Goal: Transaction & Acquisition: Book appointment/travel/reservation

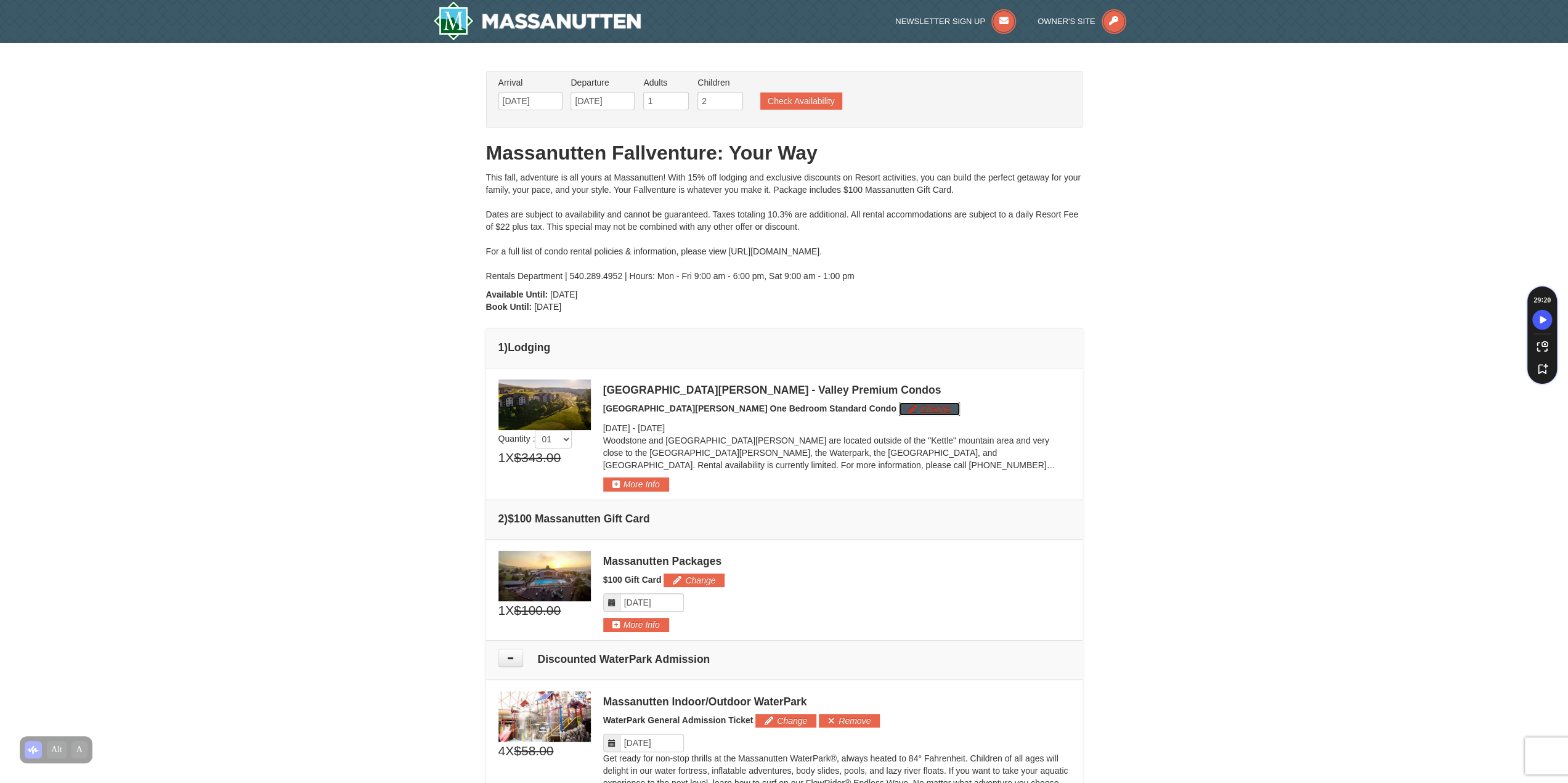
click at [899, 408] on button "Change" at bounding box center [929, 409] width 61 height 13
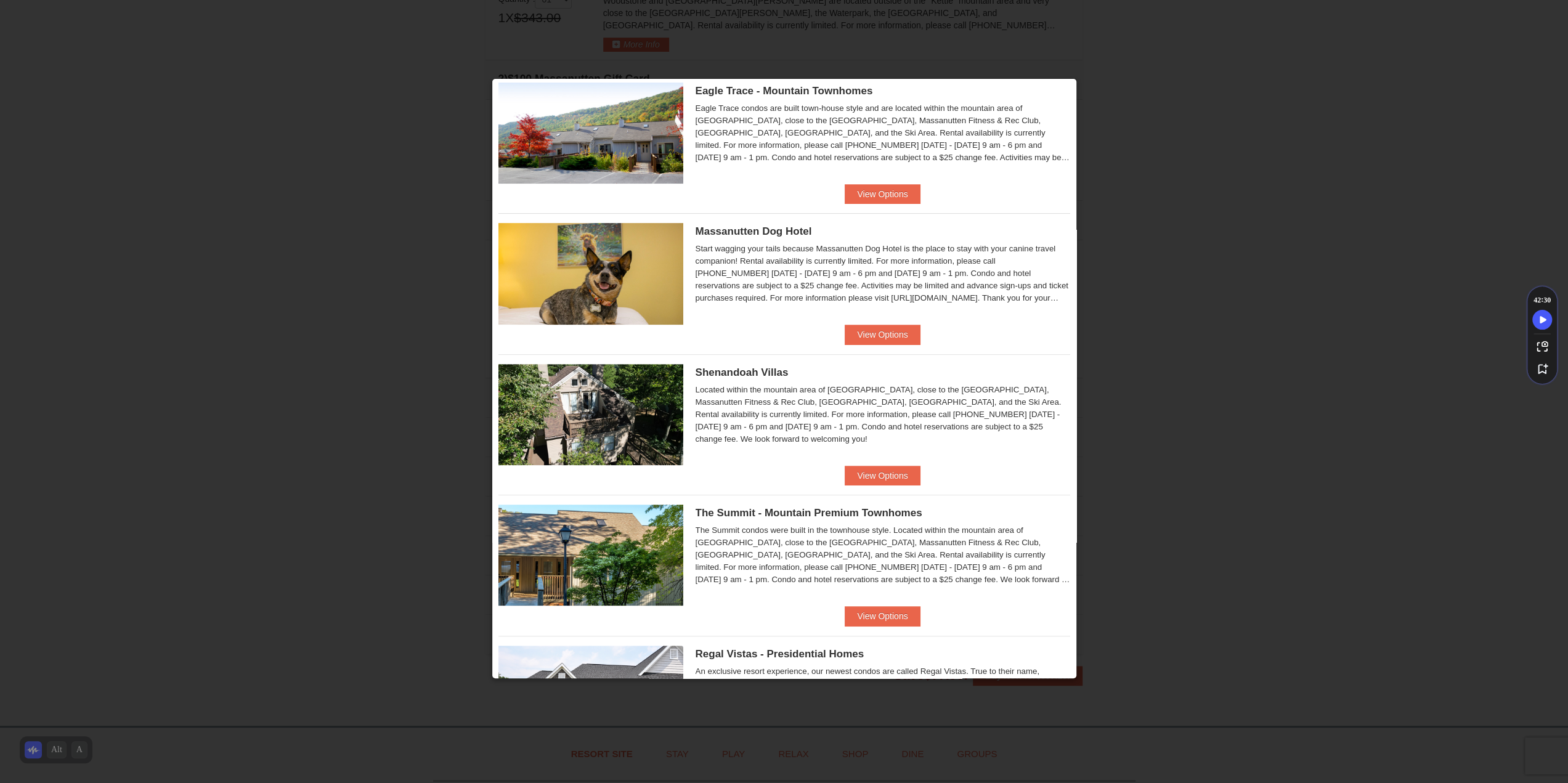
scroll to position [310, 0]
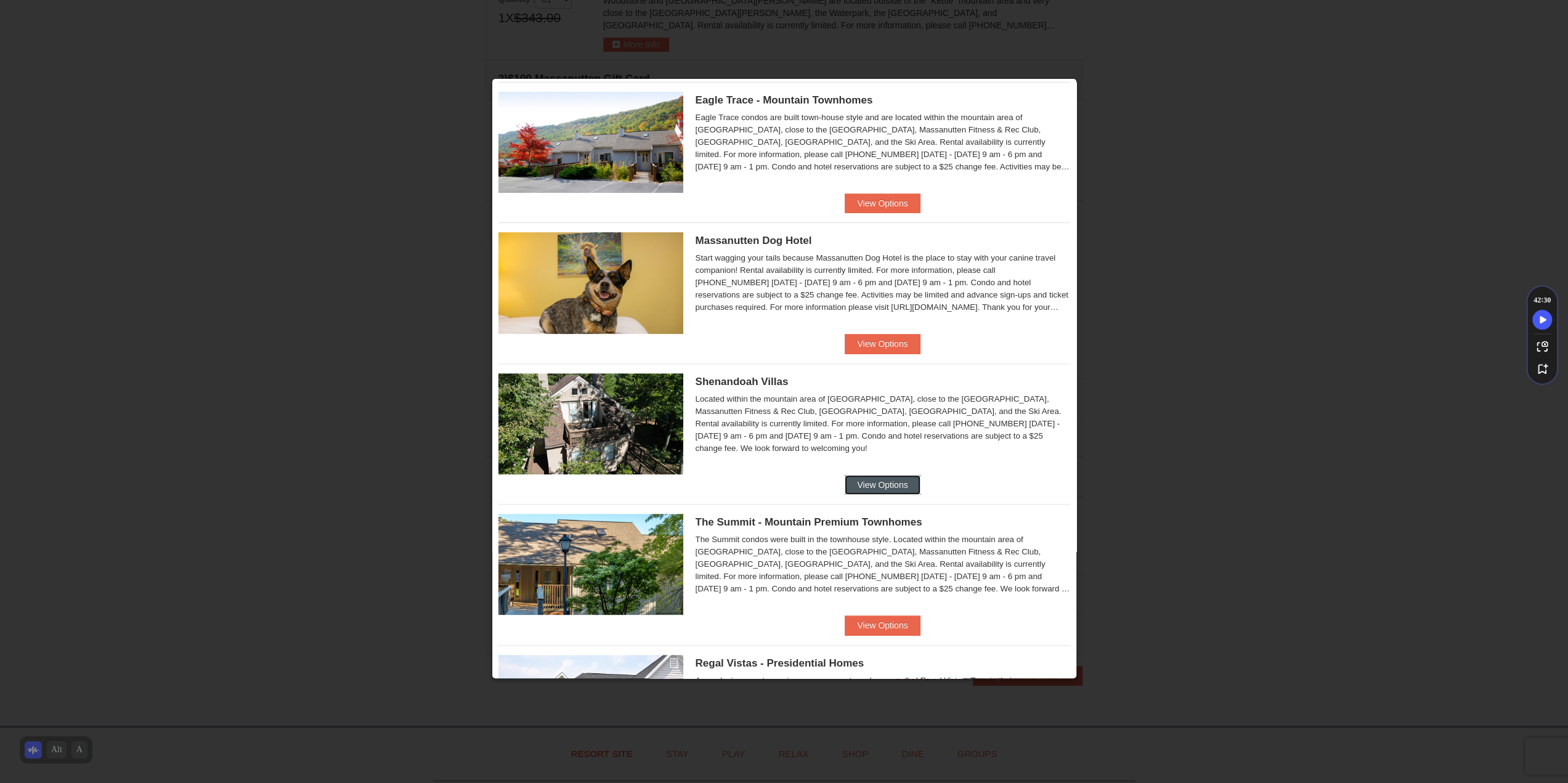
click at [856, 487] on button "View Options" at bounding box center [883, 484] width 75 height 20
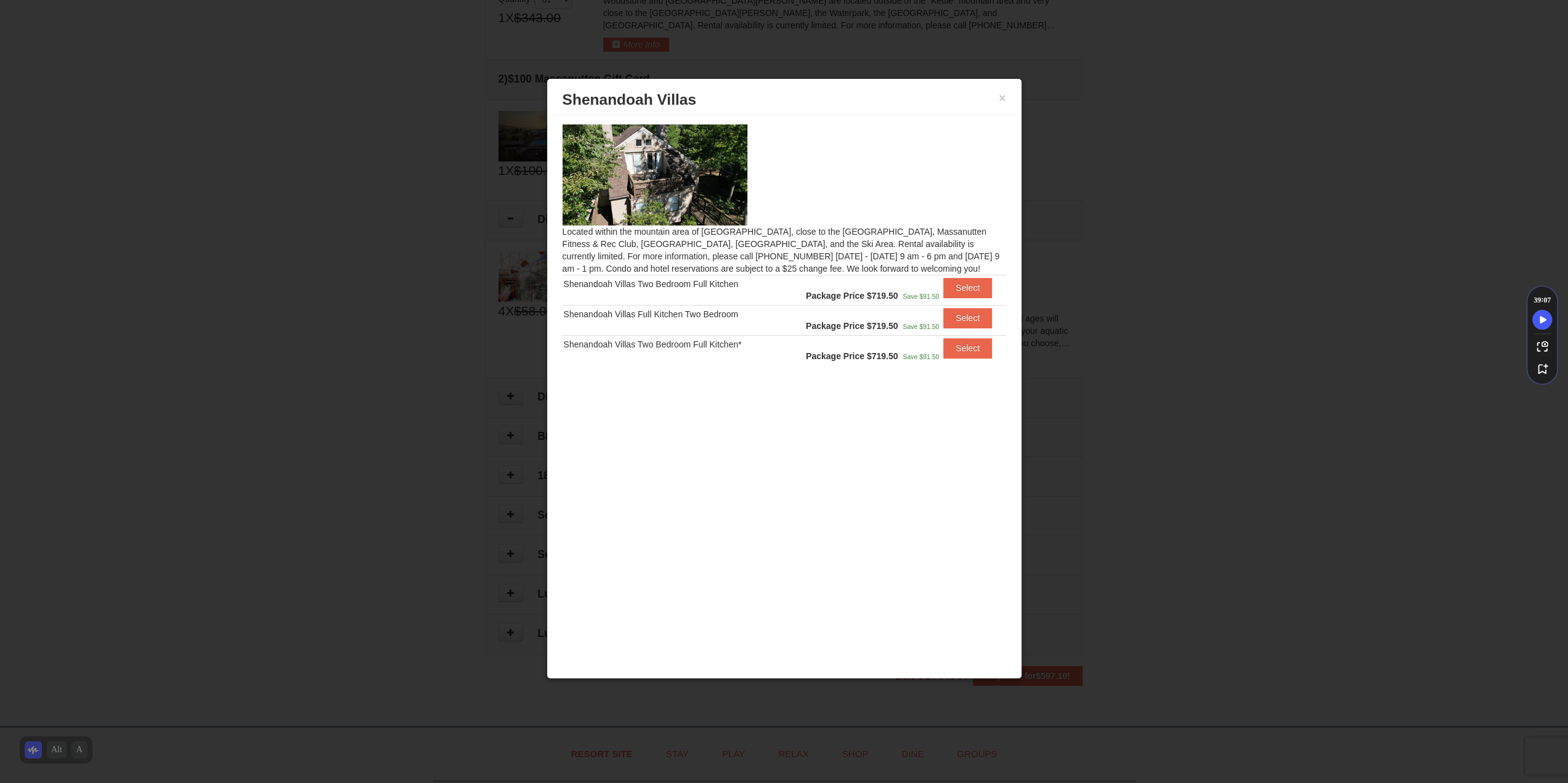
click at [993, 93] on h3 "Shenandoah Villas" at bounding box center [784, 99] width 443 height 18
click at [997, 96] on h3 "Shenandoah Villas" at bounding box center [784, 99] width 443 height 18
click at [1001, 98] on button "×" at bounding box center [1002, 98] width 7 height 12
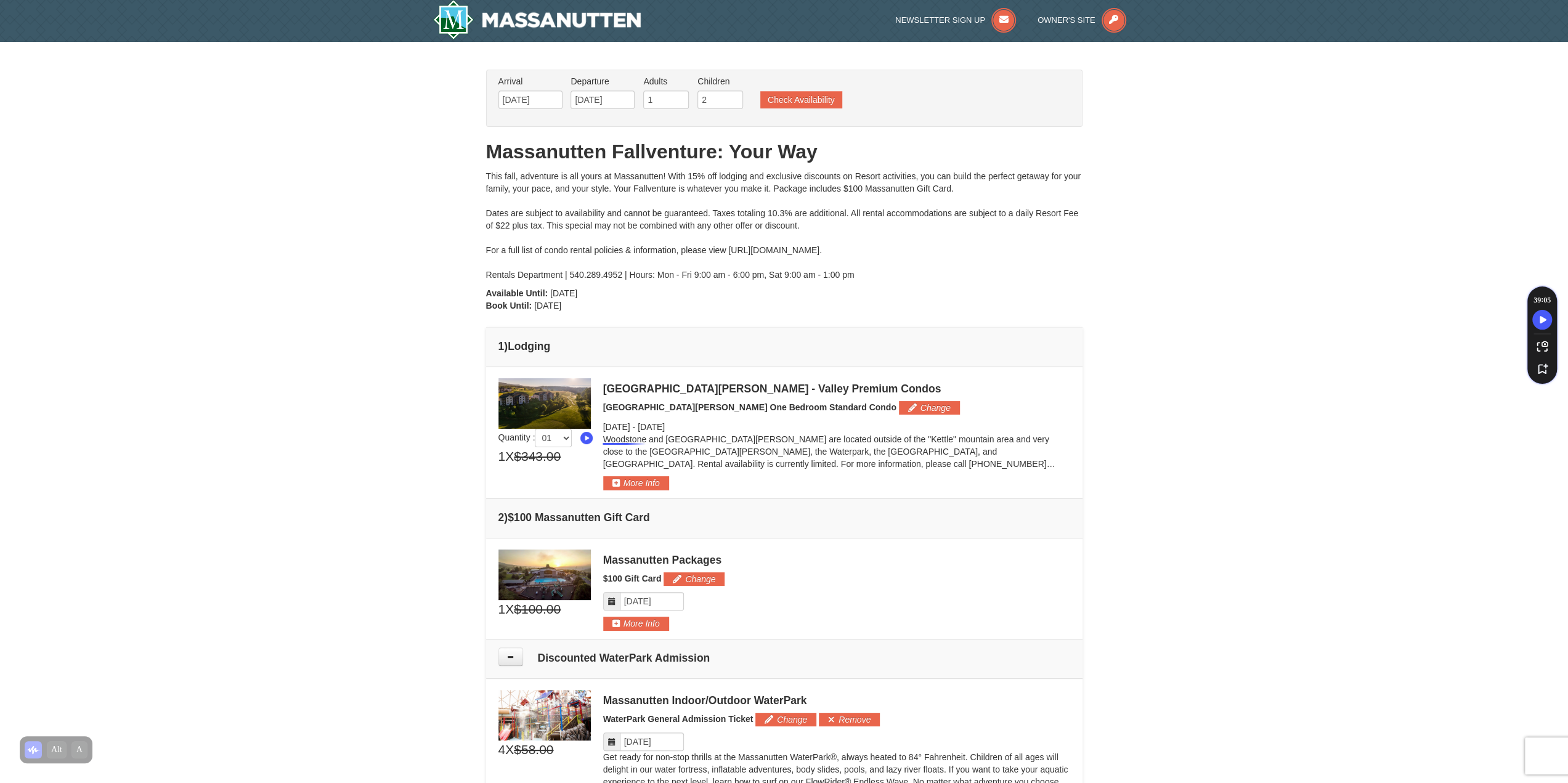
scroll to position [0, 0]
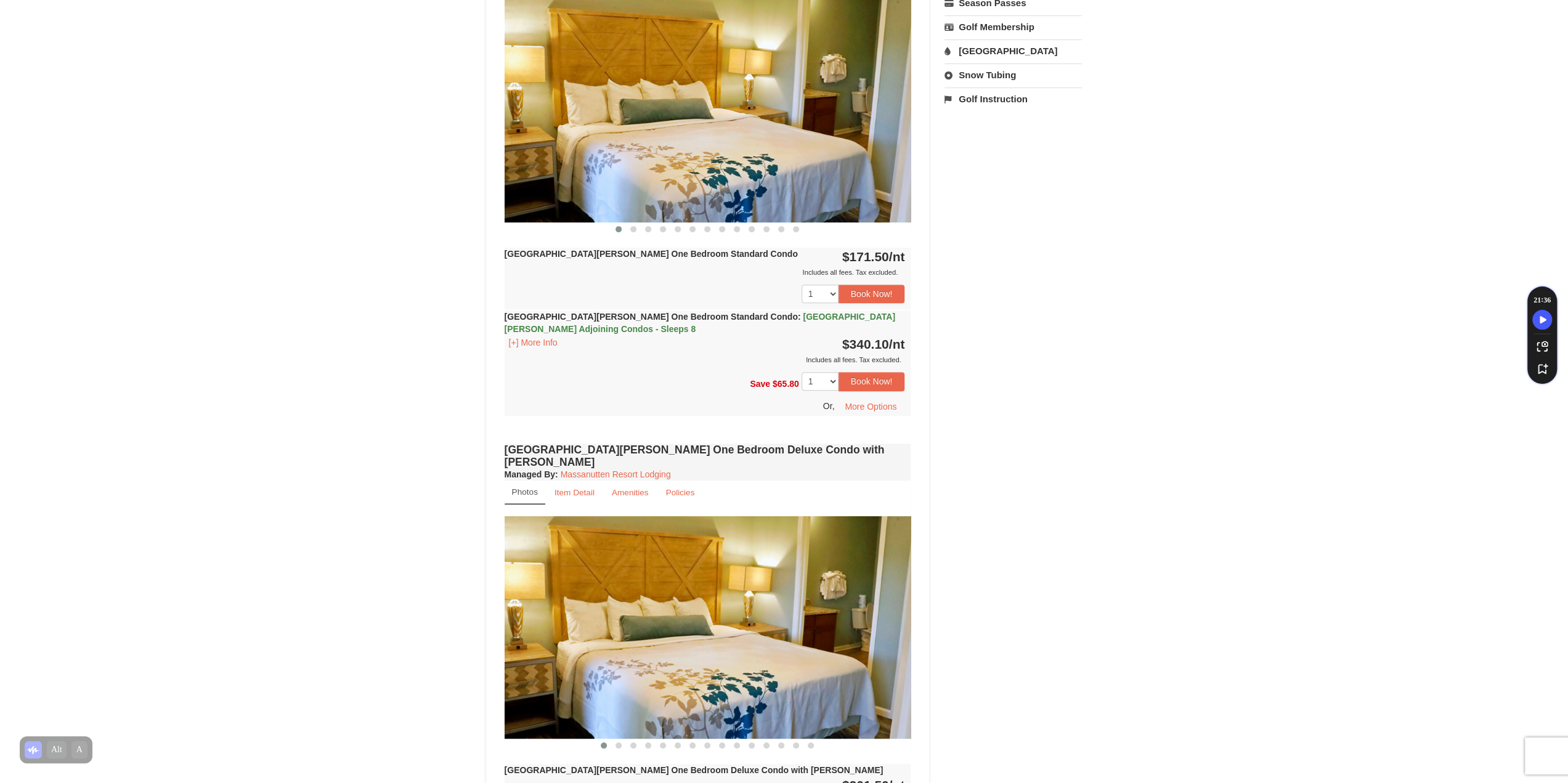
scroll to position [308, 0]
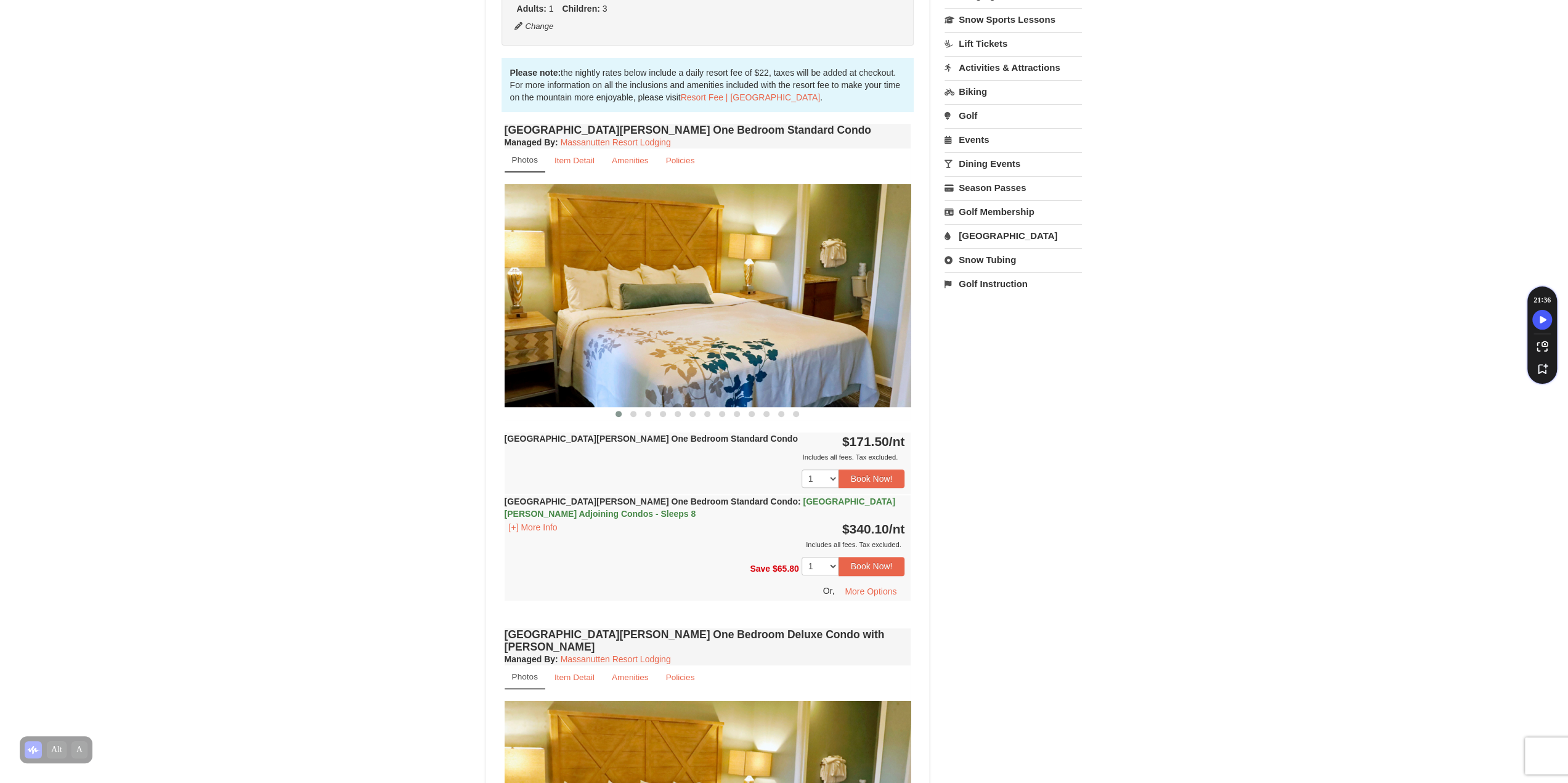
drag, startPoint x: 912, startPoint y: 330, endPoint x: 792, endPoint y: 336, distance: 120.1
click at [631, 414] on span at bounding box center [633, 414] width 6 height 6
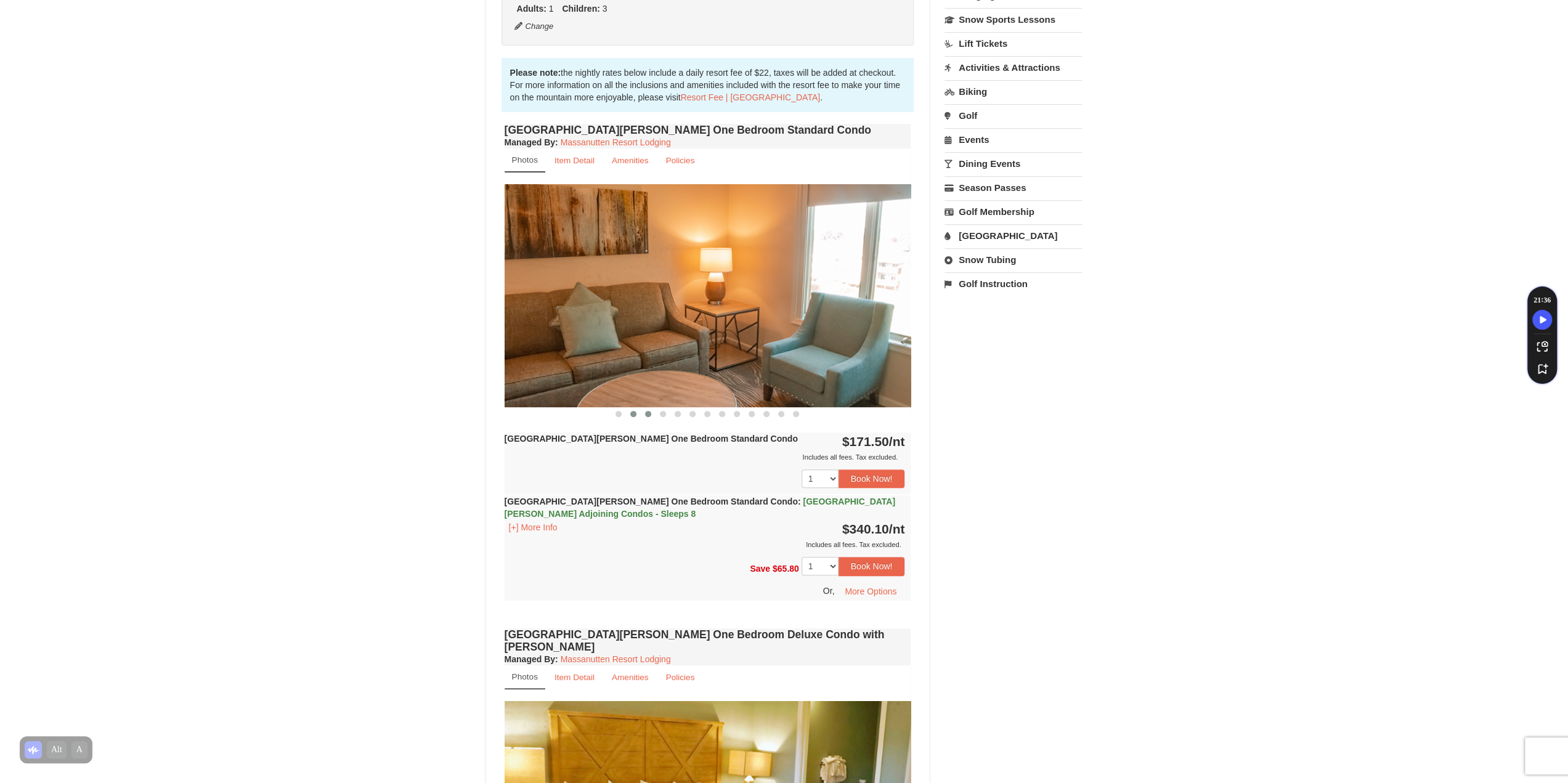
click at [651, 414] on span at bounding box center [648, 414] width 6 height 6
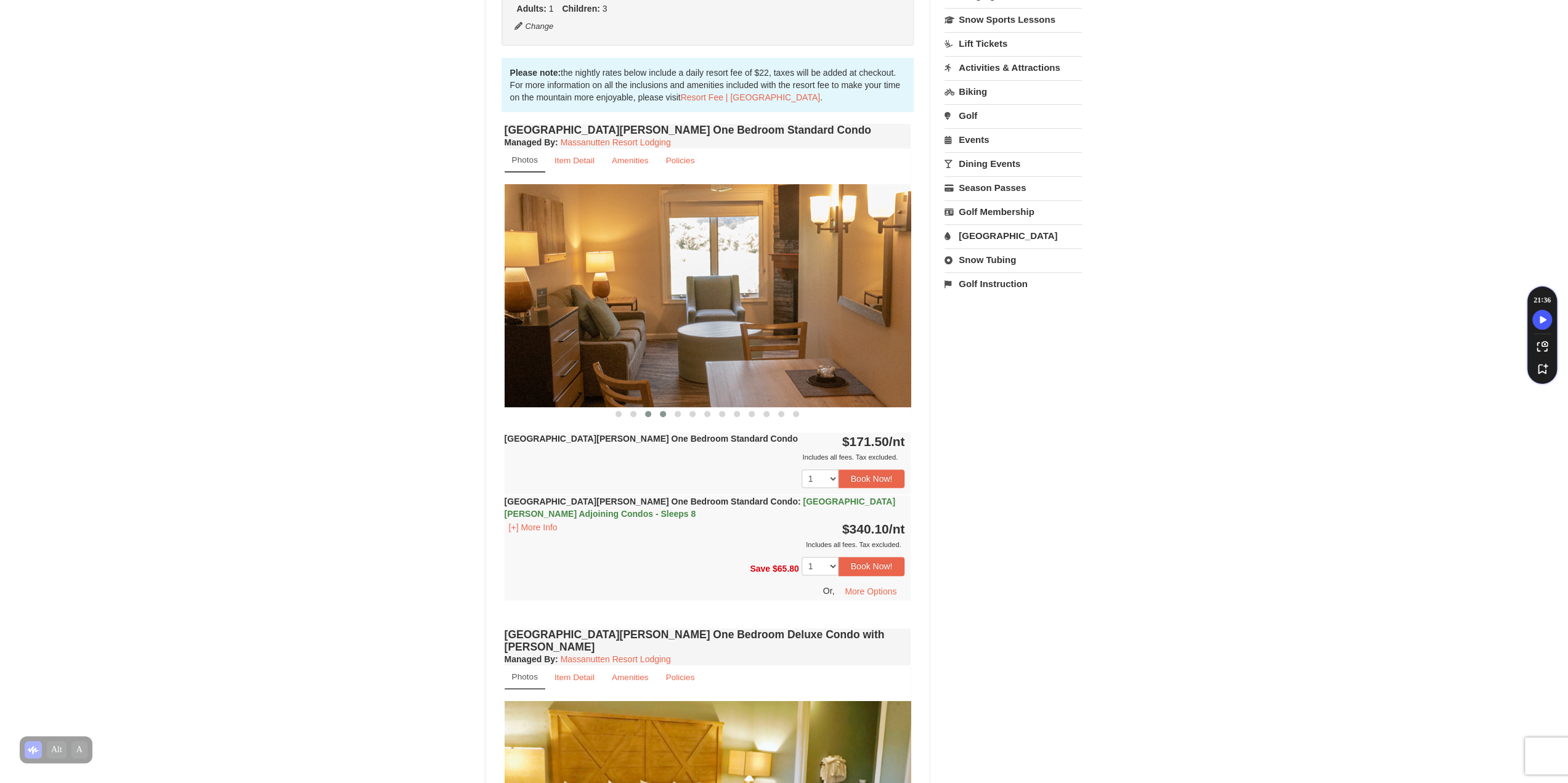
click at [662, 414] on span at bounding box center [662, 414] width 6 height 6
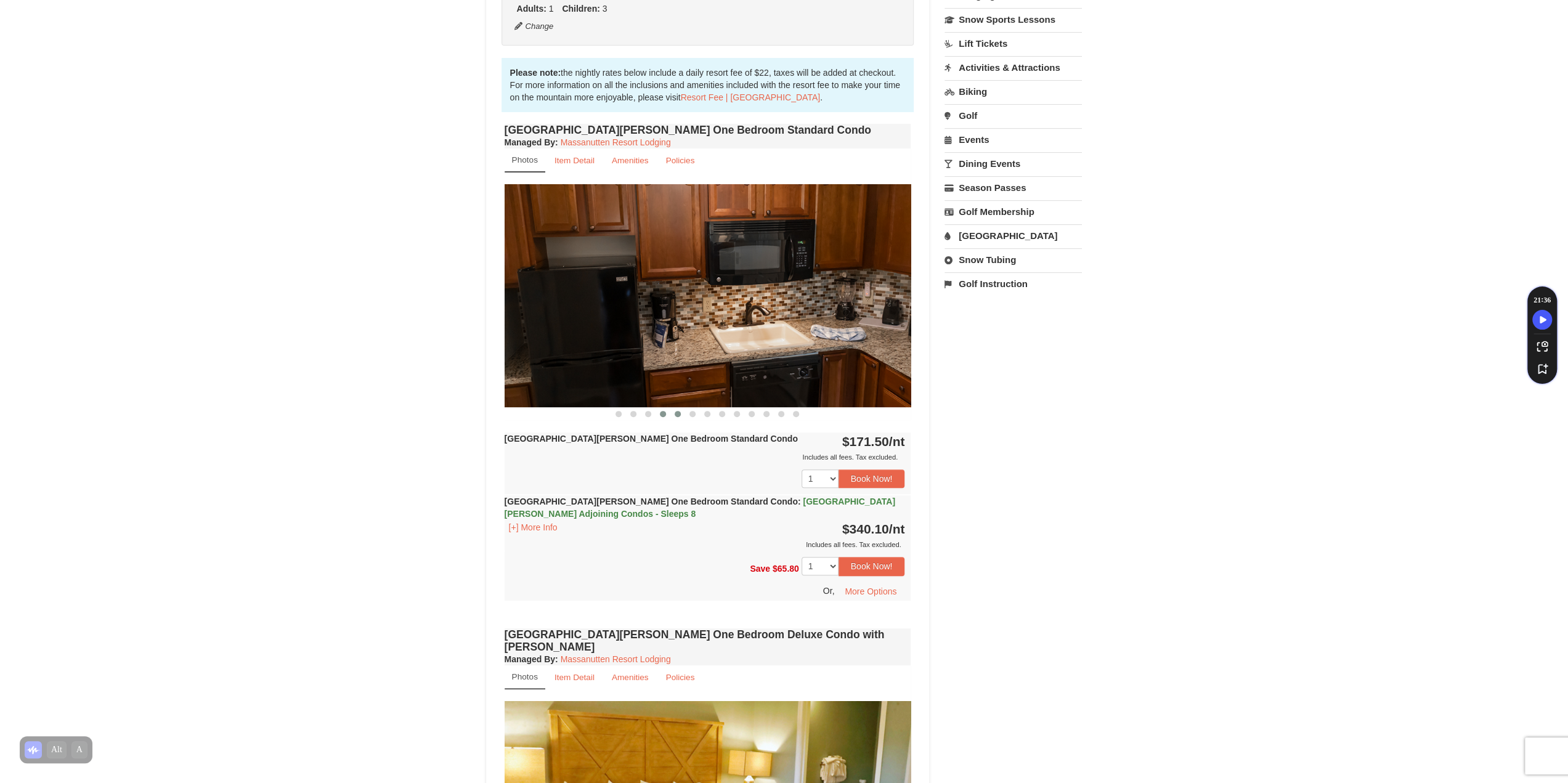
click at [680, 413] on span at bounding box center [677, 414] width 6 height 6
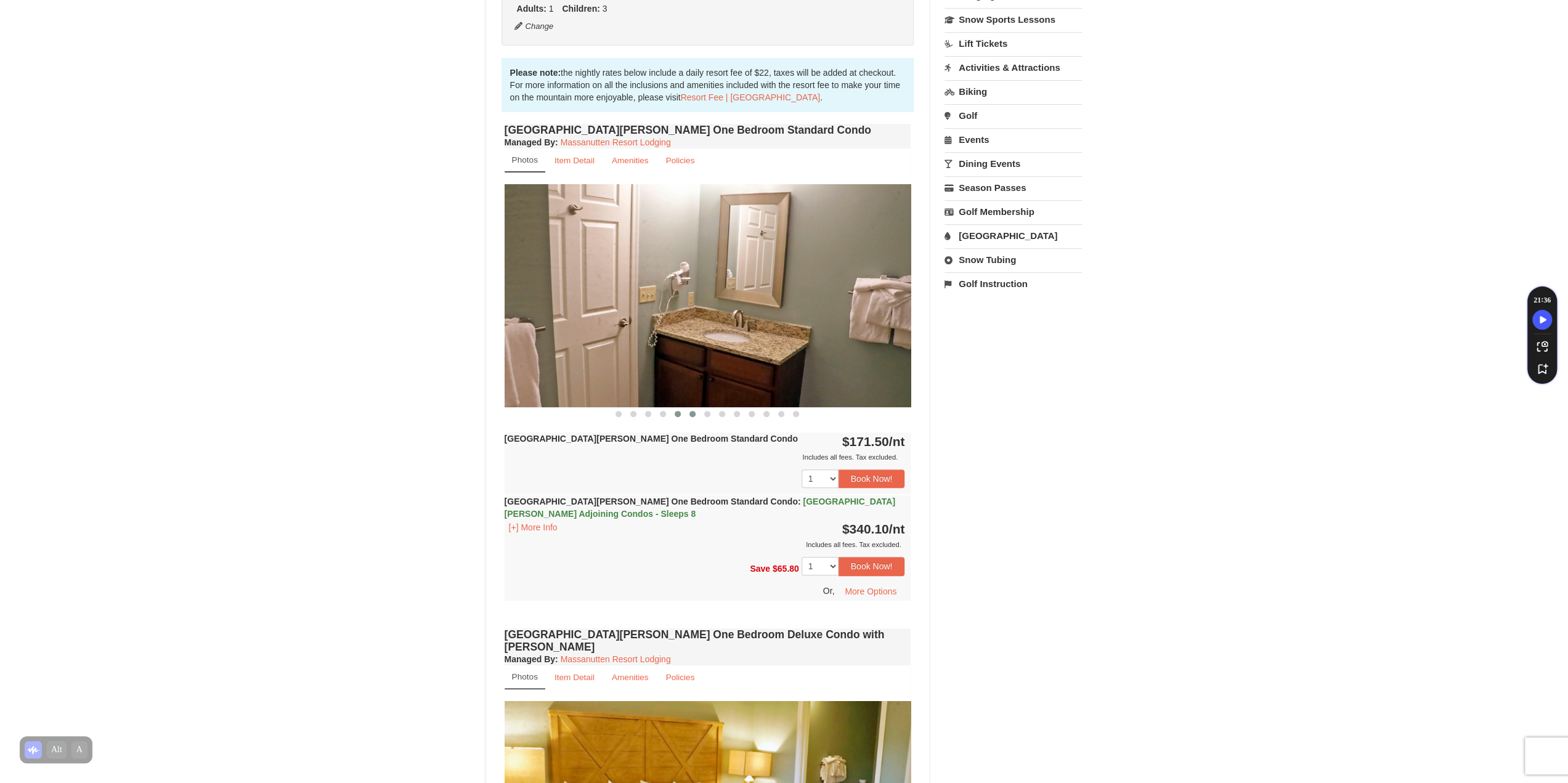
click at [689, 414] on button at bounding box center [693, 414] width 15 height 12
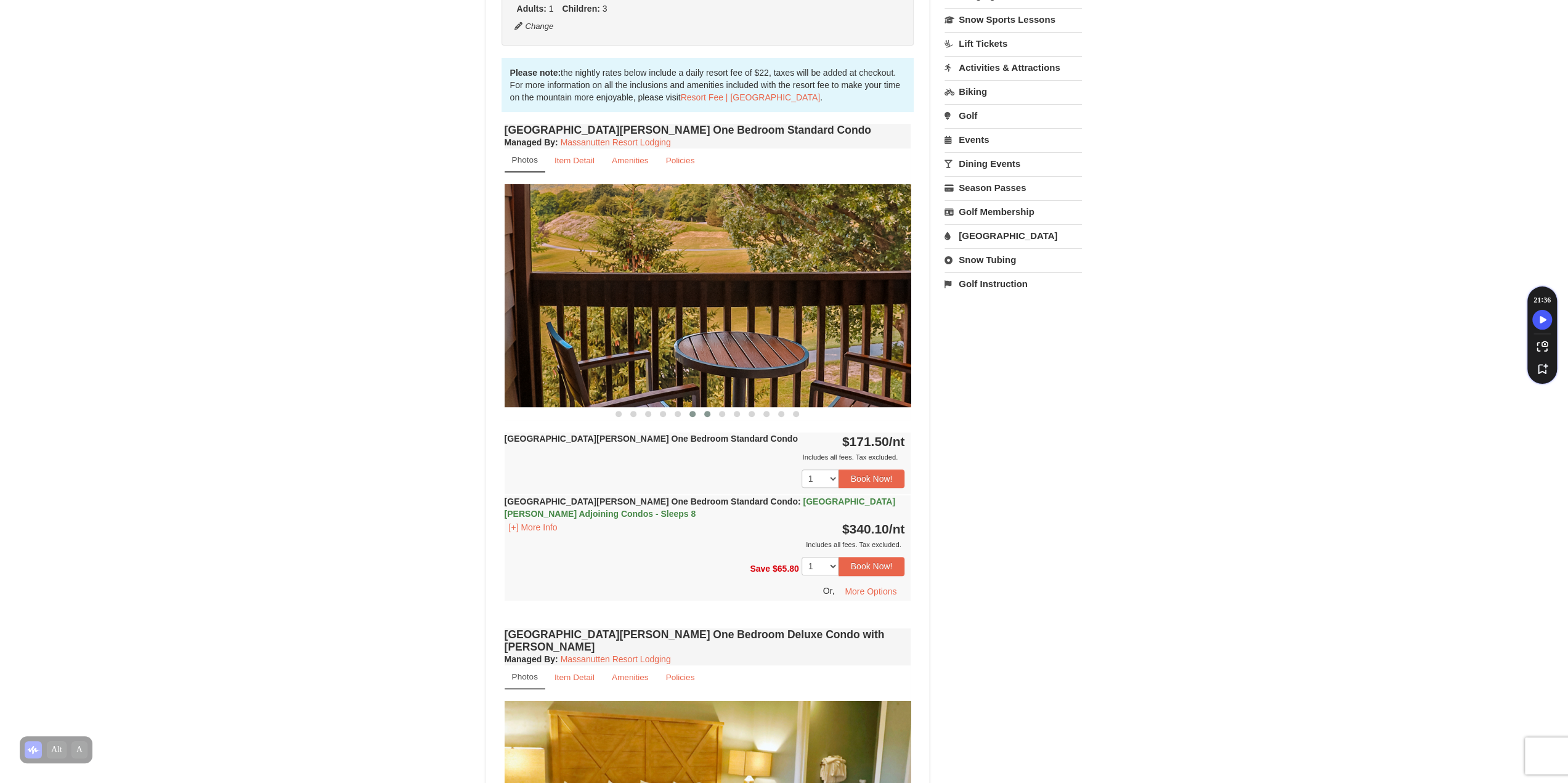
click at [705, 414] on span at bounding box center [707, 414] width 6 height 6
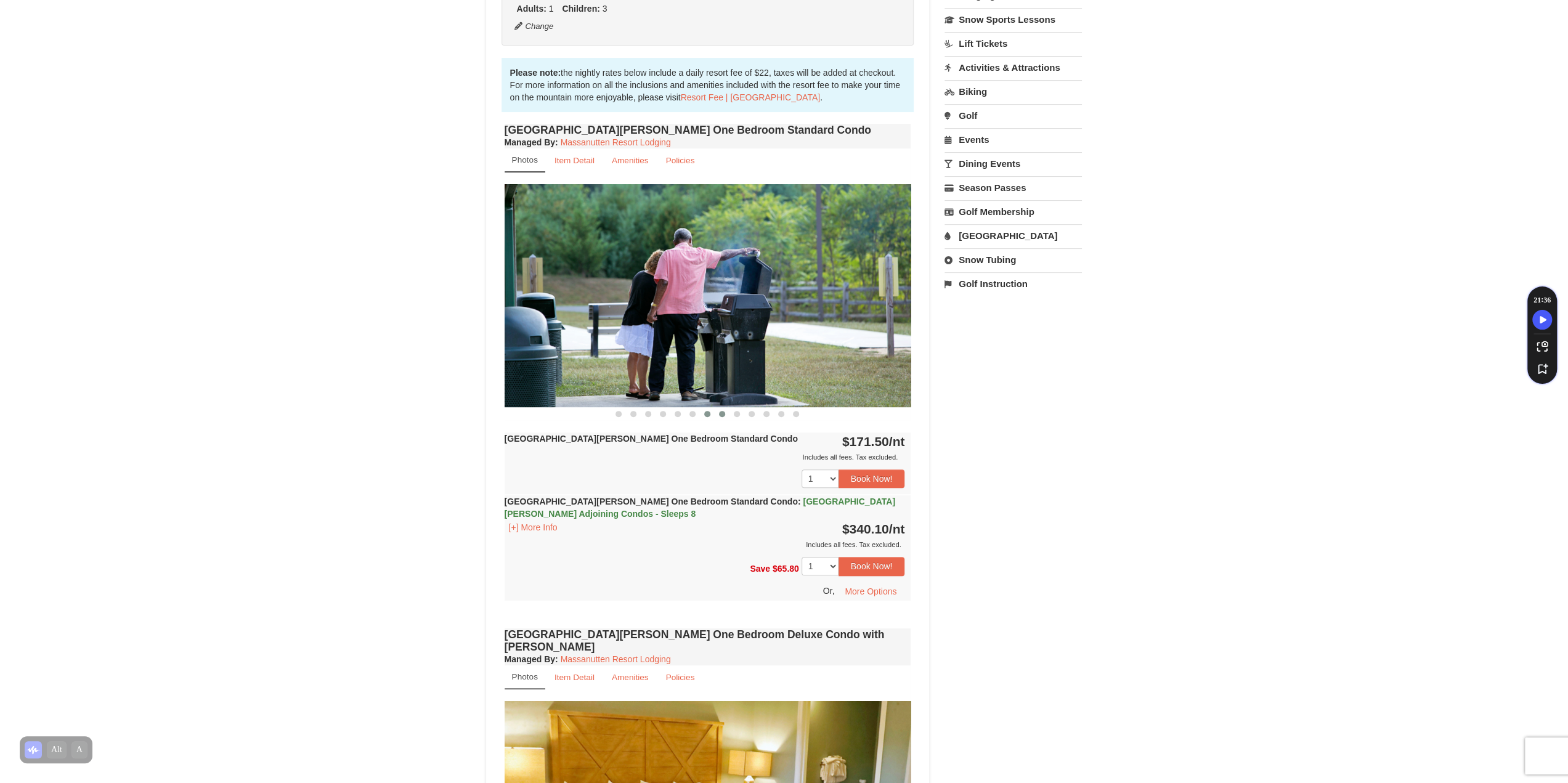
click at [722, 414] on span at bounding box center [722, 414] width 6 height 6
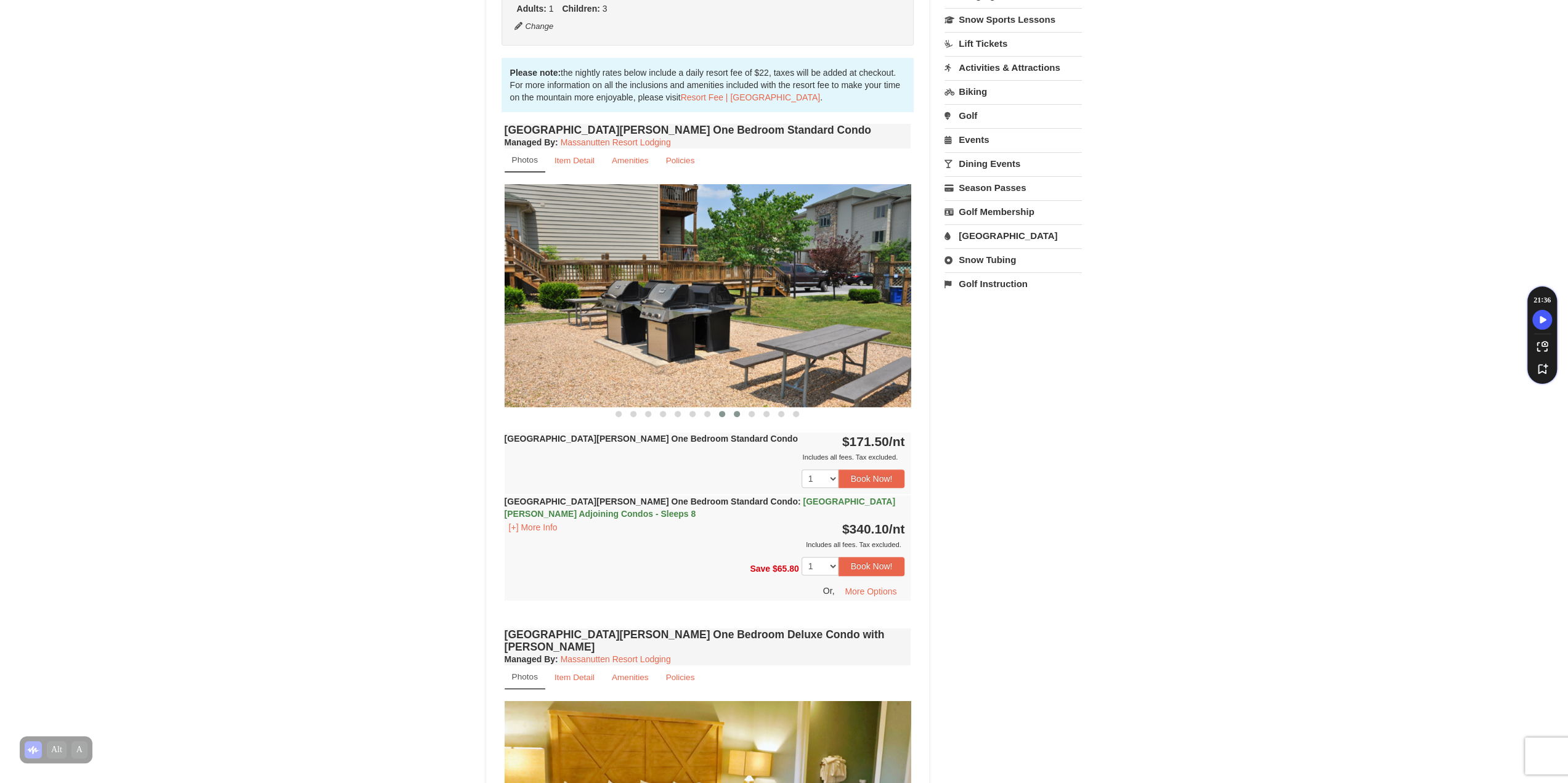
click at [739, 414] on span at bounding box center [736, 414] width 6 height 6
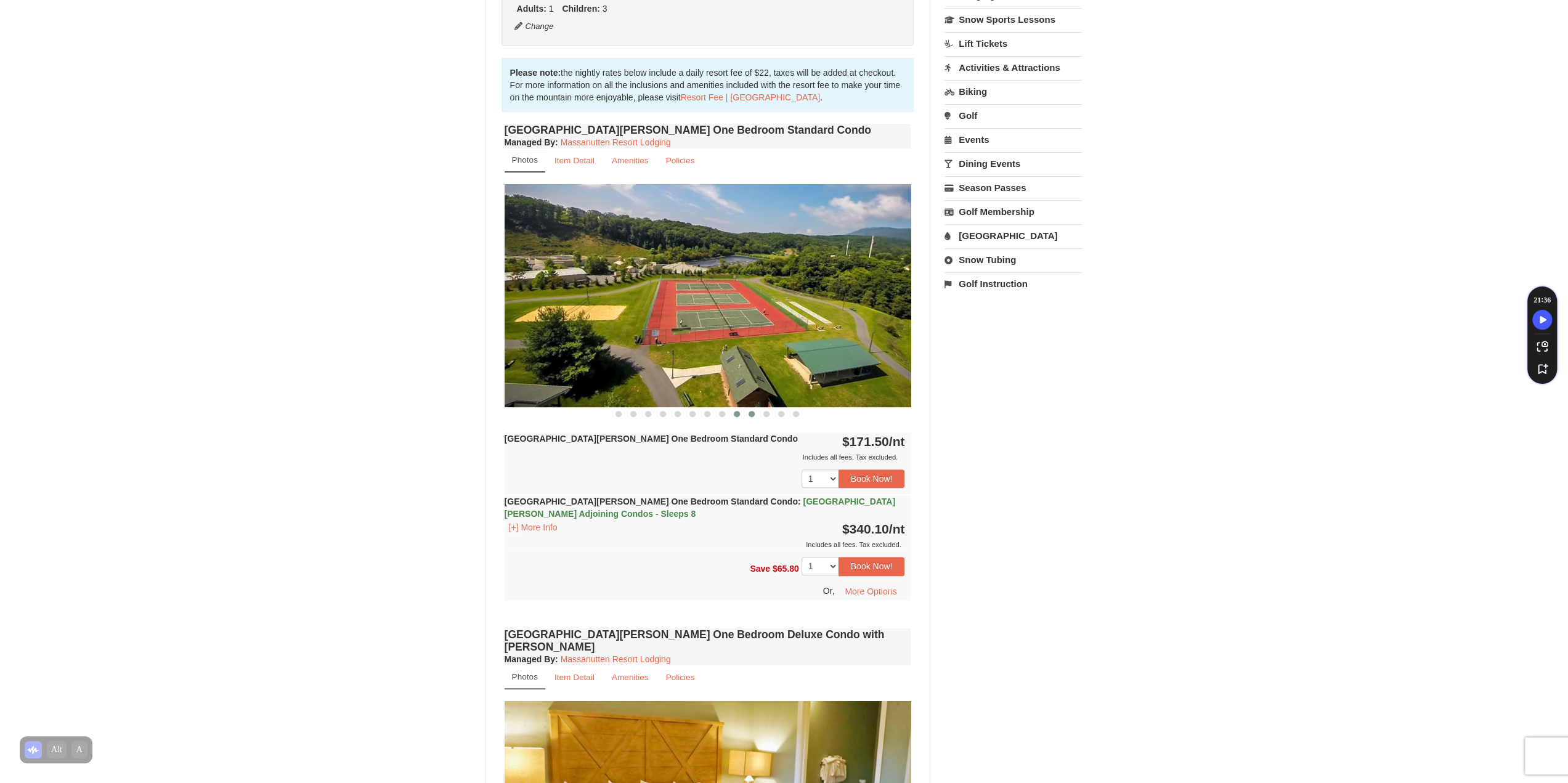
click at [757, 414] on button at bounding box center [752, 414] width 15 height 12
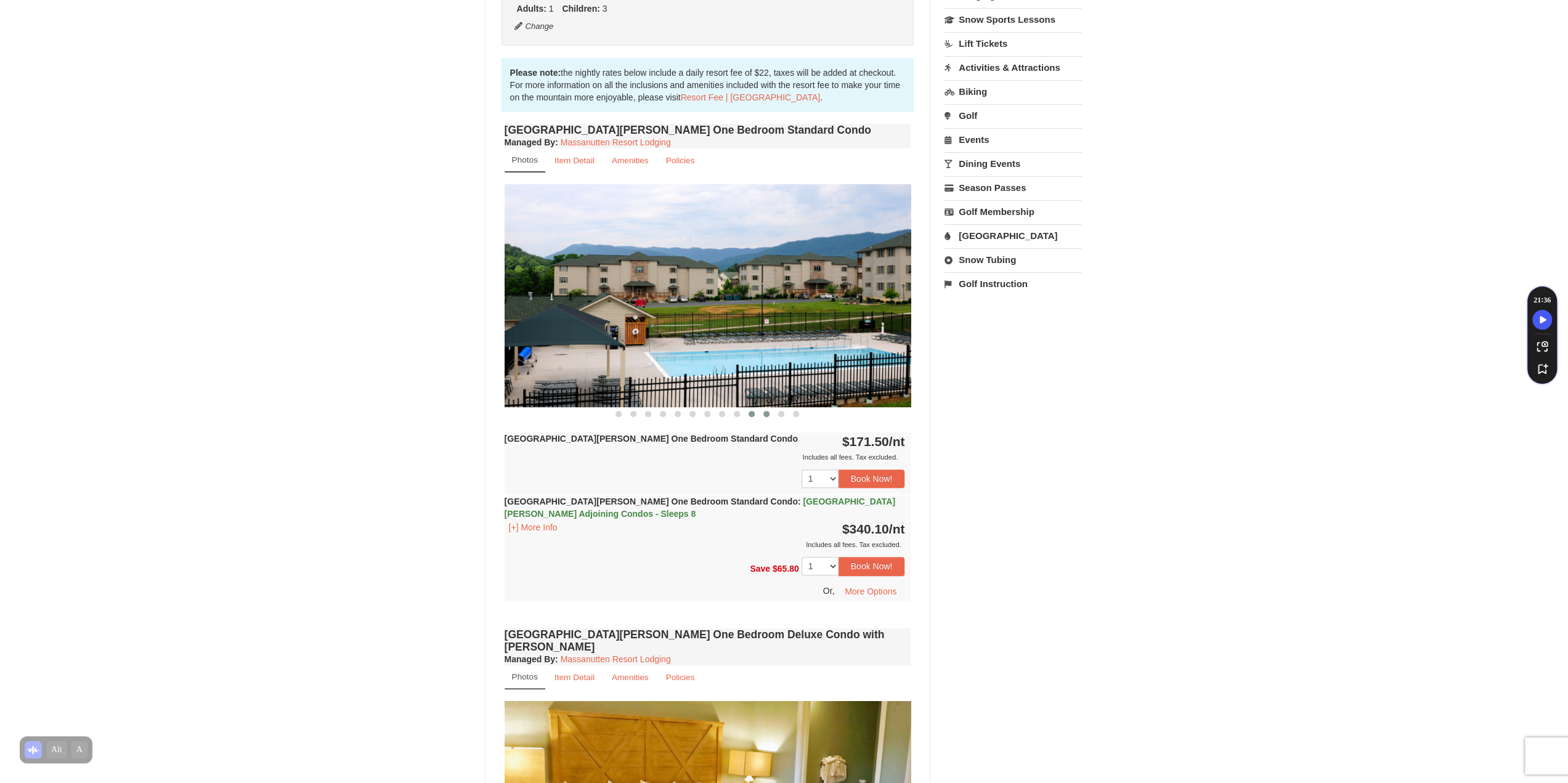
click at [764, 414] on span at bounding box center [766, 414] width 6 height 6
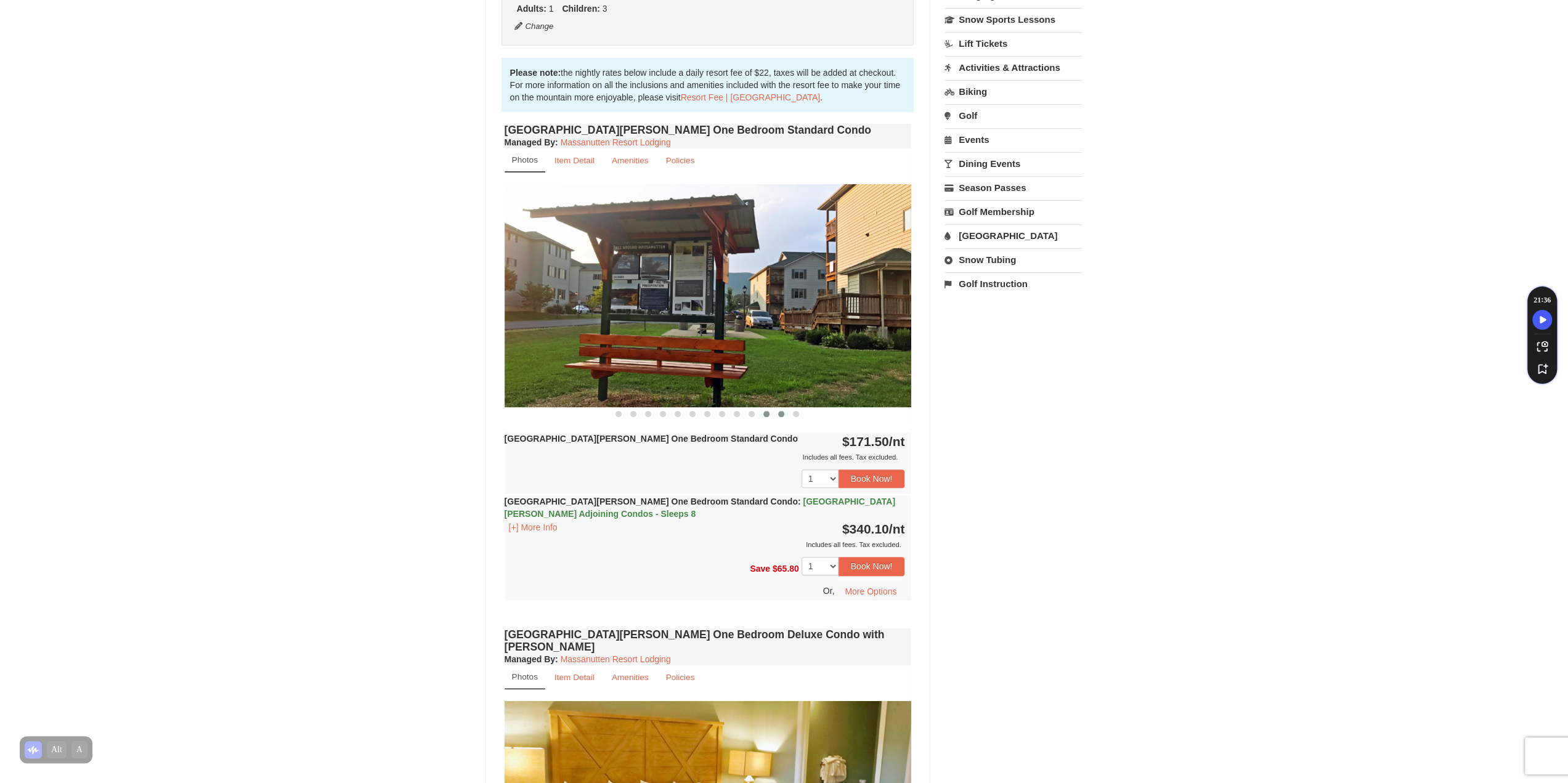
click at [777, 412] on button at bounding box center [781, 414] width 15 height 12
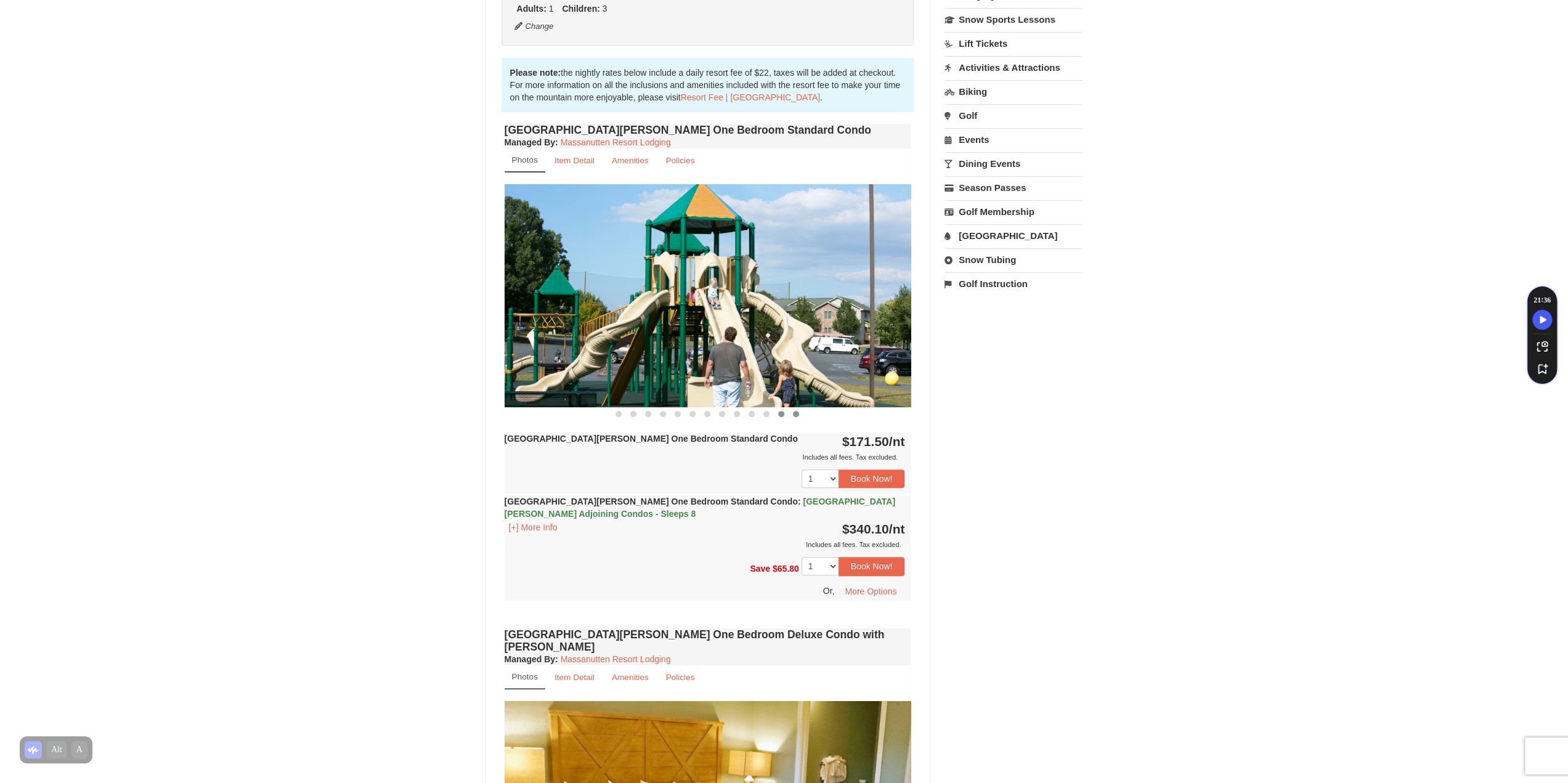
click at [796, 414] on span at bounding box center [796, 414] width 6 height 6
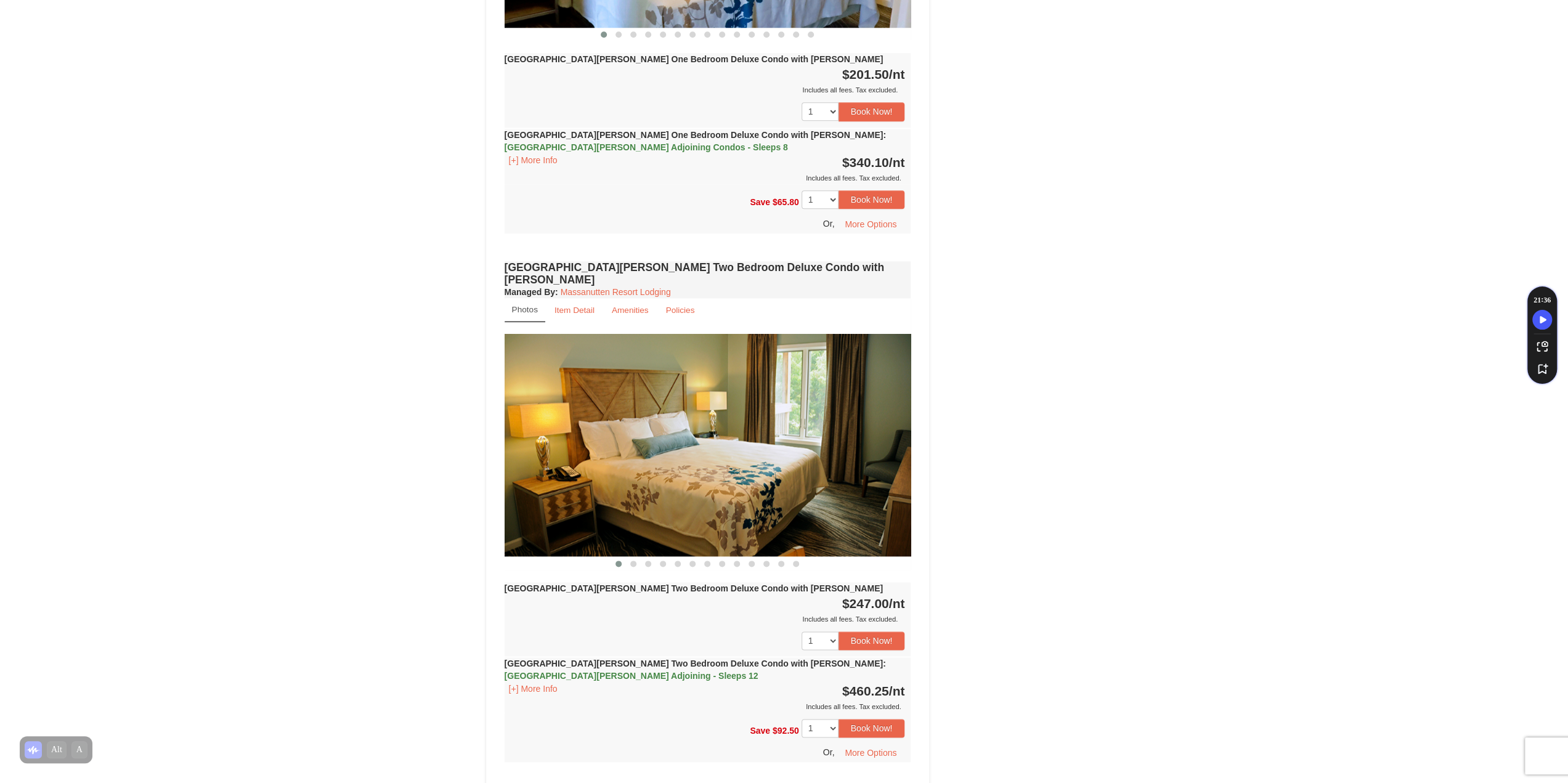
scroll to position [1232, 0]
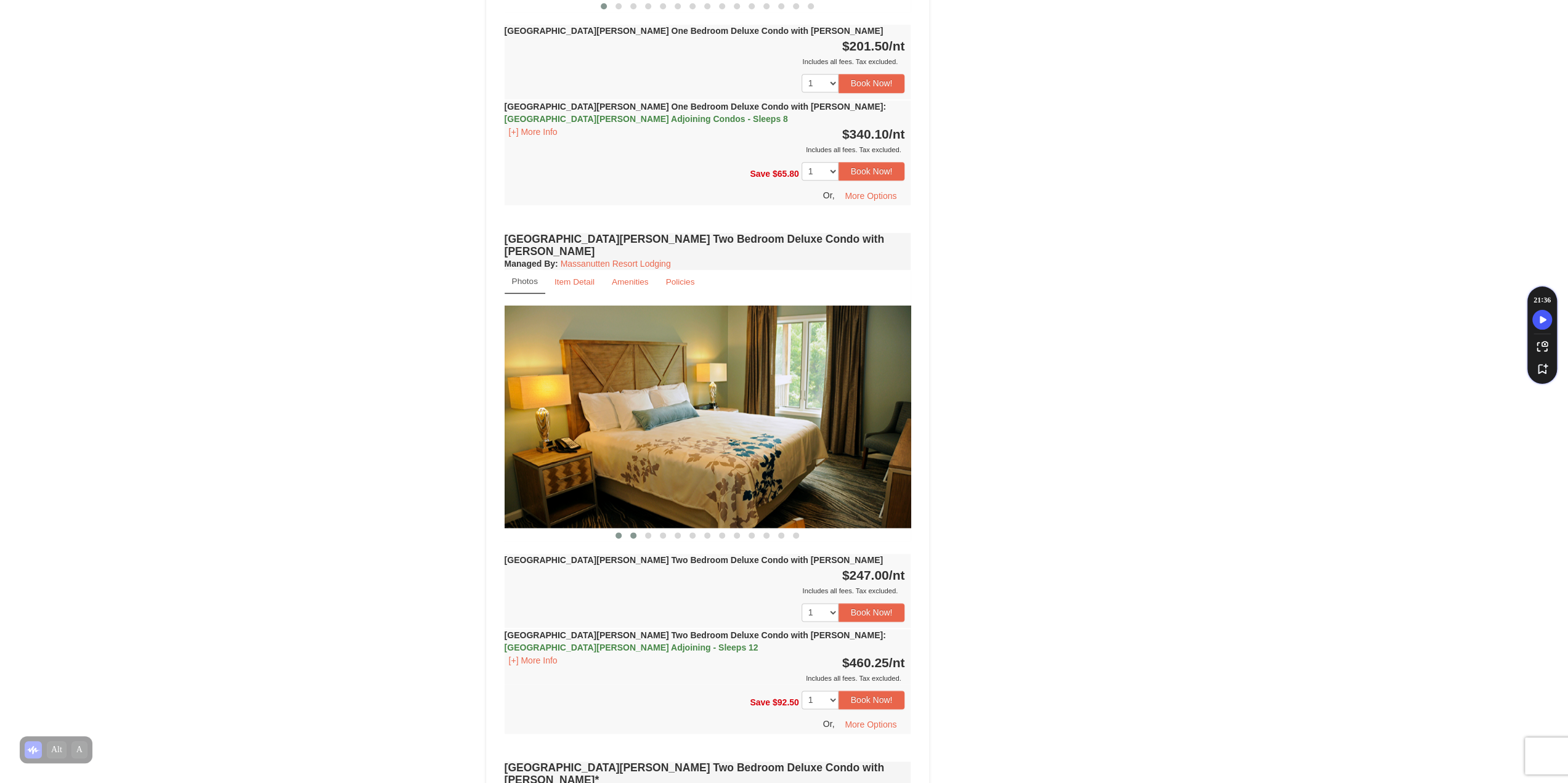
click at [635, 532] on span at bounding box center [633, 535] width 6 height 6
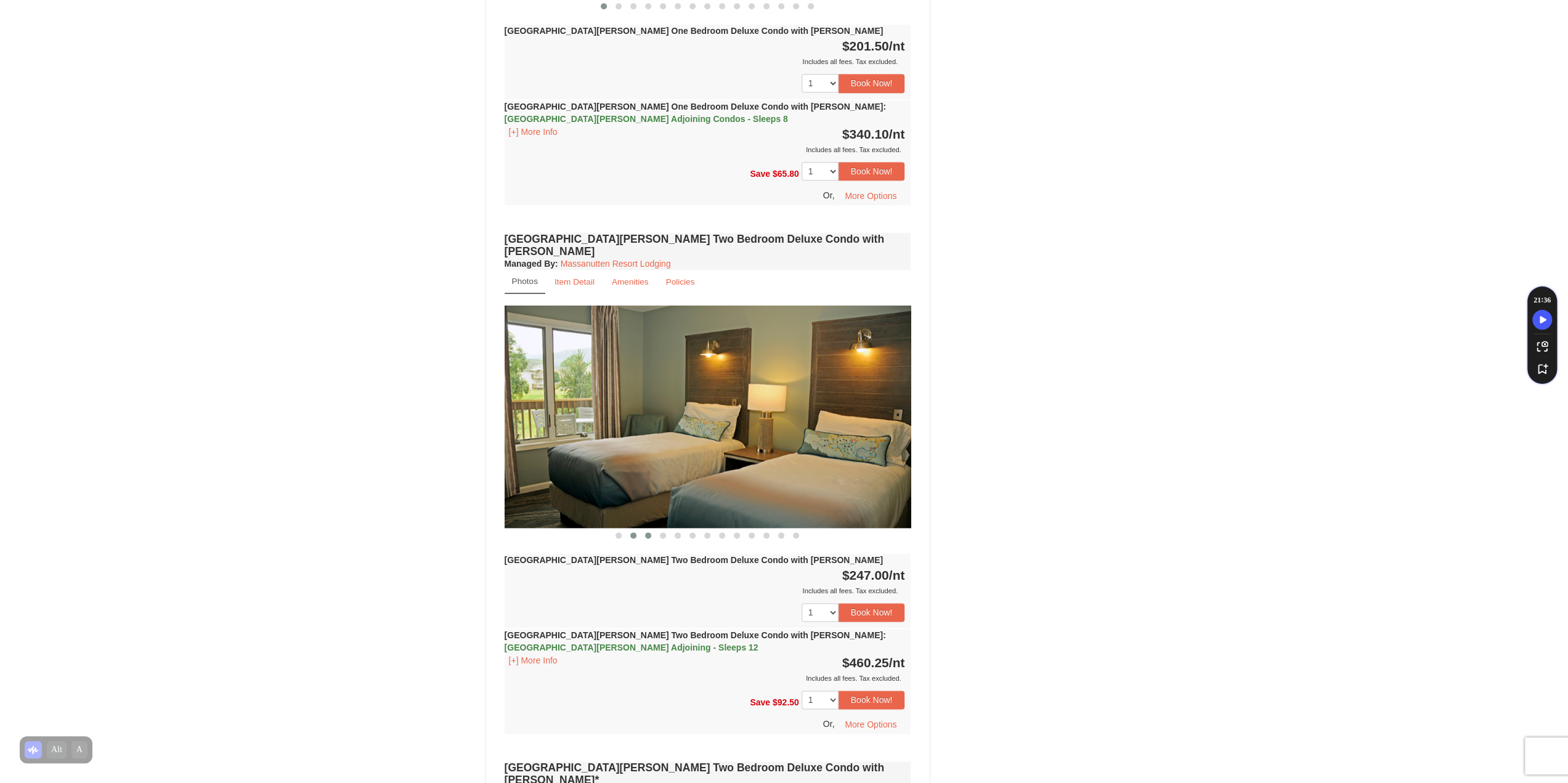
click at [647, 532] on span at bounding box center [648, 535] width 6 height 6
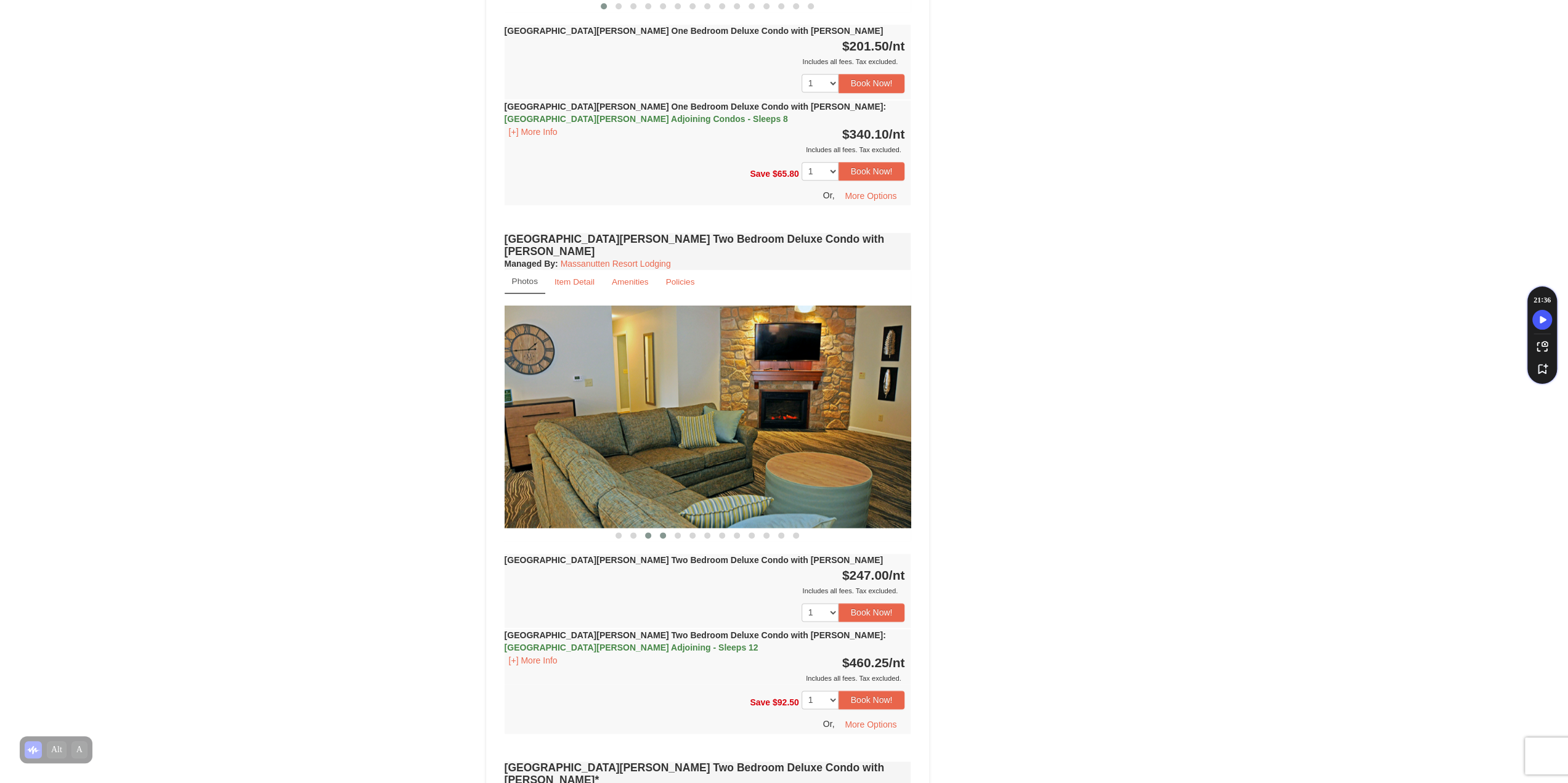
click at [660, 529] on button at bounding box center [663, 535] width 15 height 12
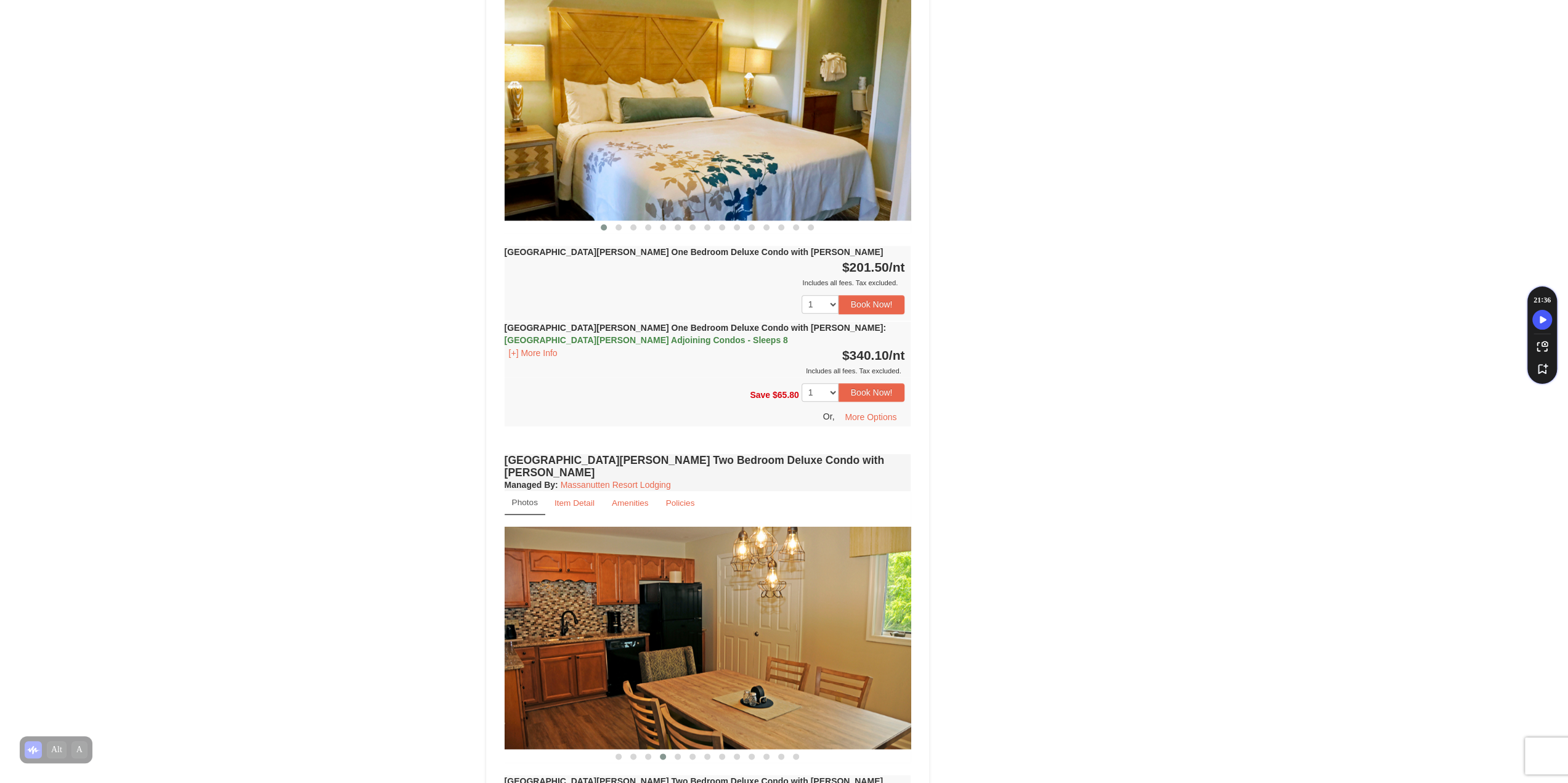
scroll to position [925, 0]
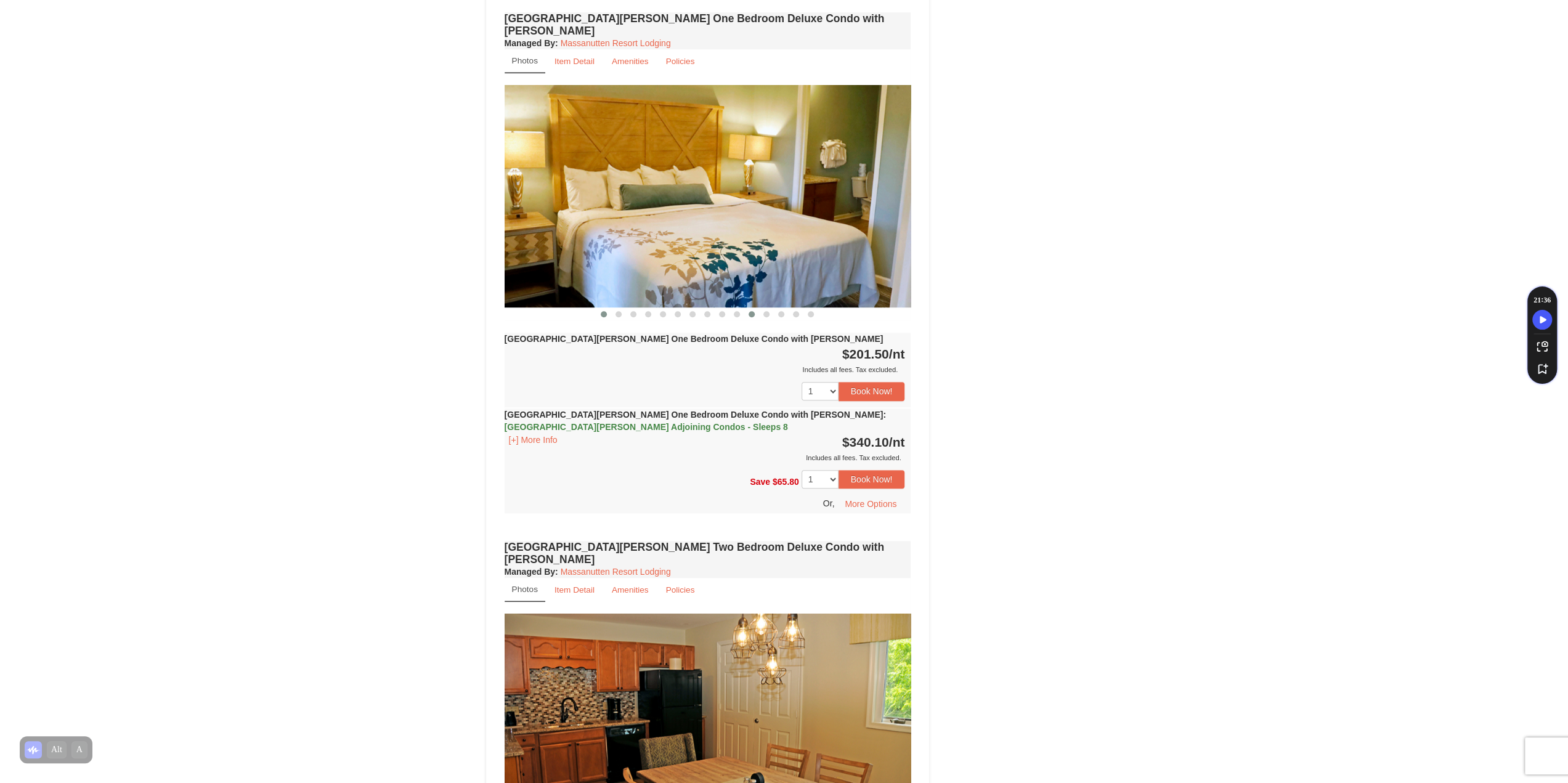
click at [749, 308] on button at bounding box center [752, 314] width 15 height 12
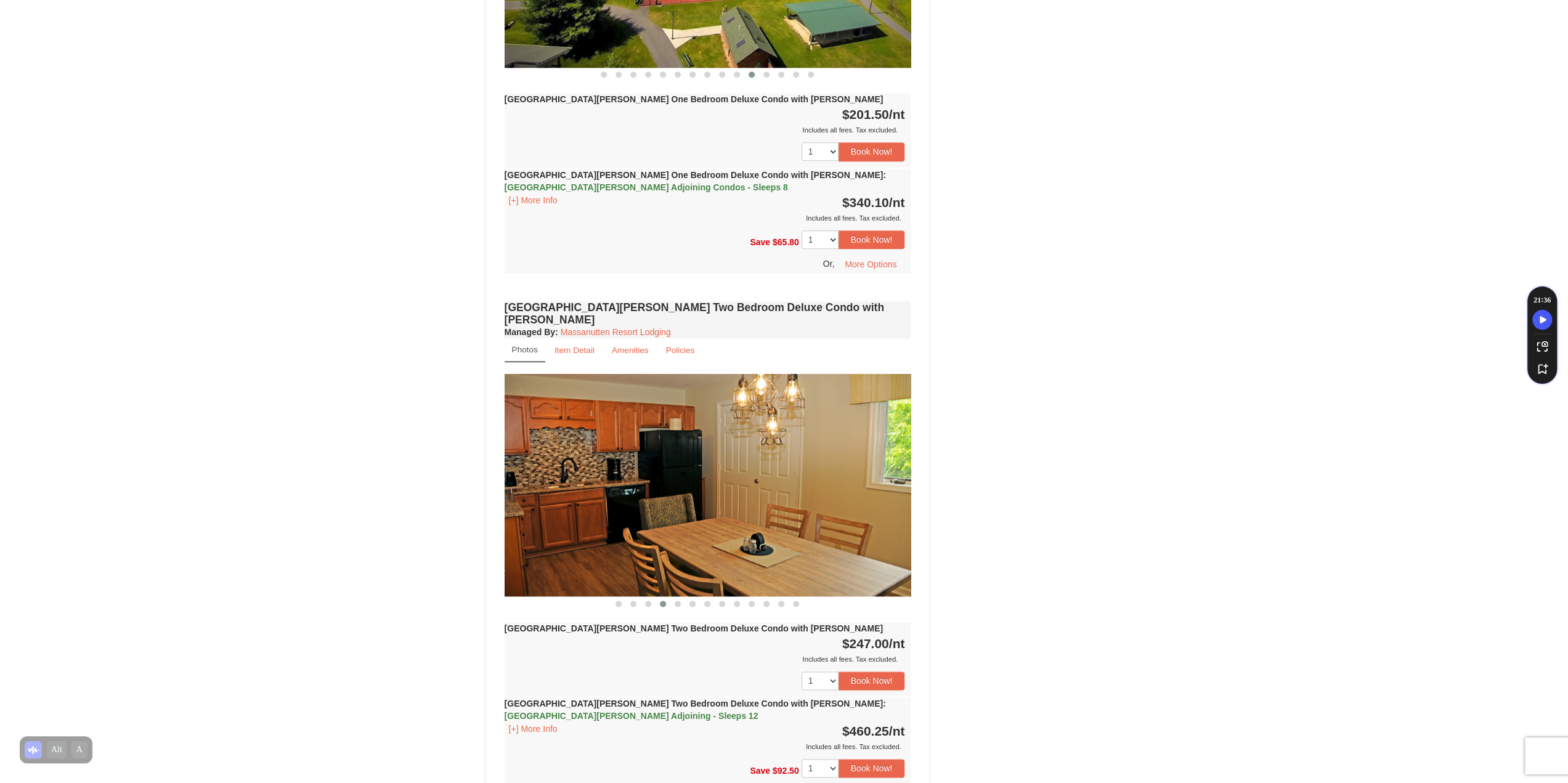
scroll to position [1232, 0]
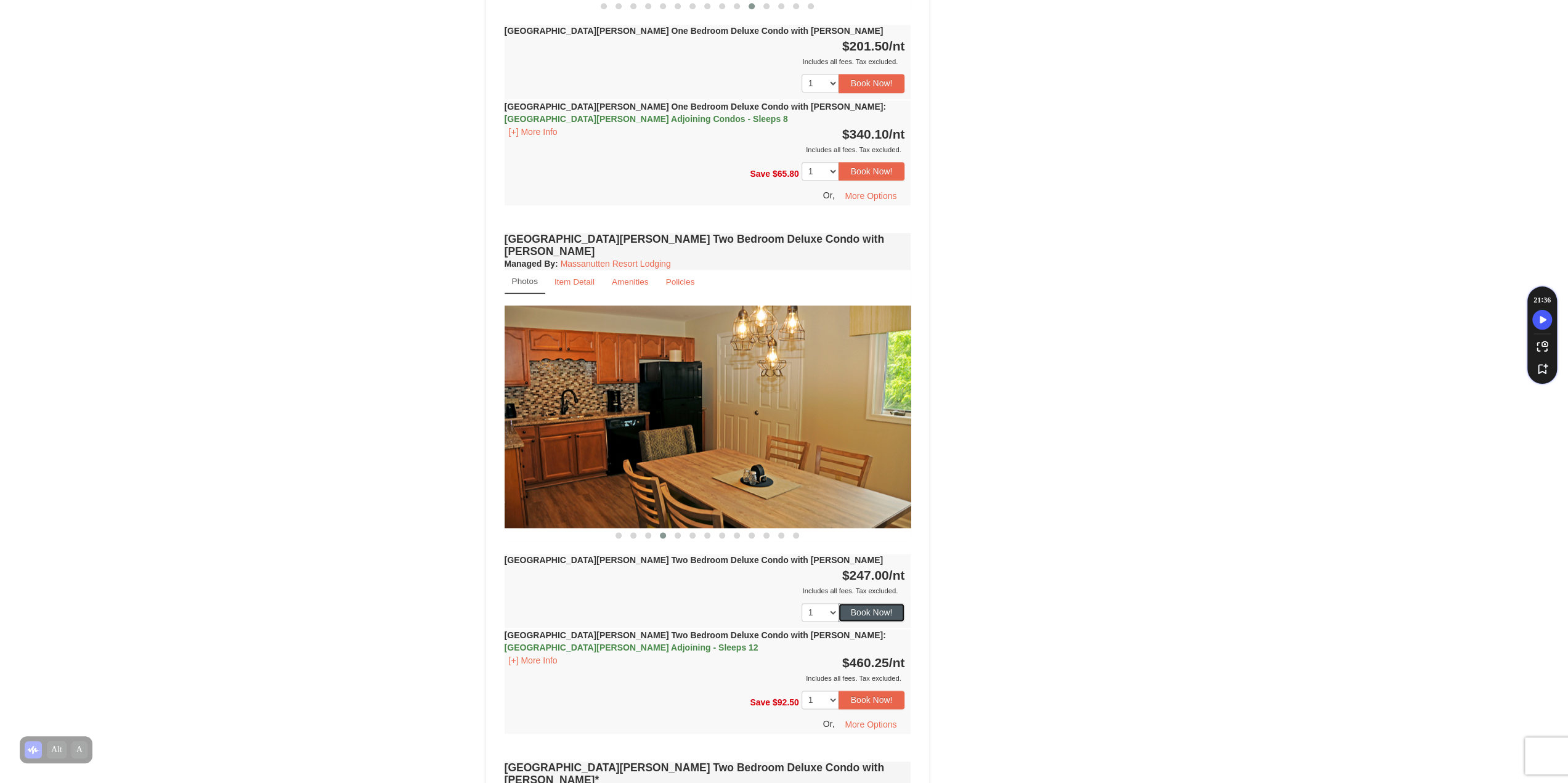
click at [877, 603] on button "Book Now!" at bounding box center [871, 612] width 67 height 18
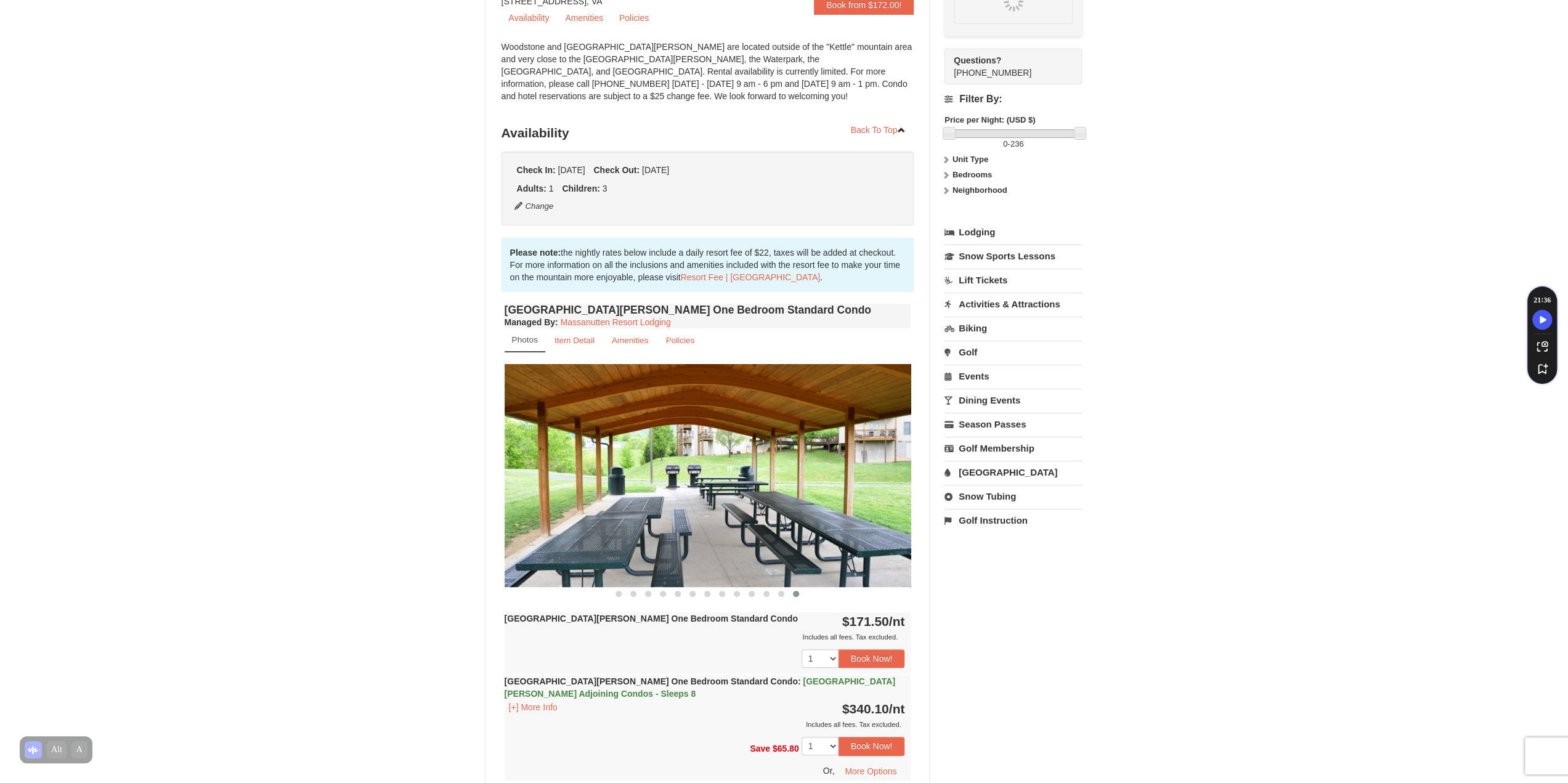
scroll to position [108, 0]
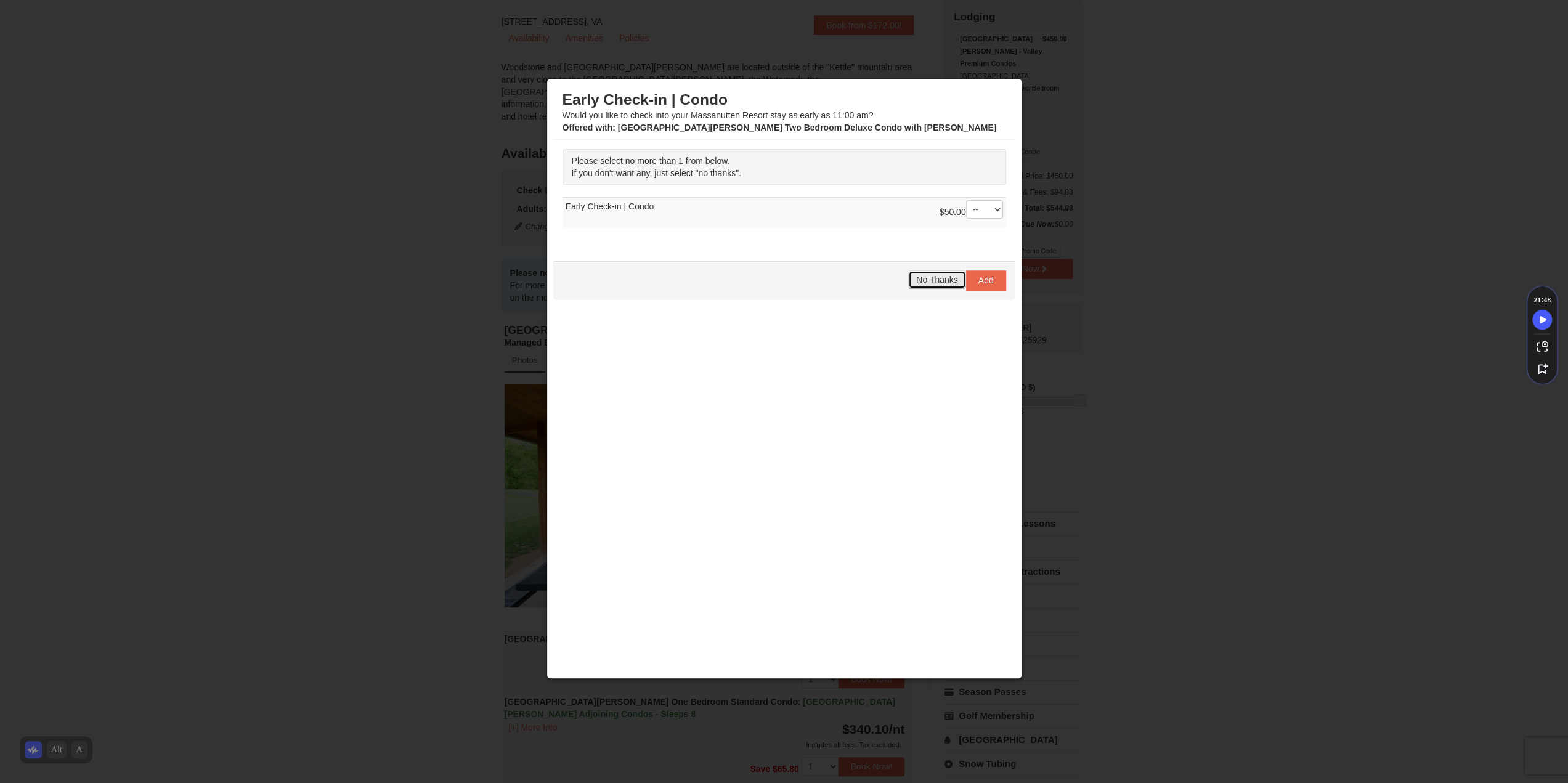
click at [941, 282] on span "No Thanks" at bounding box center [937, 280] width 41 height 10
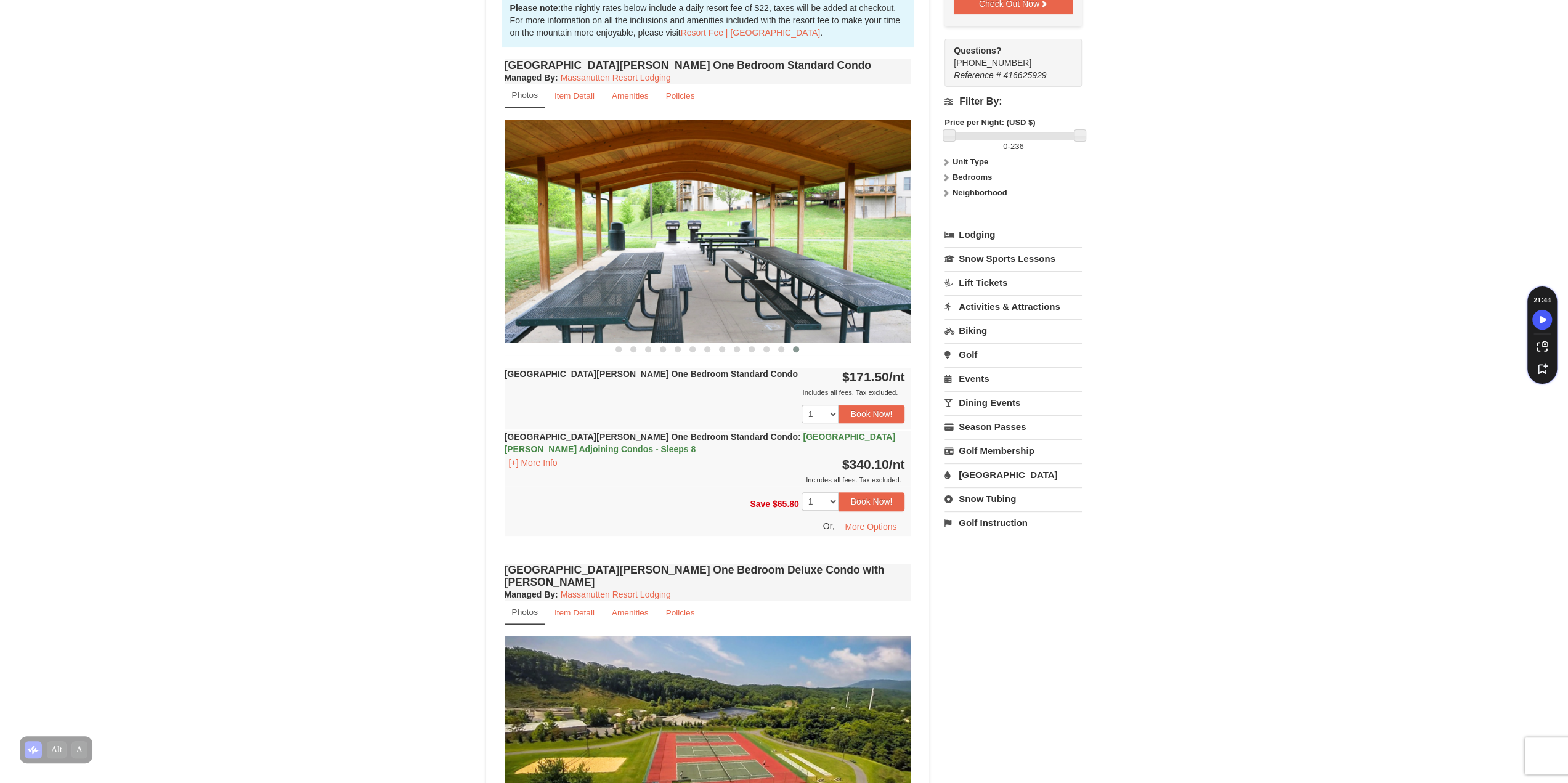
scroll to position [493, 0]
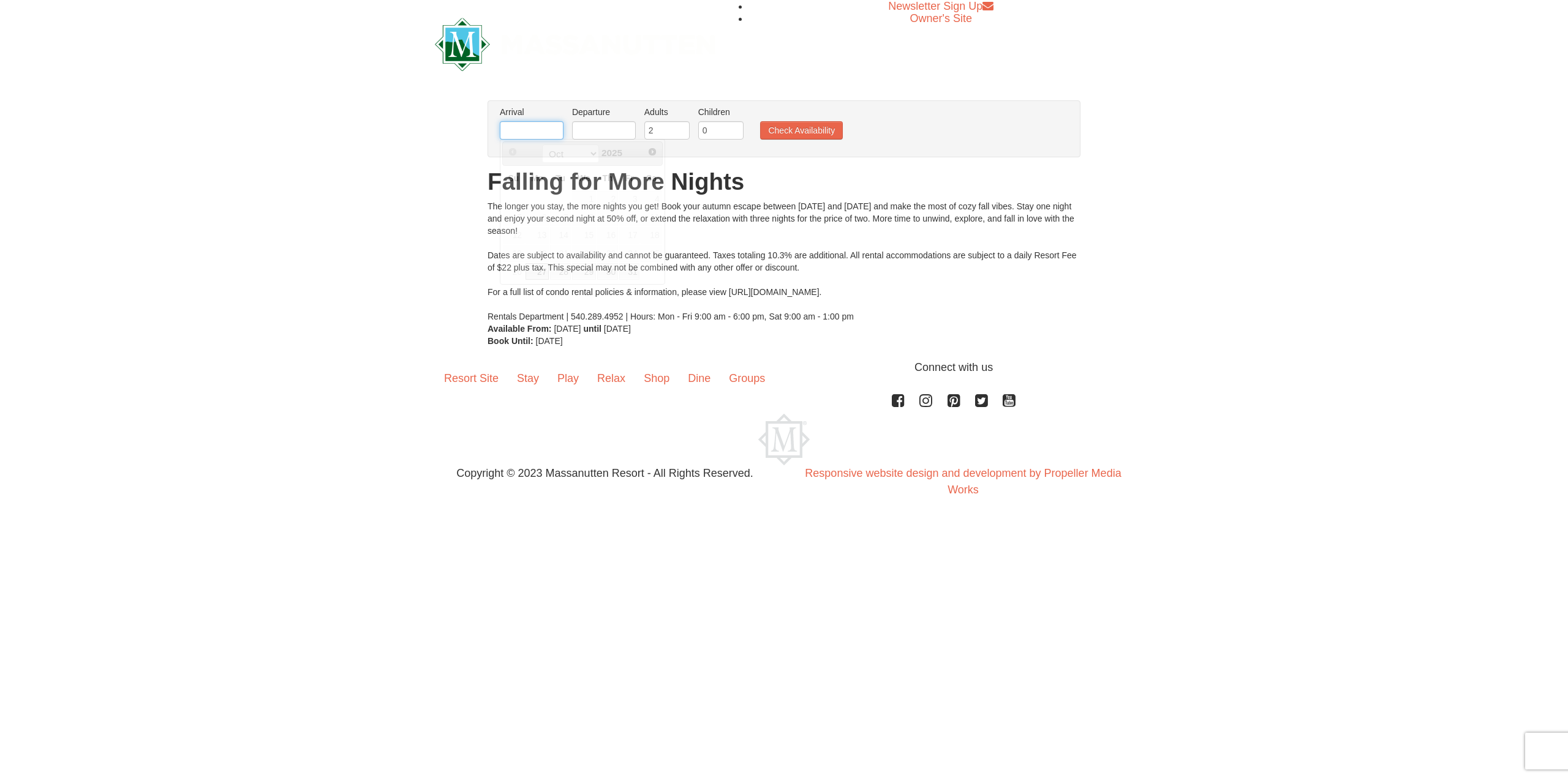
click at [554, 125] on input "text" at bounding box center [531, 130] width 64 height 18
click at [653, 148] on span "Next" at bounding box center [652, 151] width 10 height 10
click at [655, 194] on link "1" at bounding box center [650, 200] width 21 height 17
type input "11/01/2025"
click at [620, 131] on input "text" at bounding box center [603, 130] width 64 height 18
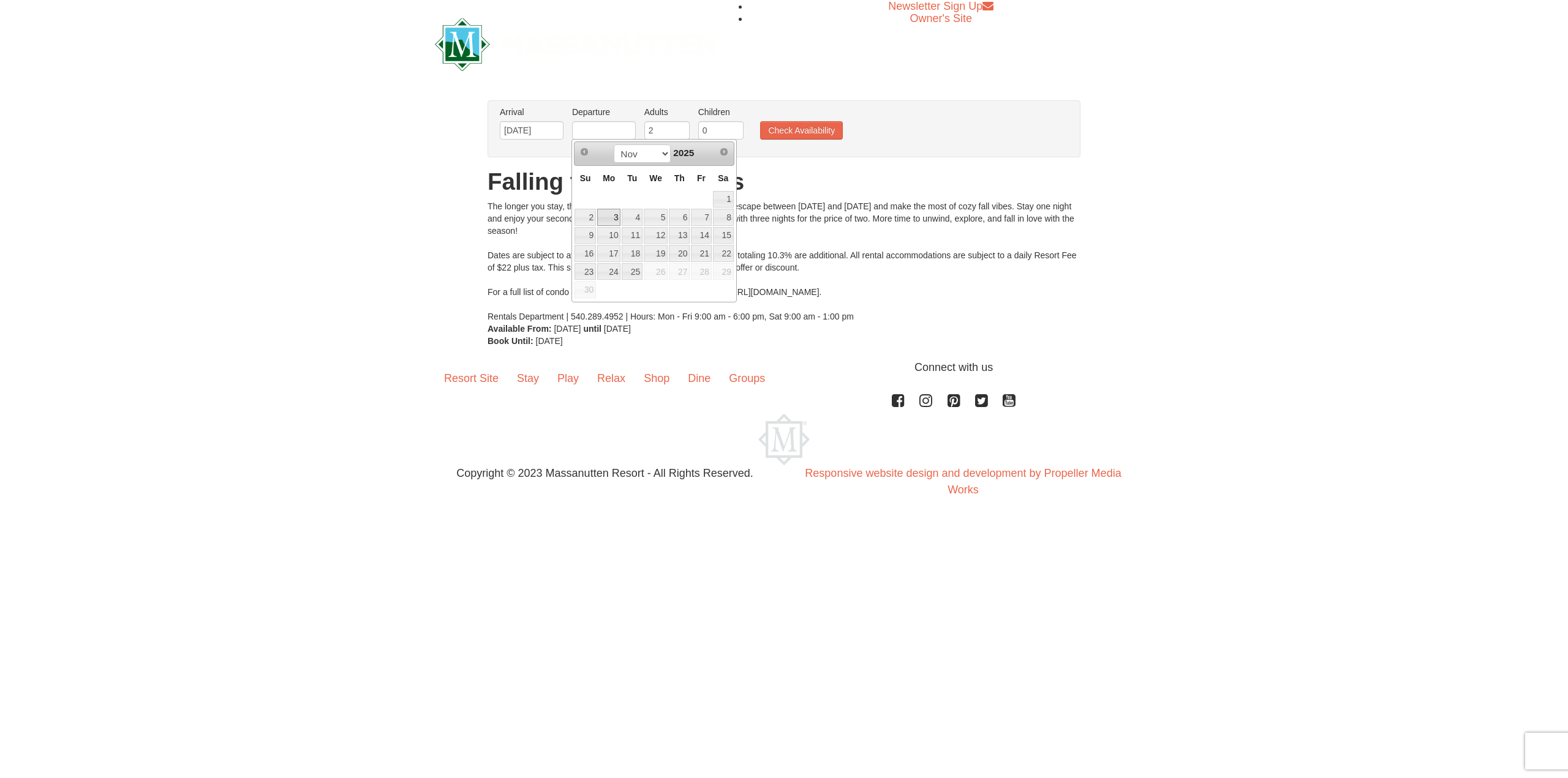
click at [616, 218] on link "3" at bounding box center [608, 218] width 23 height 17
type input "11/03/2025"
click at [733, 127] on input "1" at bounding box center [721, 130] width 46 height 18
type input "2"
click at [733, 127] on input "2" at bounding box center [721, 130] width 46 height 18
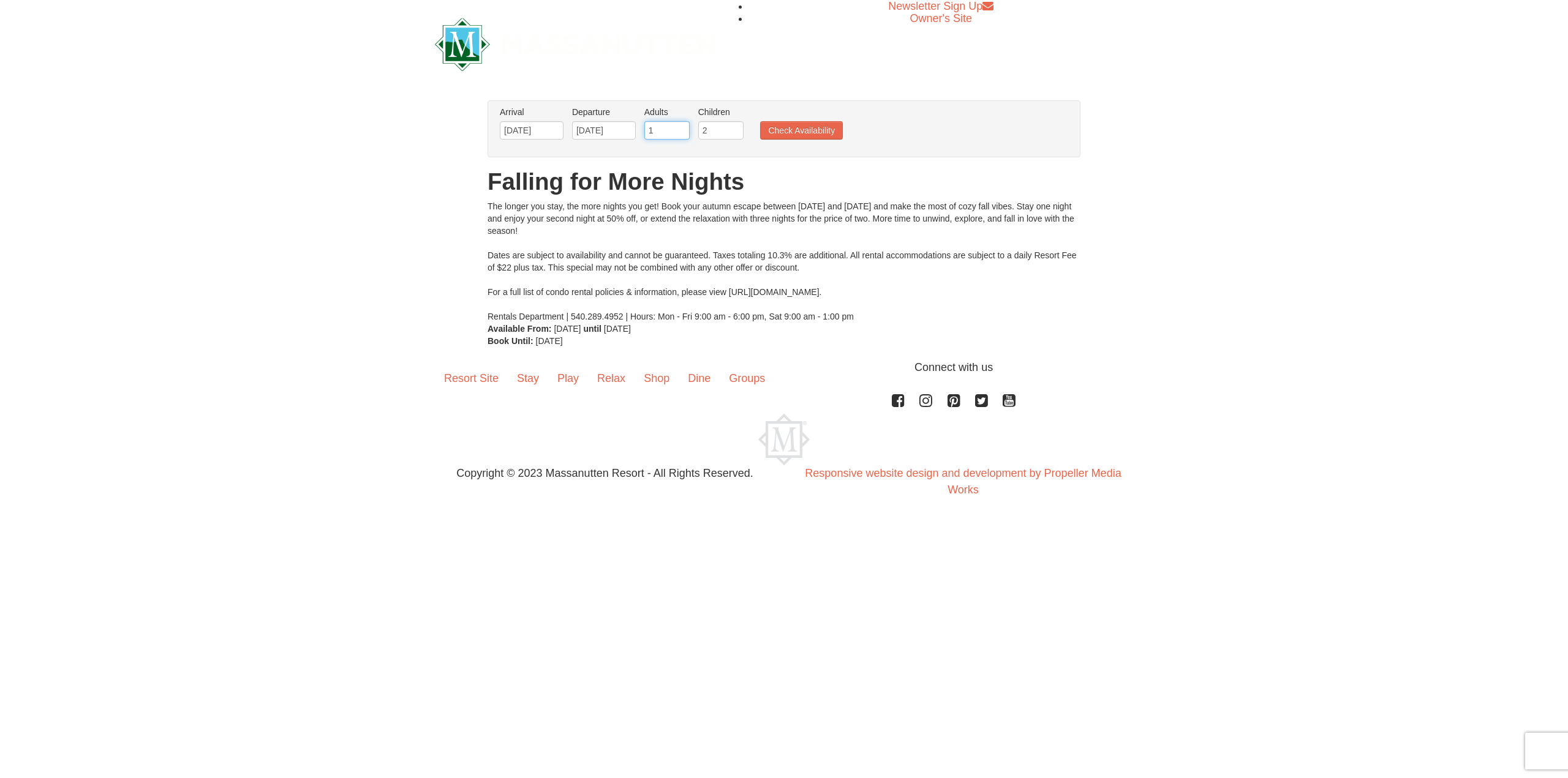
type input "1"
click at [679, 133] on input "1" at bounding box center [667, 130] width 46 height 18
click at [801, 134] on button "Check Availability" at bounding box center [801, 130] width 82 height 18
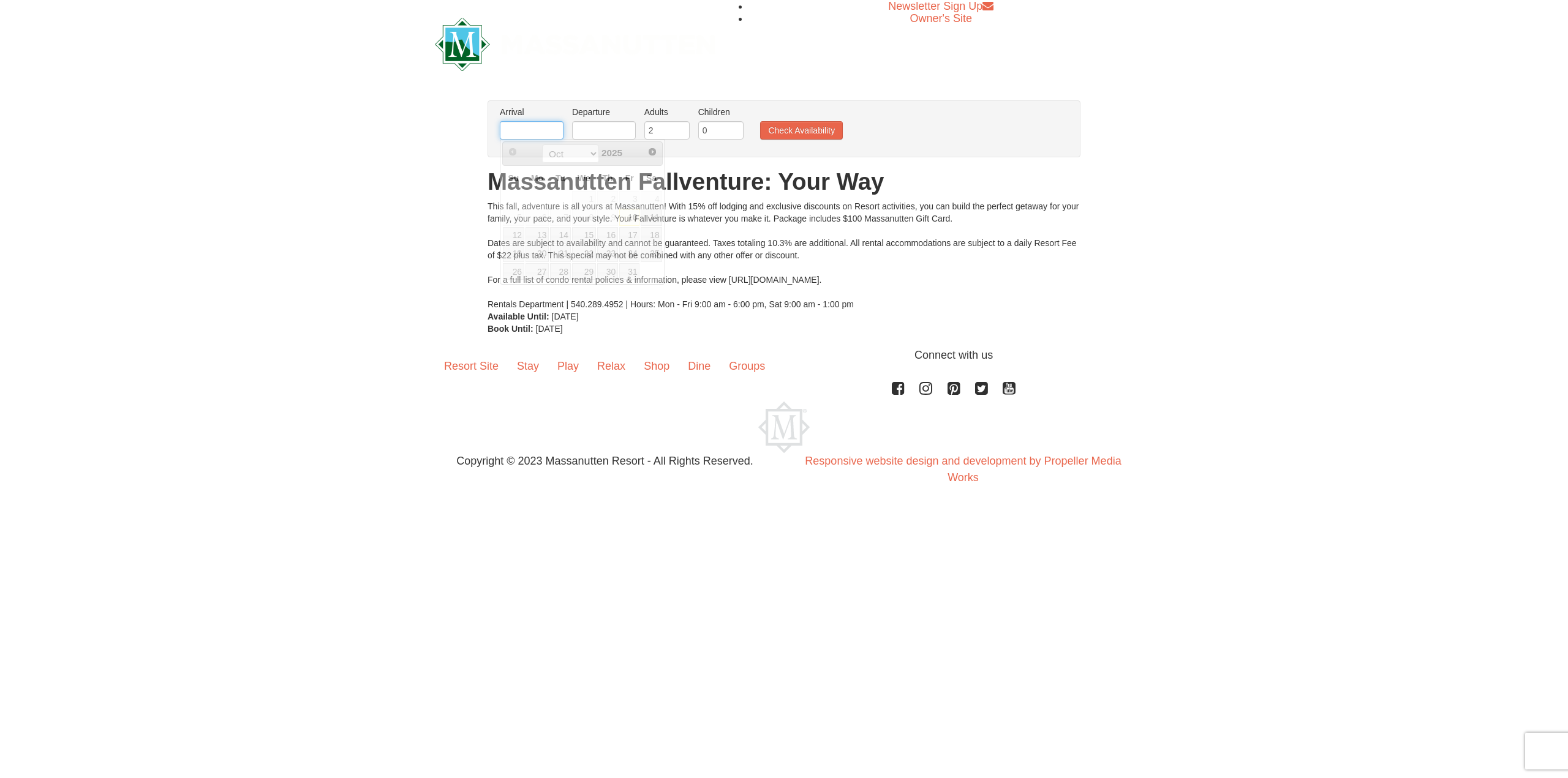
click at [551, 133] on input "text" at bounding box center [531, 130] width 64 height 18
click at [565, 154] on select "Oct Nov Dec" at bounding box center [570, 153] width 57 height 18
click at [653, 197] on link "1" at bounding box center [650, 200] width 21 height 17
type input "[DATE]"
click at [591, 133] on input "text" at bounding box center [603, 130] width 64 height 18
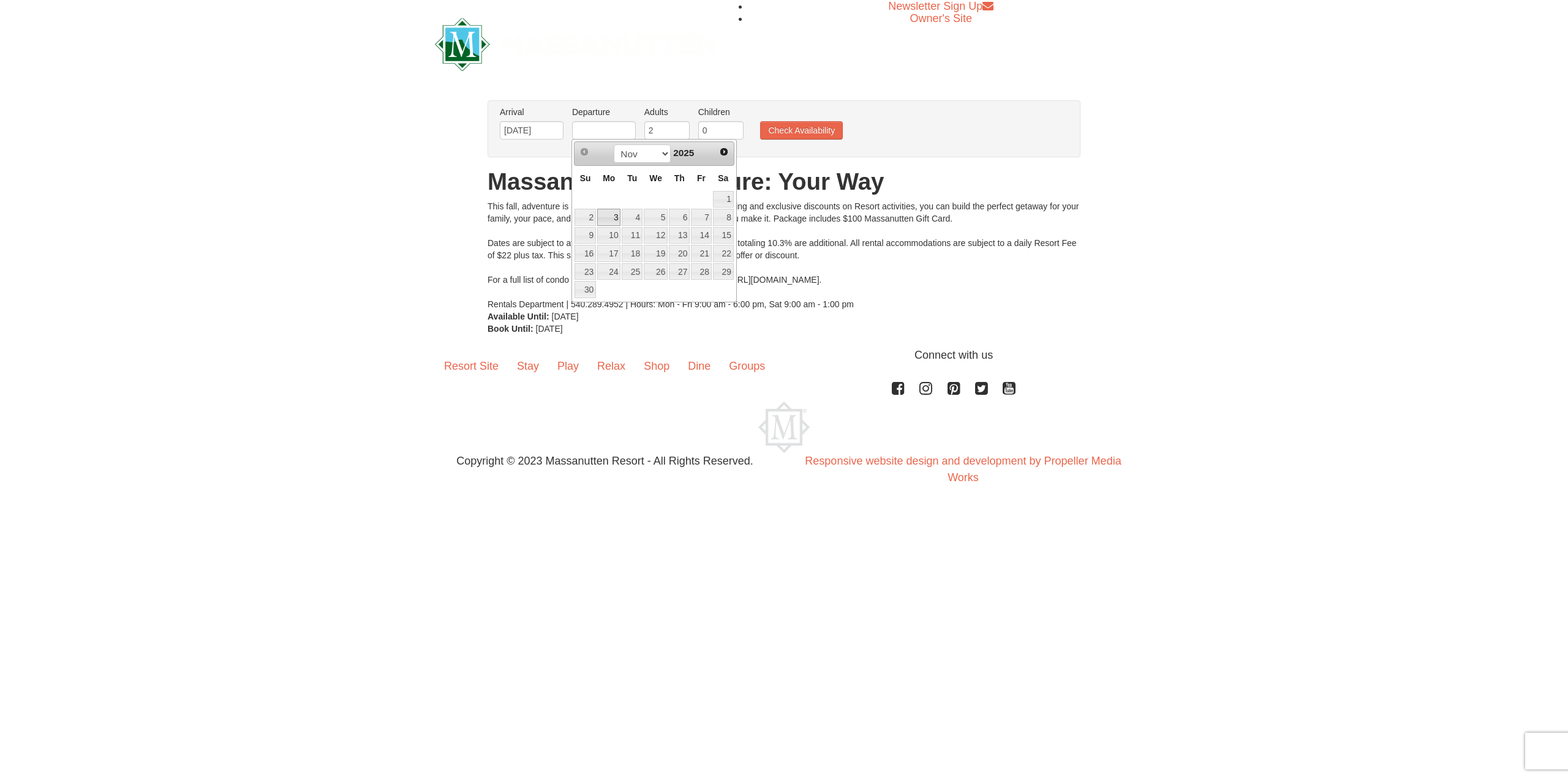
click at [612, 215] on link "3" at bounding box center [608, 218] width 23 height 17
type input "[DATE]"
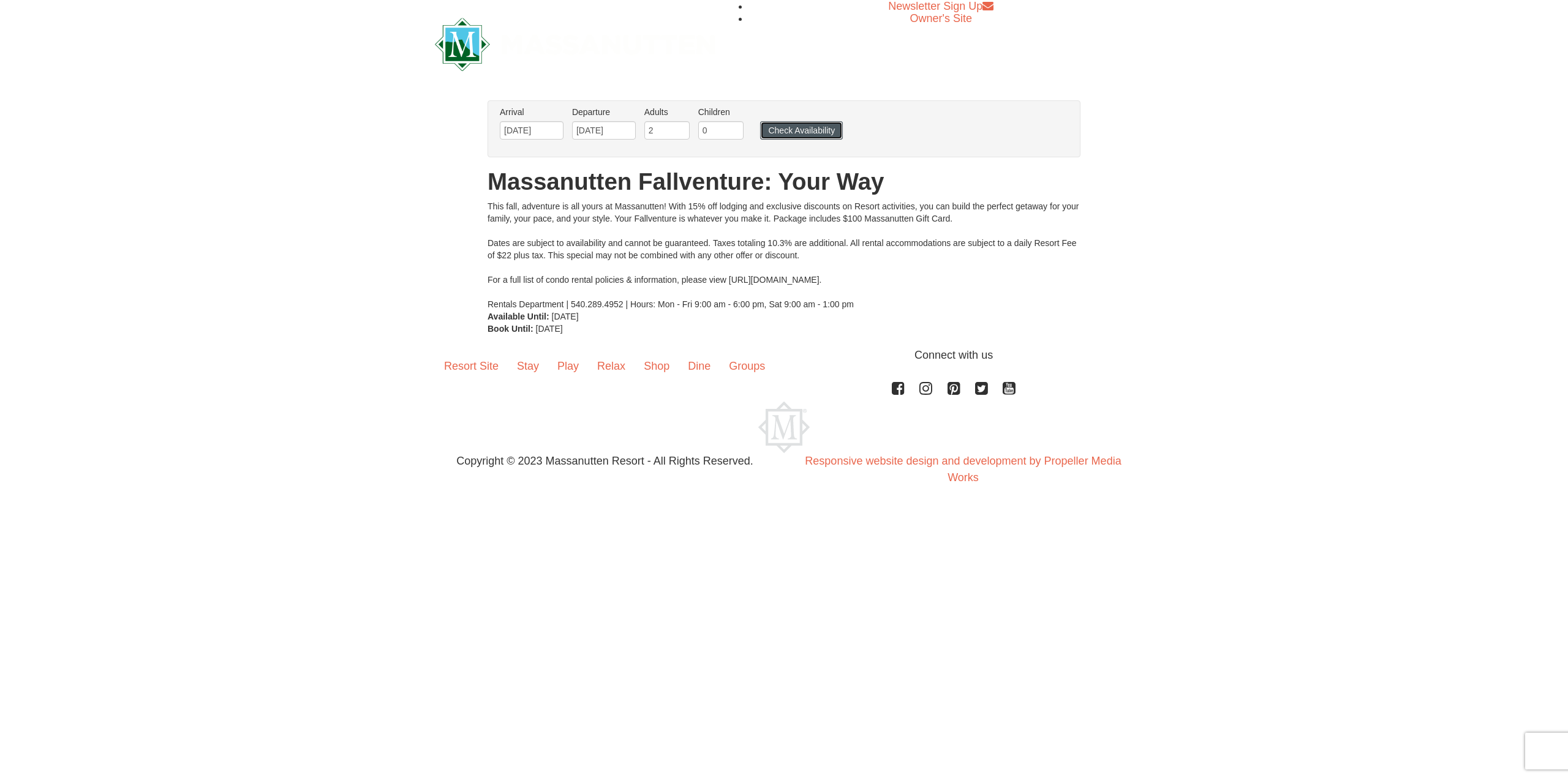
click at [794, 127] on button "Check Availability" at bounding box center [801, 130] width 82 height 18
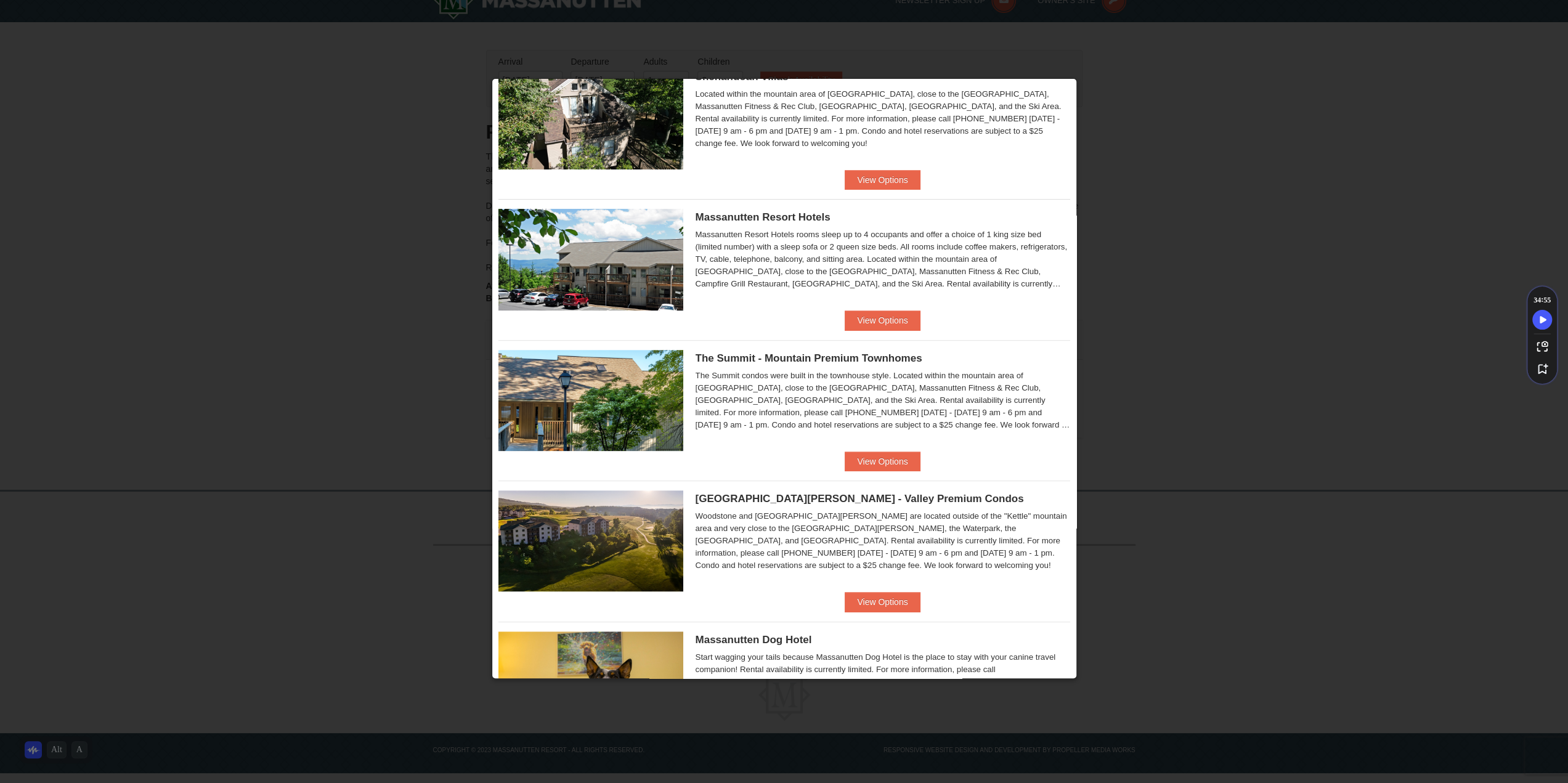
scroll to position [370, 0]
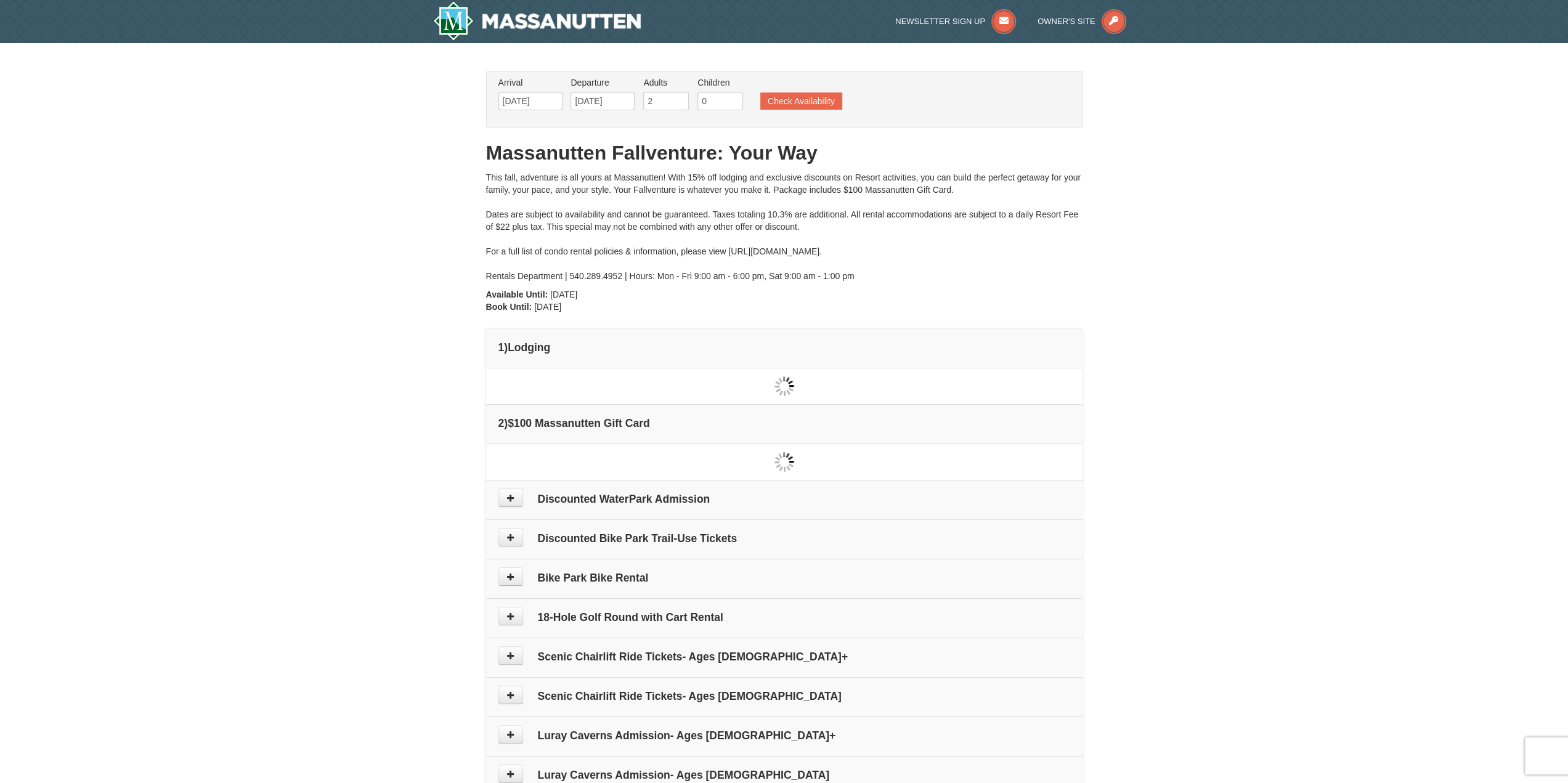
type input "[DATE]"
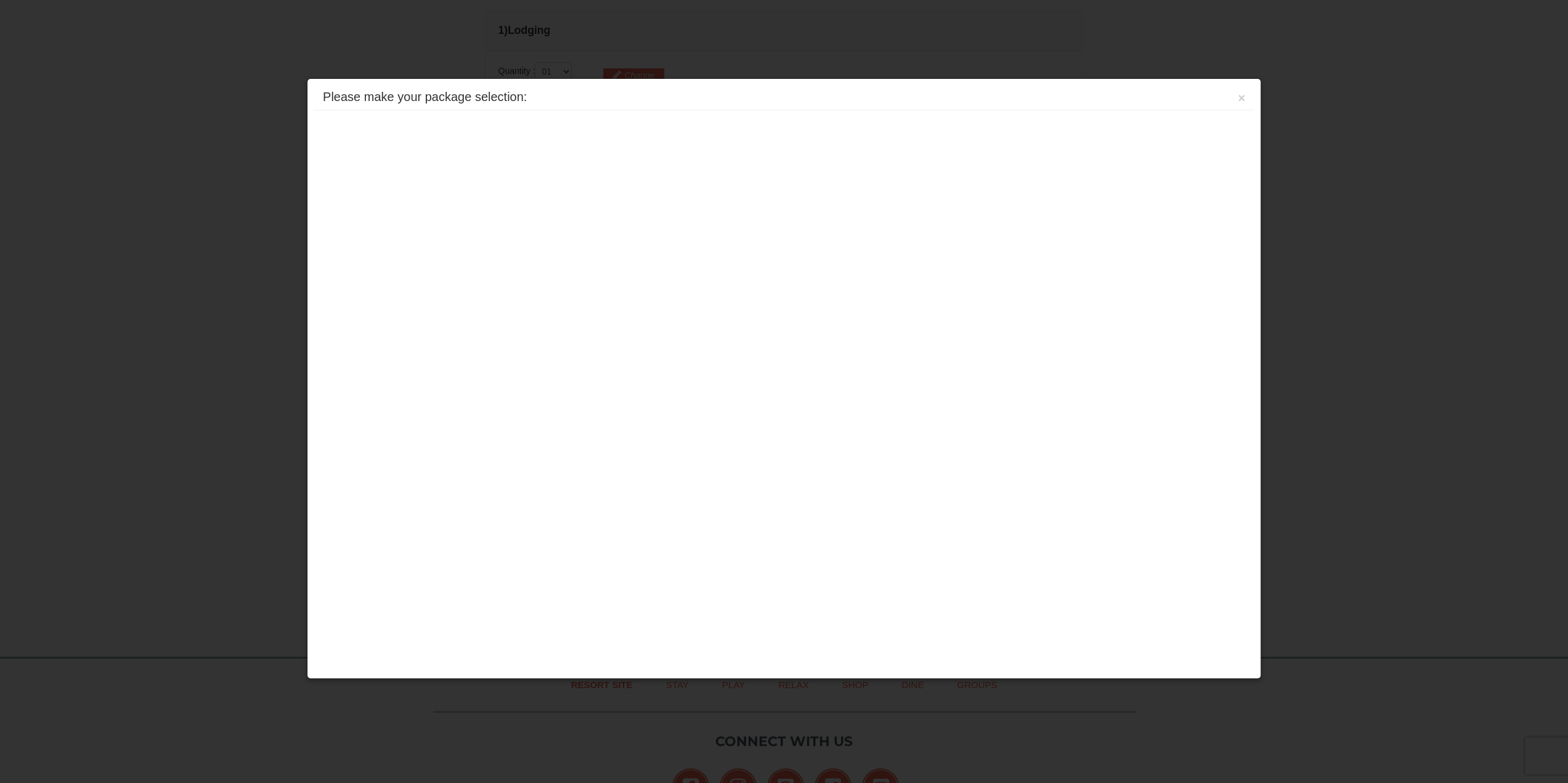
scroll to position [375, 0]
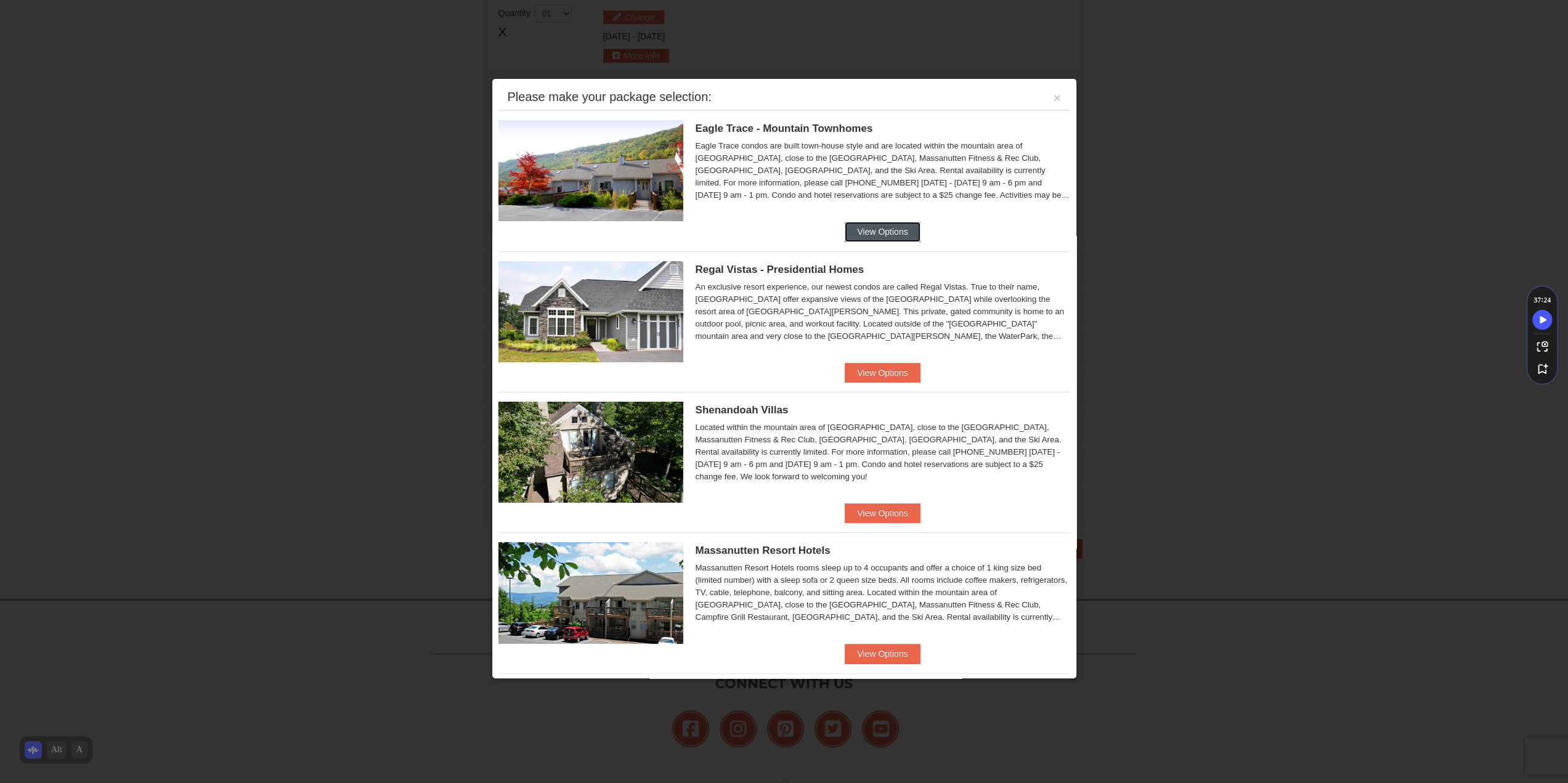
drag, startPoint x: 885, startPoint y: 230, endPoint x: 850, endPoint y: 228, distance: 35.1
click at [850, 228] on button "View Options" at bounding box center [883, 231] width 75 height 20
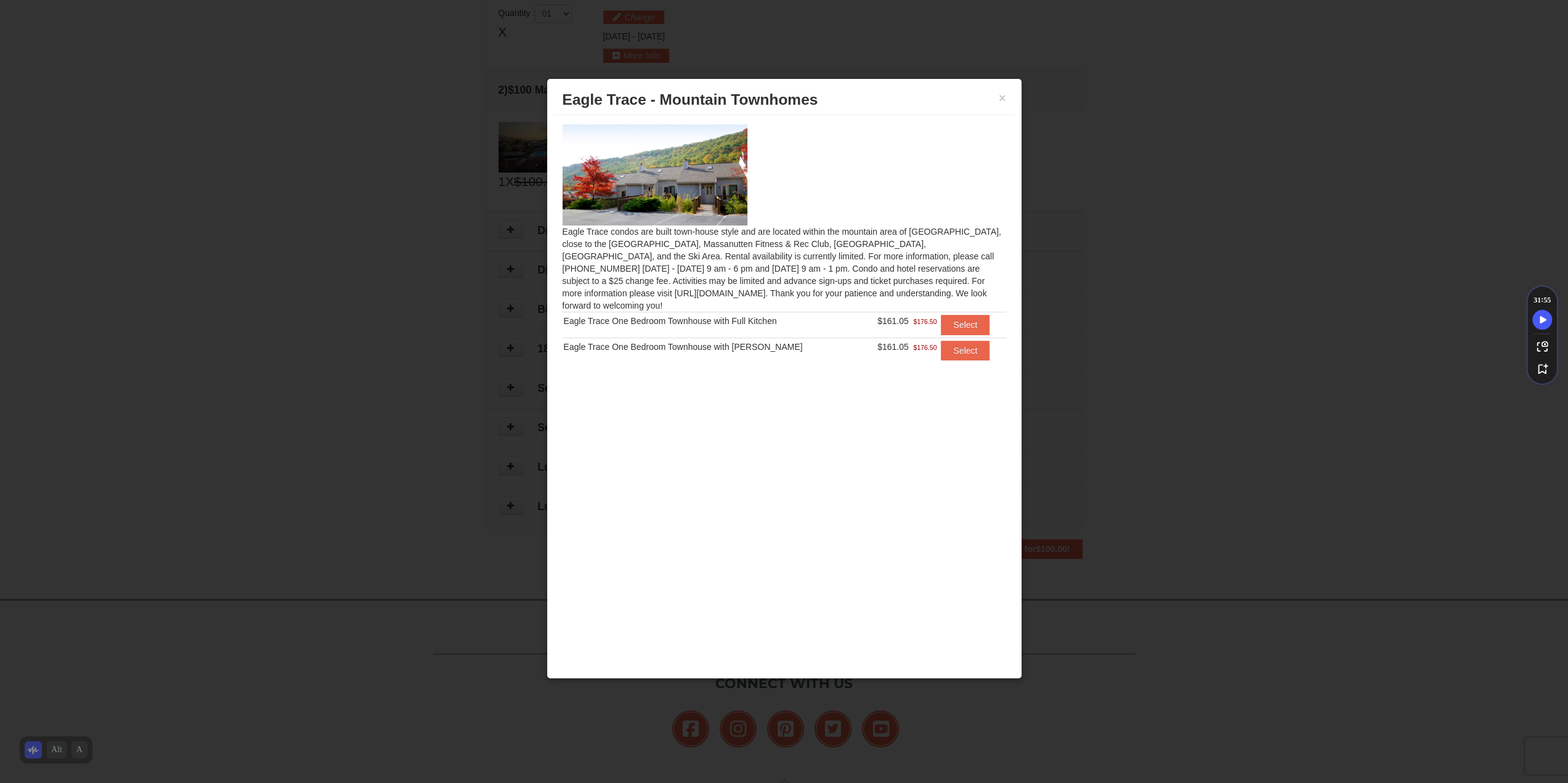
click at [997, 97] on h3 "Eagle Trace - Mountain Townhomes" at bounding box center [784, 99] width 443 height 18
click at [1001, 100] on button "×" at bounding box center [1002, 98] width 7 height 12
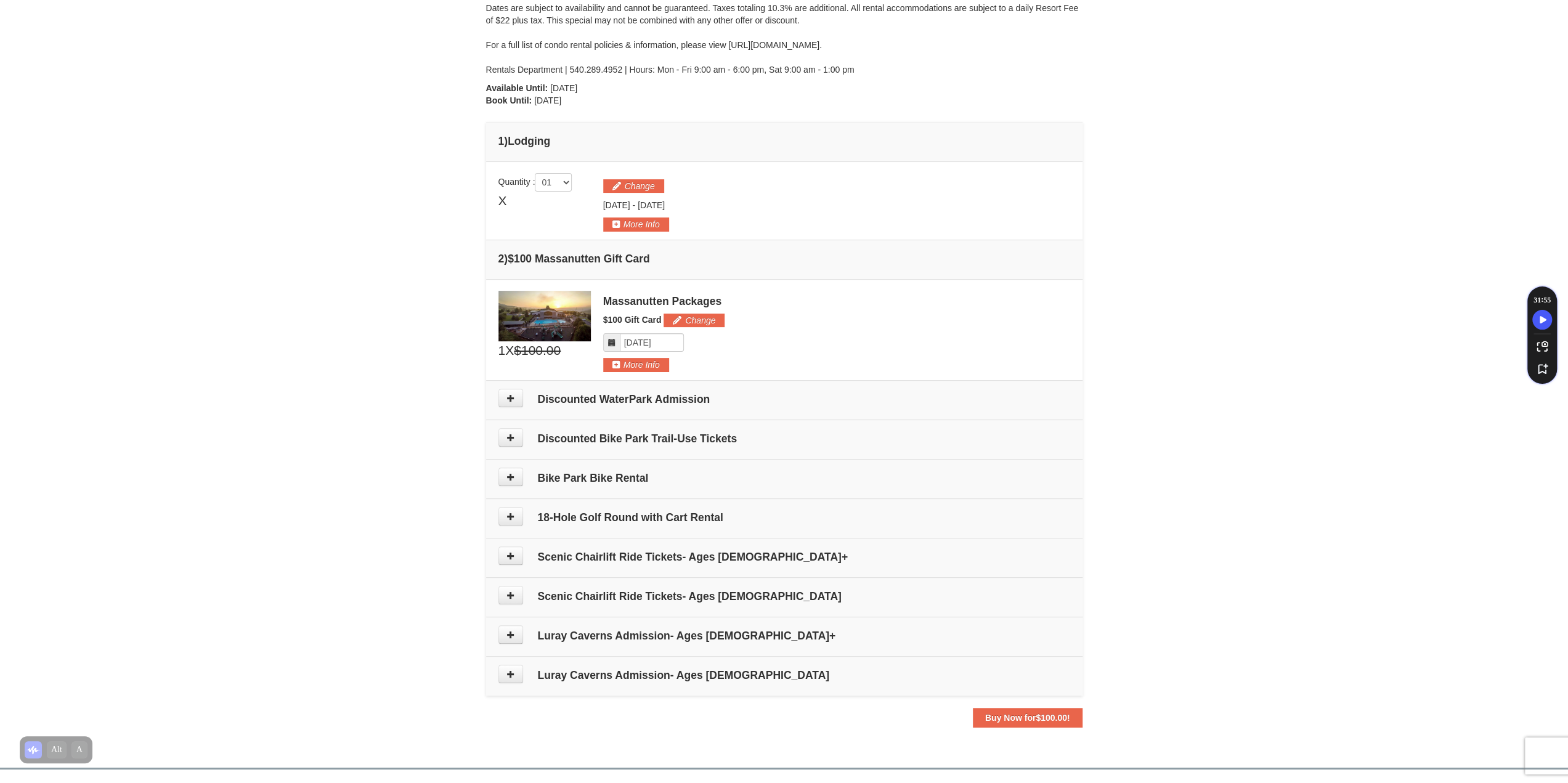
scroll to position [129, 0]
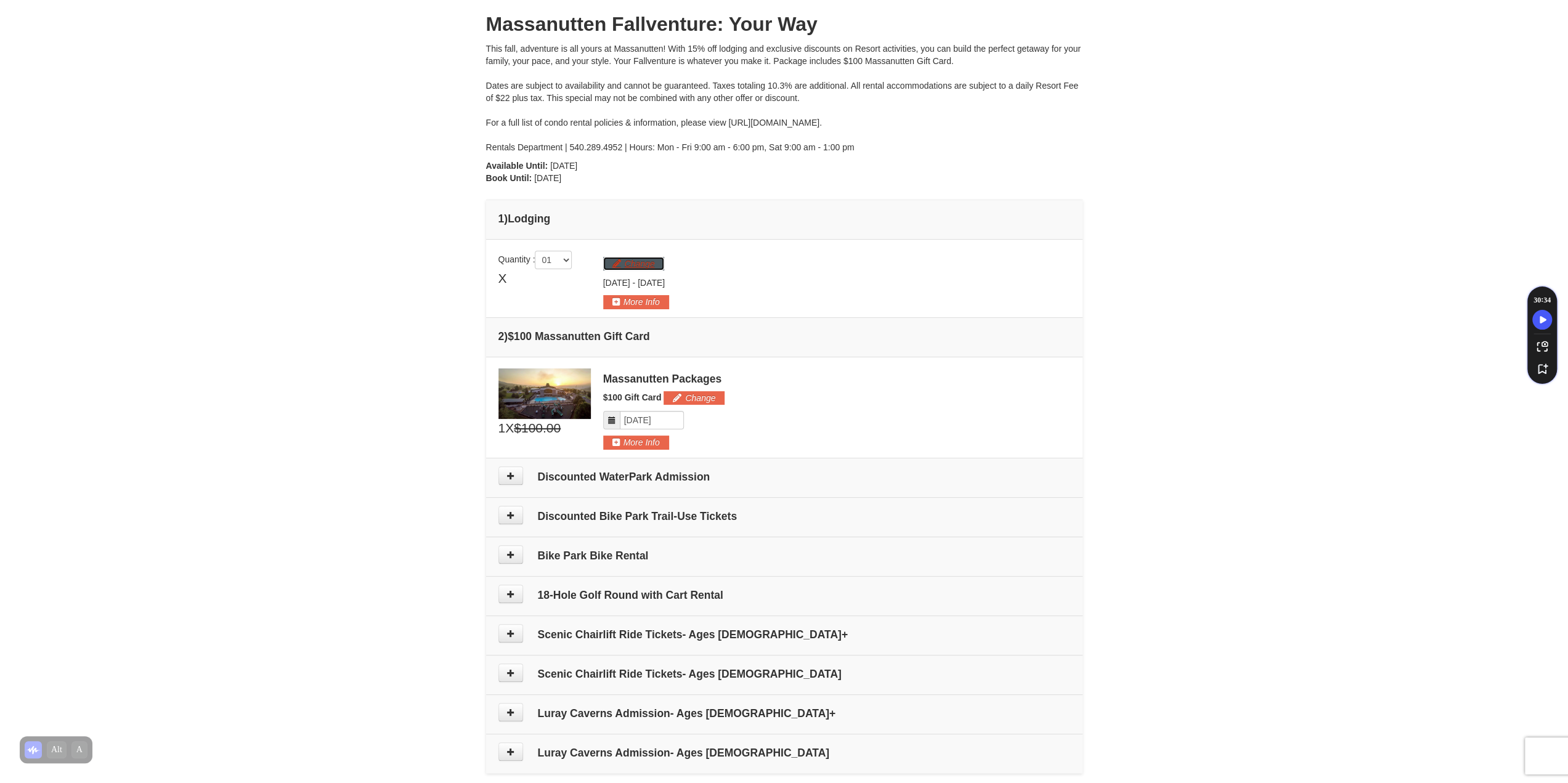
click at [631, 262] on button "Change" at bounding box center [633, 263] width 61 height 13
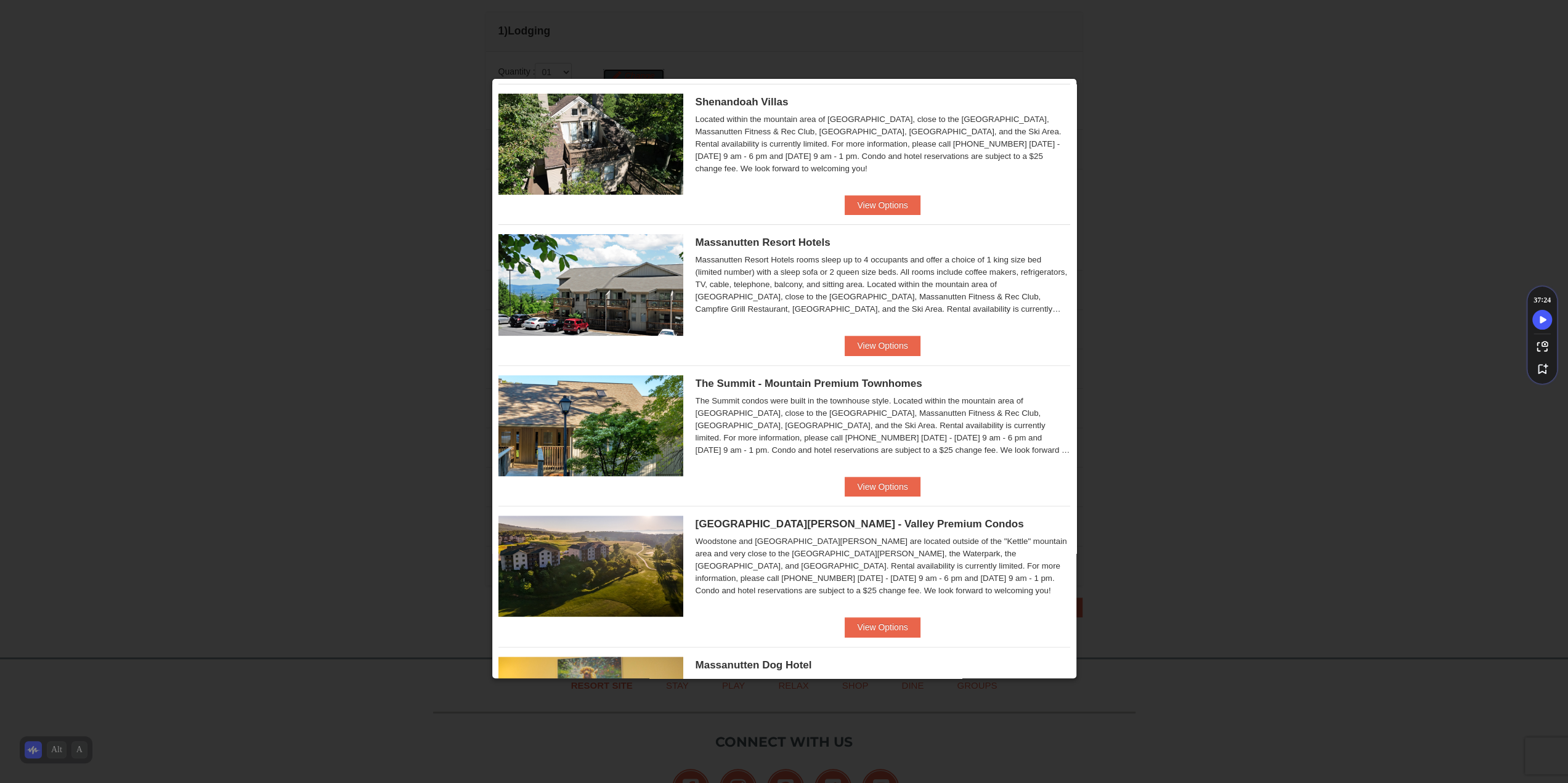
scroll to position [370, 0]
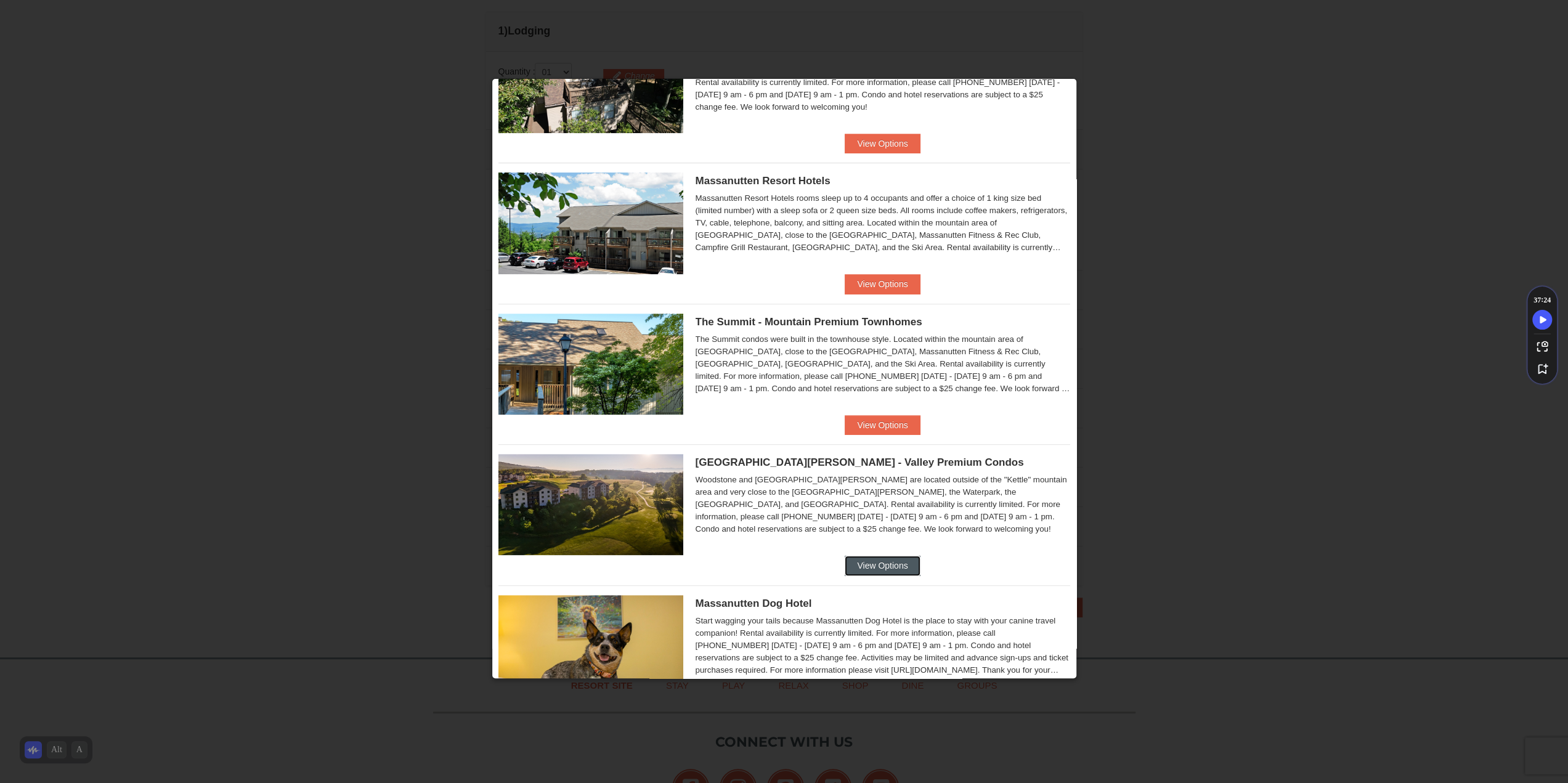
click at [880, 564] on button "View Options" at bounding box center [883, 565] width 75 height 20
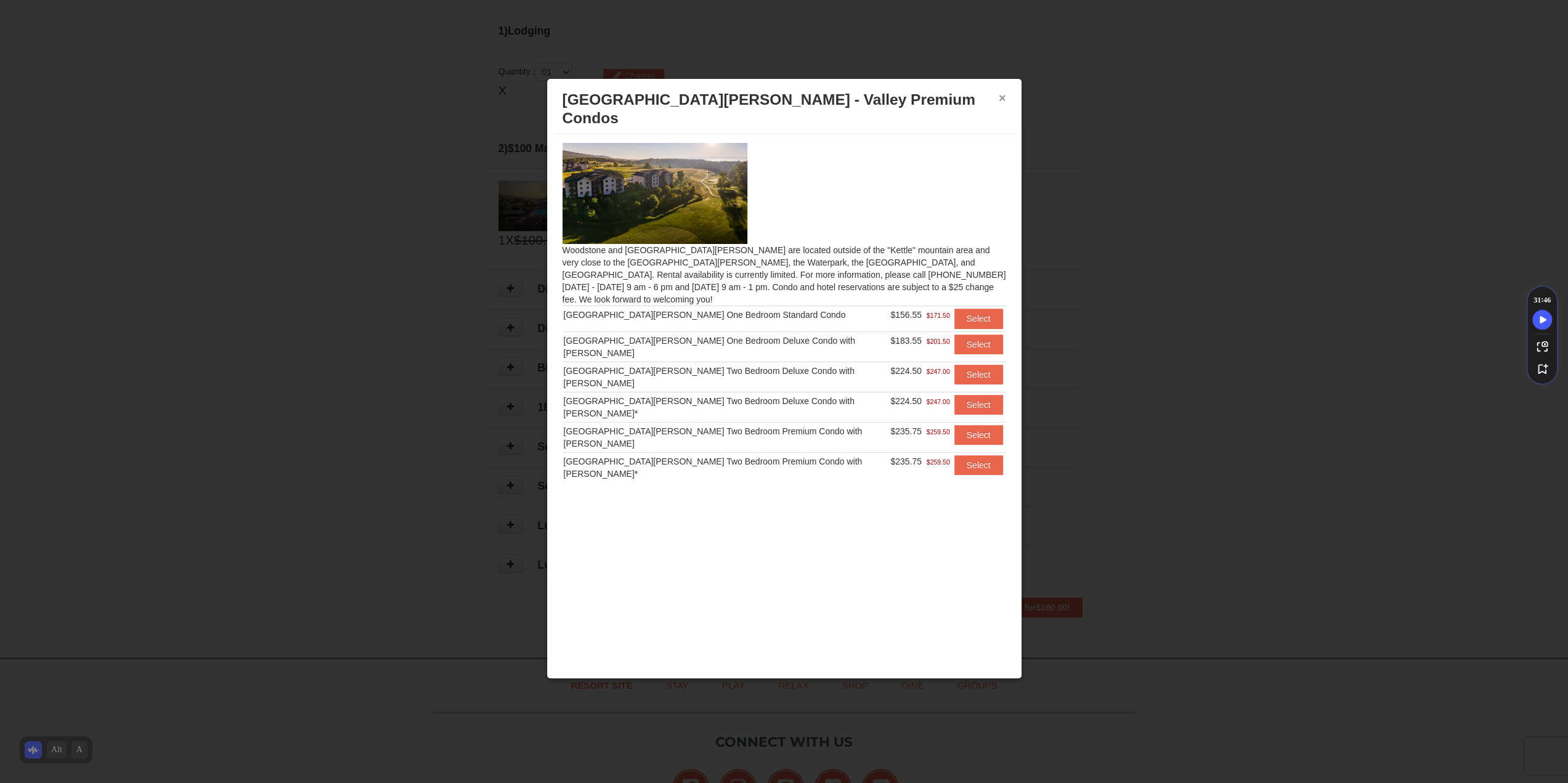
click at [999, 97] on button "×" at bounding box center [1002, 98] width 7 height 12
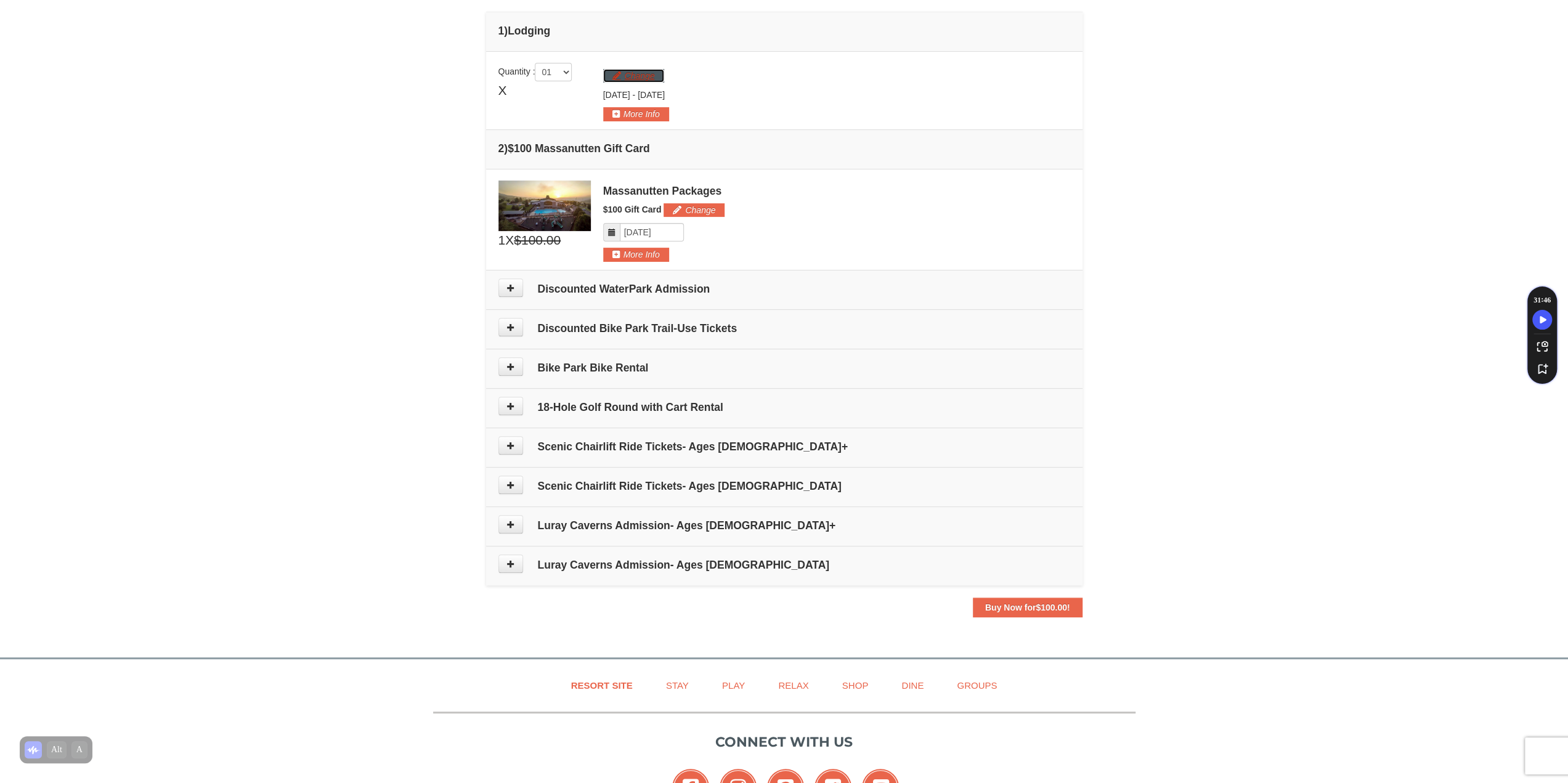
click at [630, 77] on button "Change" at bounding box center [633, 75] width 61 height 13
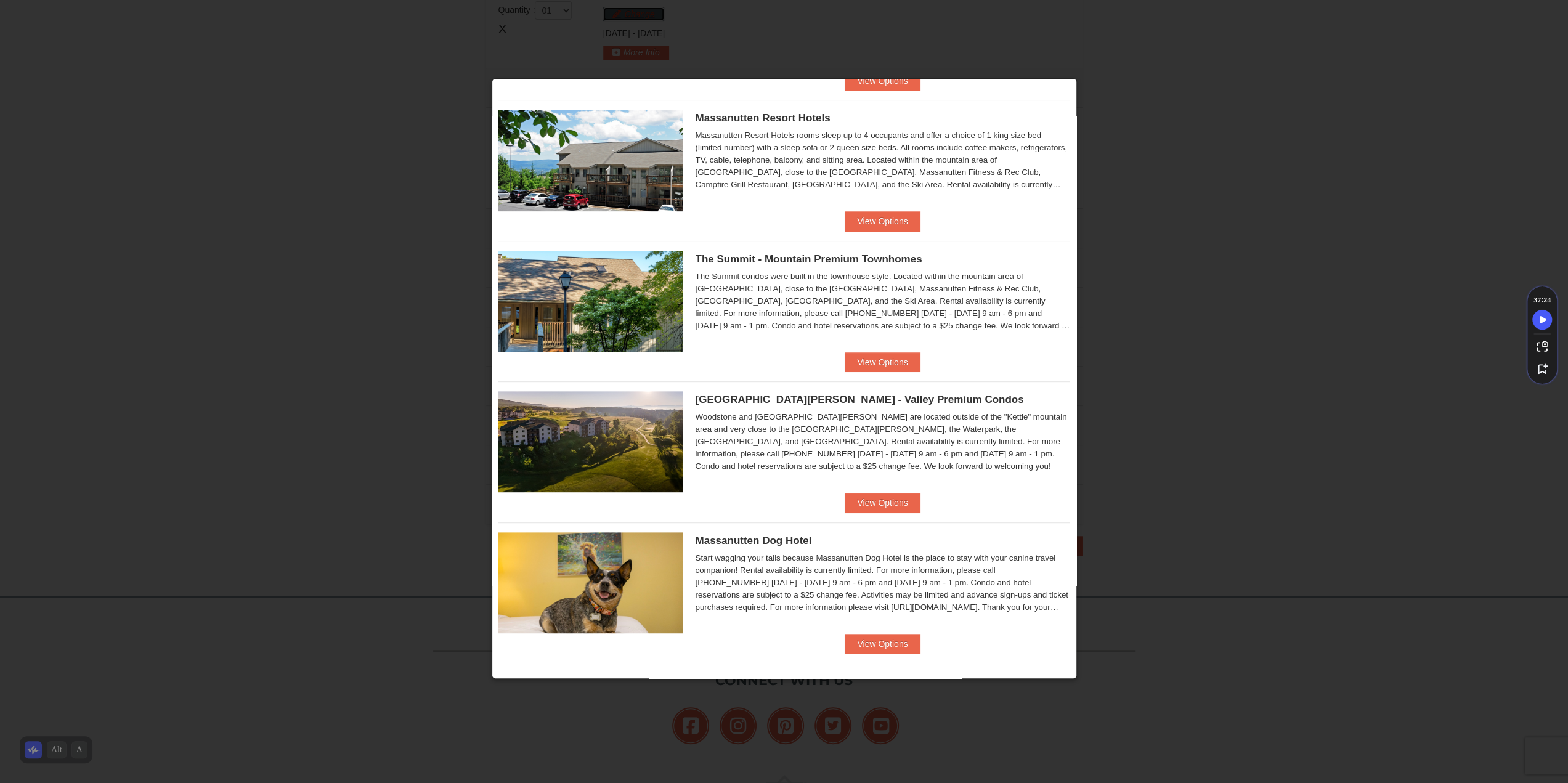
scroll to position [433, 0]
click at [867, 358] on button "View Options" at bounding box center [883, 361] width 75 height 20
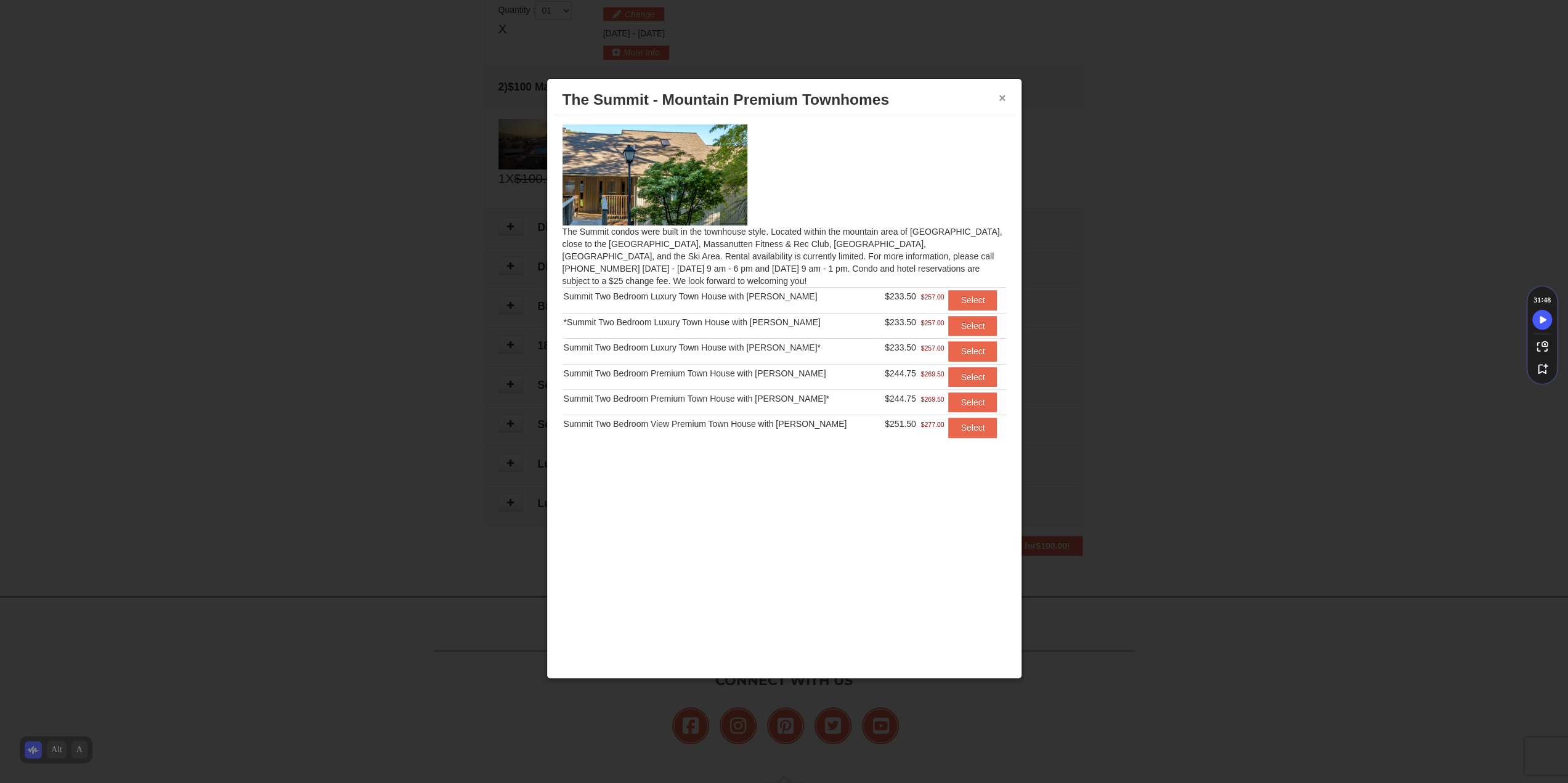
click at [1001, 100] on button "×" at bounding box center [1002, 98] width 7 height 12
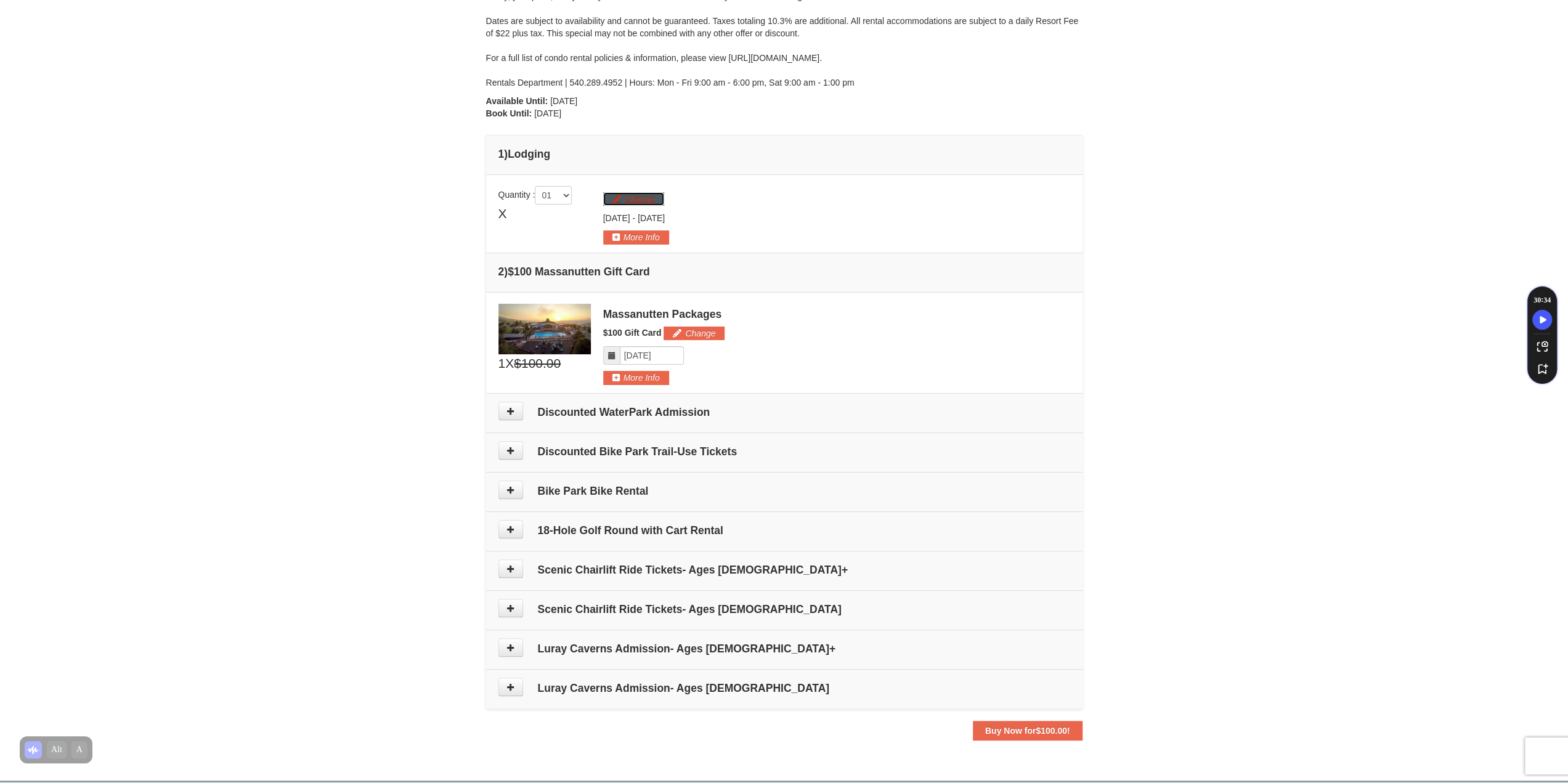
click at [650, 193] on button "Change" at bounding box center [633, 199] width 61 height 13
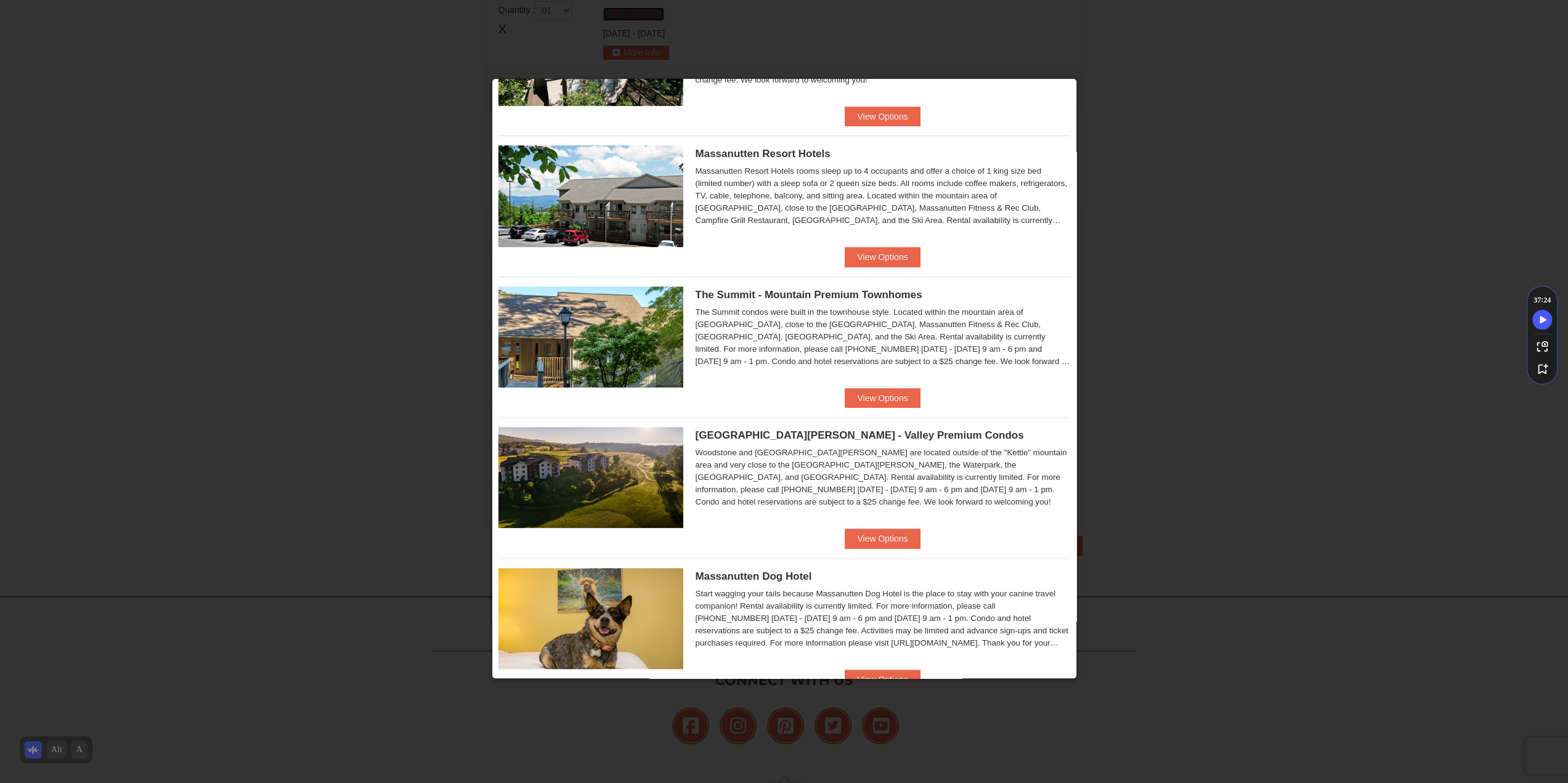
scroll to position [310, 0]
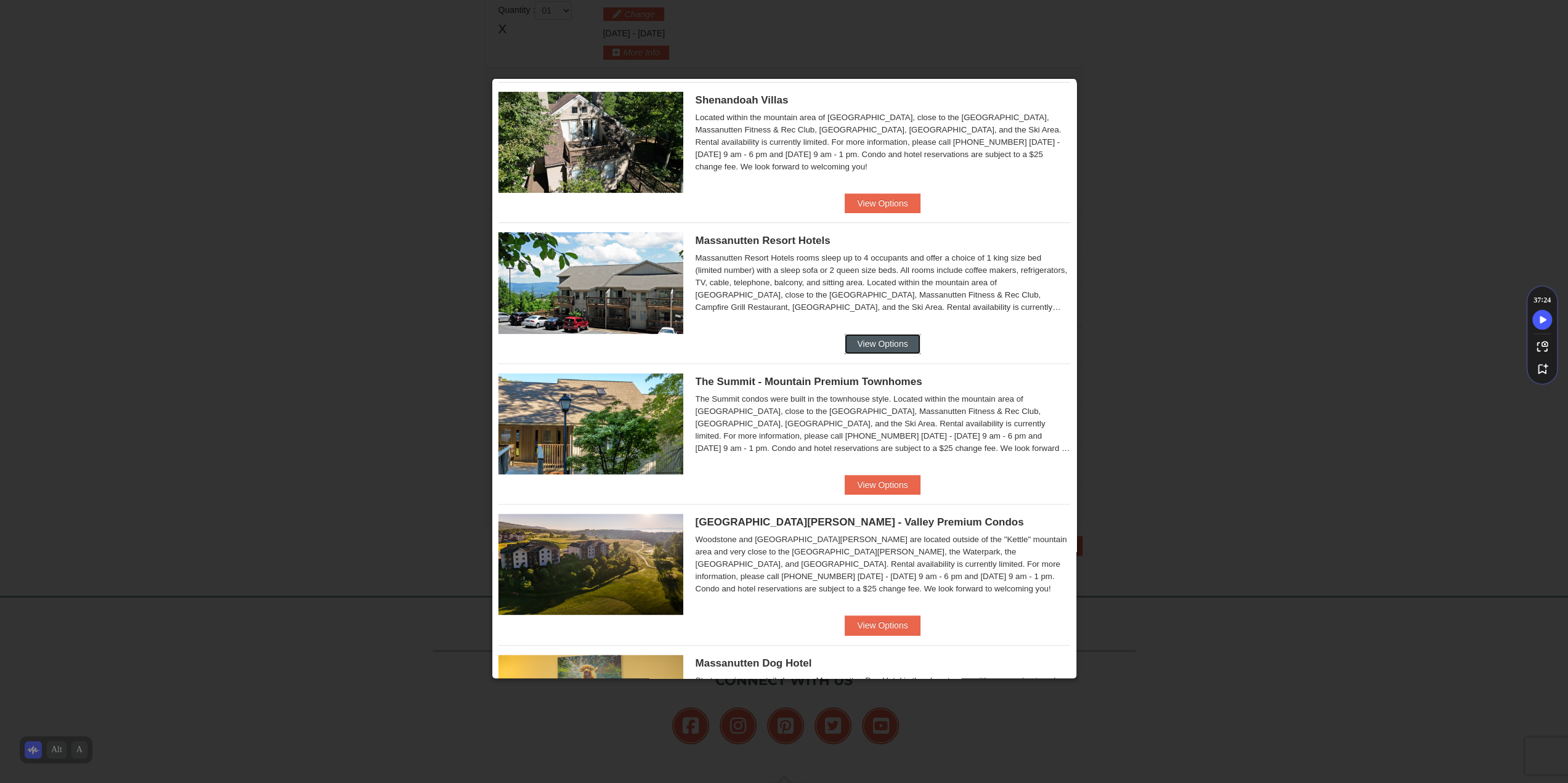
click at [900, 347] on button "View Options" at bounding box center [883, 344] width 75 height 20
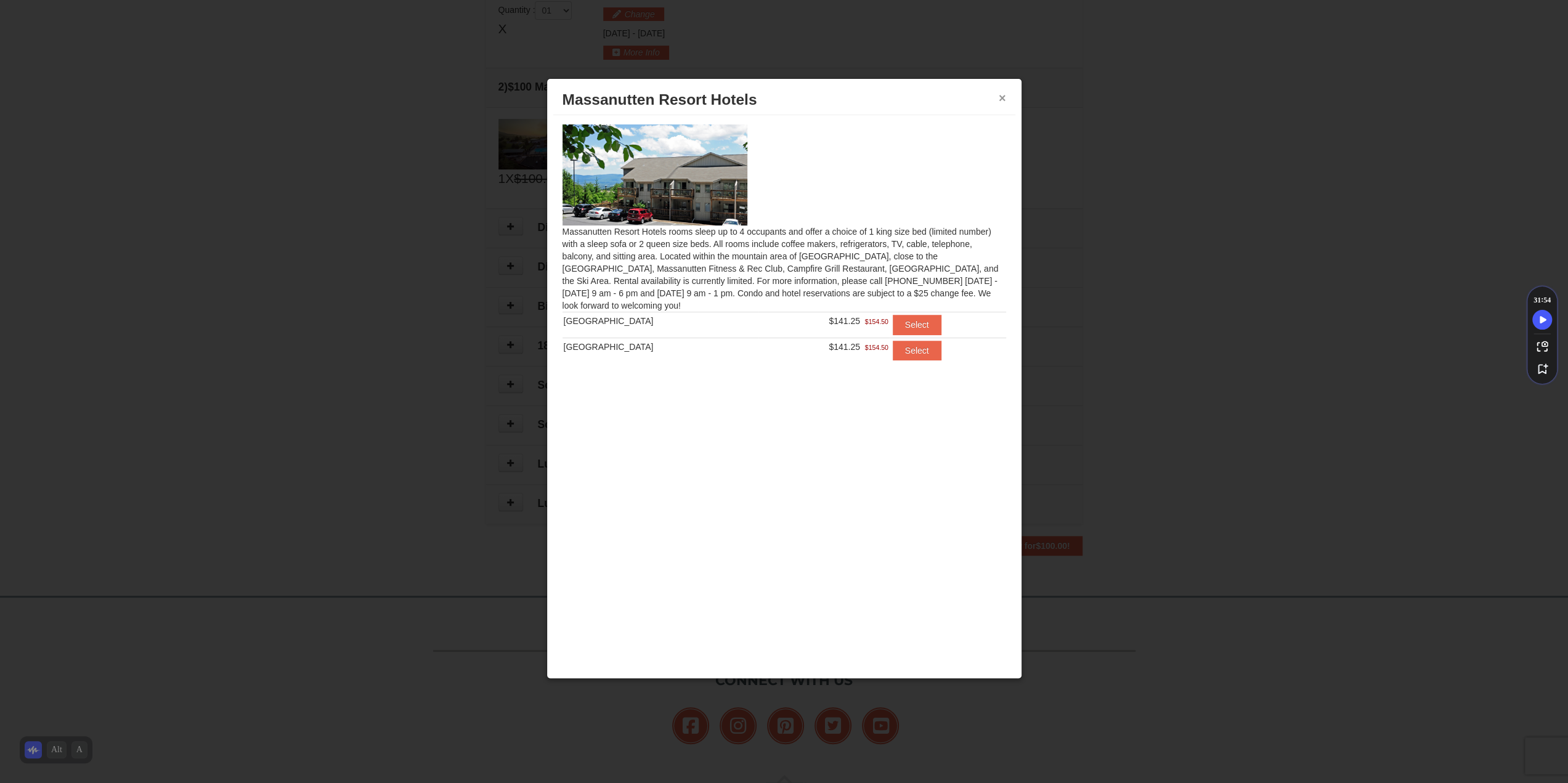
click at [1003, 98] on button "×" at bounding box center [1002, 98] width 7 height 12
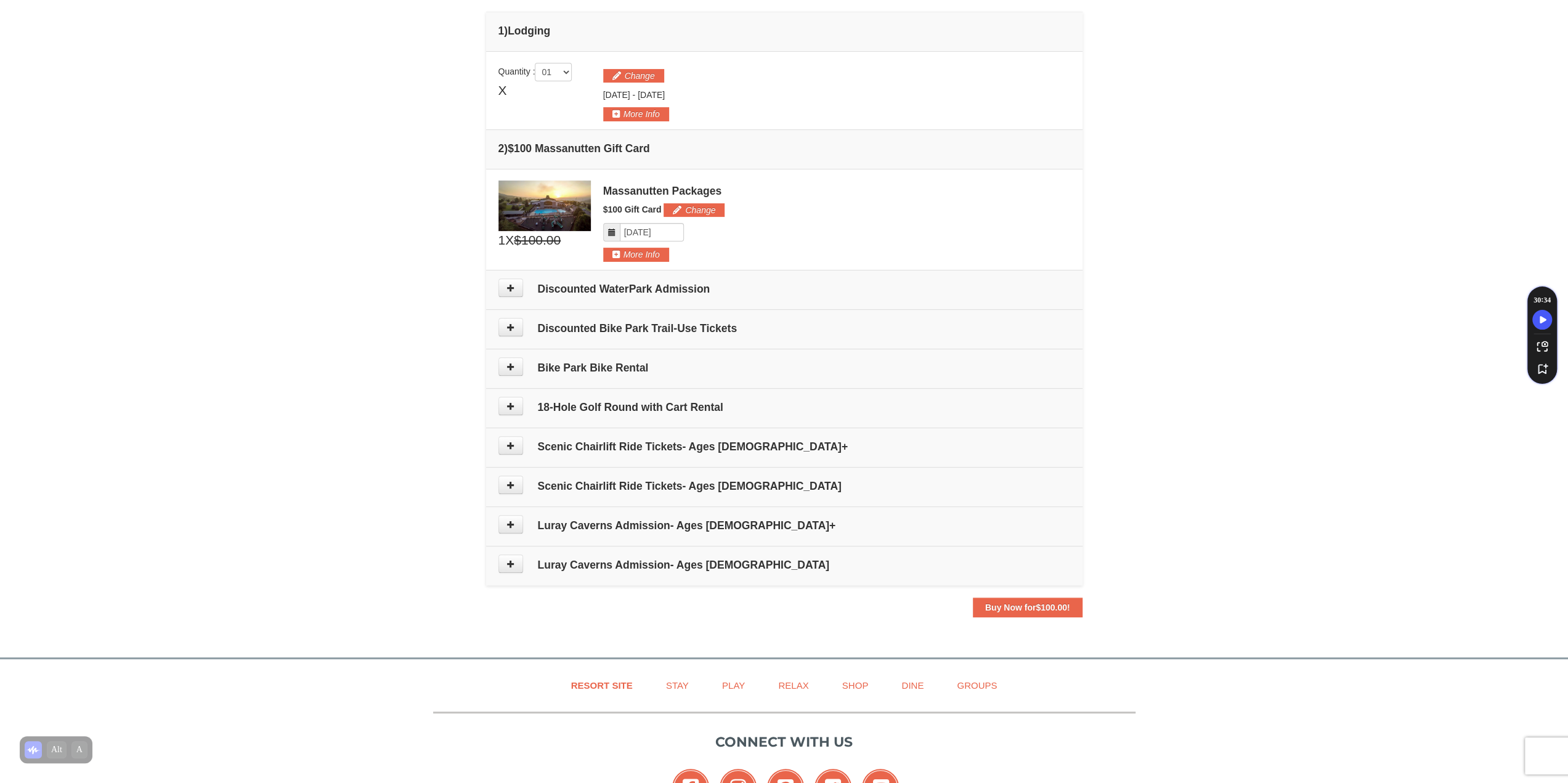
scroll to position [193, 0]
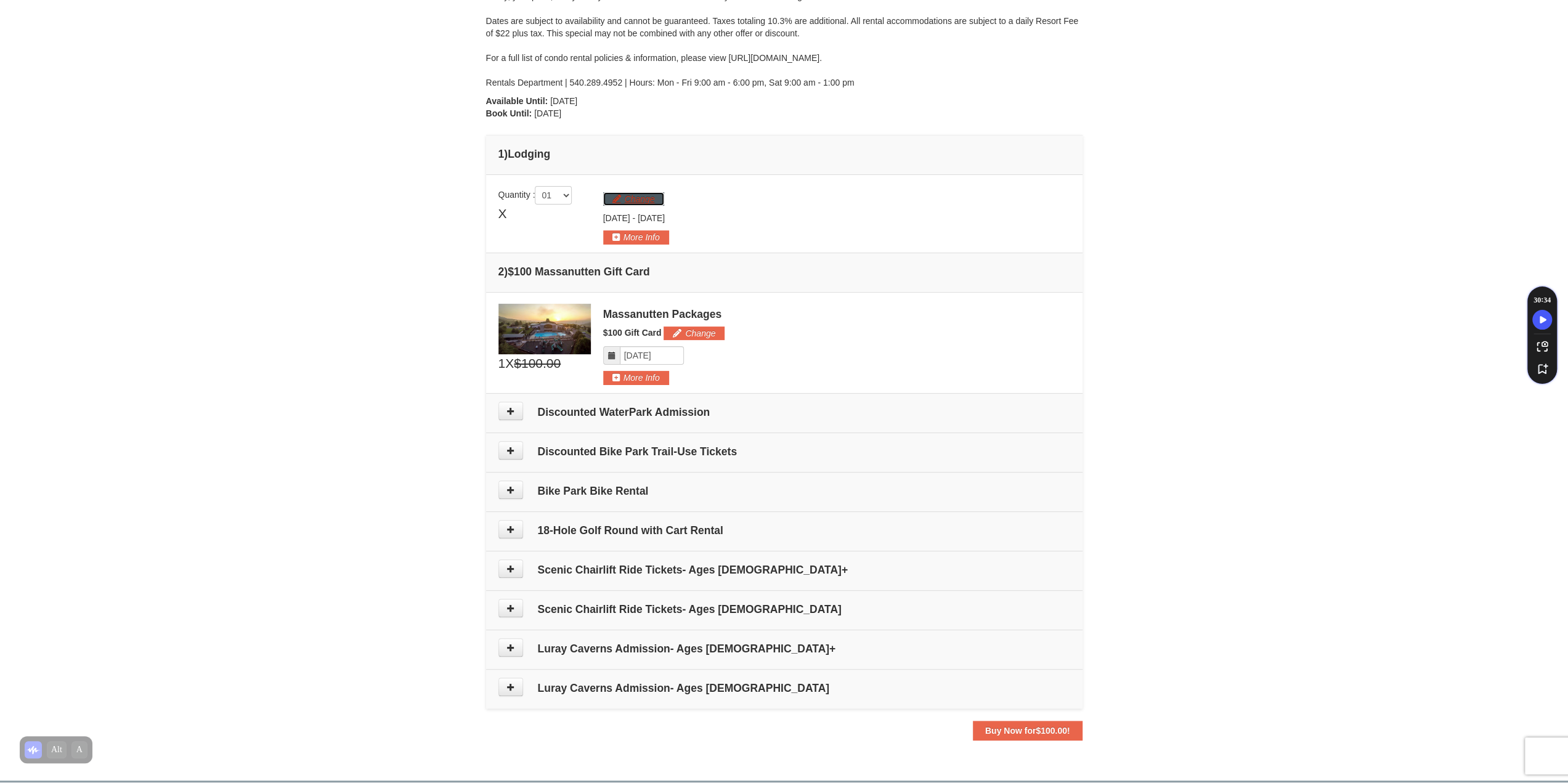
click at [640, 195] on button "Change" at bounding box center [633, 199] width 61 height 13
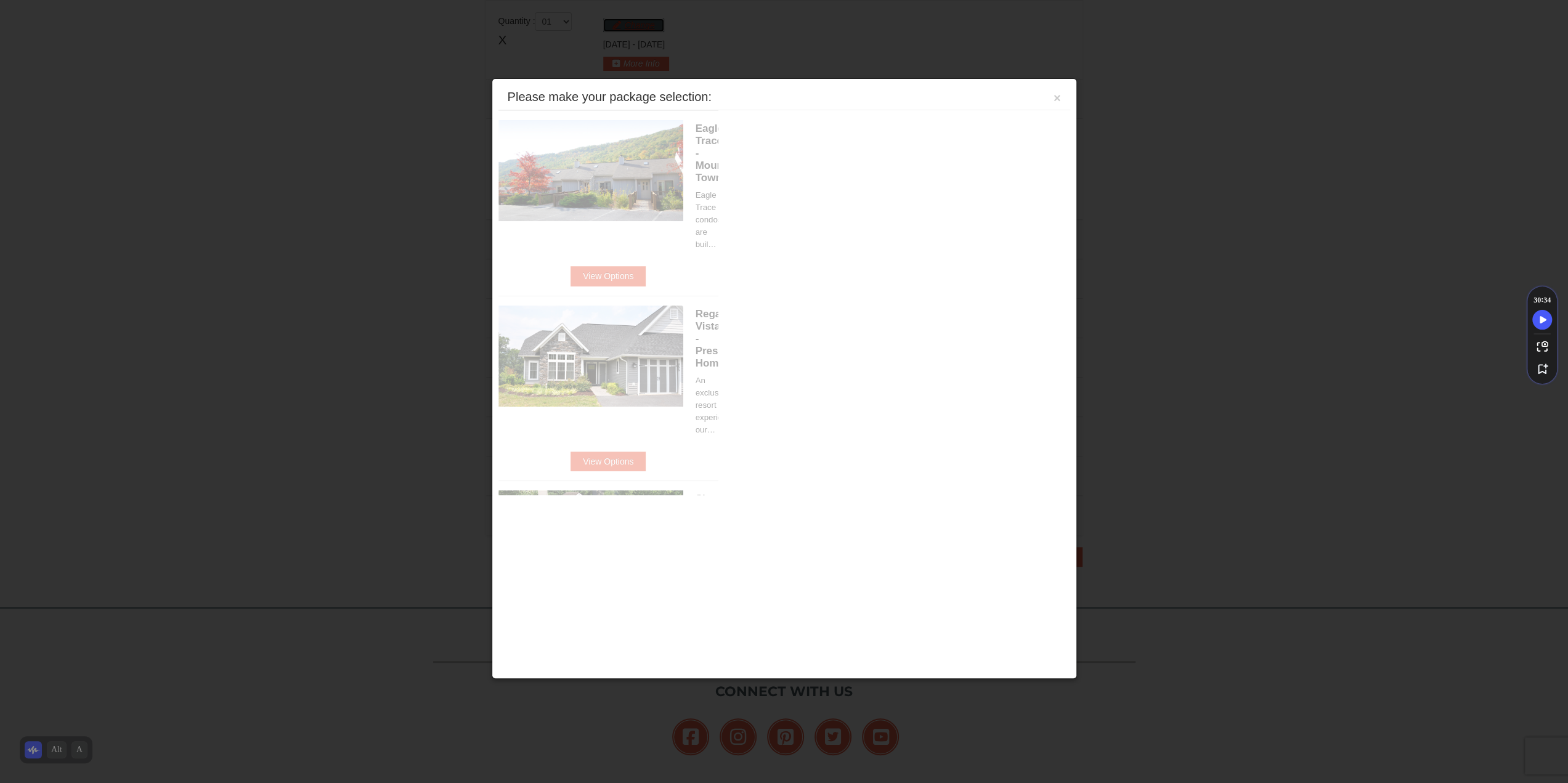
scroll to position [378, 0]
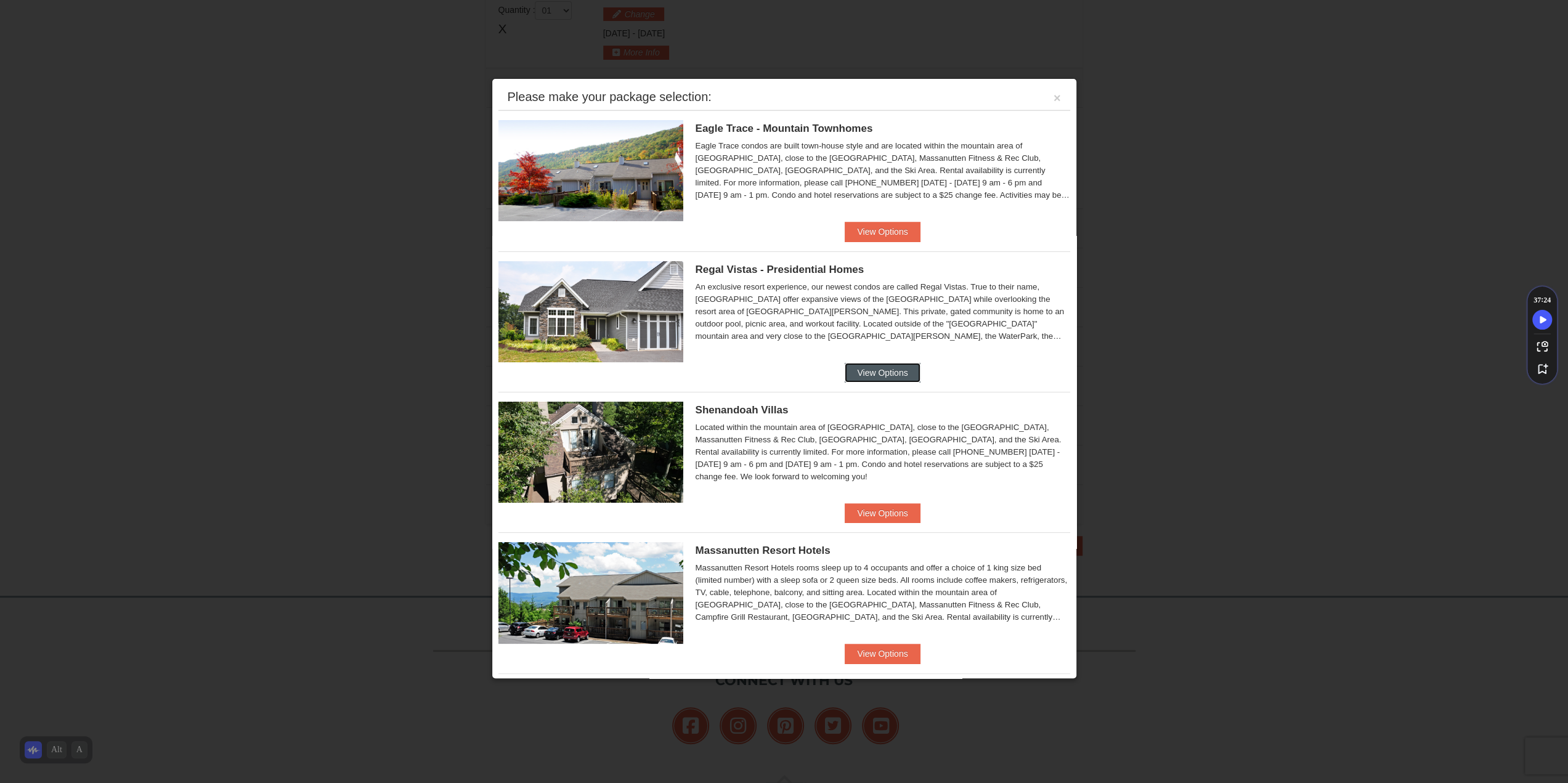
click at [869, 363] on button "View Options" at bounding box center [883, 373] width 75 height 20
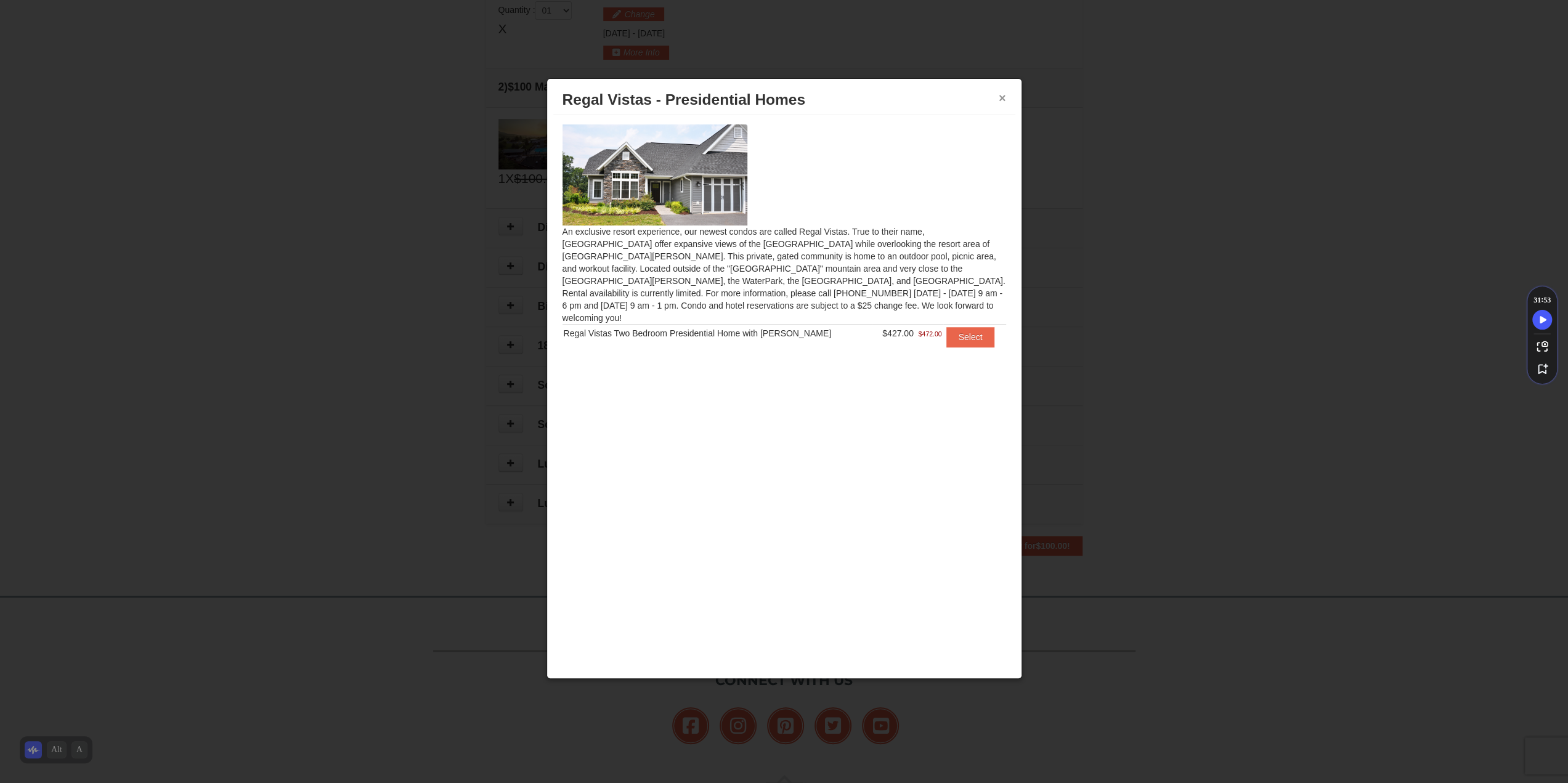
click at [999, 94] on button "×" at bounding box center [1002, 98] width 7 height 12
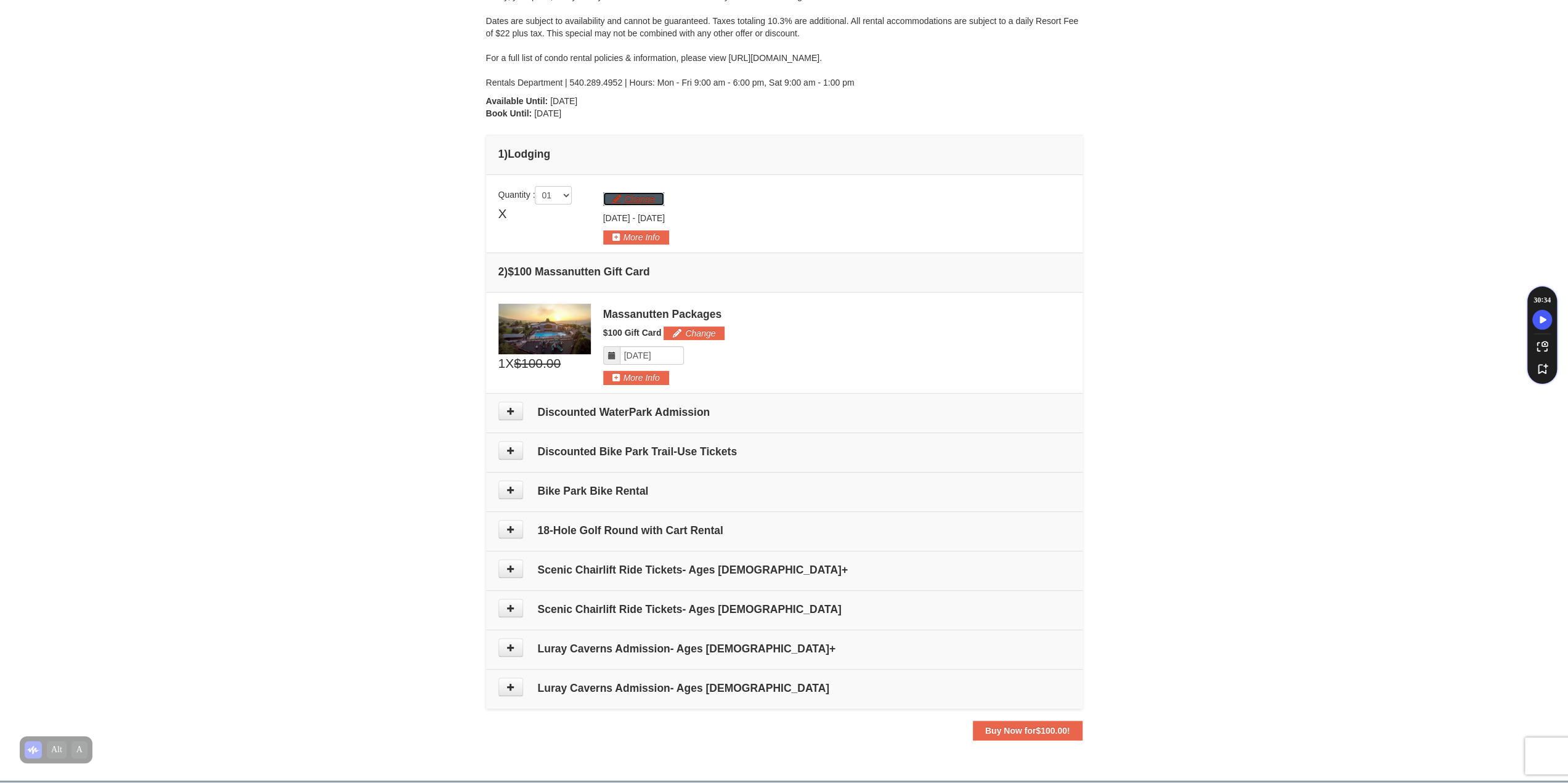
click at [626, 202] on button "Change" at bounding box center [633, 199] width 61 height 13
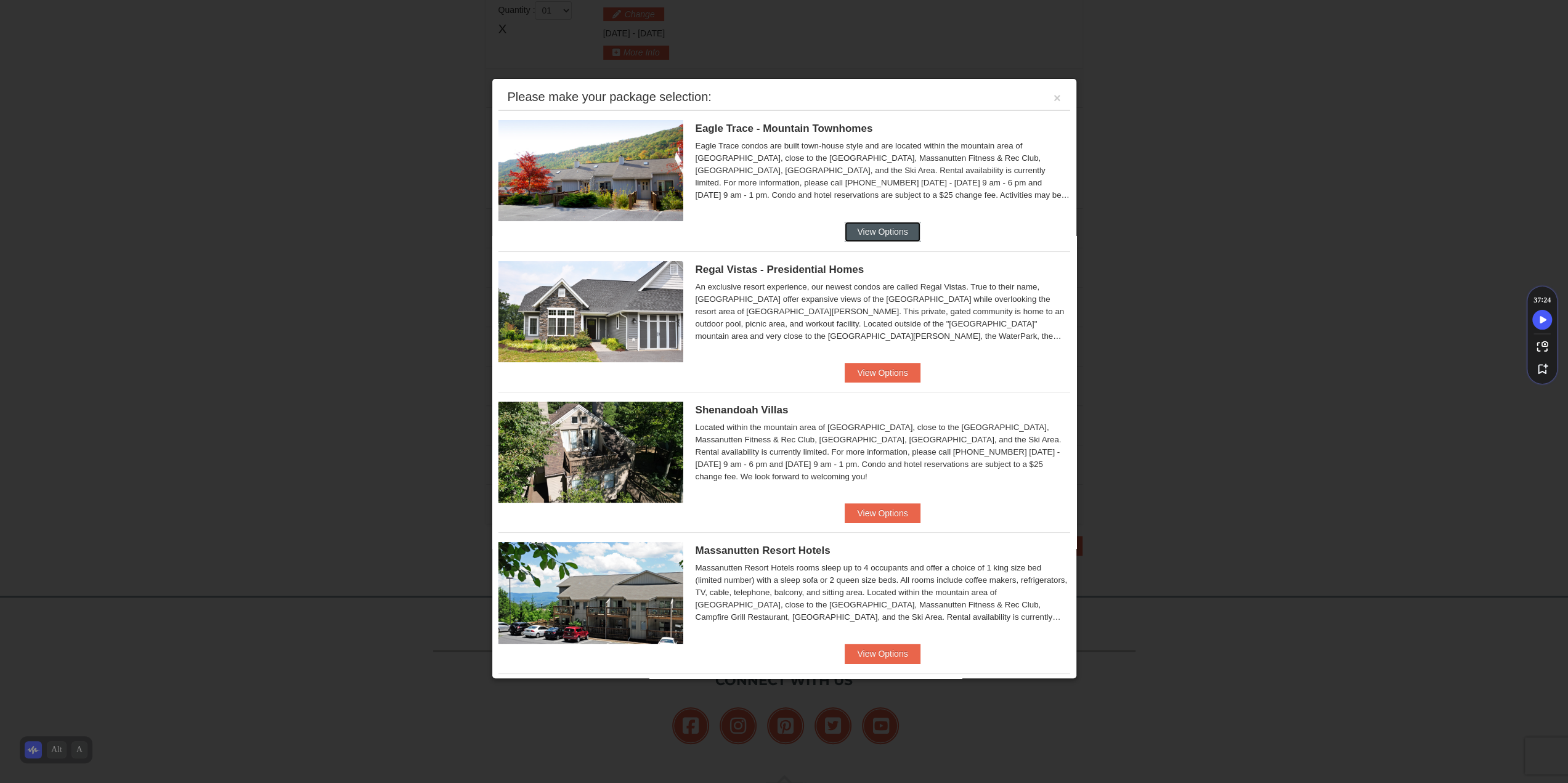
click at [886, 225] on button "View Options" at bounding box center [883, 231] width 75 height 20
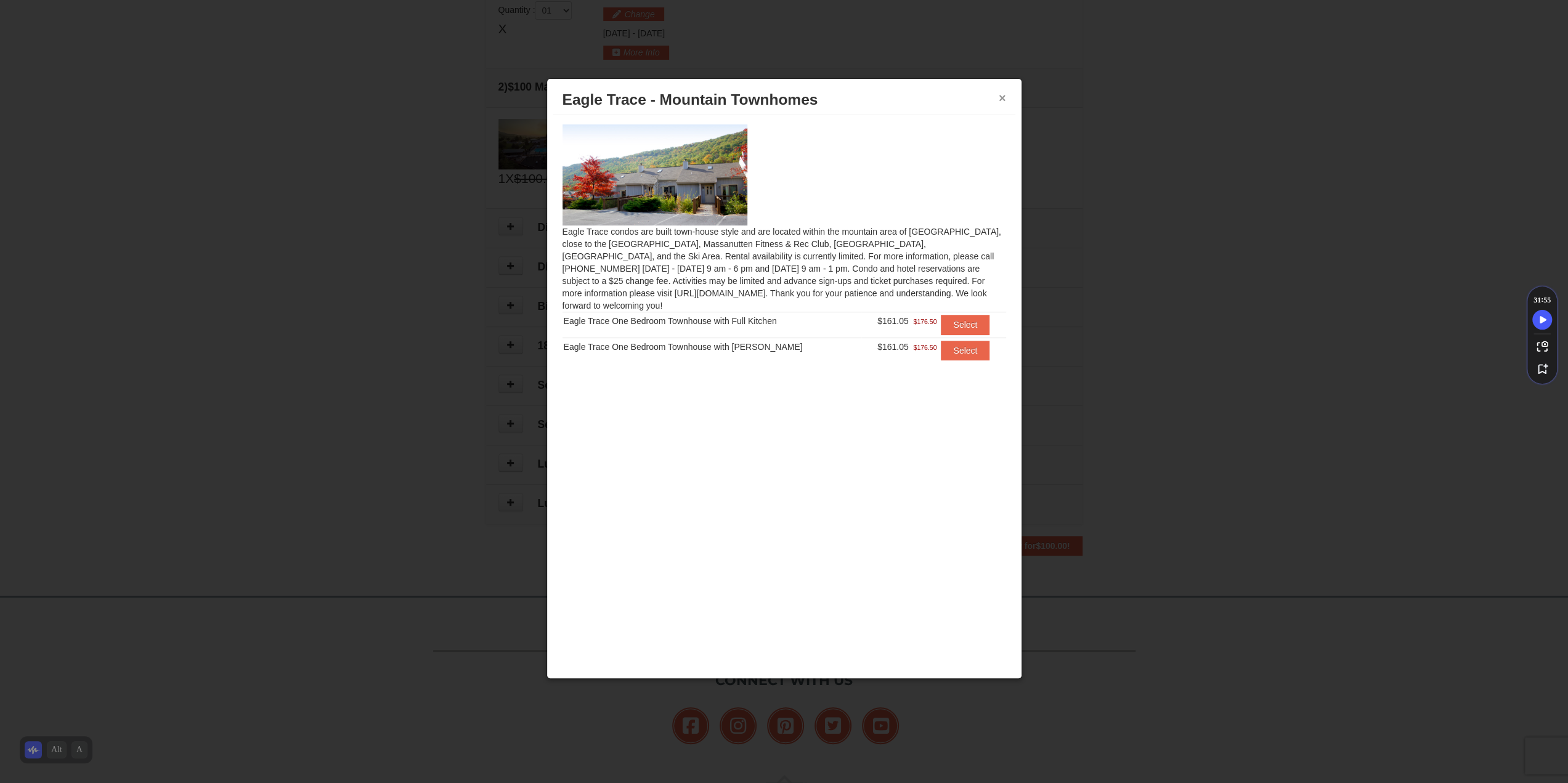
click at [999, 98] on button "×" at bounding box center [1002, 98] width 7 height 12
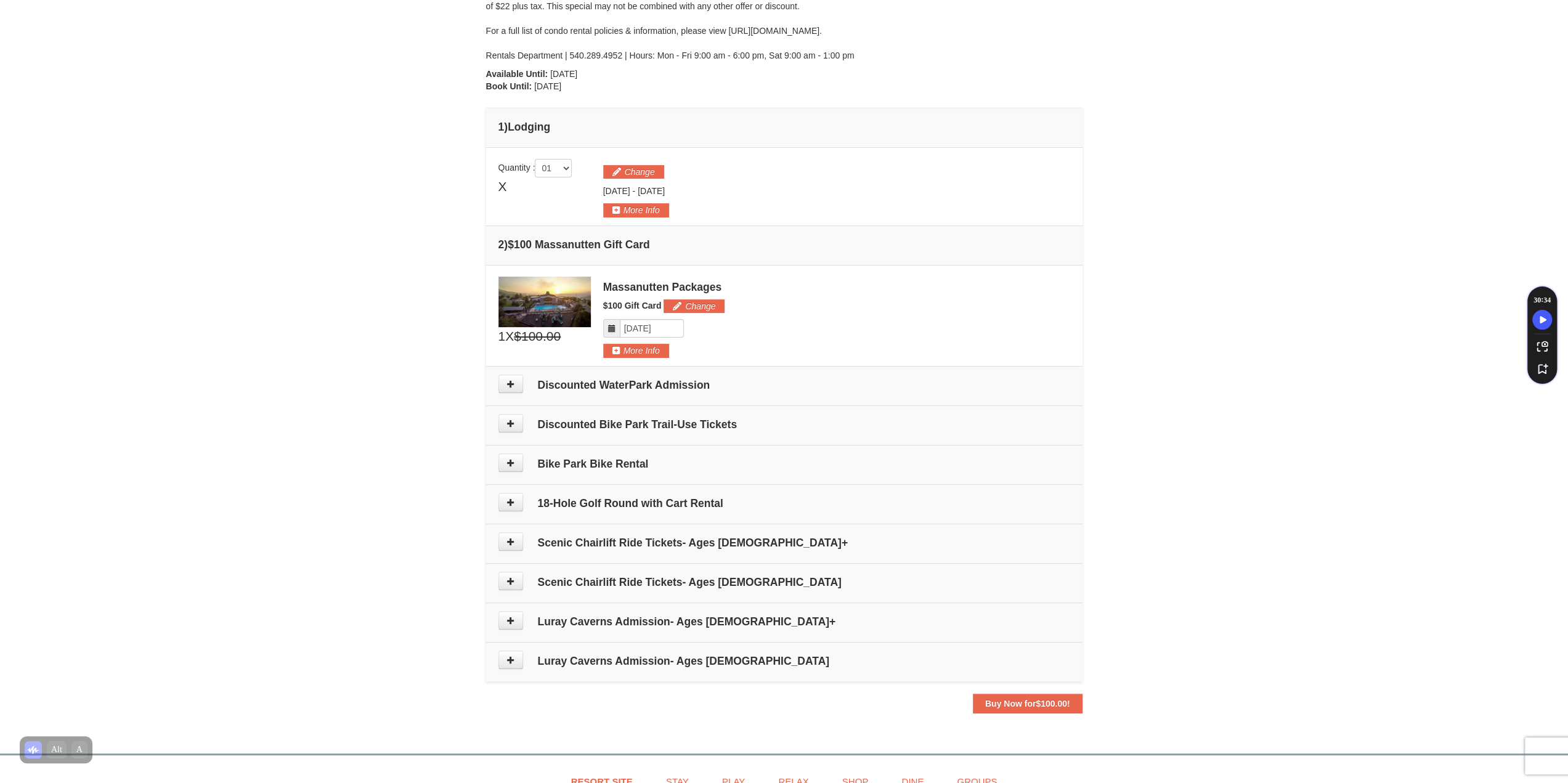
scroll to position [132, 0]
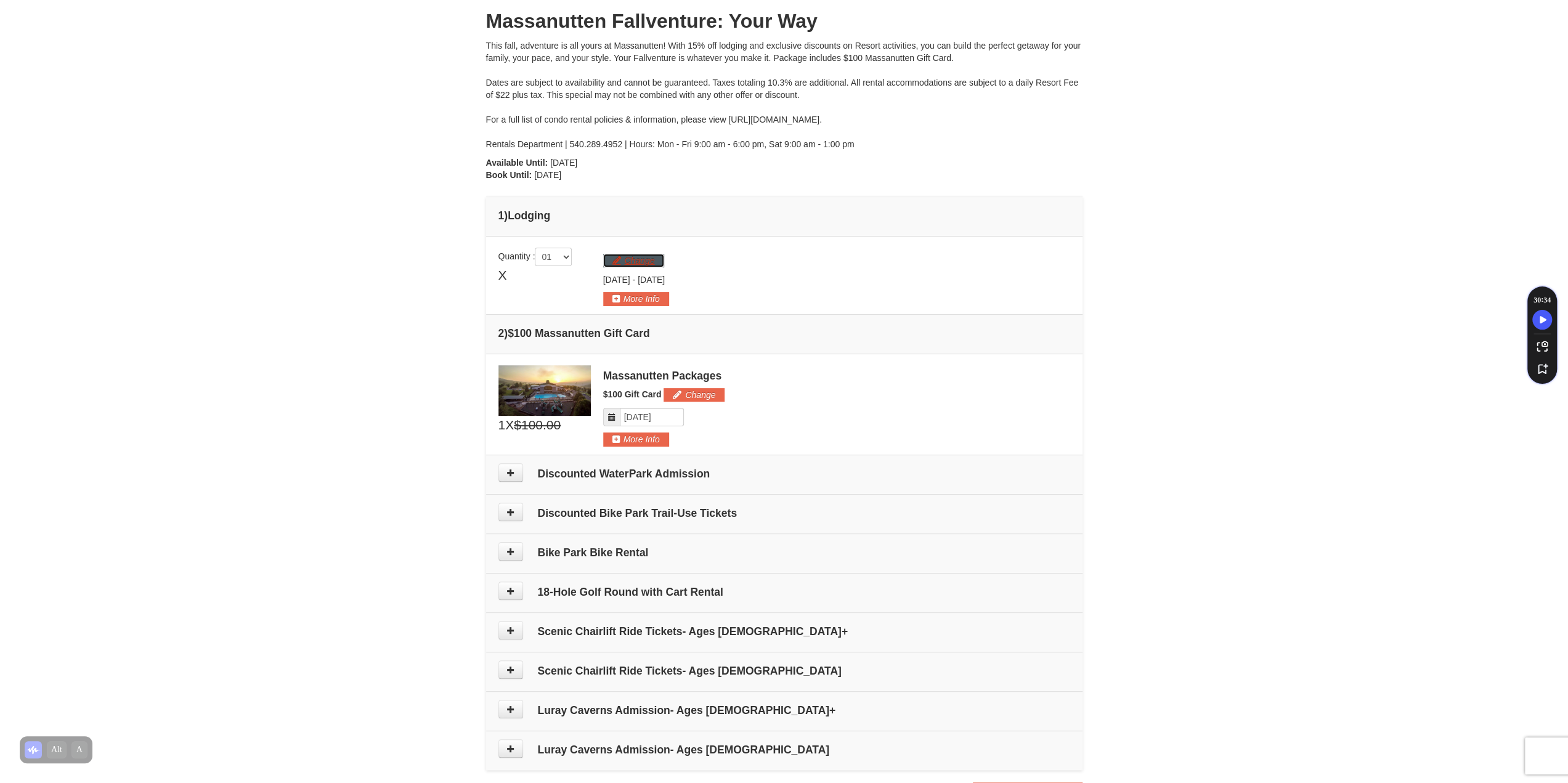
click at [641, 257] on button "Change" at bounding box center [633, 261] width 61 height 13
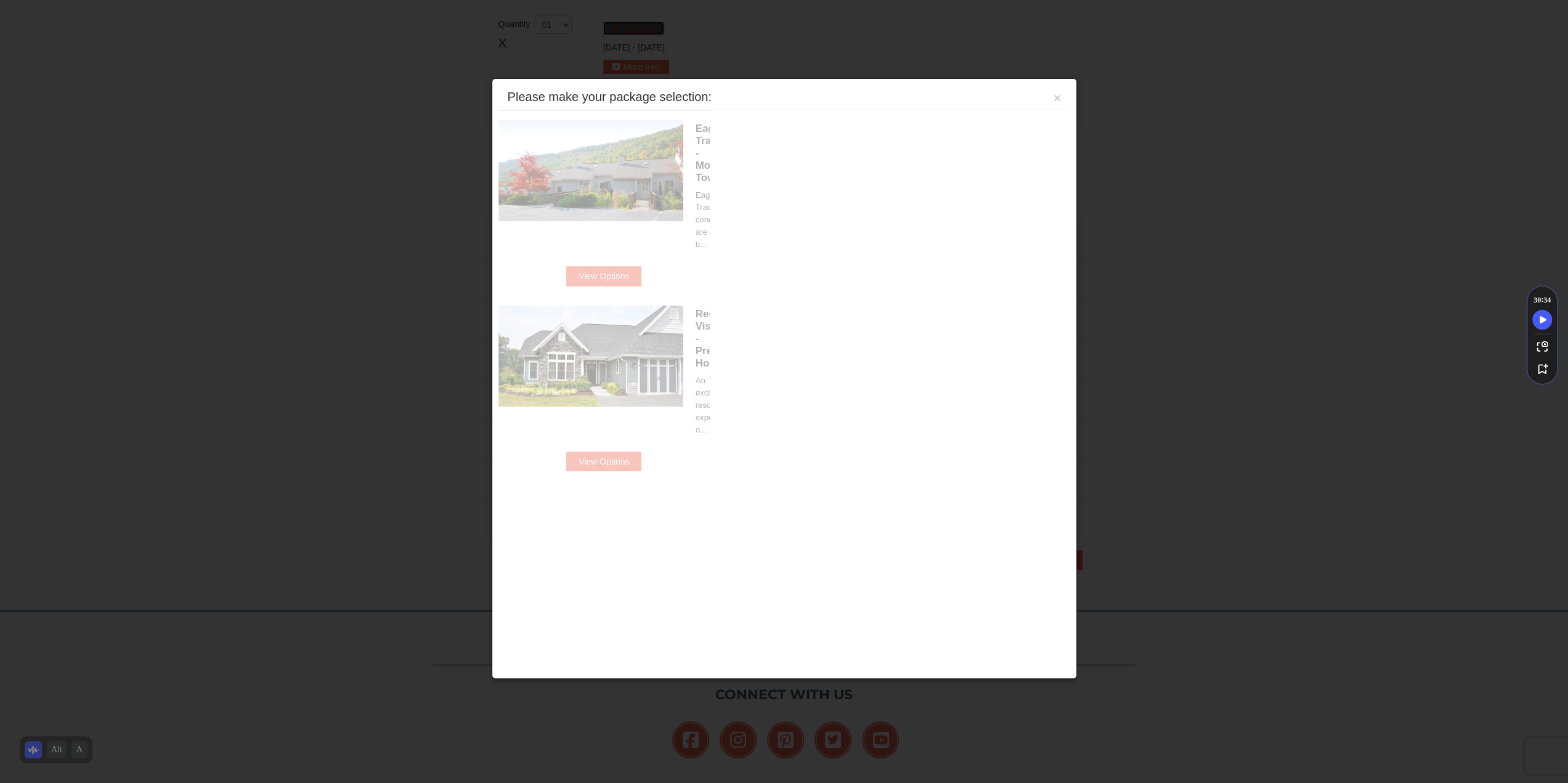
scroll to position [378, 0]
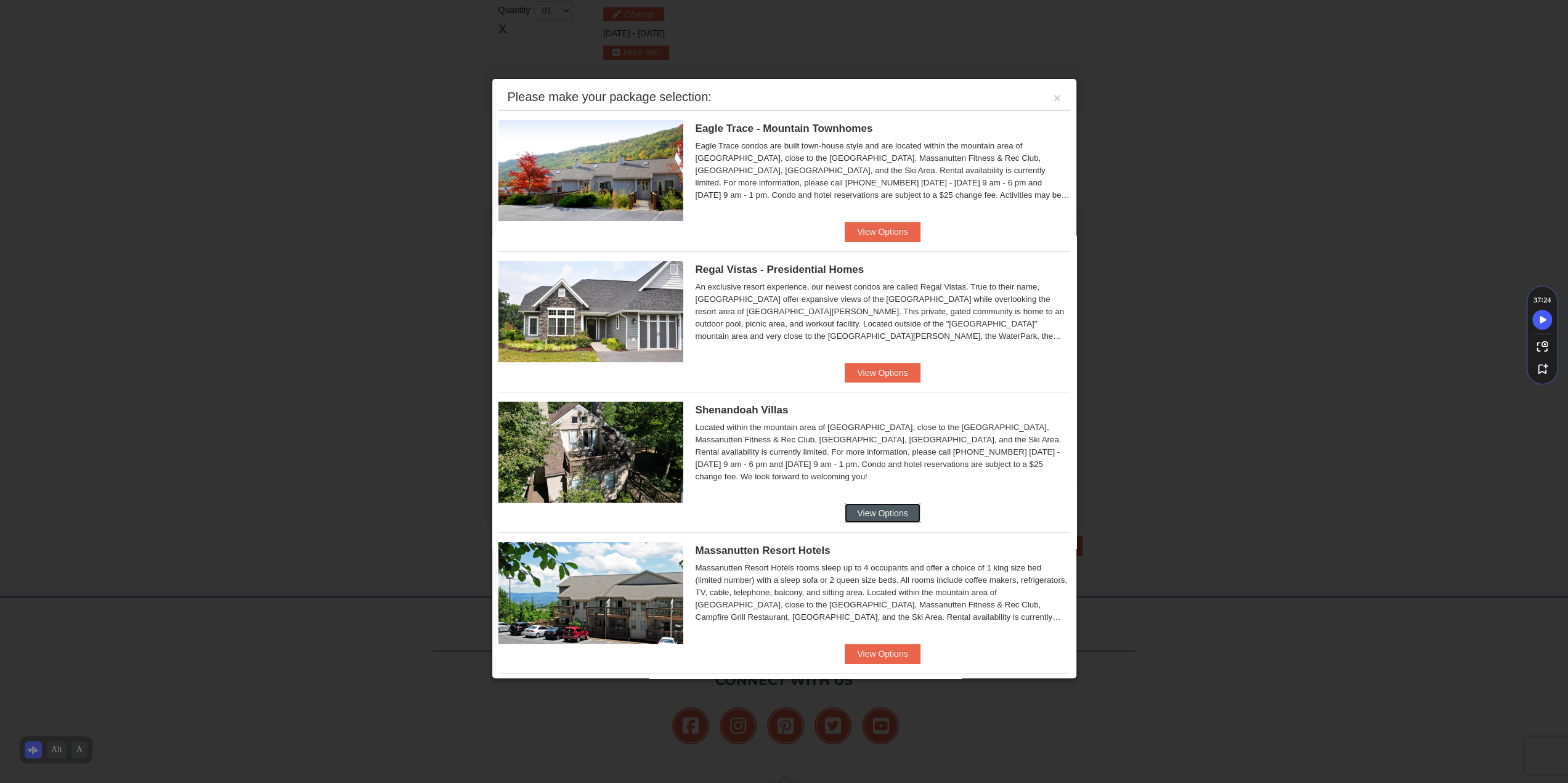
click at [871, 514] on button "View Options" at bounding box center [883, 513] width 75 height 20
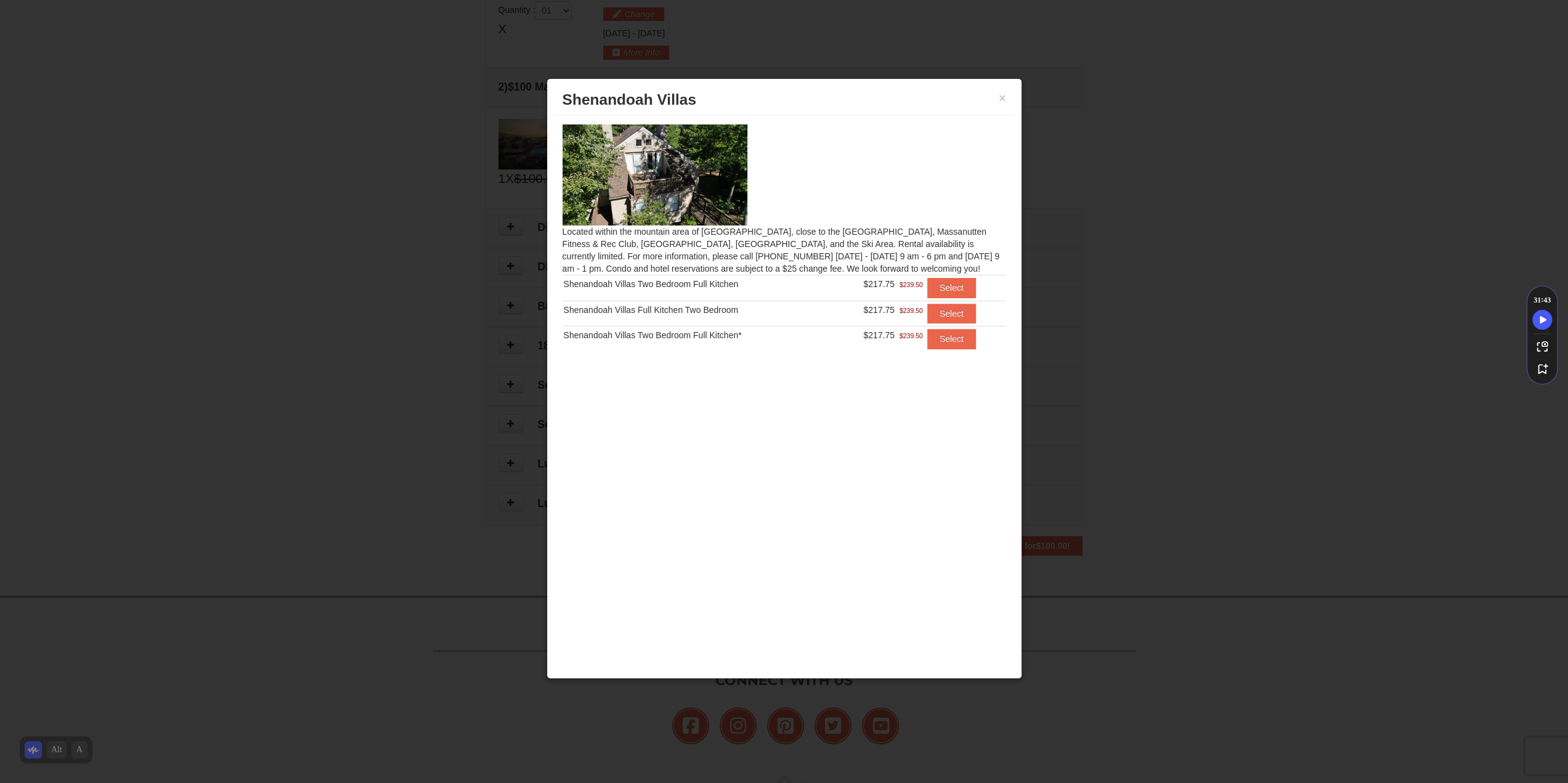
click at [951, 327] on td "Select" at bounding box center [966, 339] width 82 height 25
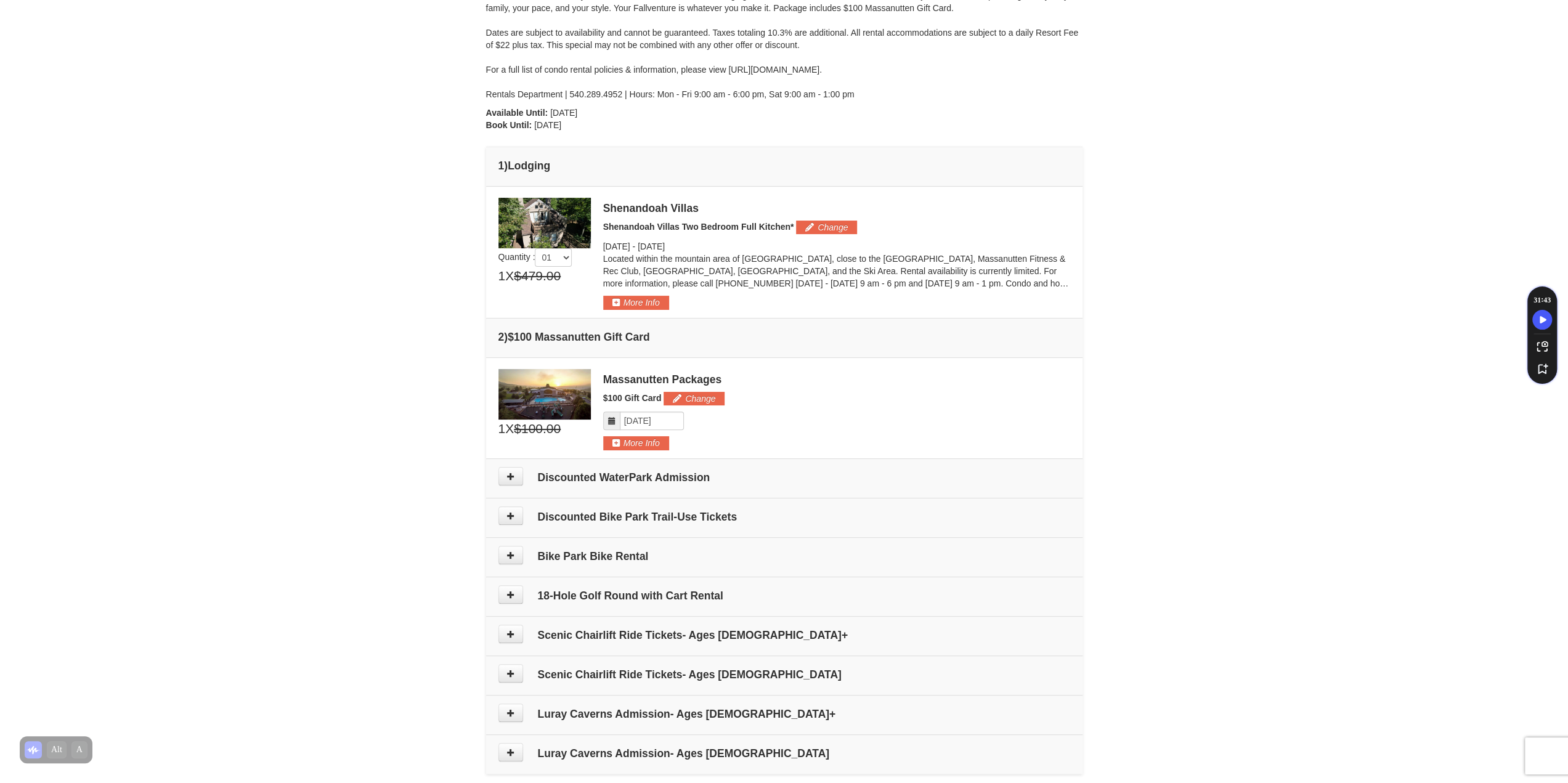
scroll to position [193, 0]
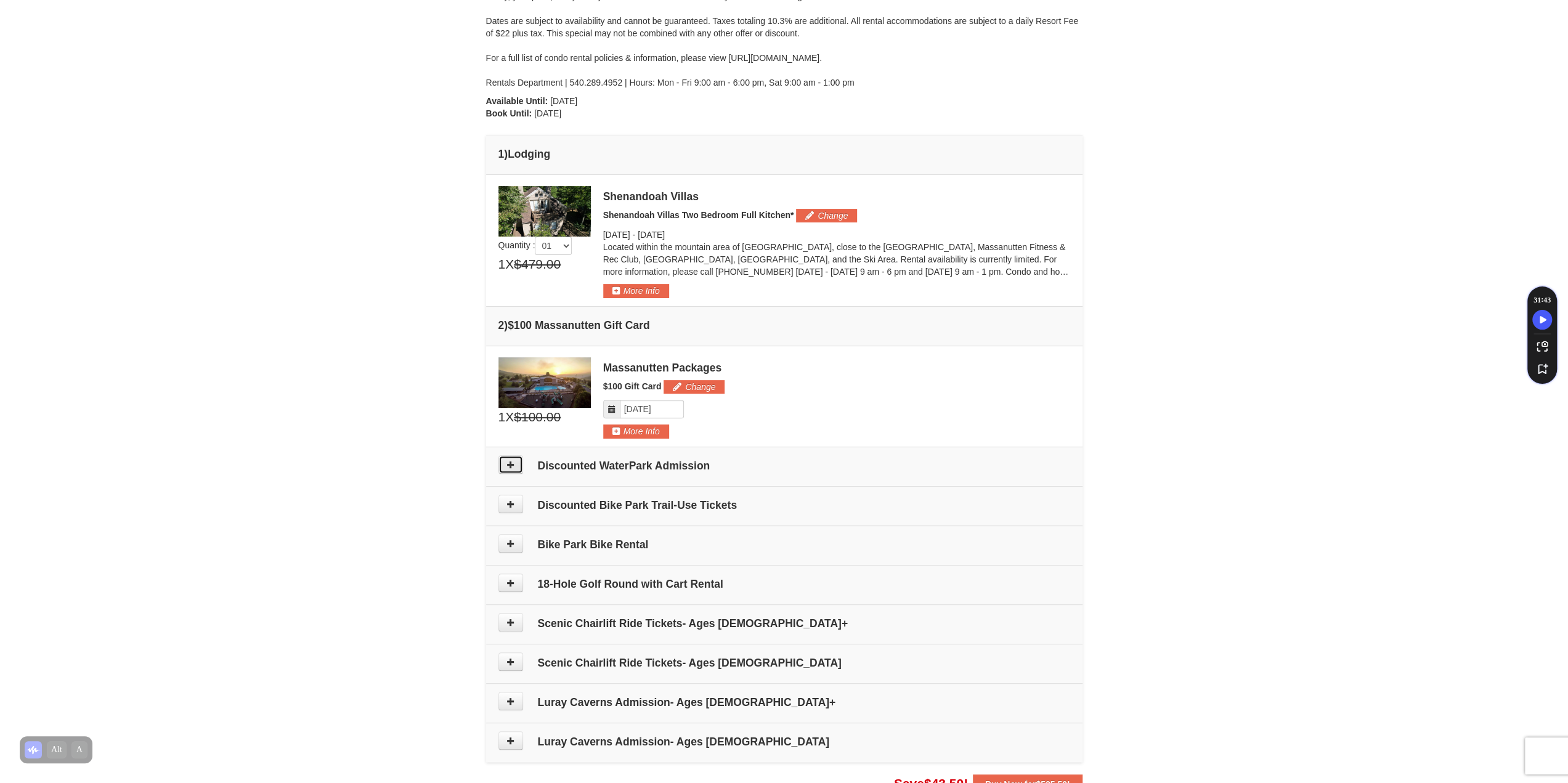
click at [515, 462] on button at bounding box center [511, 464] width 25 height 18
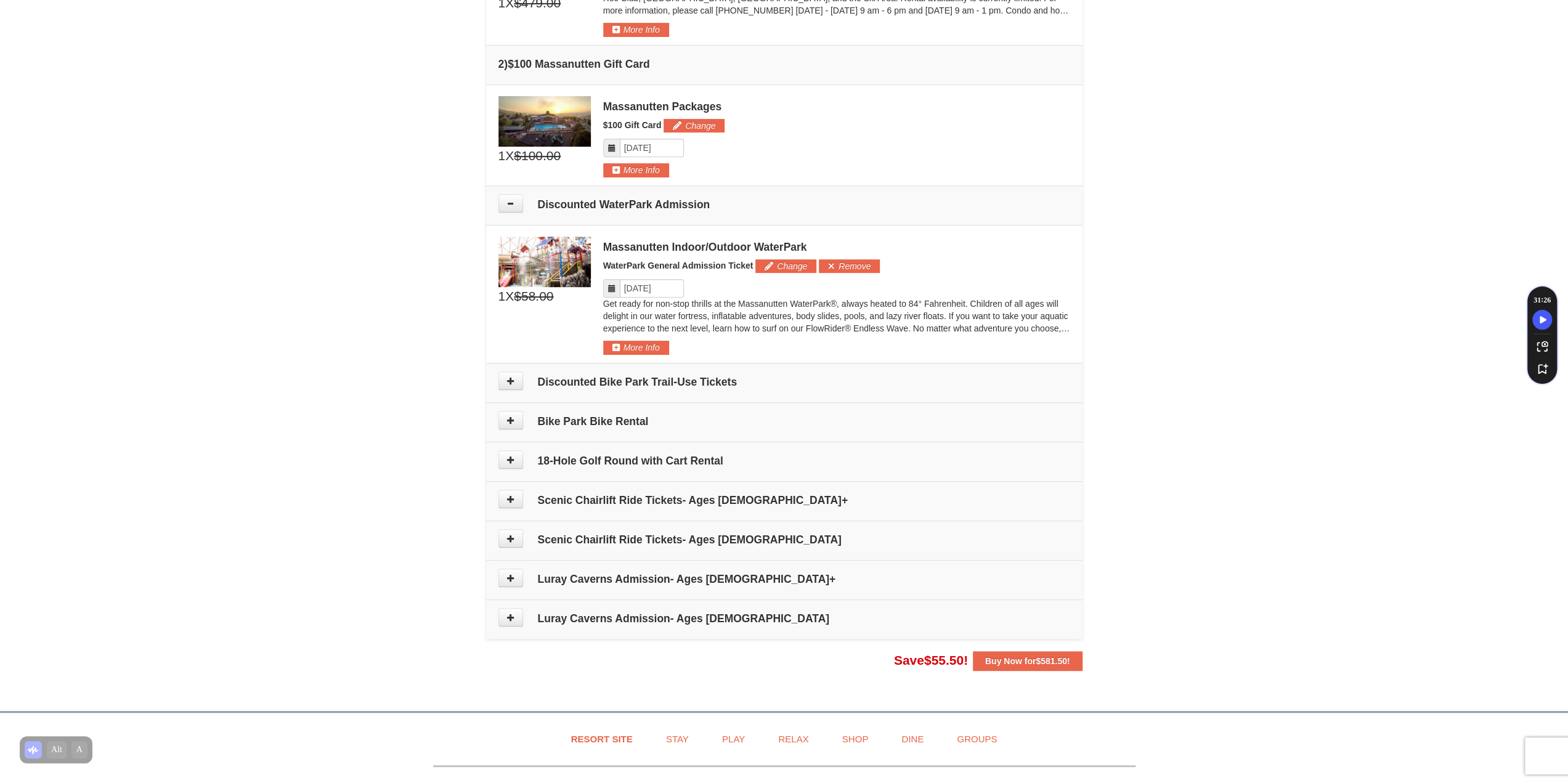
scroll to position [453, 0]
click at [638, 288] on input "Please format dates MM/DD/YYYY" at bounding box center [652, 289] width 64 height 18
click at [582, 319] on div "1 X $58.00 $46.00 Massanutten Indoor/Outdoor WaterPark Add" at bounding box center [784, 297] width 572 height 119
click at [794, 264] on button "Change" at bounding box center [786, 268] width 61 height 13
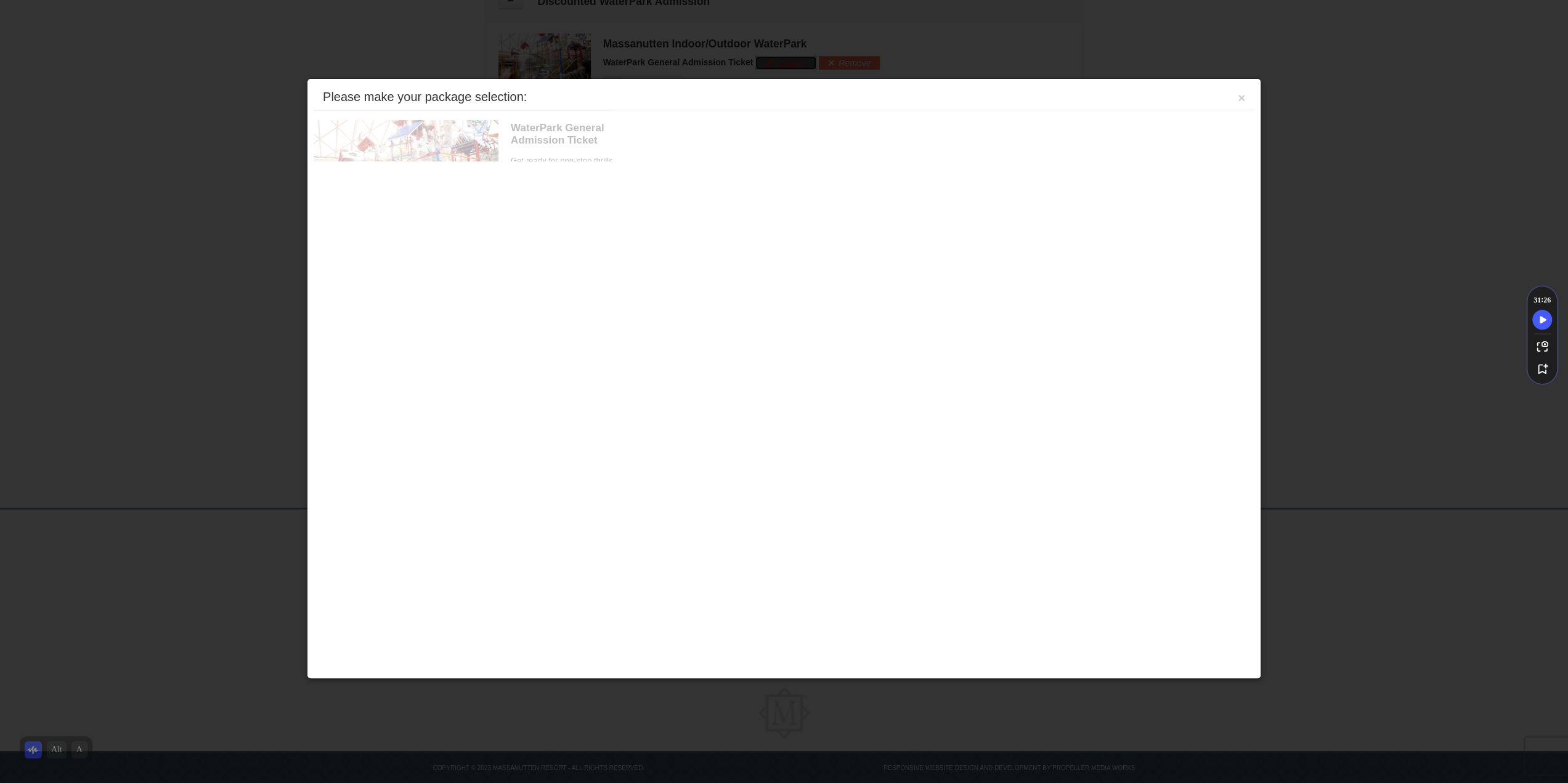
scroll to position [674, 0]
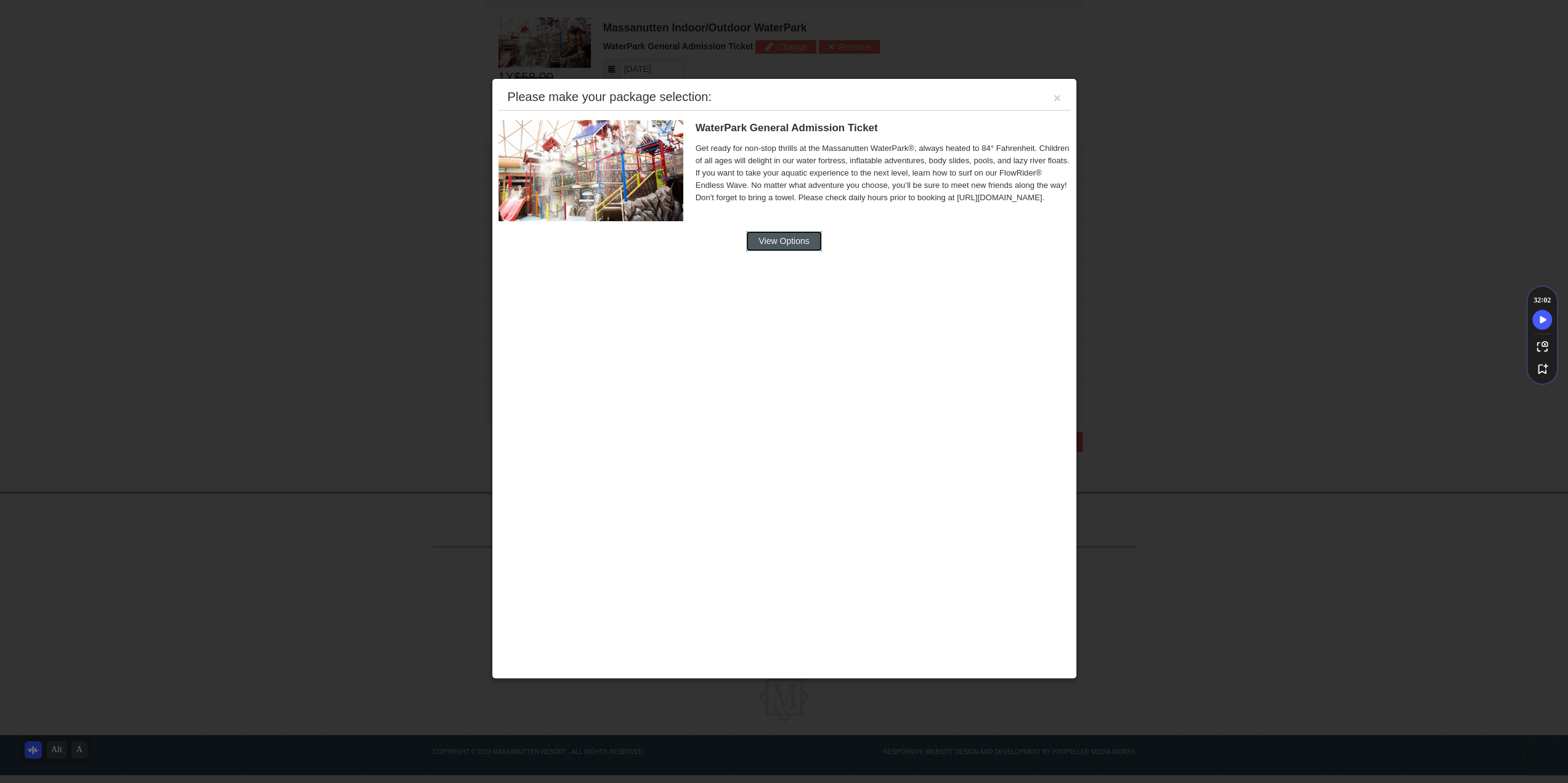
click at [782, 237] on button "View Options" at bounding box center [784, 241] width 75 height 20
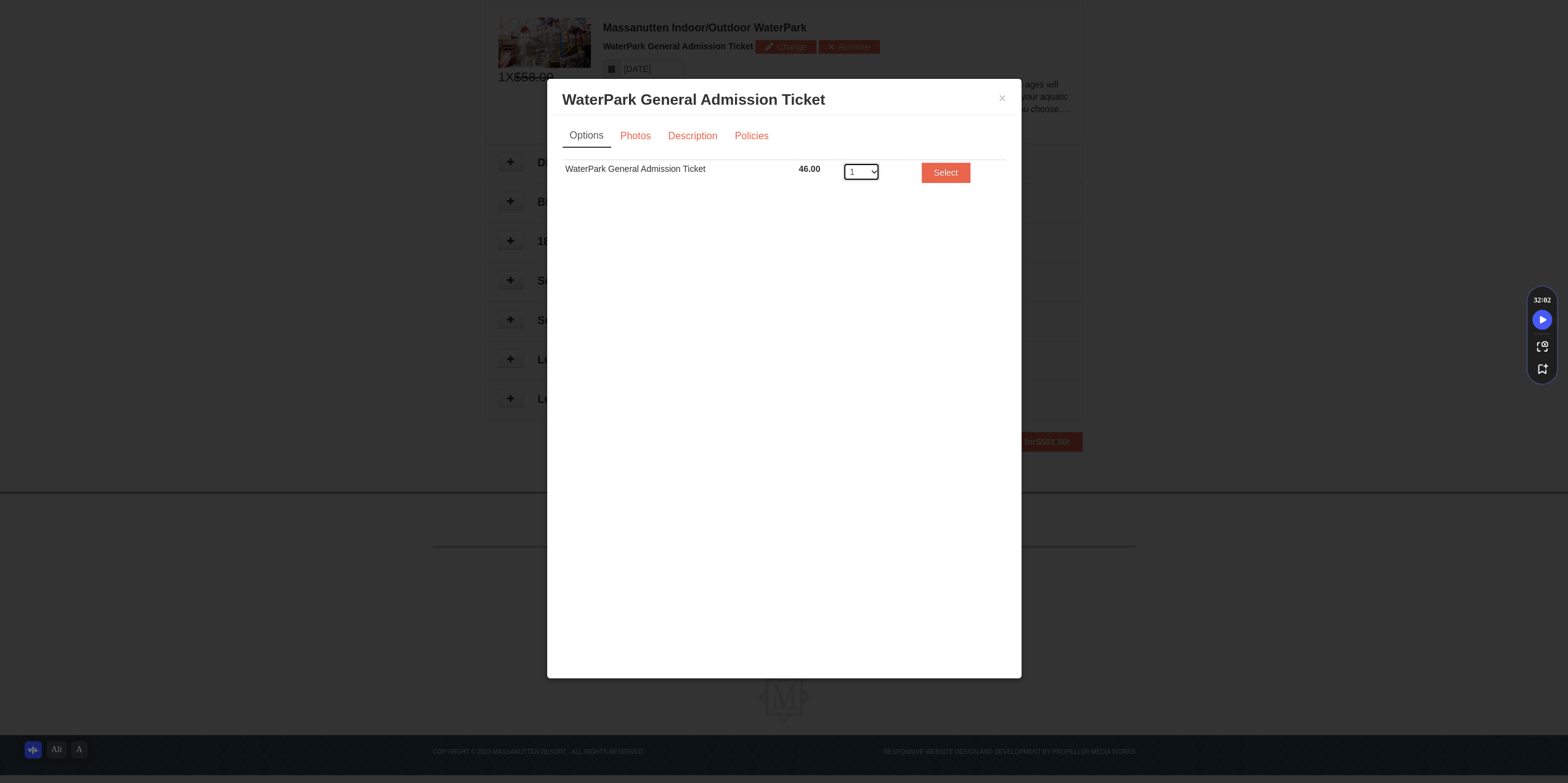
click at [859, 179] on select "1 2 3 4 5 6 7 8" at bounding box center [861, 171] width 37 height 18
click at [843, 162] on select "1 2 3 4 5 6 7 8" at bounding box center [861, 171] width 37 height 18
click at [755, 137] on link "Policies" at bounding box center [751, 136] width 50 height 24
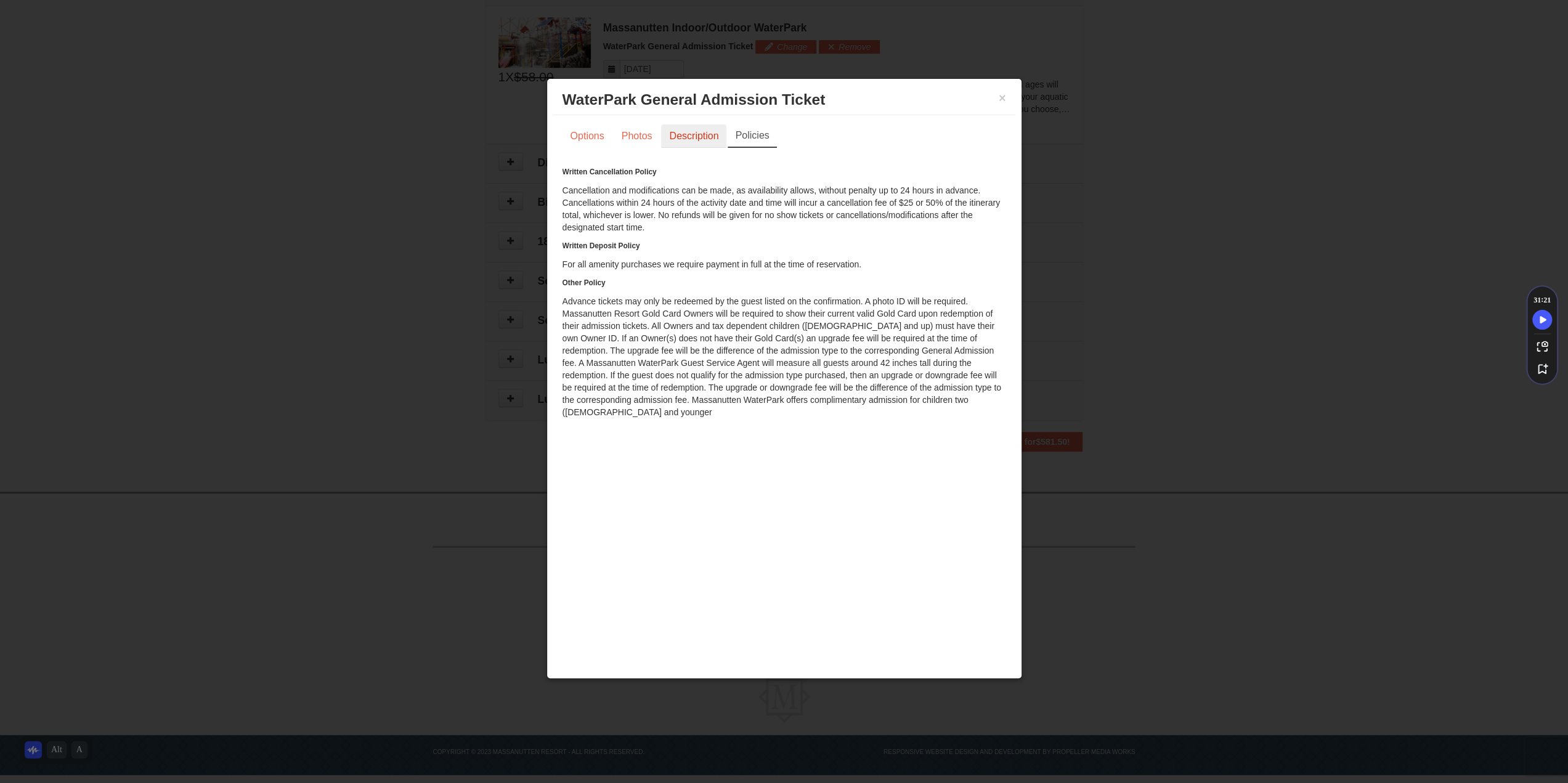
click at [696, 133] on link "Description" at bounding box center [693, 136] width 65 height 24
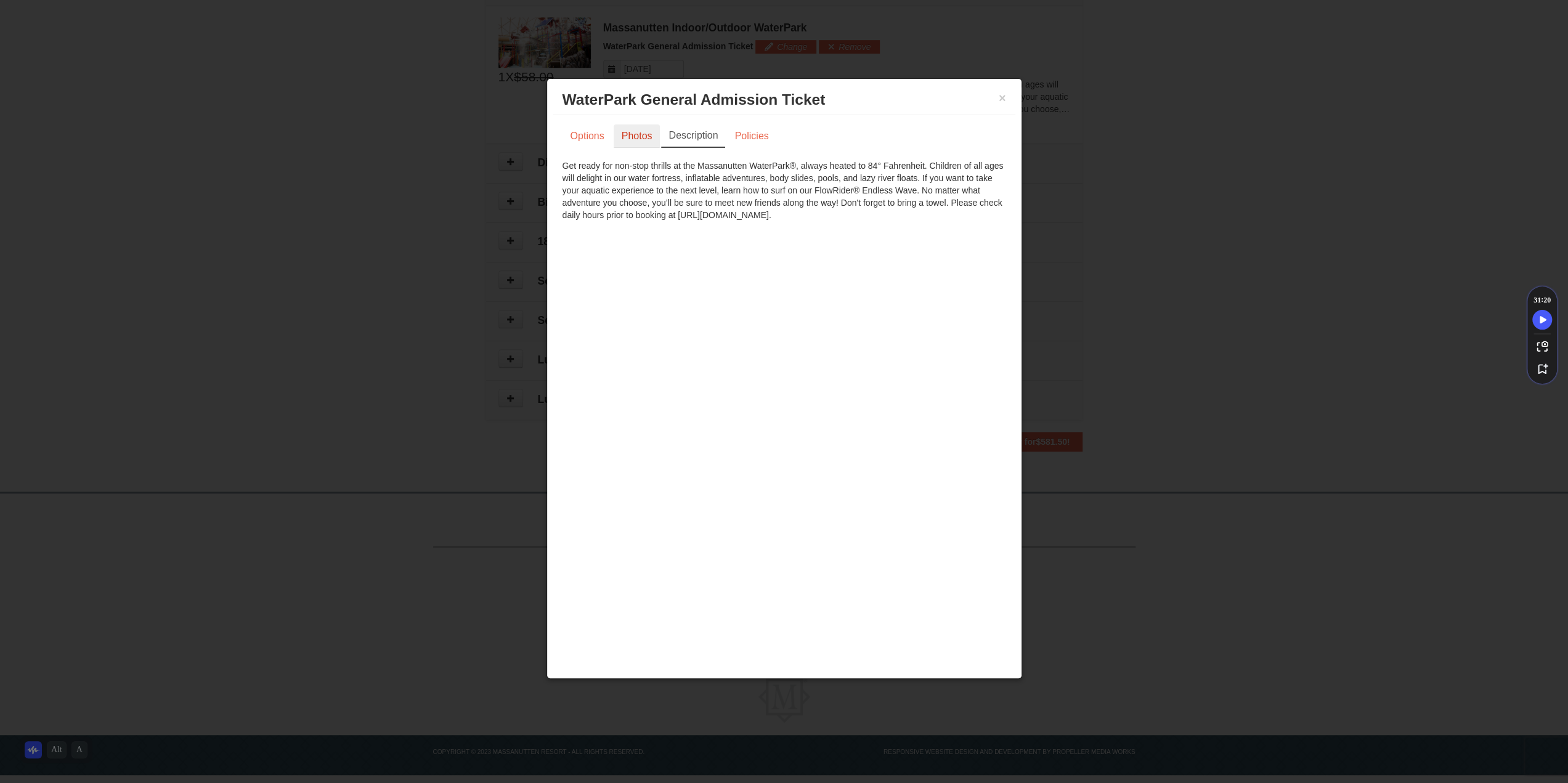
click at [631, 141] on link "Photos" at bounding box center [637, 136] width 46 height 24
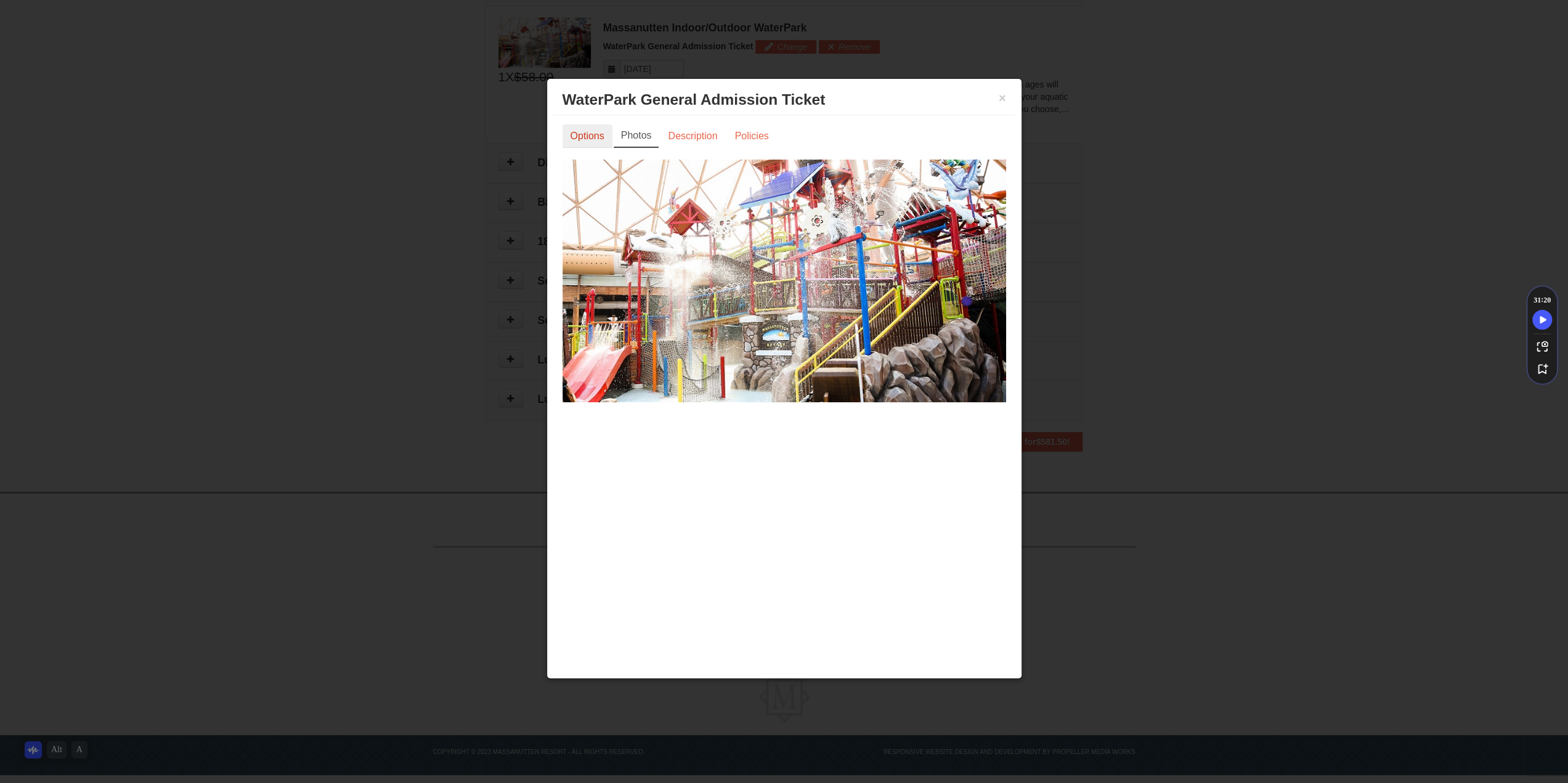
click at [592, 135] on link "Options" at bounding box center [588, 136] width 50 height 24
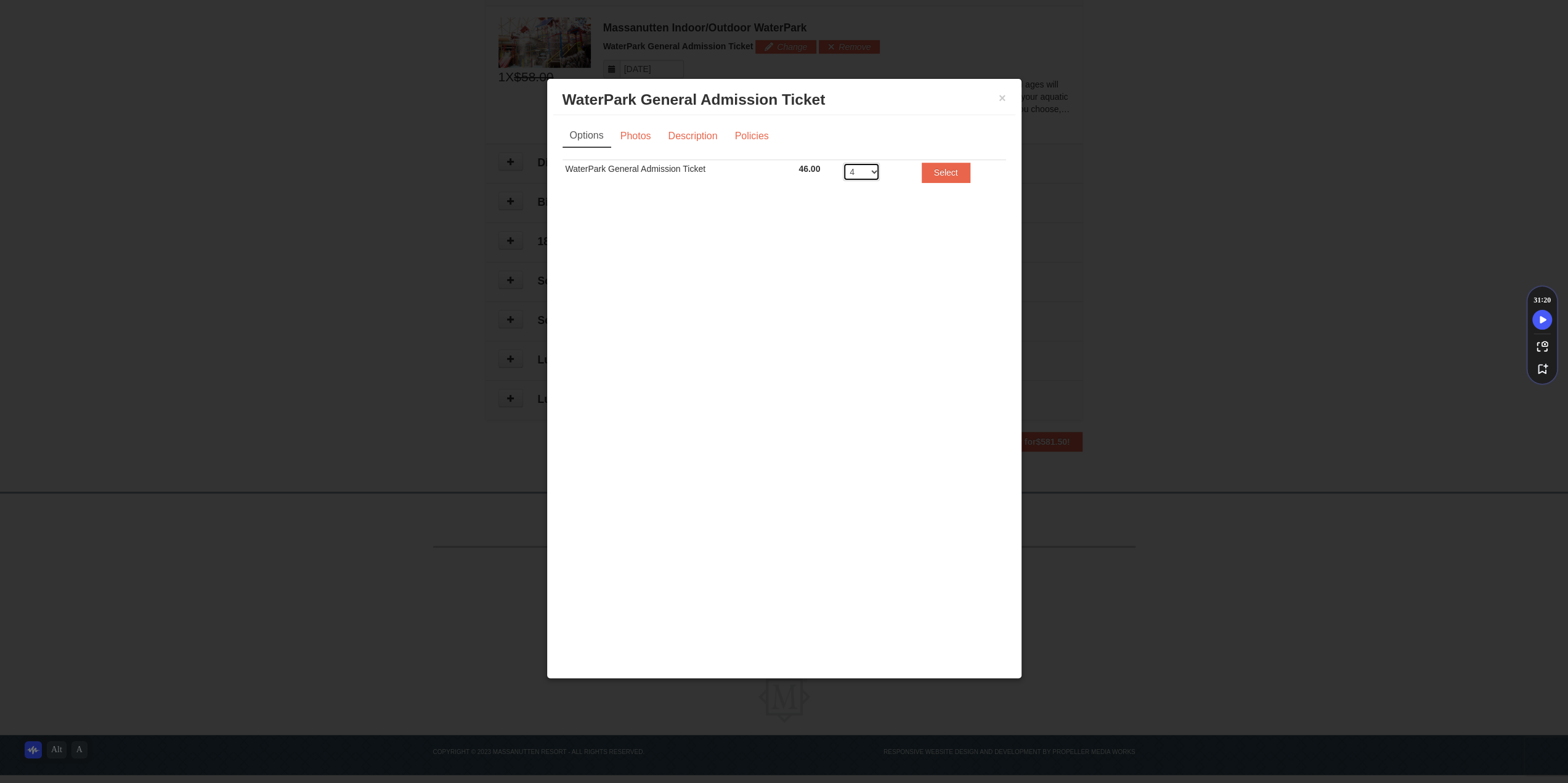
drag, startPoint x: 874, startPoint y: 175, endPoint x: 862, endPoint y: 165, distance: 15.6
click at [862, 165] on select "1 2 3 4 5 6 7 8" at bounding box center [861, 171] width 37 height 18
select select "3"
click at [843, 162] on select "1 2 3 4 5 6 7 8" at bounding box center [861, 171] width 37 height 18
click at [974, 164] on td "Select" at bounding box center [962, 175] width 88 height 30
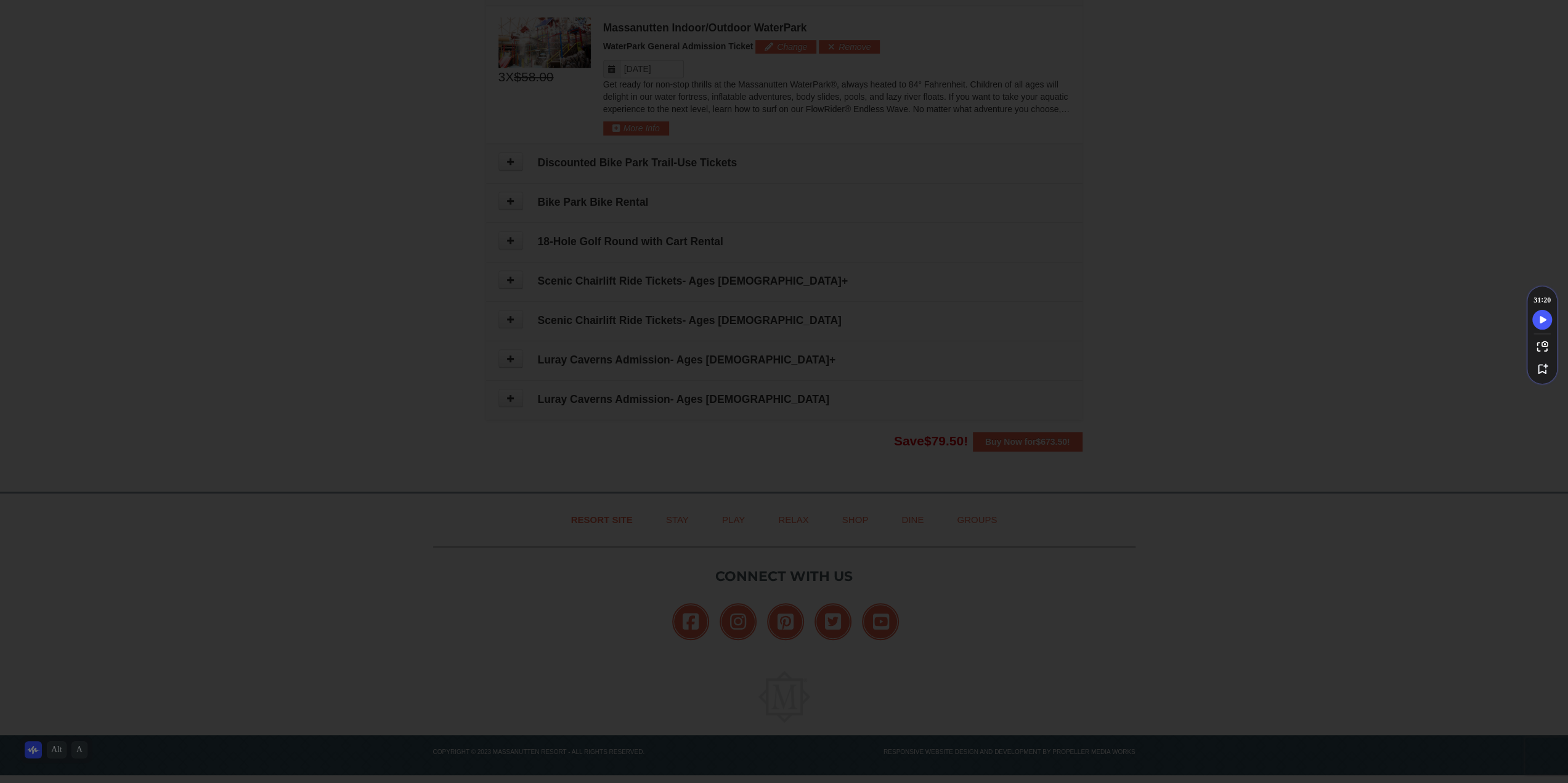
click at [950, 169] on div "× WaterPark General Admission Ticket Massanutten Indoor/Outdoor WaterPark Optio…" at bounding box center [784, 104] width 476 height 600
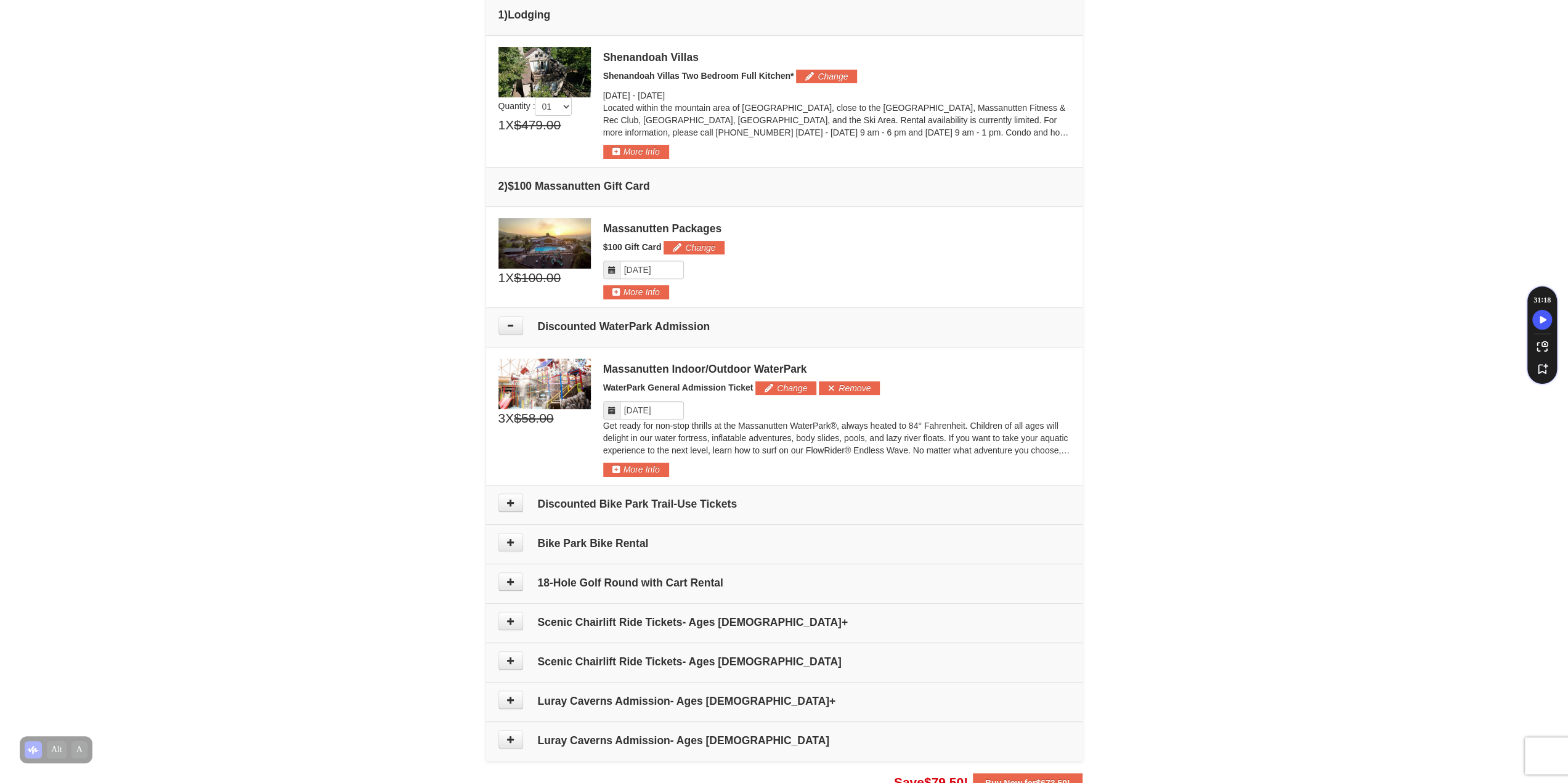
scroll to position [305, 0]
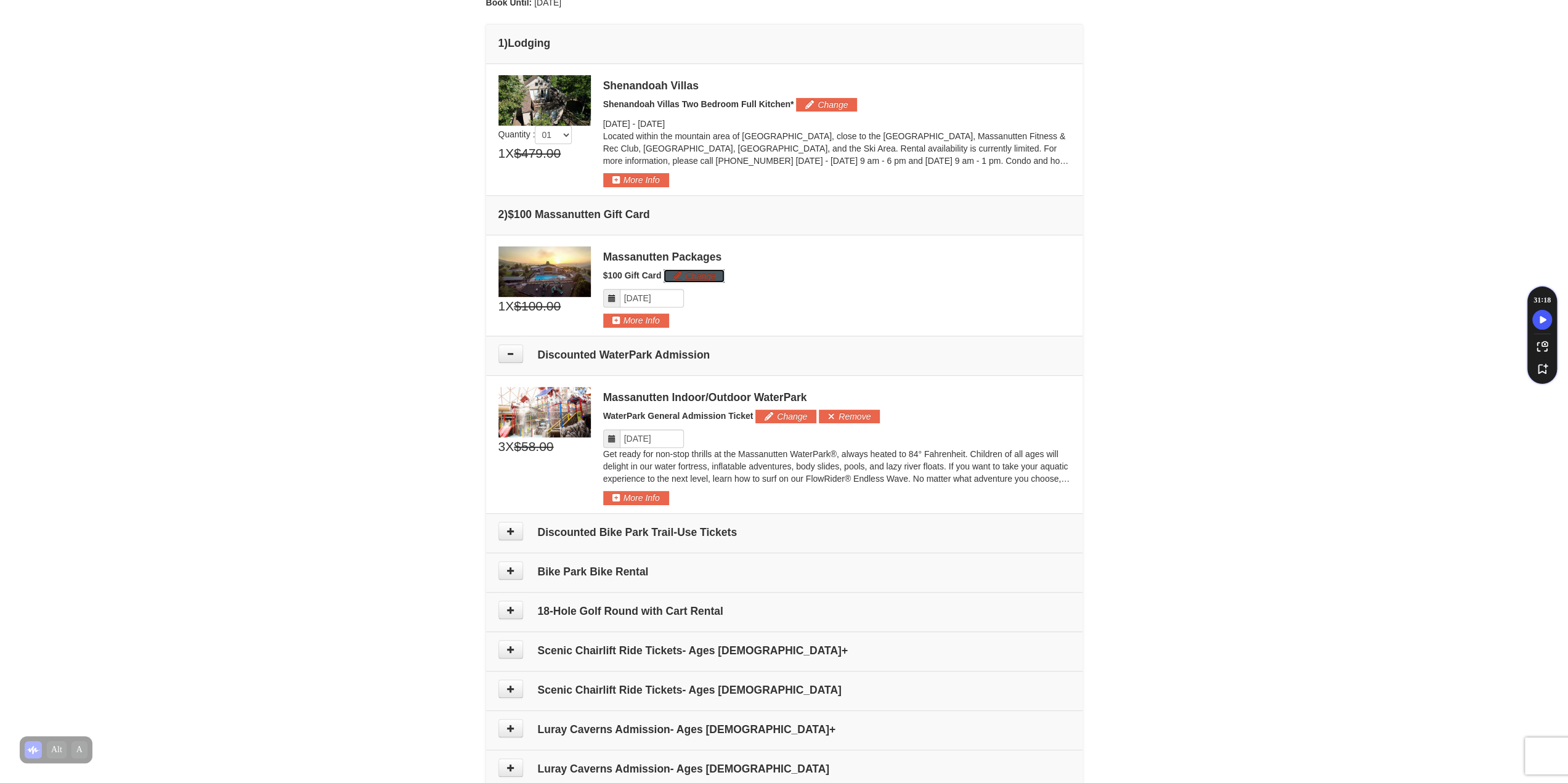
click at [687, 272] on button "Change" at bounding box center [694, 276] width 61 height 13
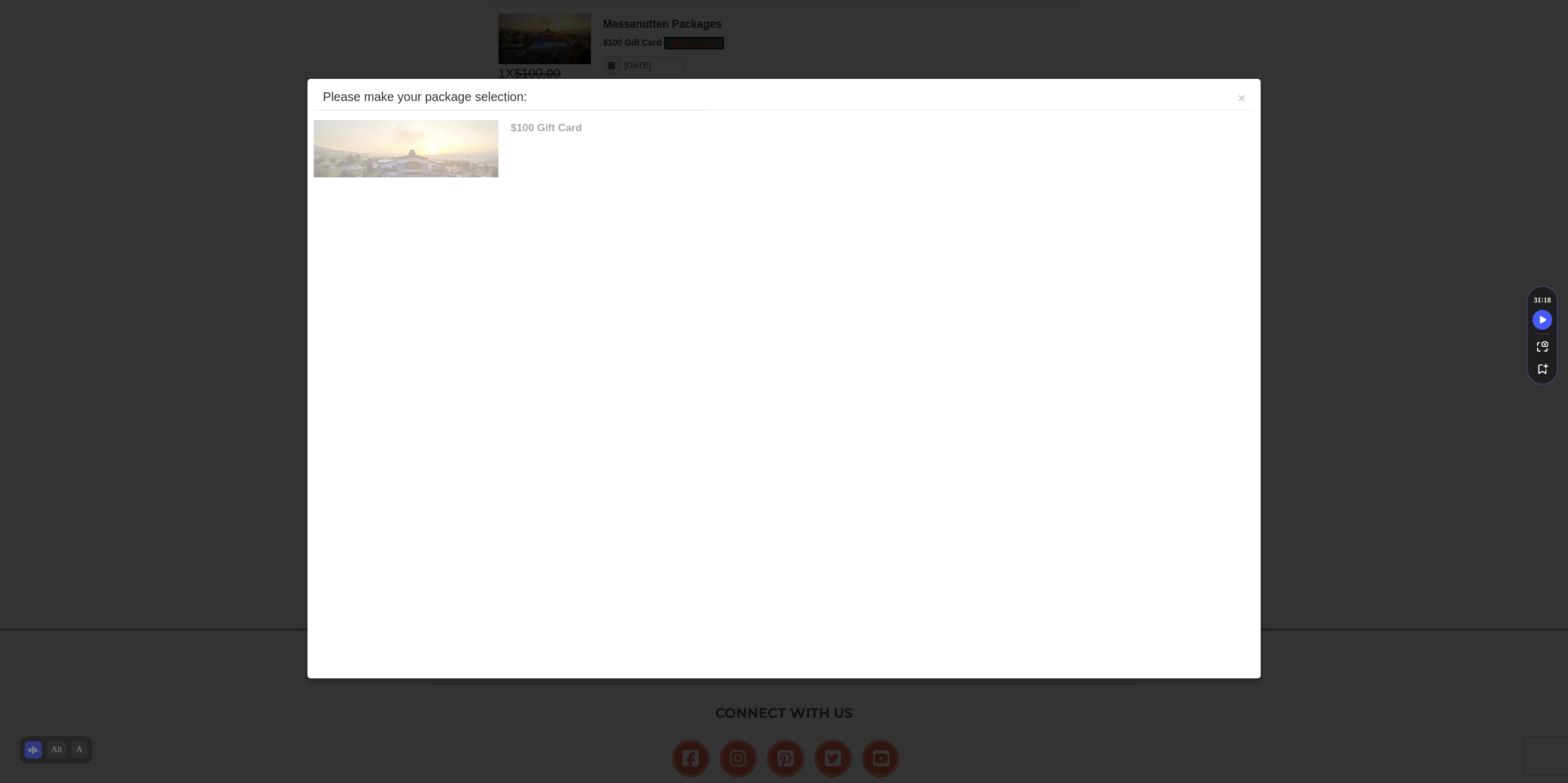
scroll to position [549, 0]
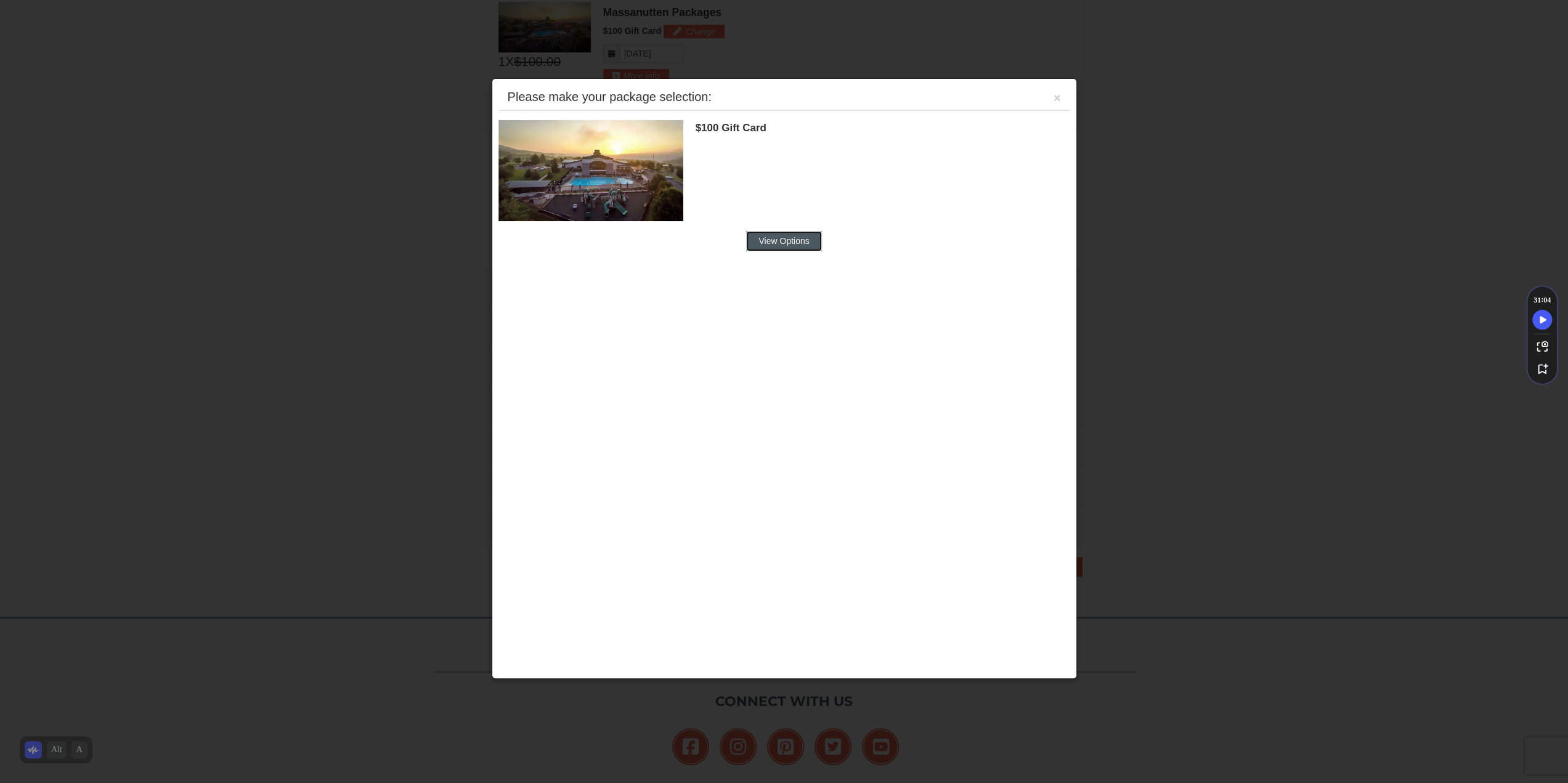
click at [788, 243] on button "View Options" at bounding box center [784, 241] width 75 height 20
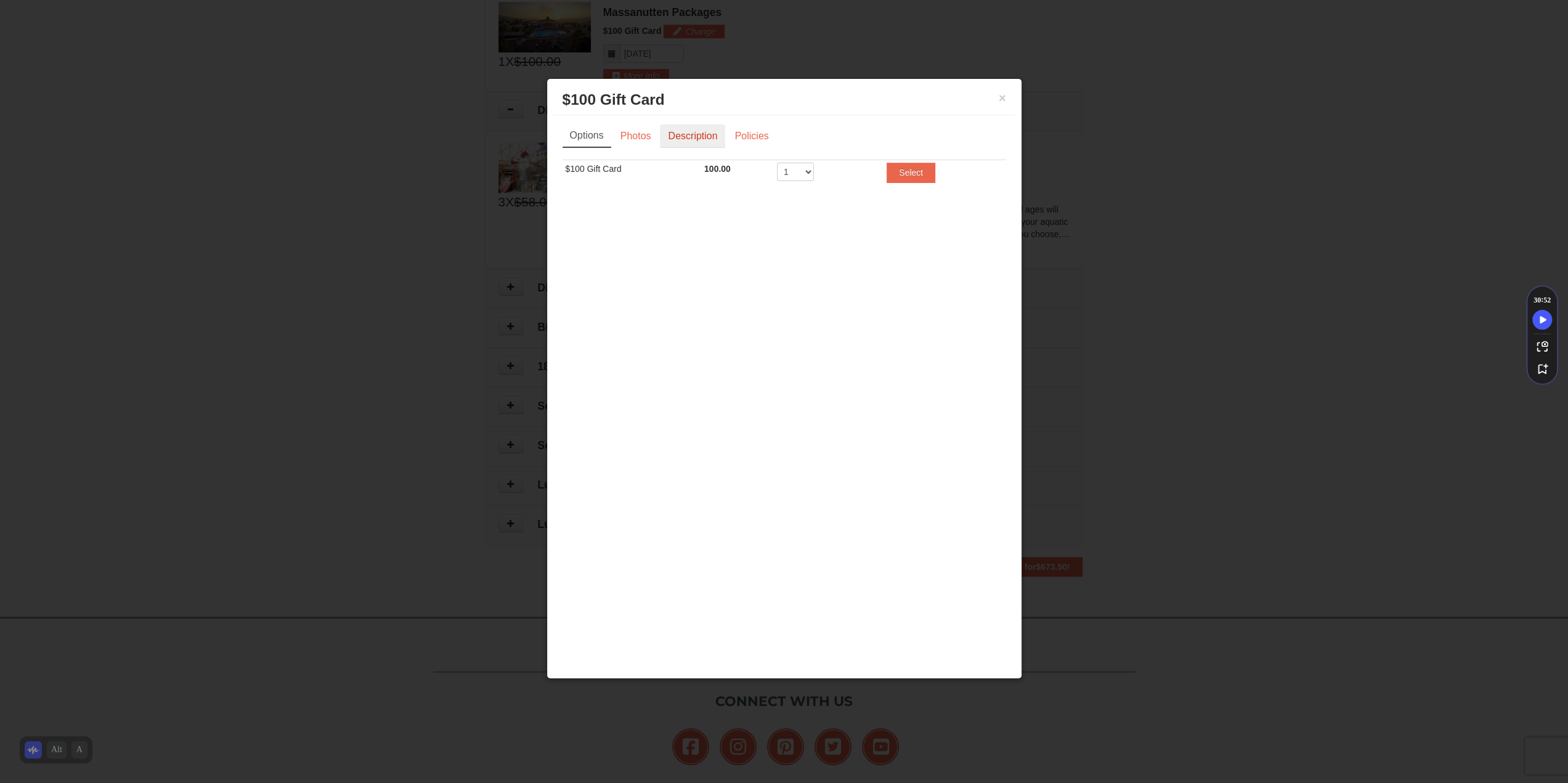
click at [710, 131] on link "Description" at bounding box center [692, 136] width 65 height 24
click at [1009, 94] on div "× $100 Gift Card Massanutten Packages" at bounding box center [784, 100] width 462 height 30
click at [1003, 97] on button "×" at bounding box center [1002, 98] width 7 height 12
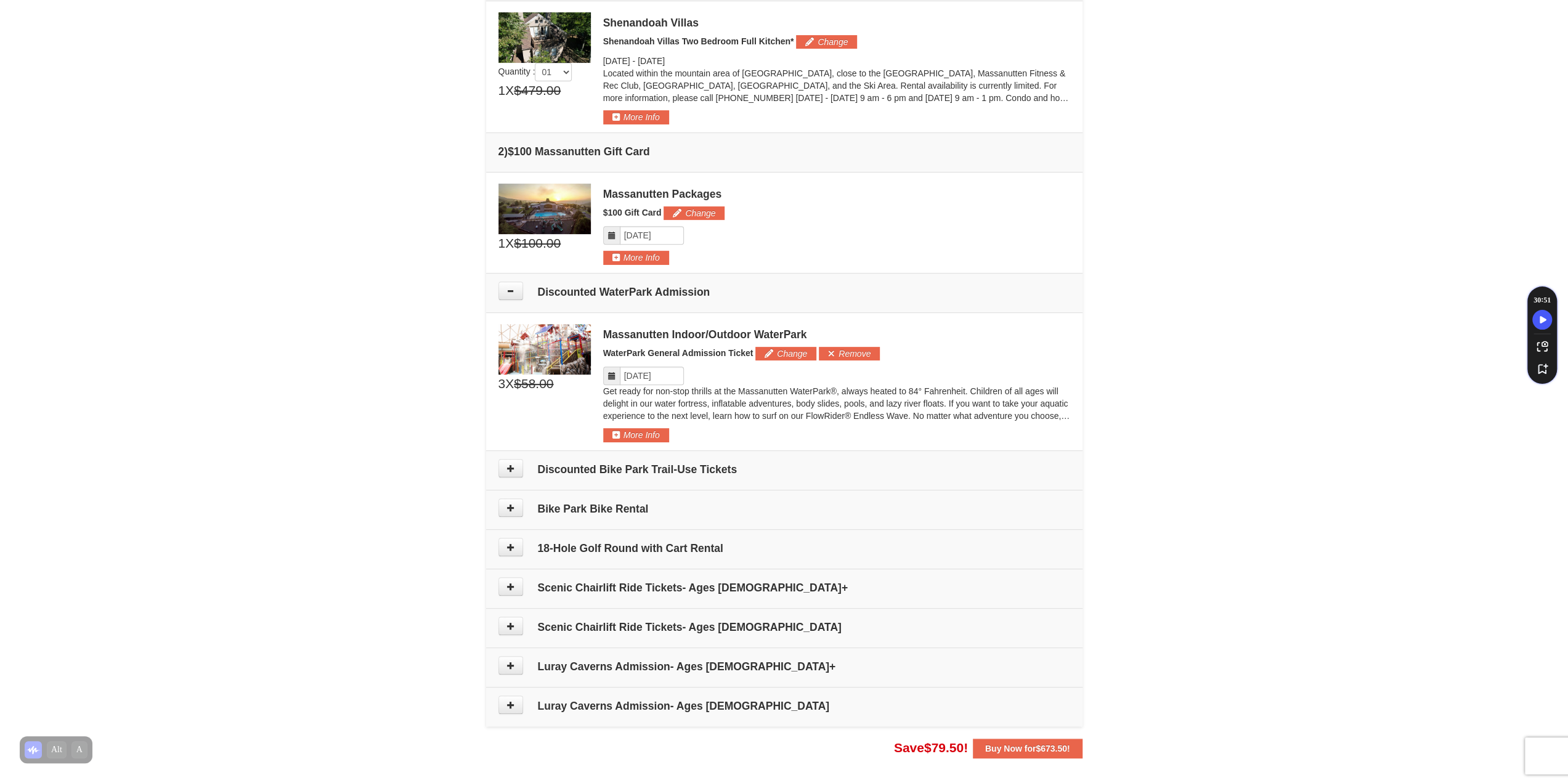
scroll to position [370, 0]
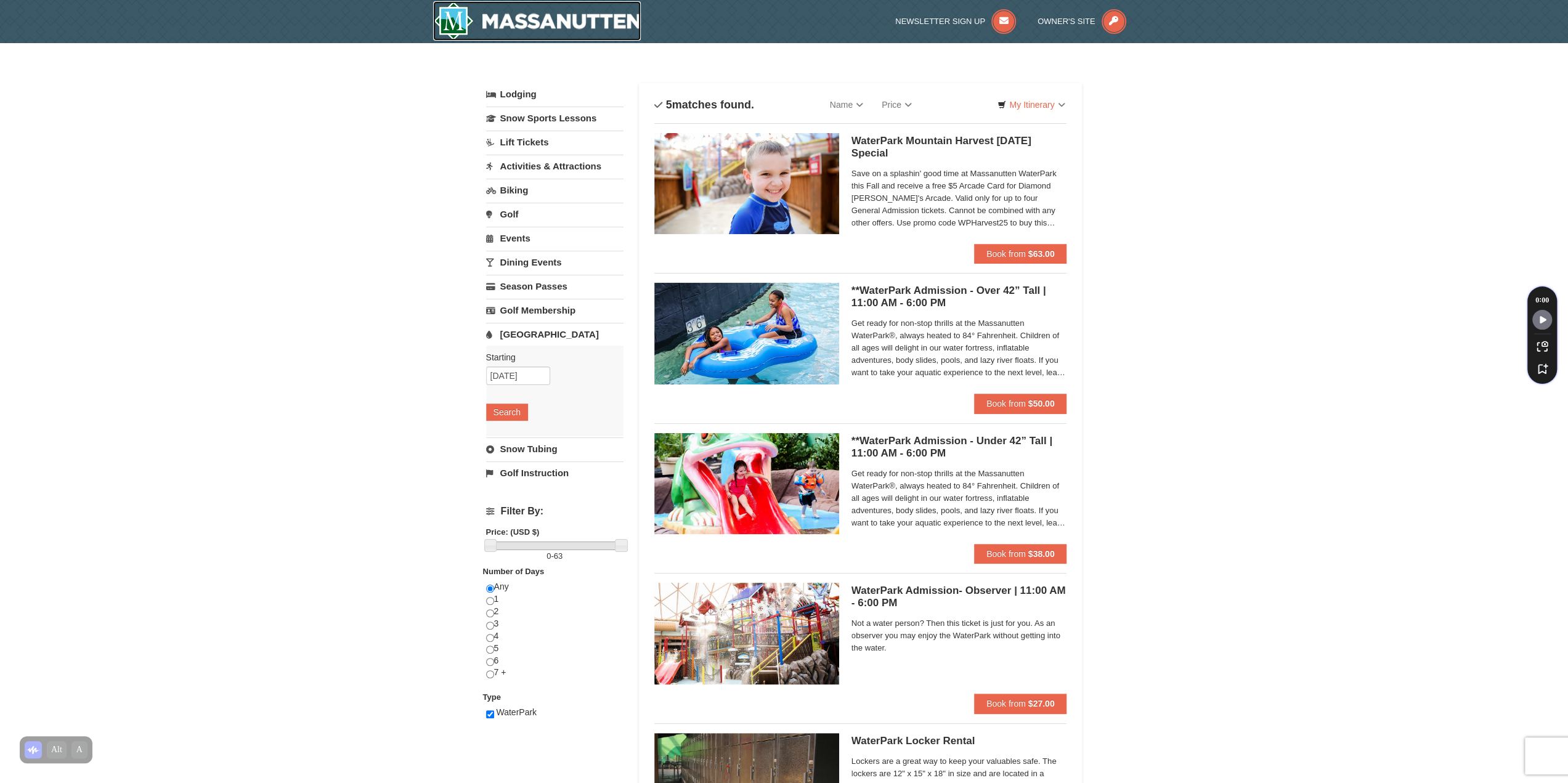
click at [592, 25] on img at bounding box center [537, 21] width 208 height 40
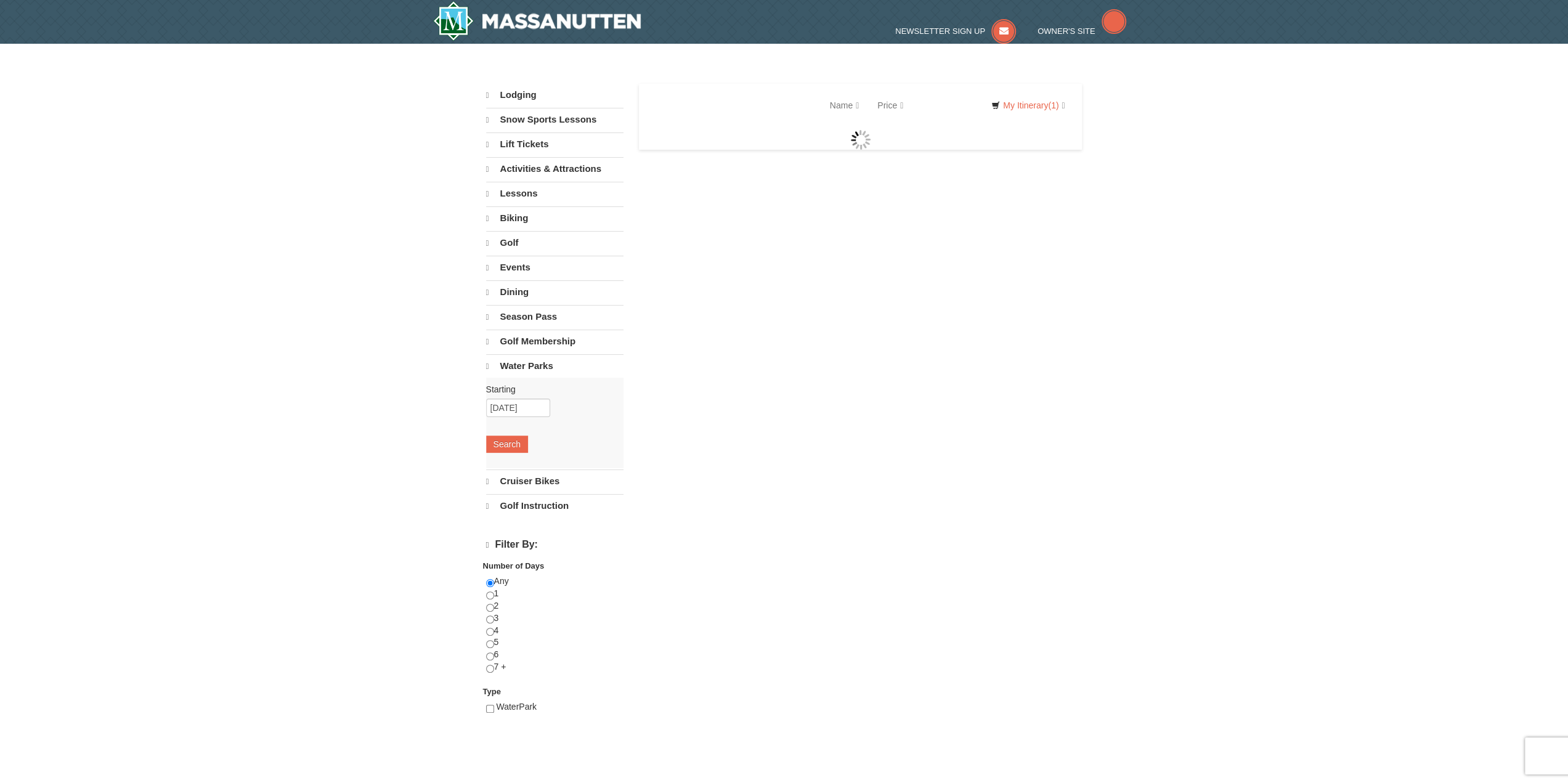
select select "10"
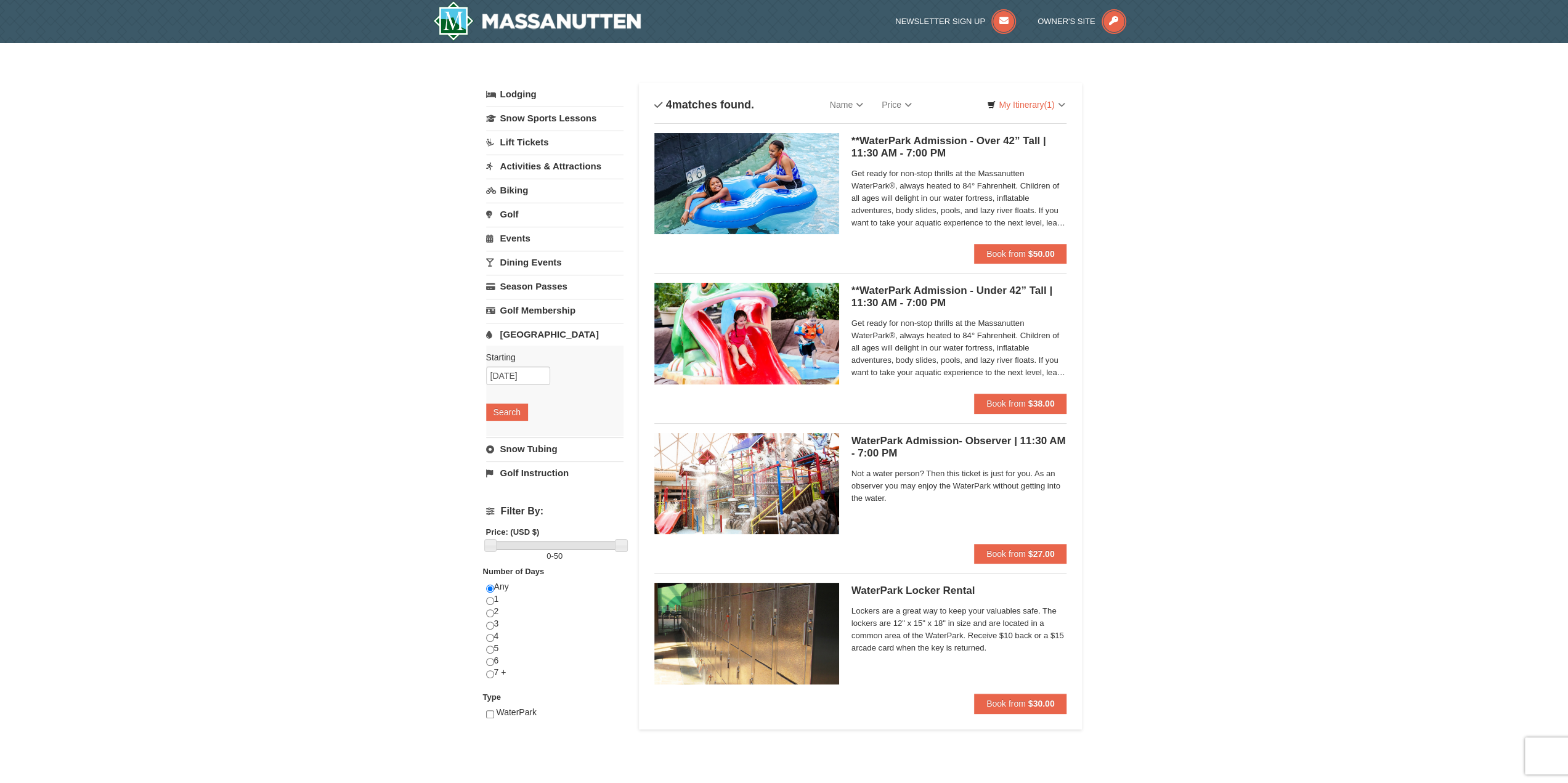
click at [525, 329] on link "[GEOGRAPHIC_DATA]" at bounding box center [555, 334] width 137 height 23
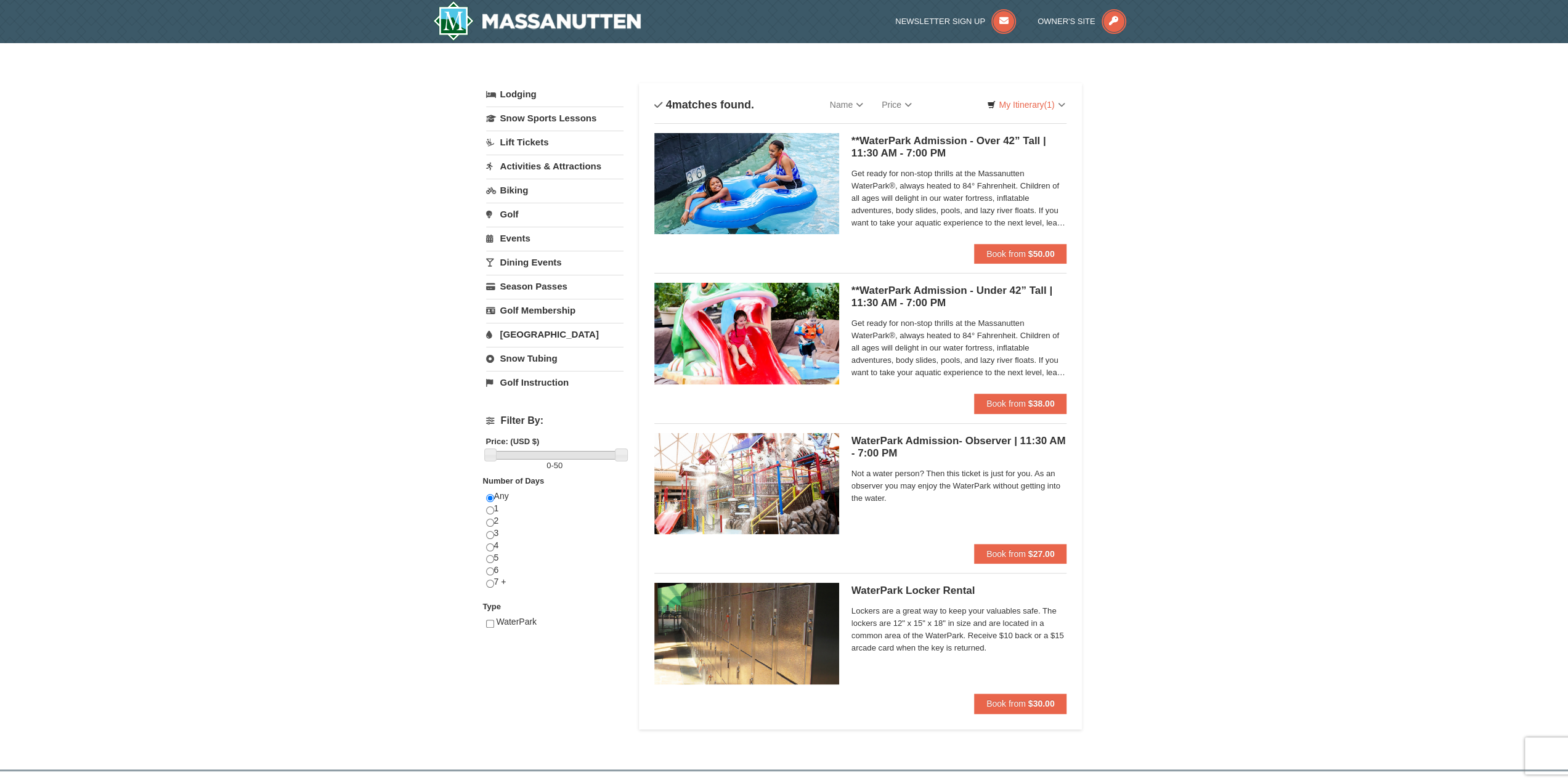
click at [970, 350] on span "Get ready for non-stop thrills at the Massanutten WaterPark®, always heated to …" at bounding box center [960, 348] width 216 height 61
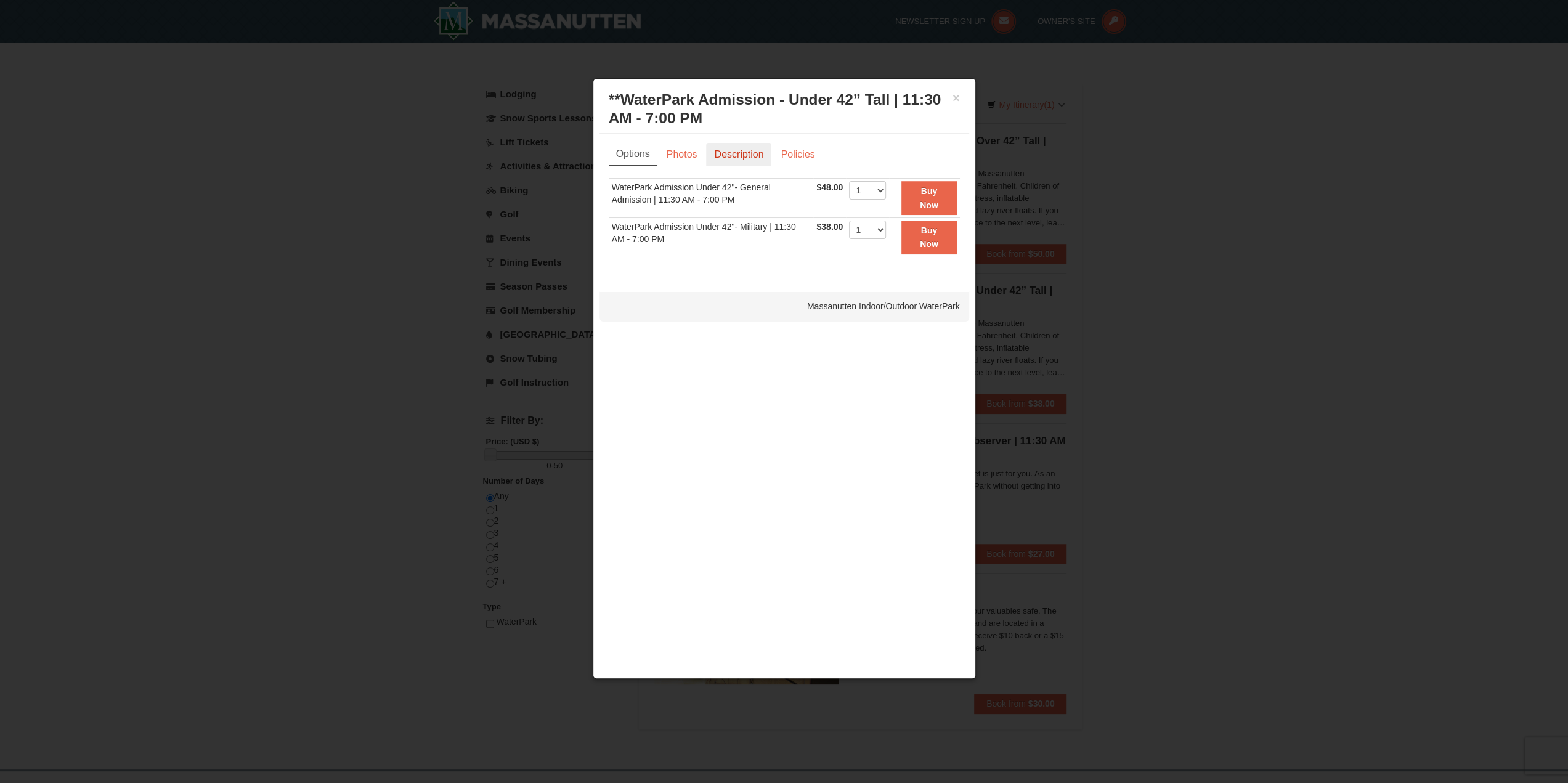
click at [742, 148] on link "Description" at bounding box center [739, 154] width 65 height 24
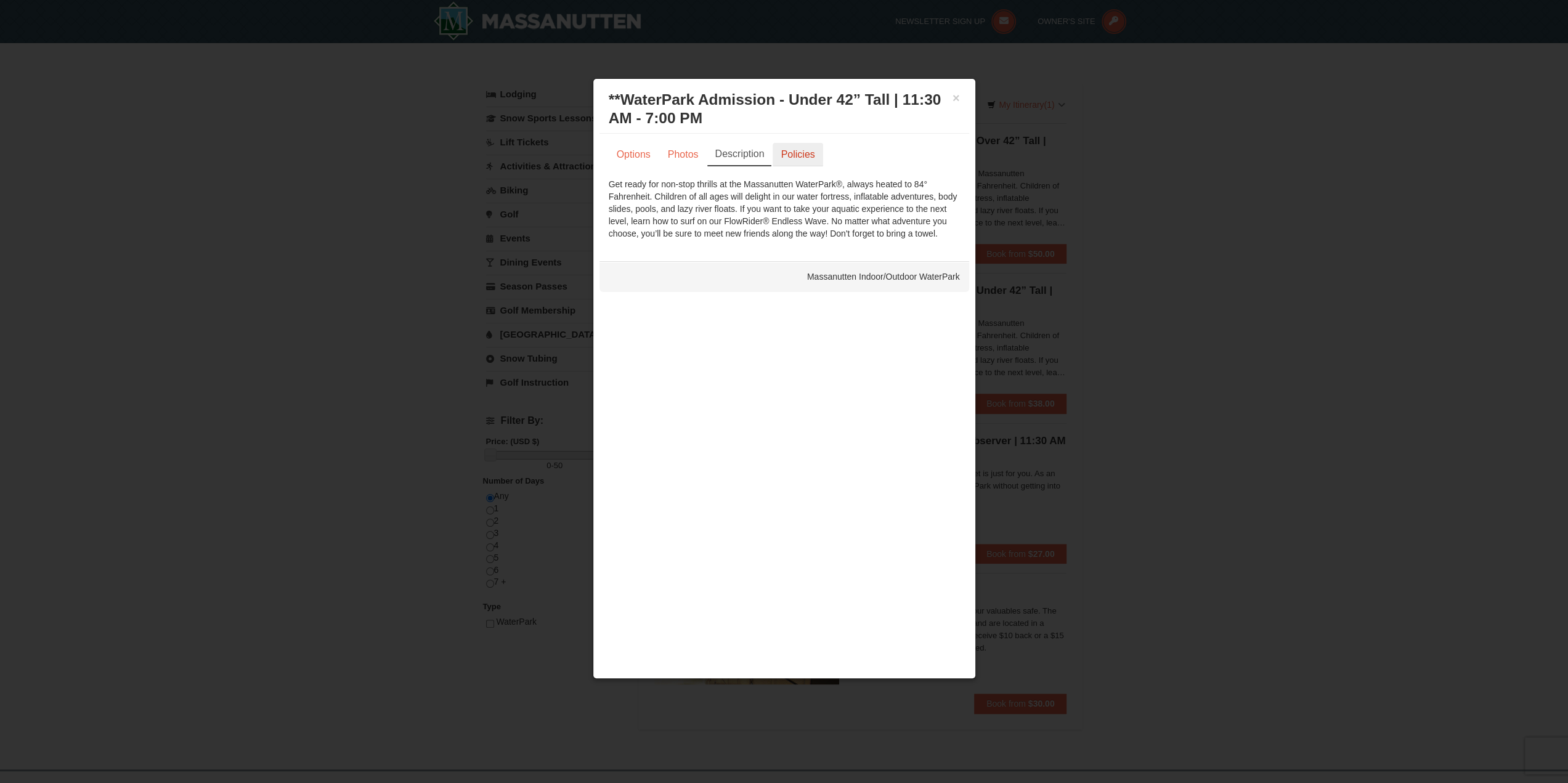
click at [795, 156] on link "Policies" at bounding box center [798, 154] width 50 height 24
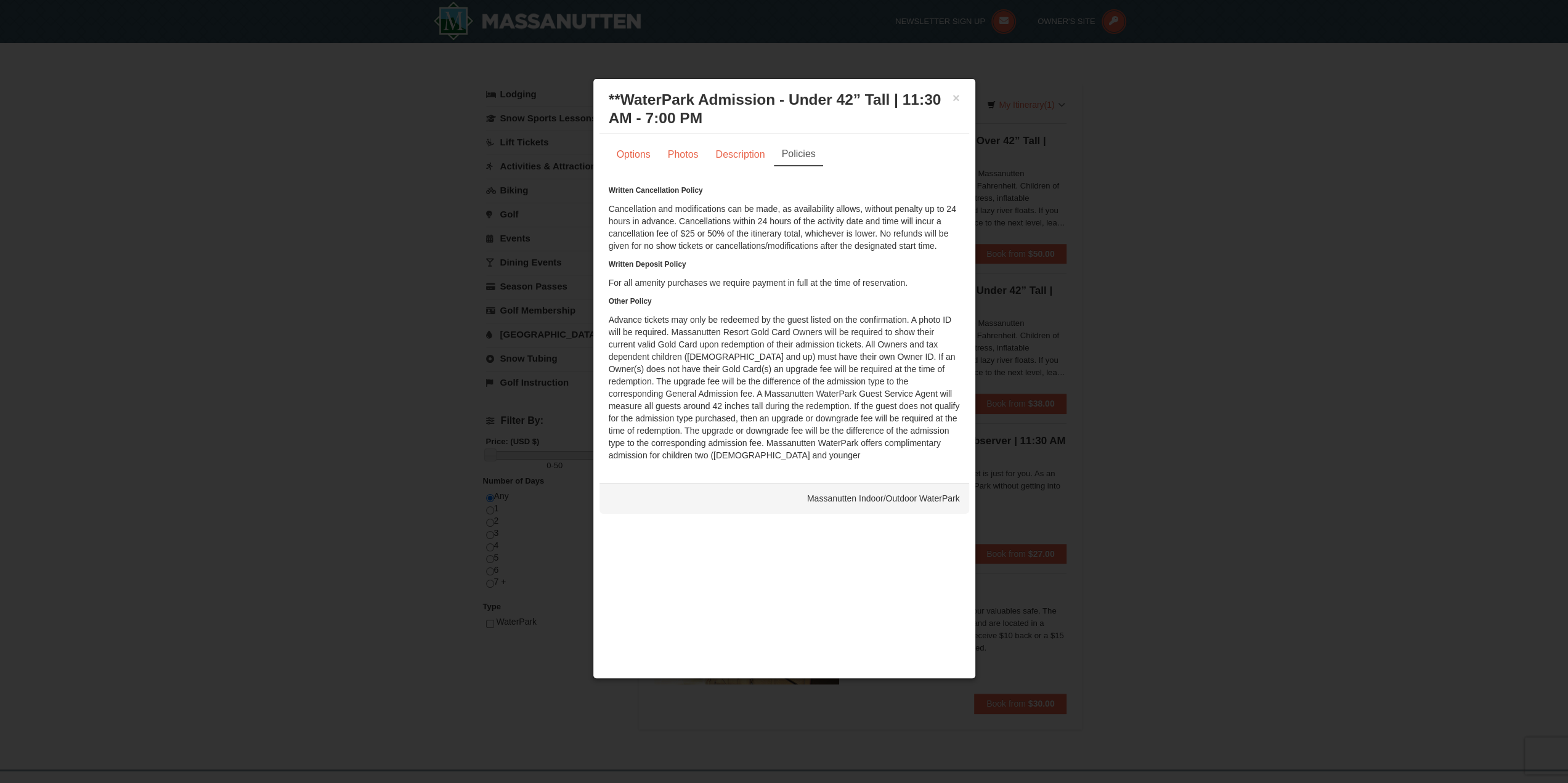
click at [961, 97] on div "× **WaterPark Admission - Under 42” Tall | 11:30 AM - 7:00 PM Massanutten Indoo…" at bounding box center [784, 109] width 370 height 49
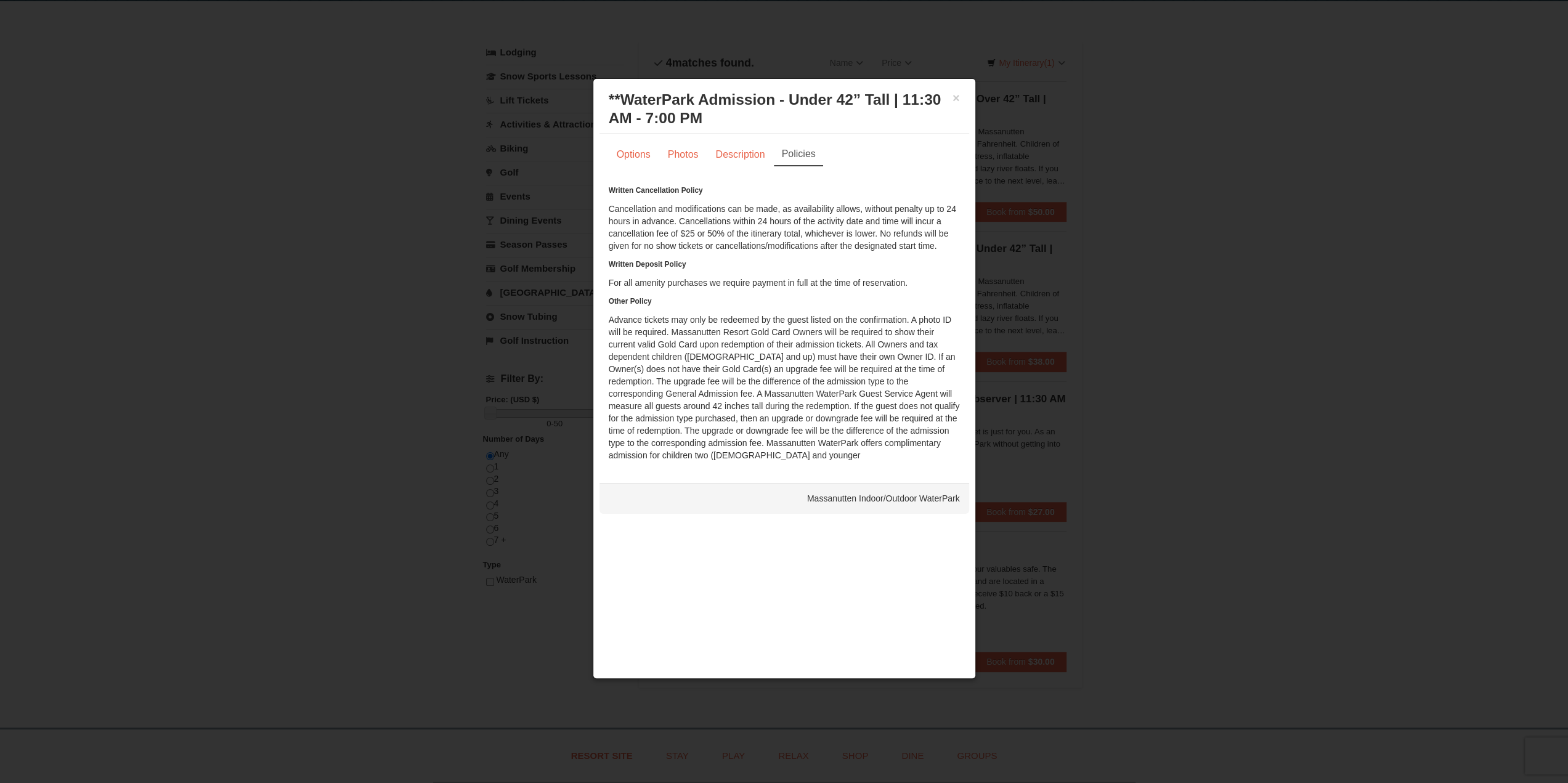
scroll to position [61, 0]
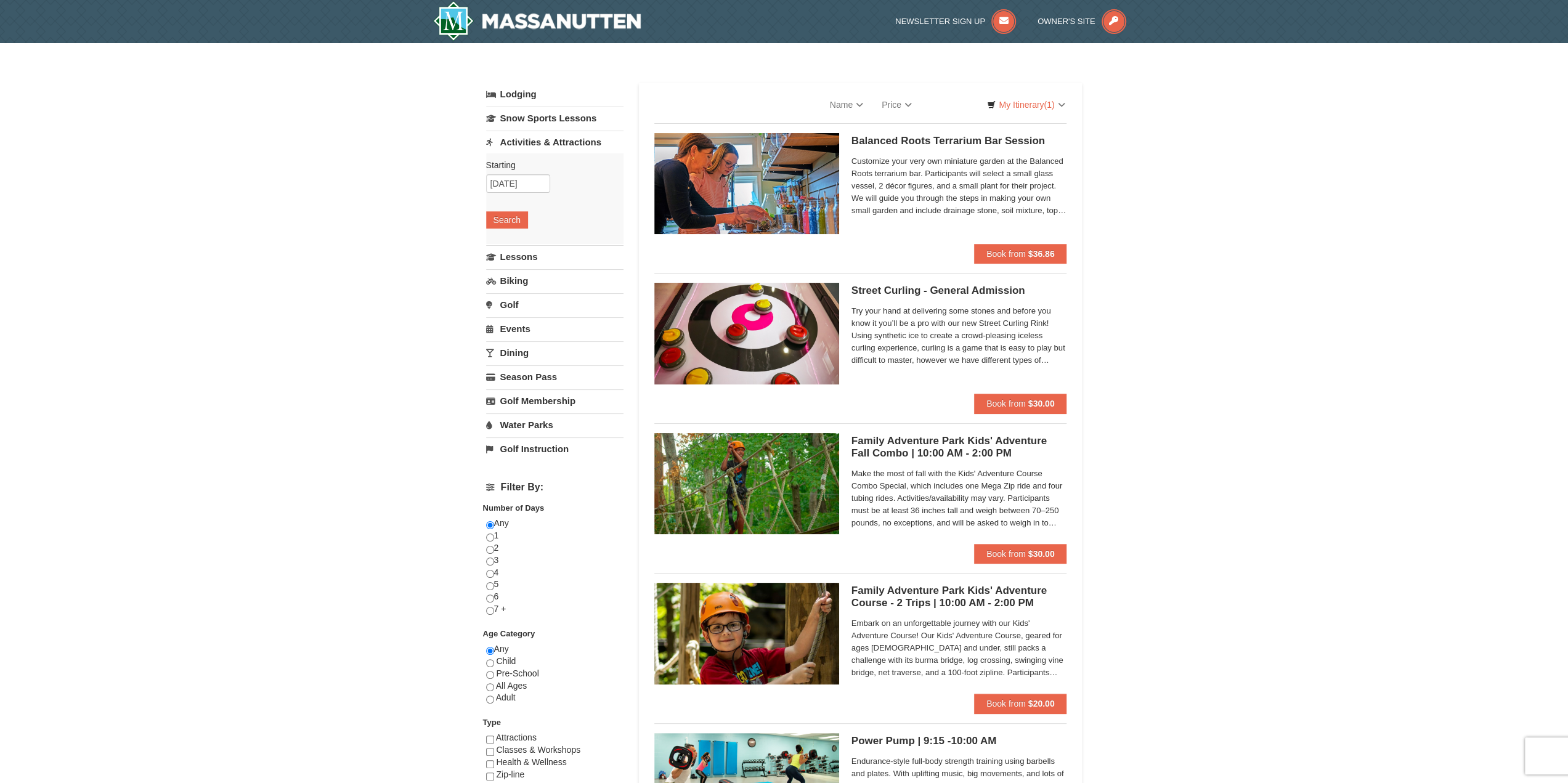
select select "10"
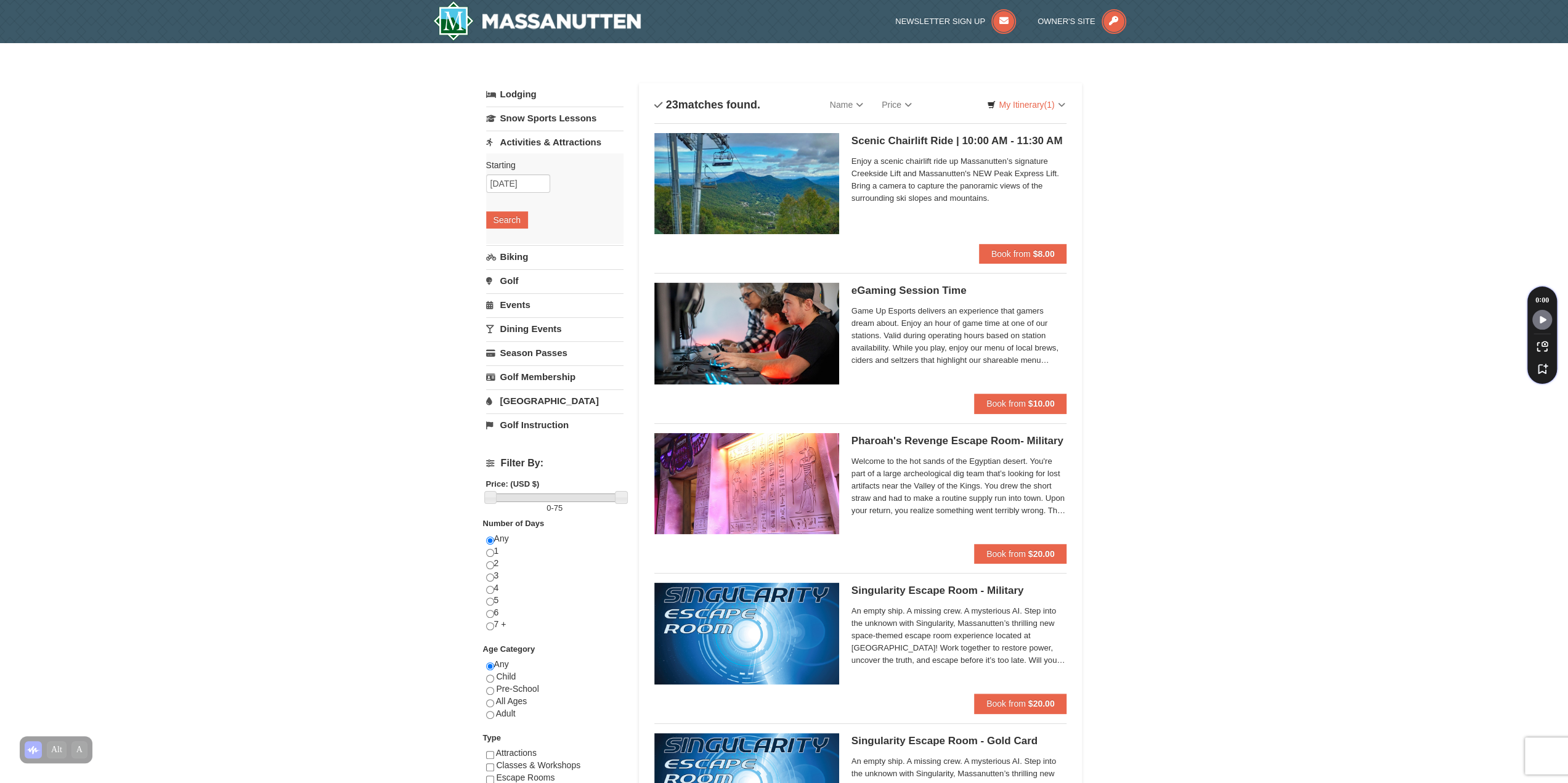
drag, startPoint x: 953, startPoint y: 142, endPoint x: 1328, endPoint y: 204, distance: 380.1
drag, startPoint x: 1041, startPoint y: 247, endPoint x: 1014, endPoint y: 255, distance: 28.2
click at [1014, 255] on span "Book from" at bounding box center [1011, 253] width 40 height 10
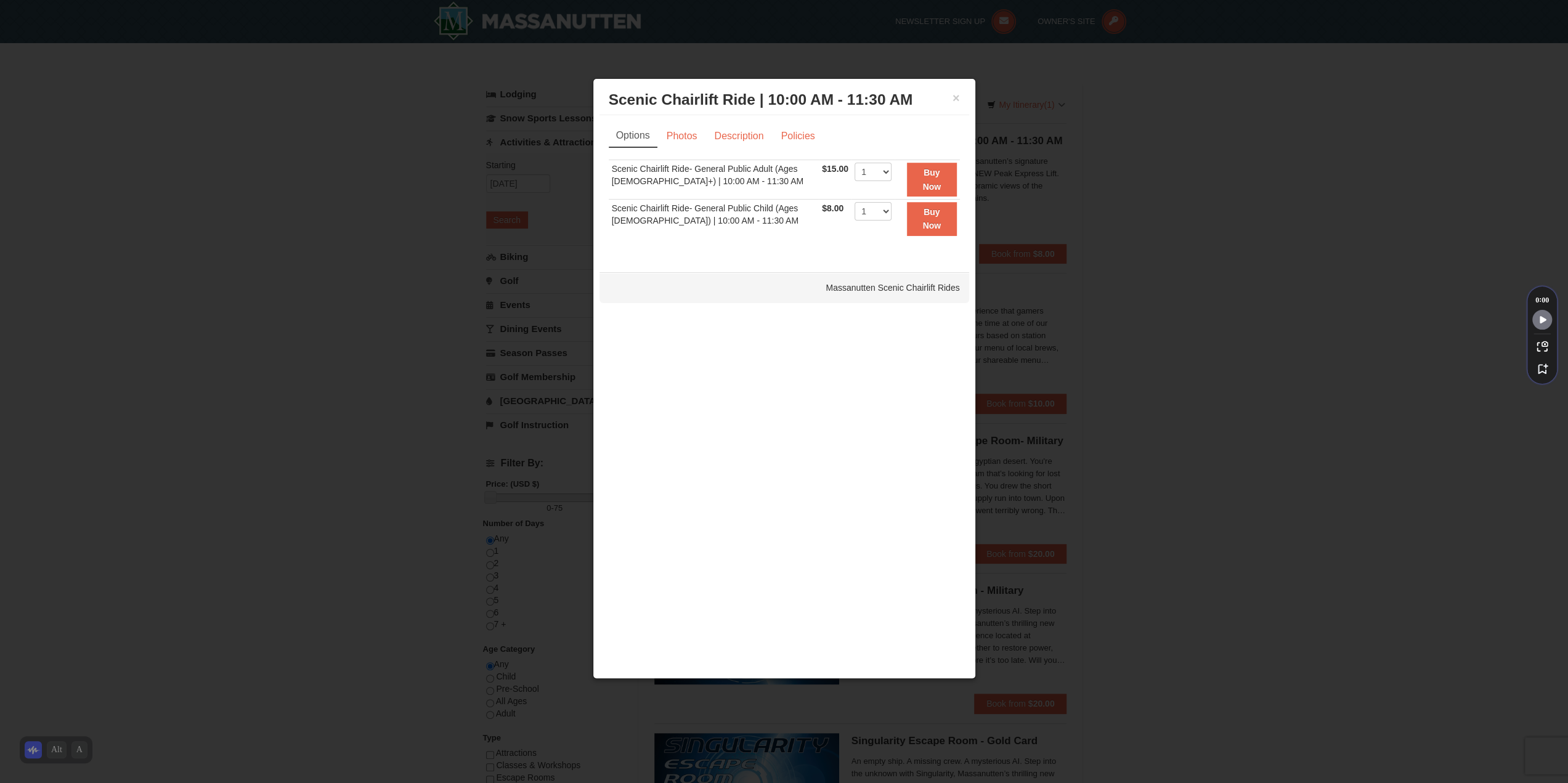
click at [1151, 179] on div at bounding box center [784, 392] width 1568 height 783
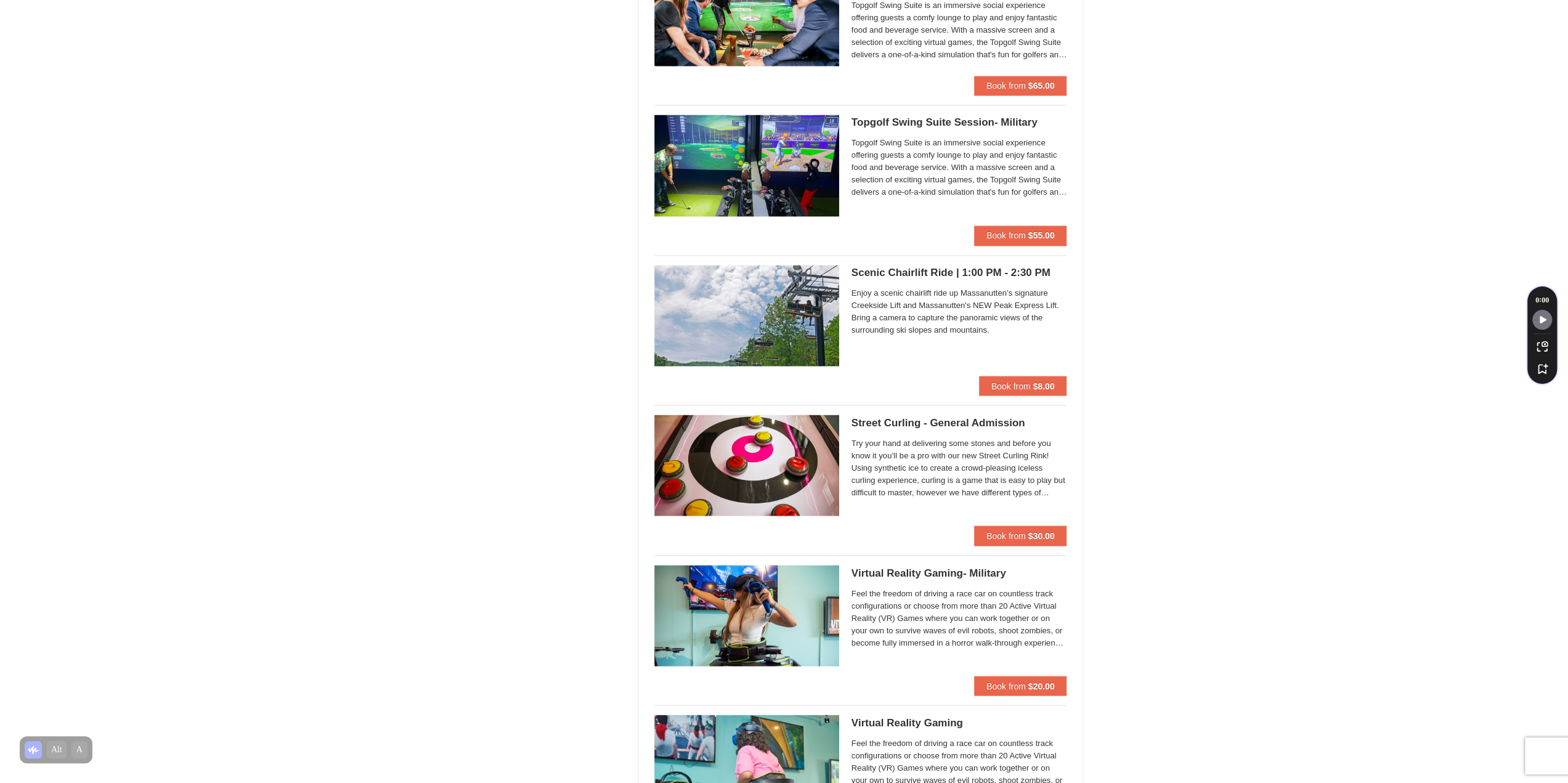
scroll to position [2033, 0]
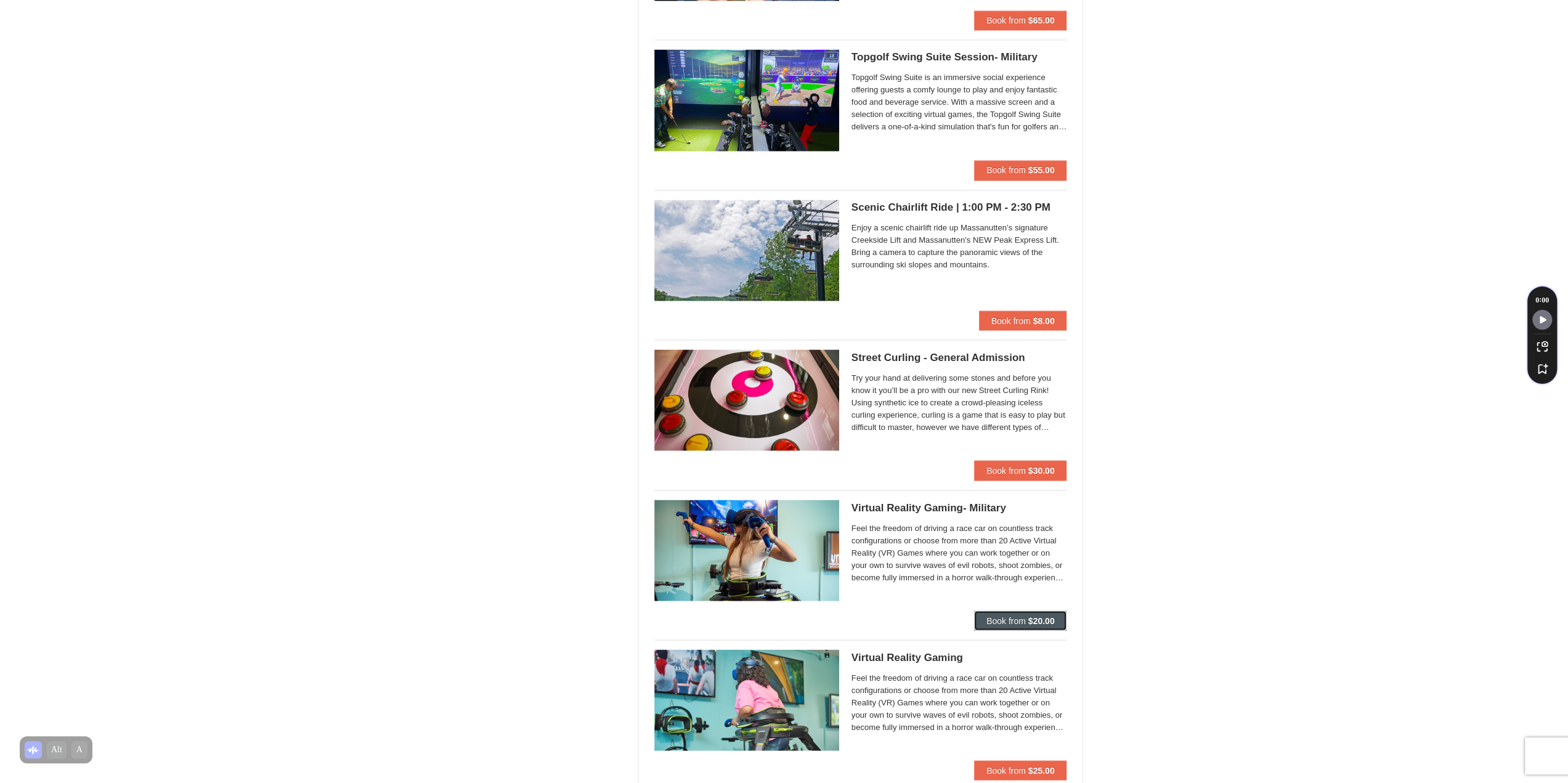
click at [1004, 617] on span "Book from" at bounding box center [1006, 620] width 40 height 10
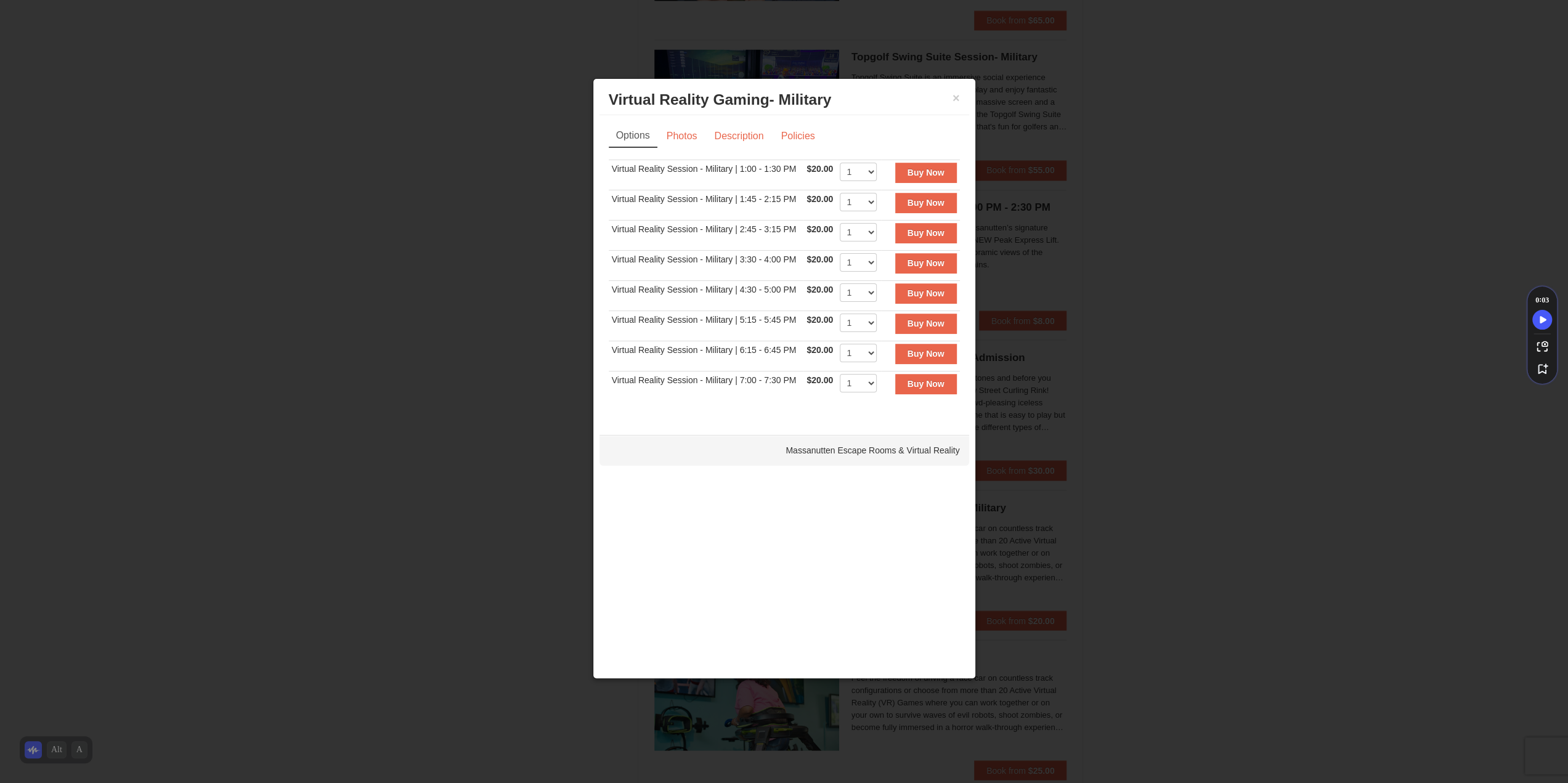
click at [951, 92] on h3 "Virtual Reality Gaming- Military Massanutten Escape Rooms & Virtual Reality" at bounding box center [784, 99] width 351 height 18
click at [956, 96] on button "×" at bounding box center [956, 98] width 7 height 12
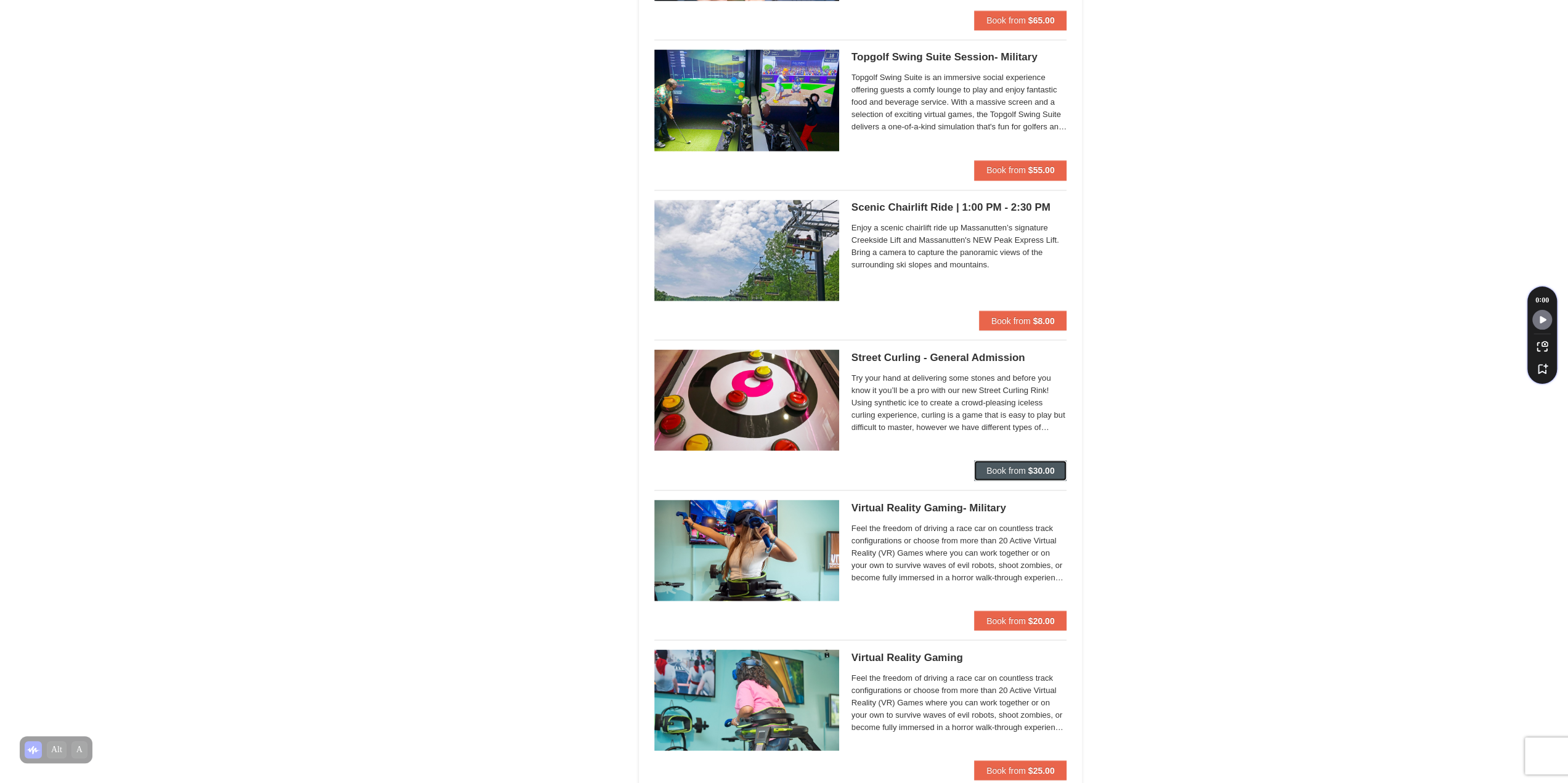
click at [1038, 465] on strong "$30.00" at bounding box center [1041, 470] width 26 height 10
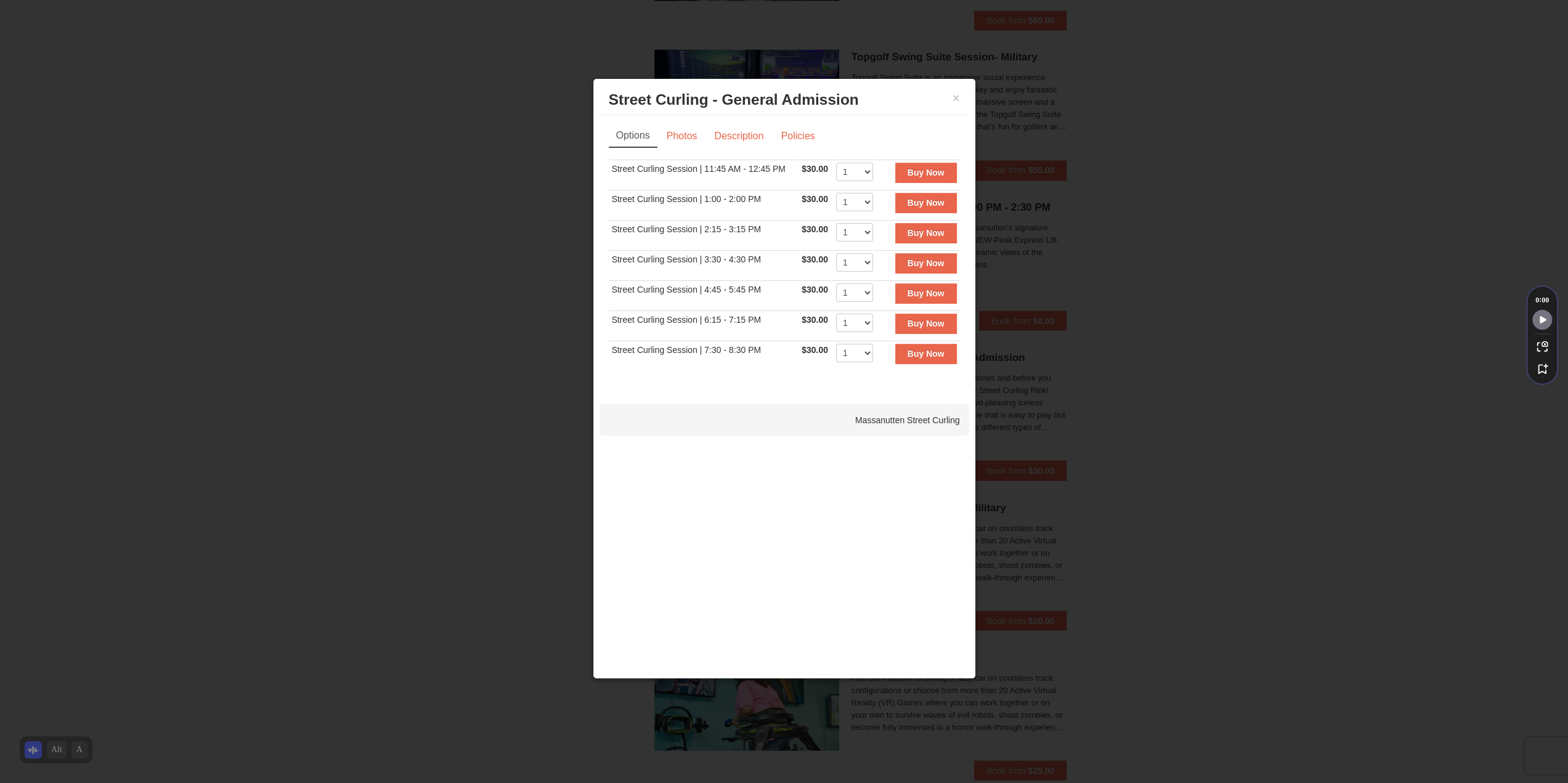
click at [1164, 403] on div at bounding box center [784, 392] width 1568 height 783
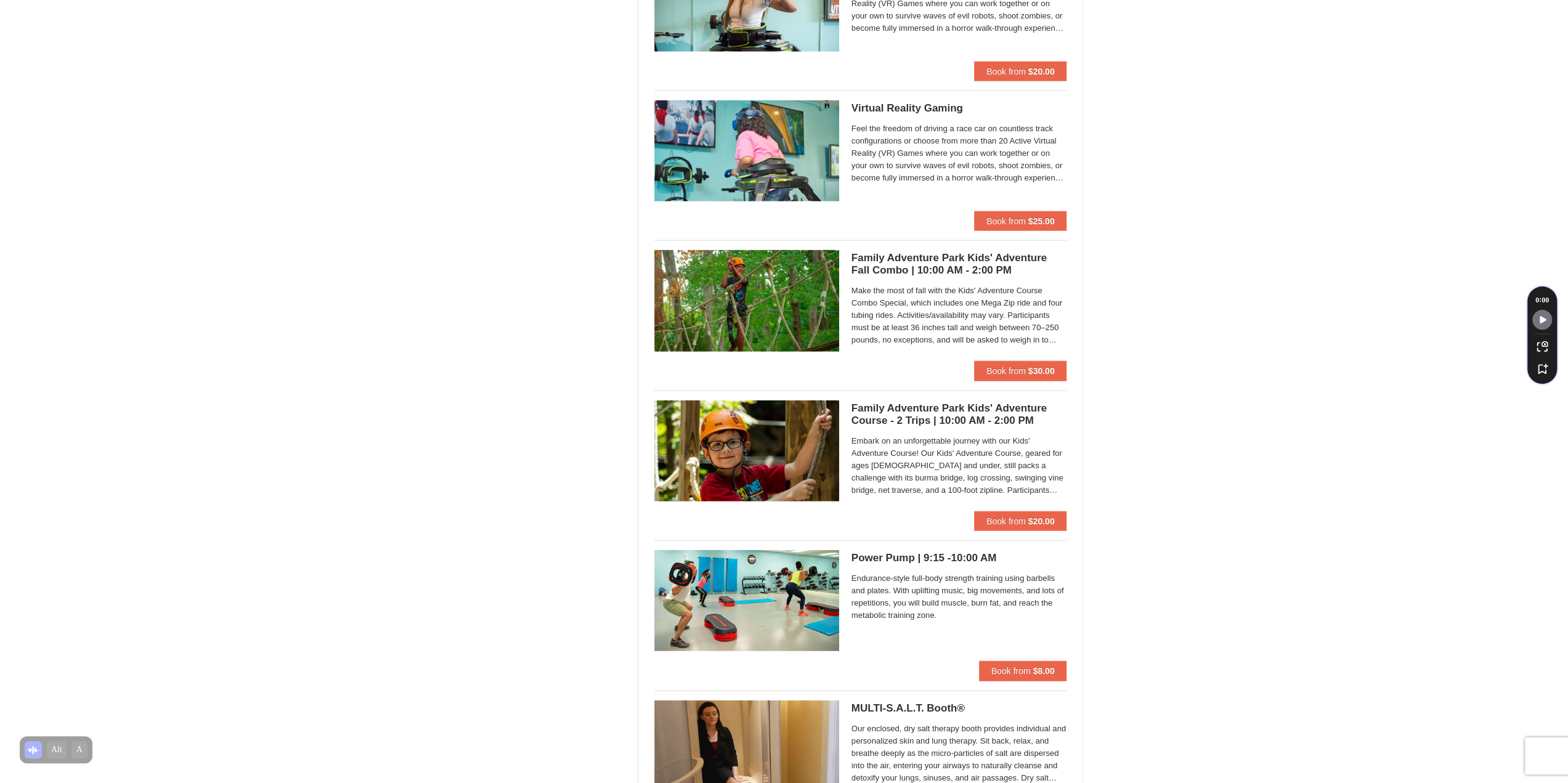
scroll to position [2588, 0]
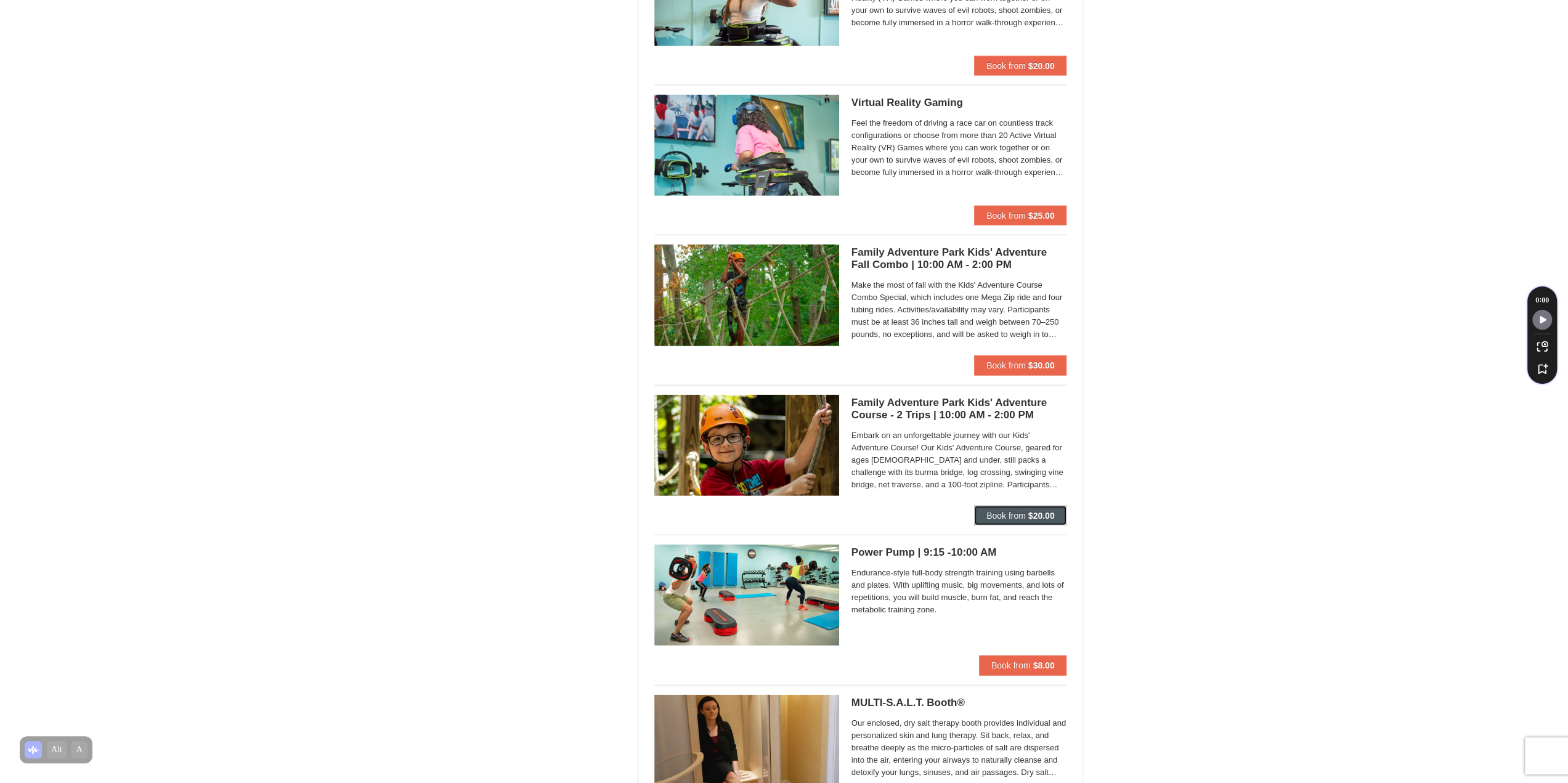
click at [993, 511] on span "Book from" at bounding box center [1006, 515] width 40 height 10
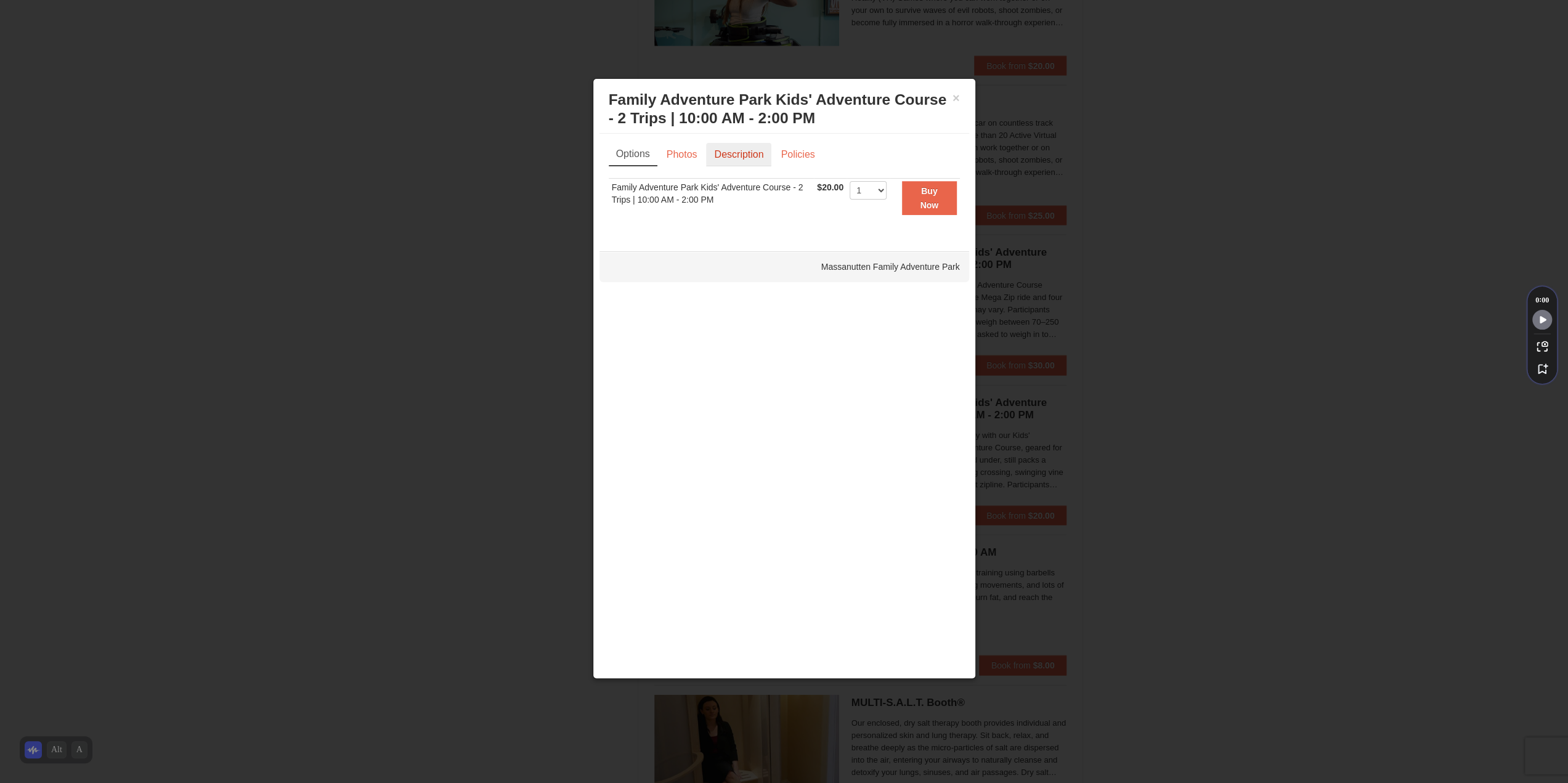
click at [766, 152] on link "Description" at bounding box center [739, 154] width 65 height 24
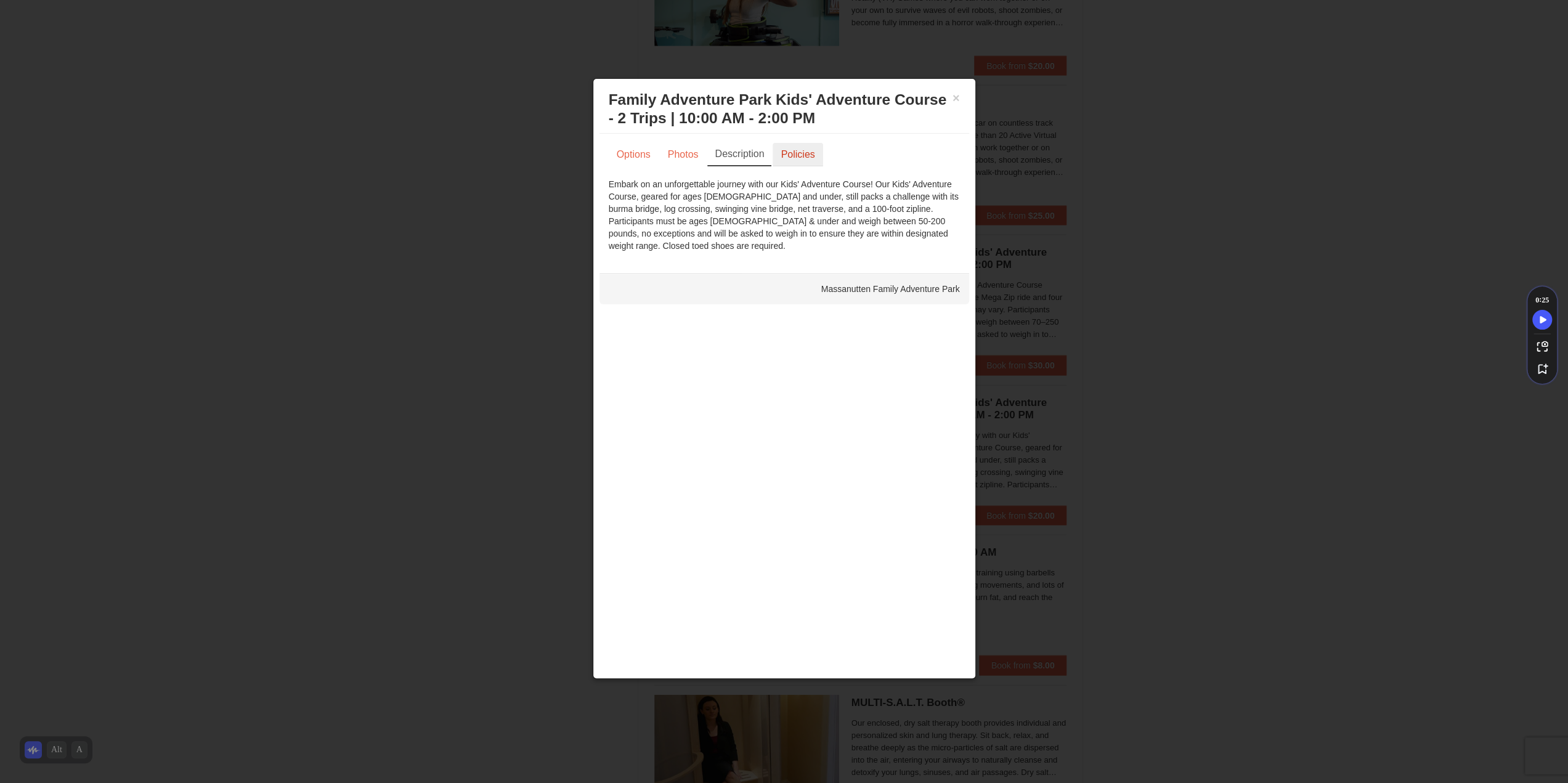
click at [780, 158] on link "Policies" at bounding box center [798, 154] width 50 height 24
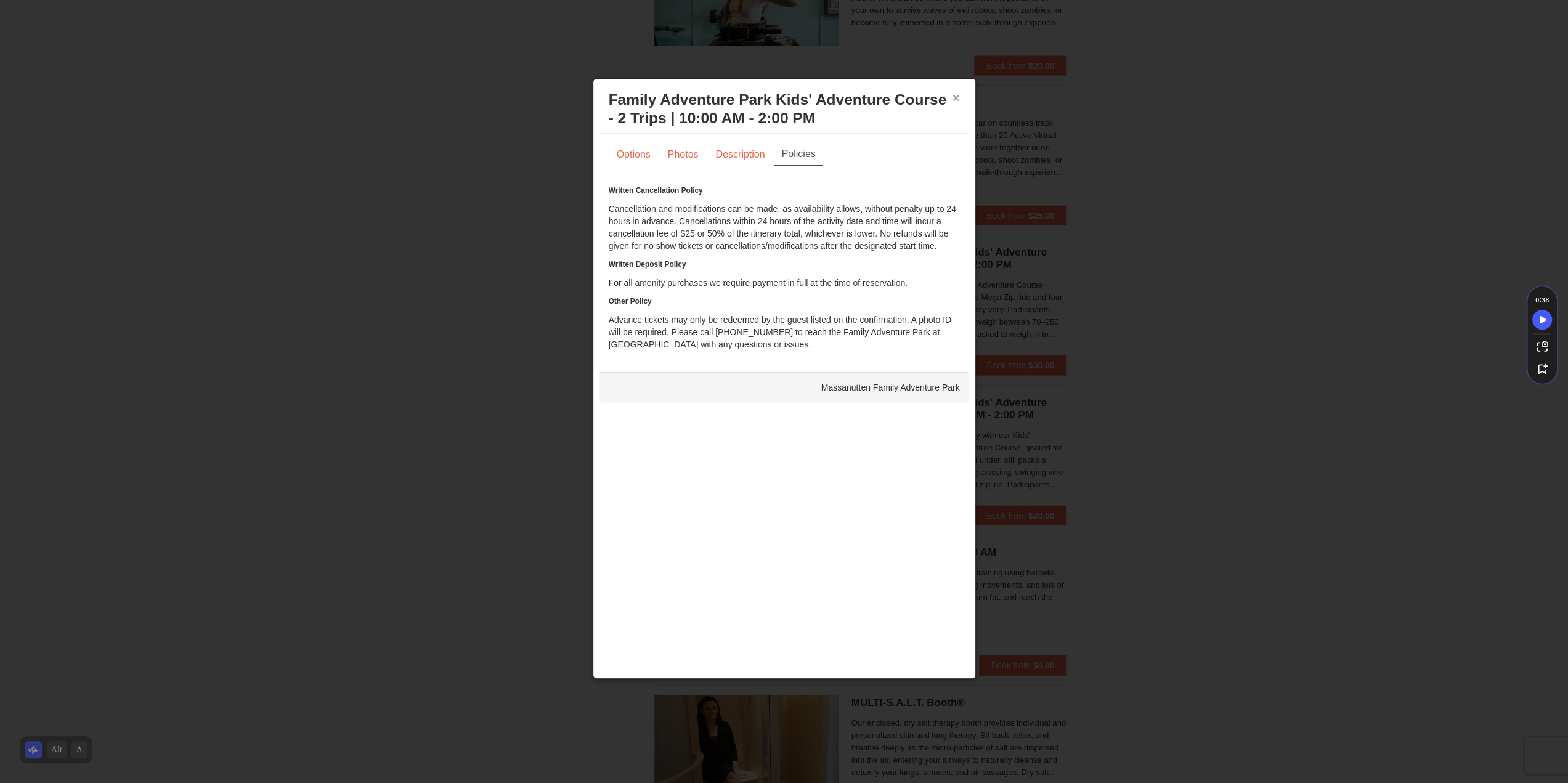
click at [953, 99] on button "×" at bounding box center [956, 98] width 7 height 12
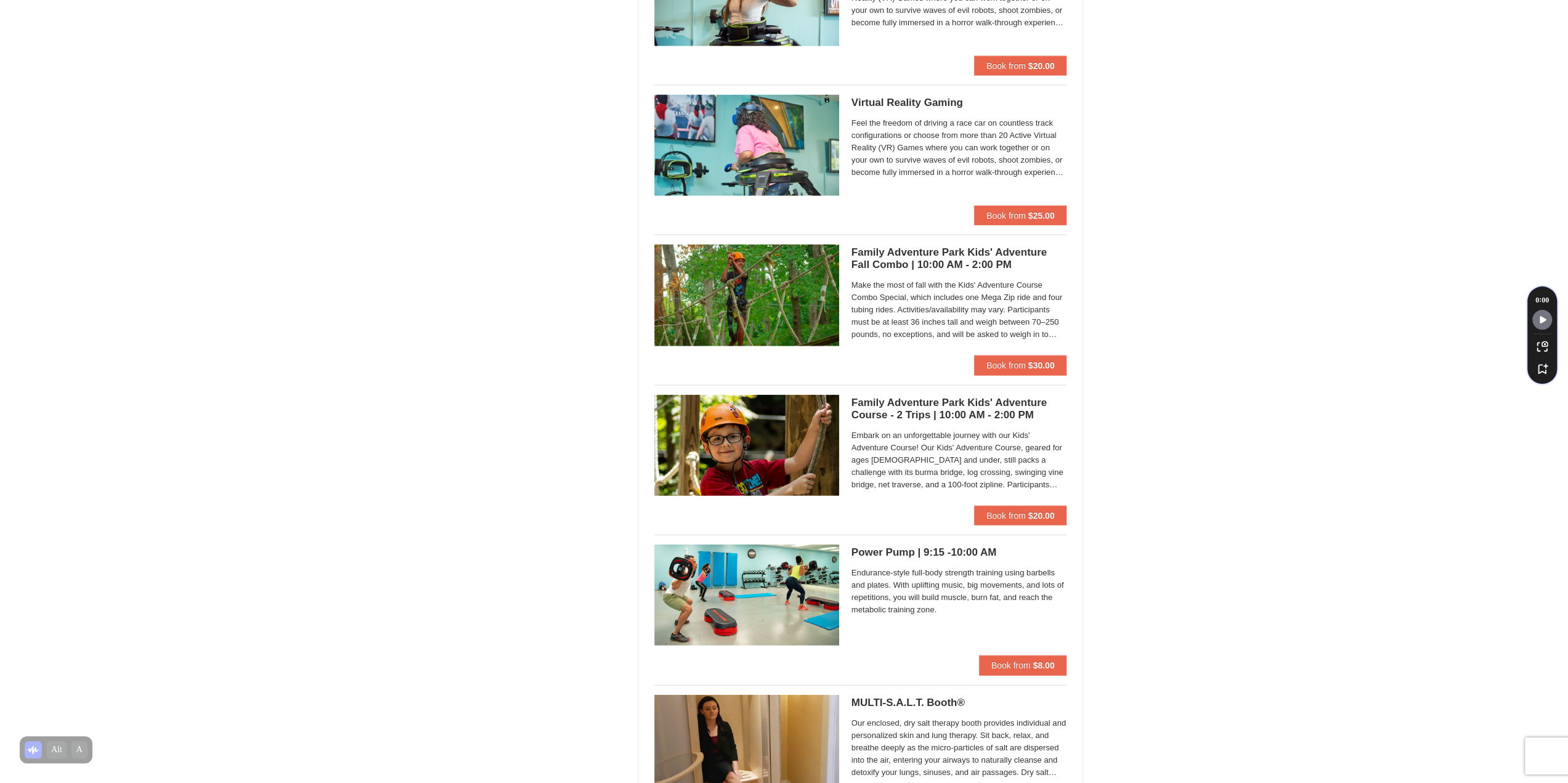
click at [934, 257] on h5 "Family Adventure Park Kids' Adventure Fall Combo | 10:00 AM - 2:00 PM Massanutt…" at bounding box center [960, 259] width 216 height 25
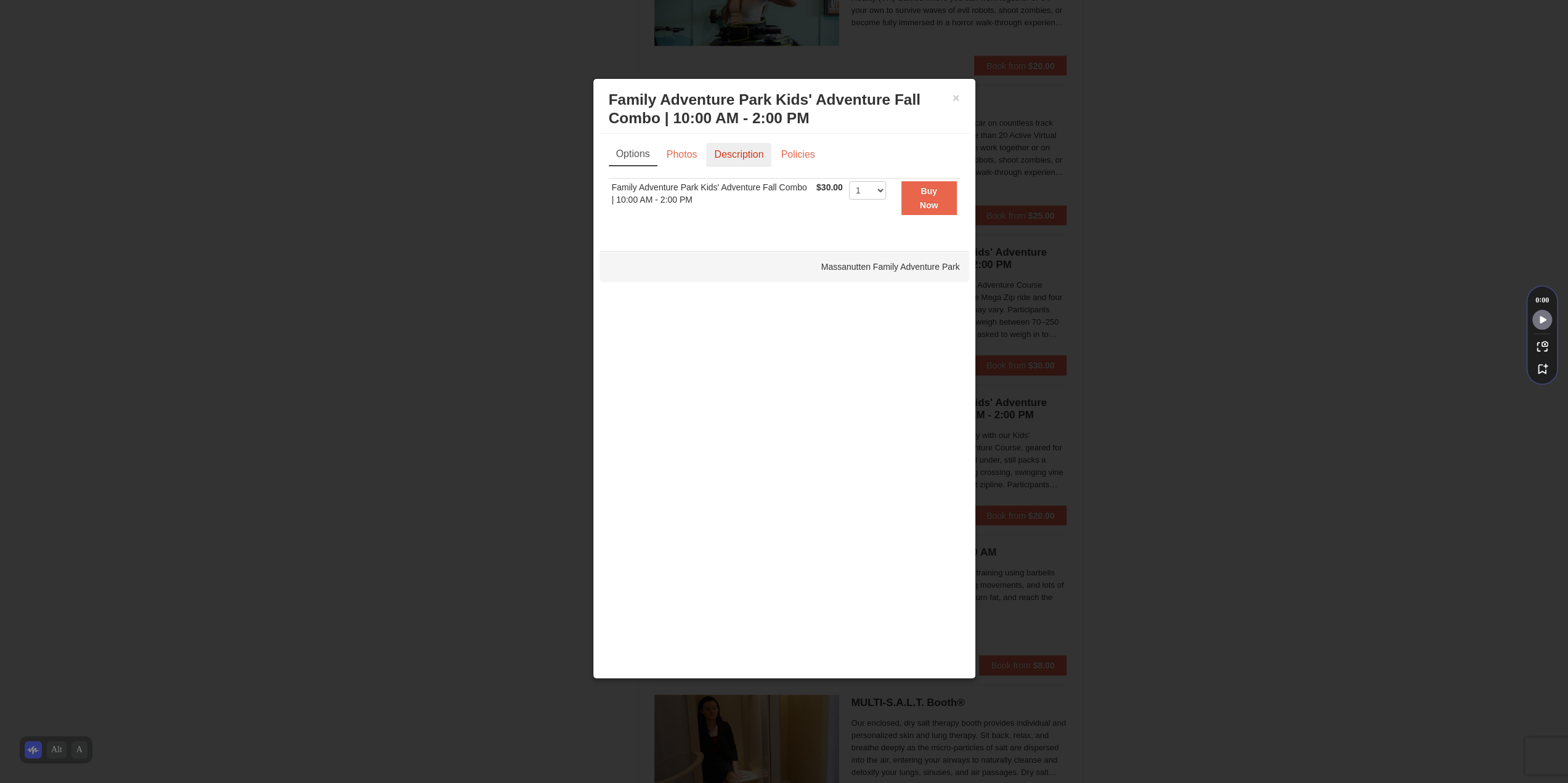
click at [736, 151] on link "Description" at bounding box center [739, 154] width 65 height 24
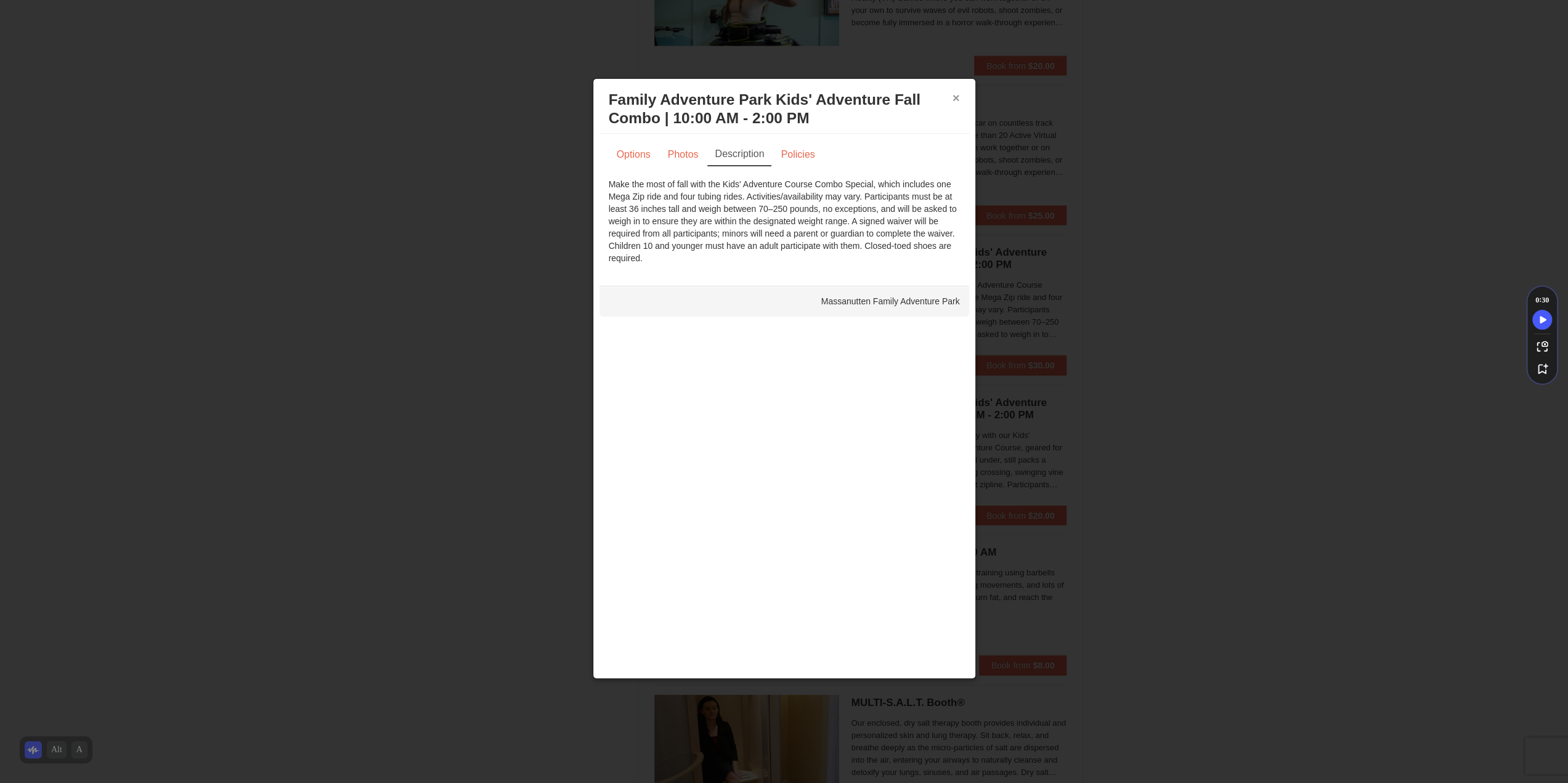
click at [955, 100] on button "×" at bounding box center [956, 98] width 7 height 12
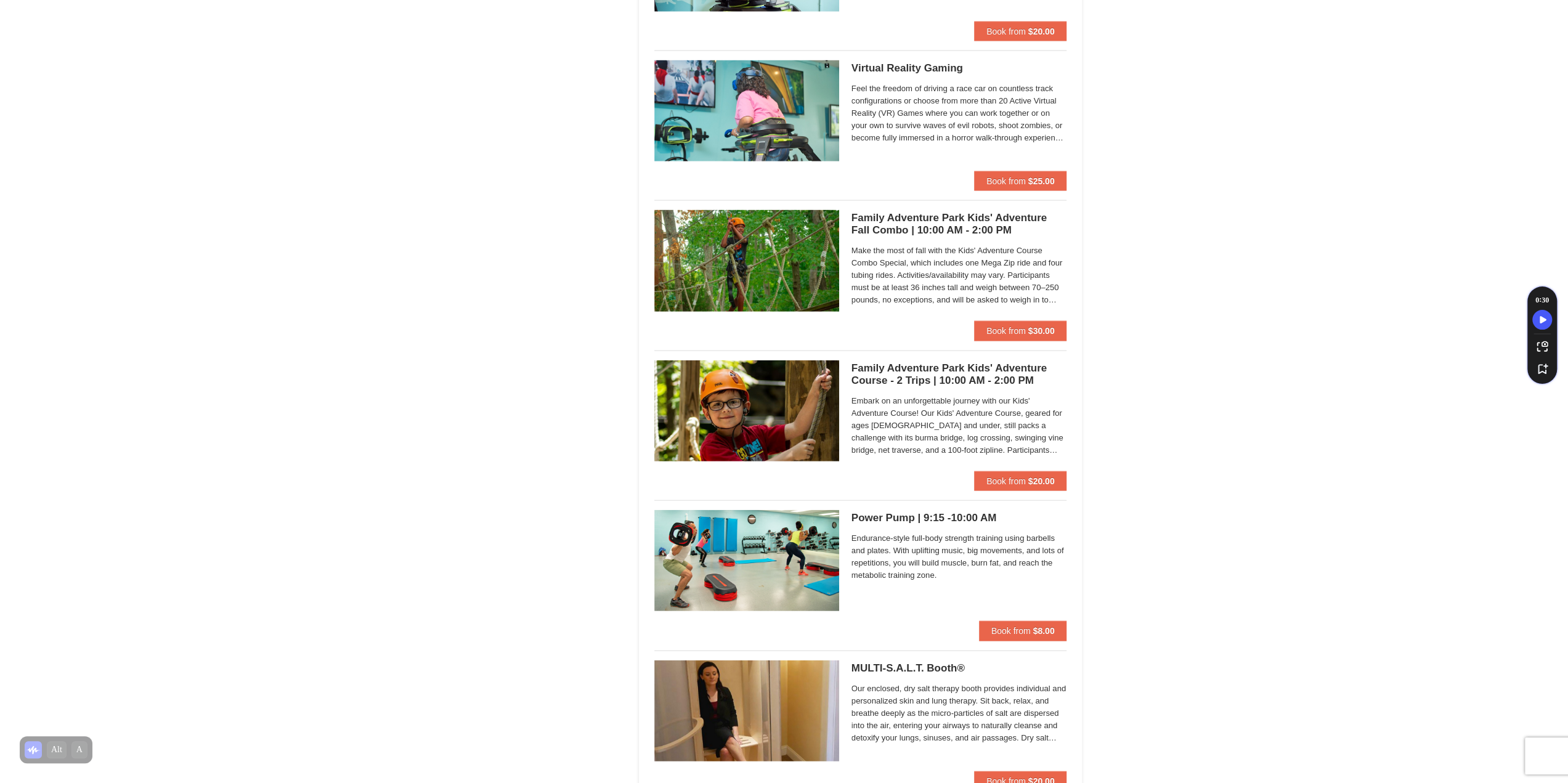
scroll to position [2650, 0]
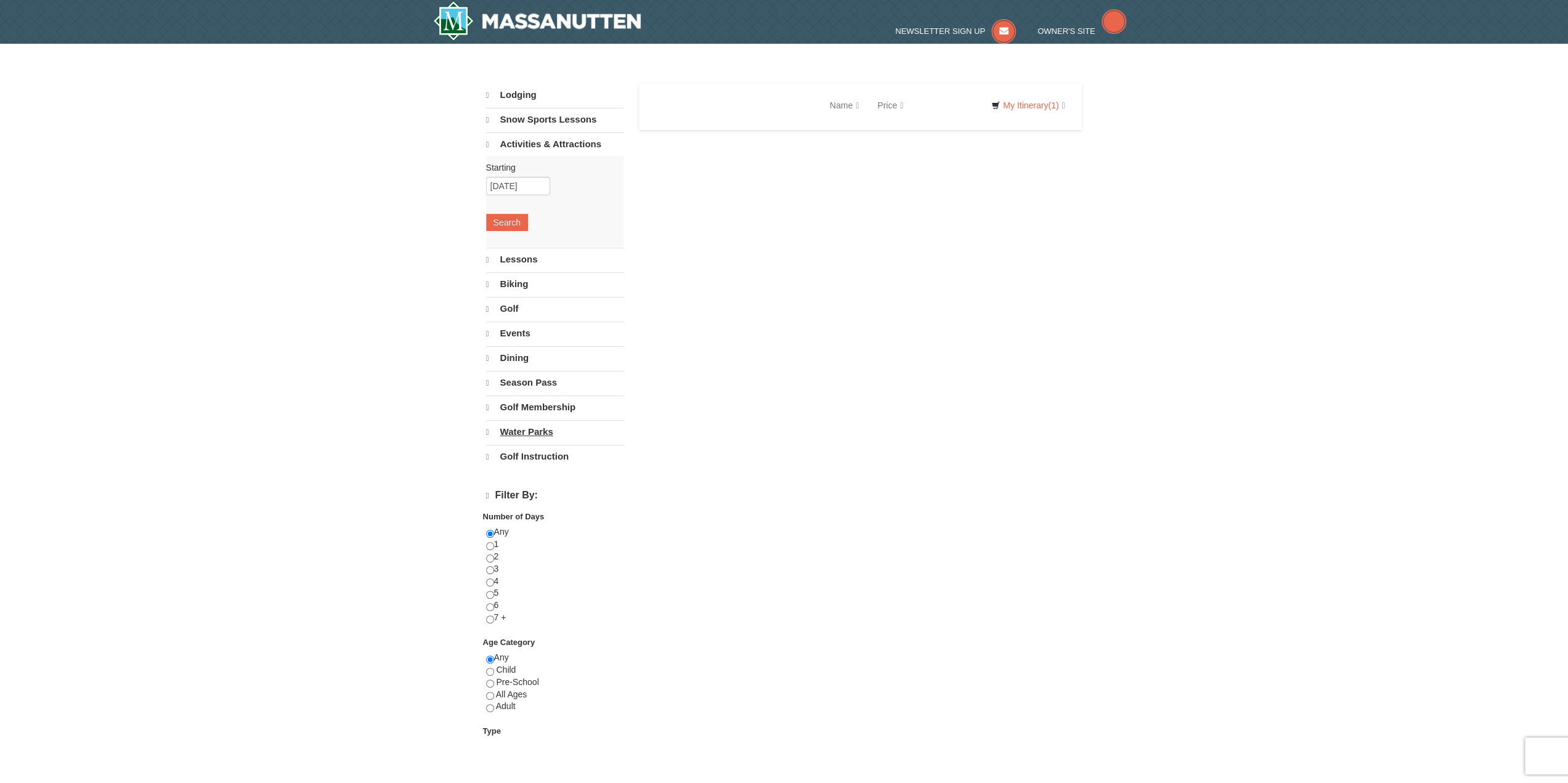
select select "10"
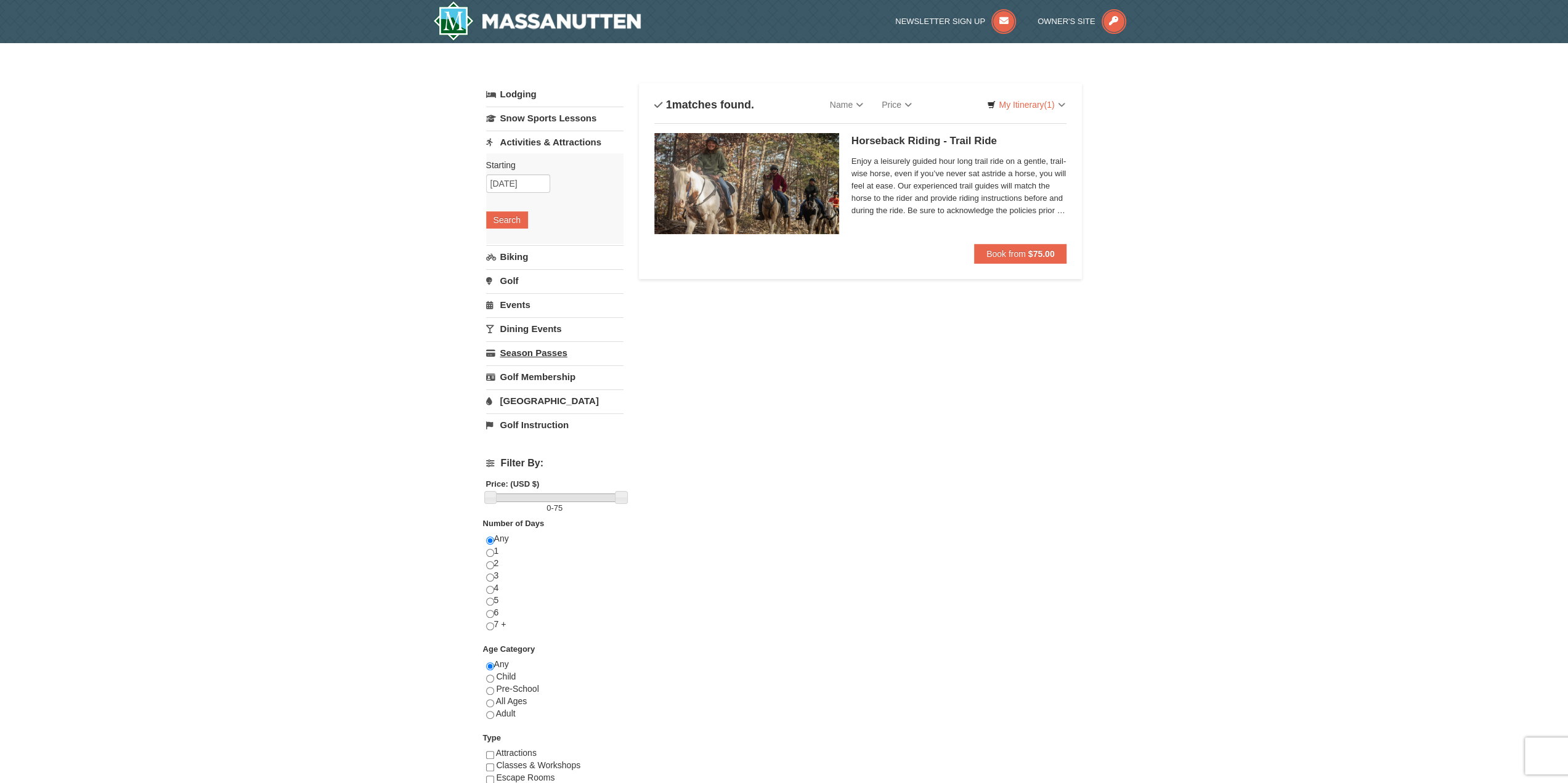
click at [569, 348] on link "Season Passes" at bounding box center [555, 353] width 137 height 23
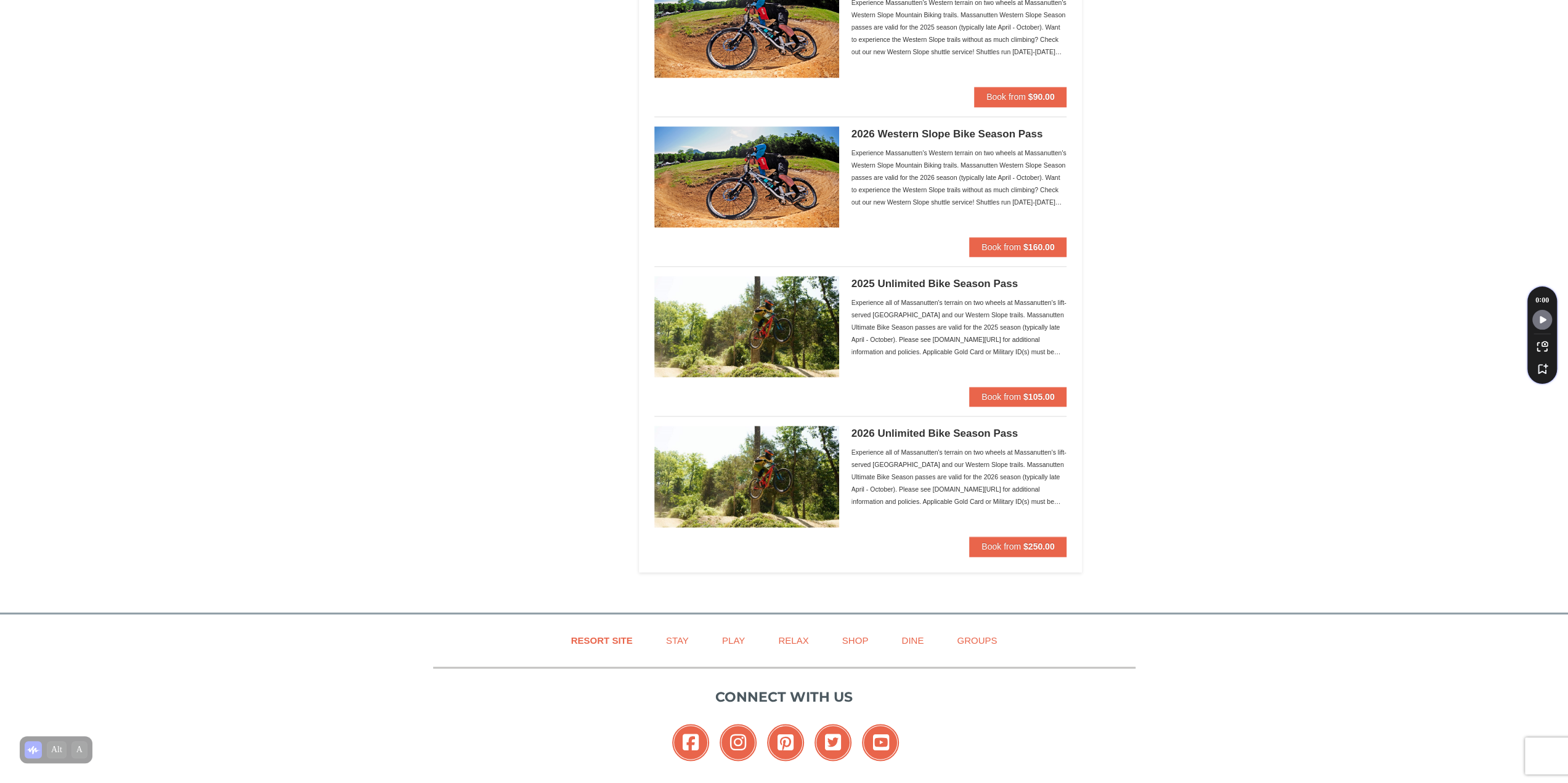
scroll to position [1170, 0]
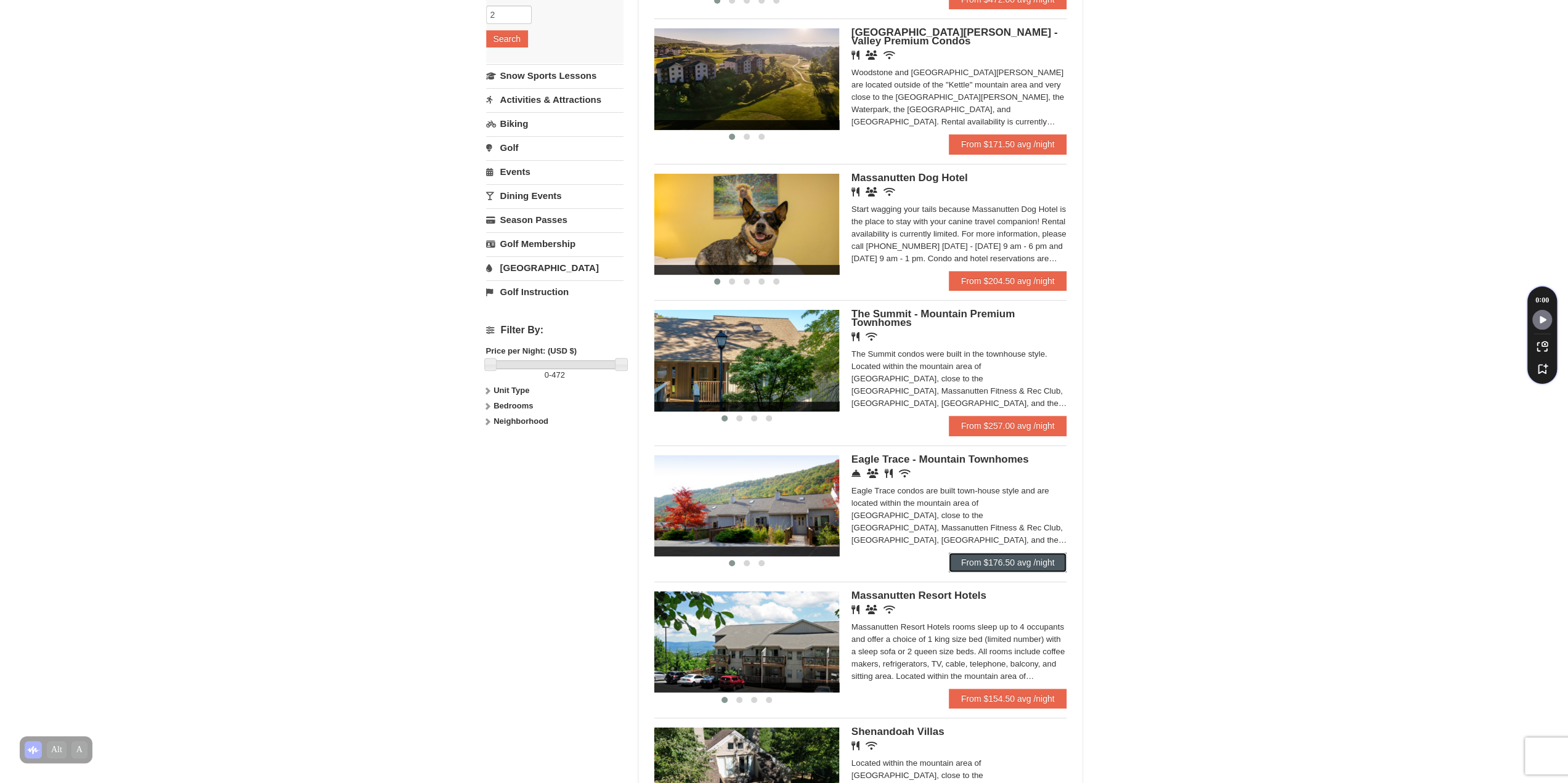
scroll to position [185, 0]
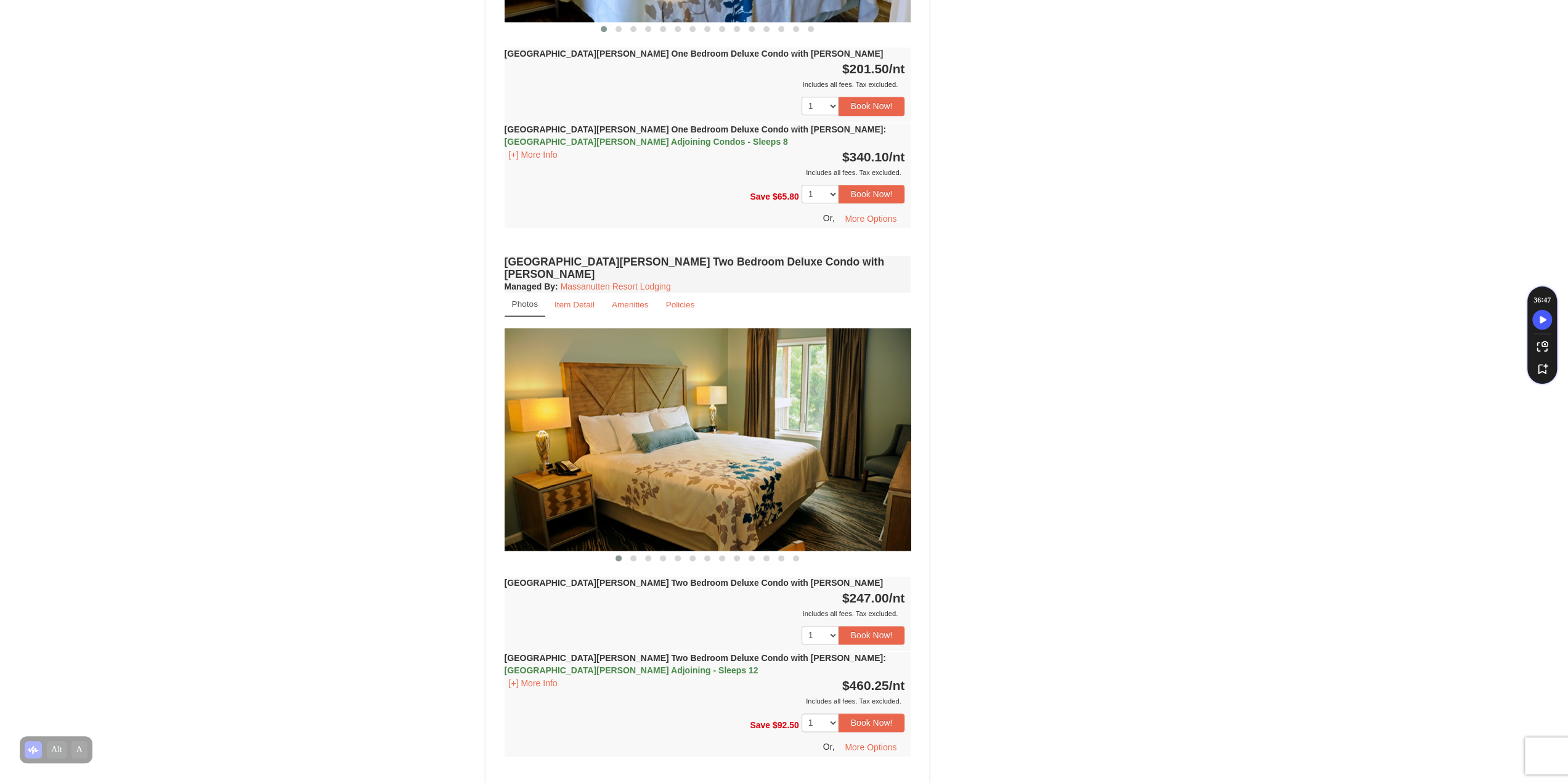
scroll to position [1232, 0]
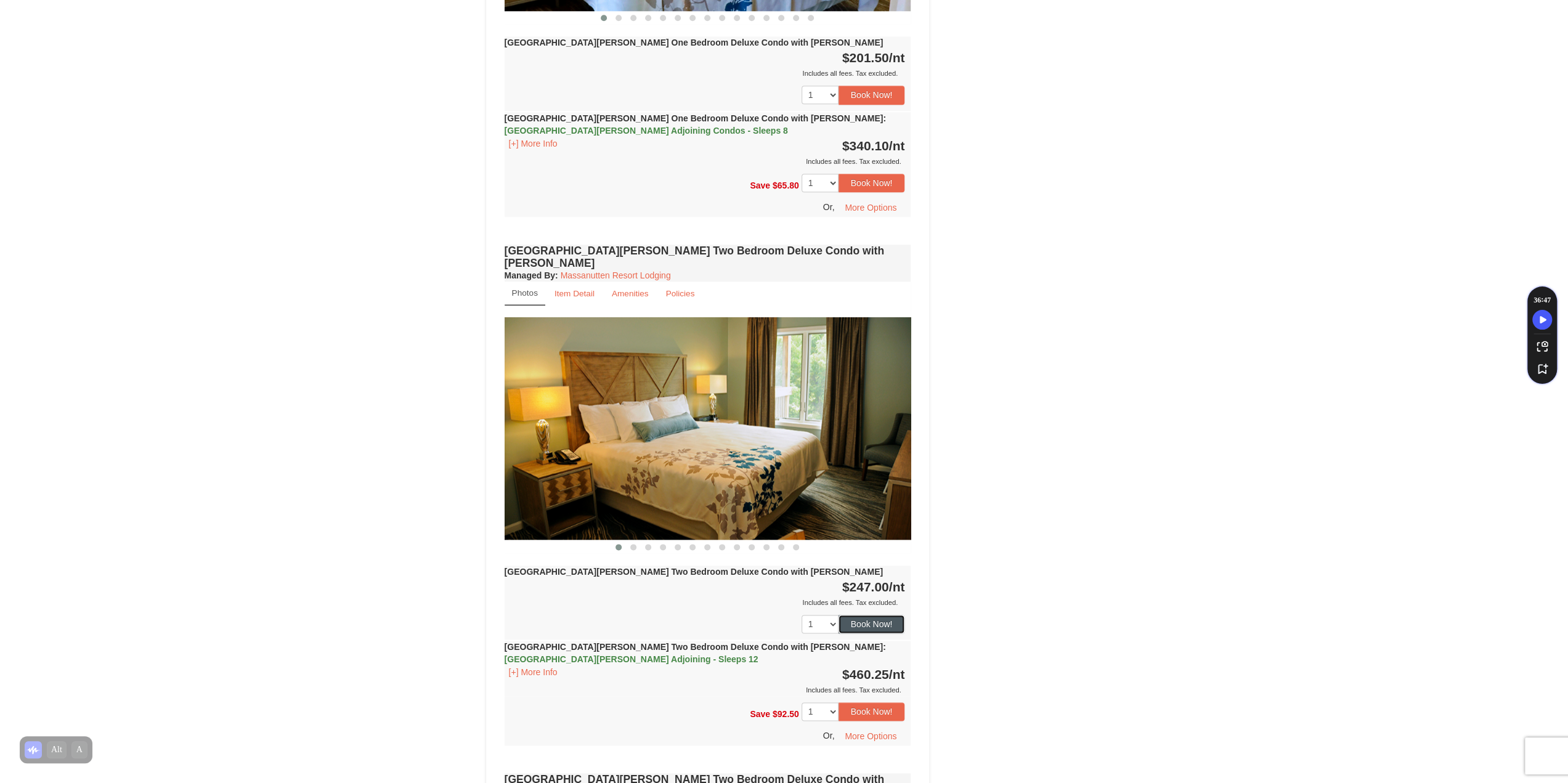
click at [867, 615] on button "Book Now!" at bounding box center [871, 624] width 67 height 18
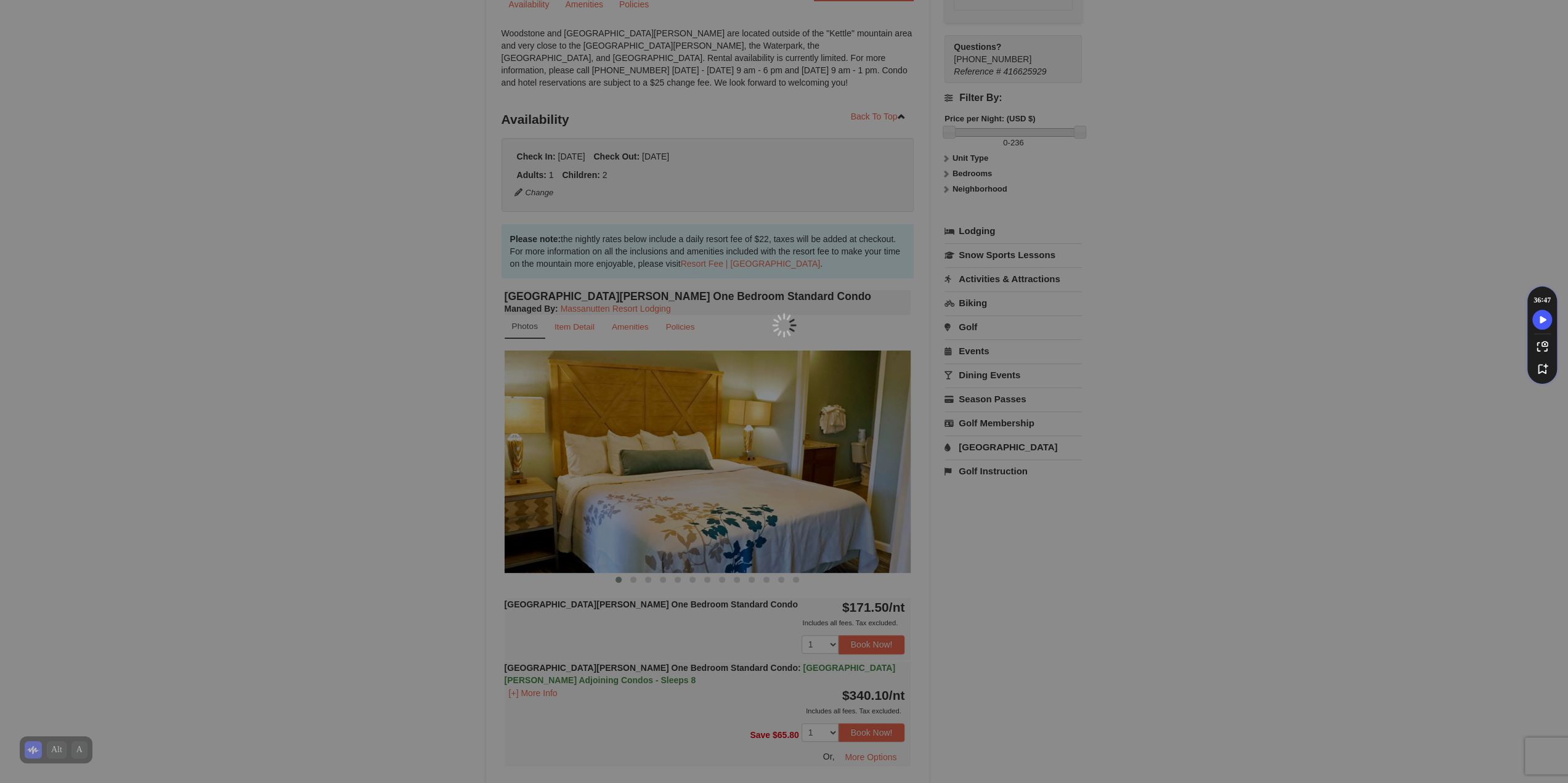
scroll to position [120, 0]
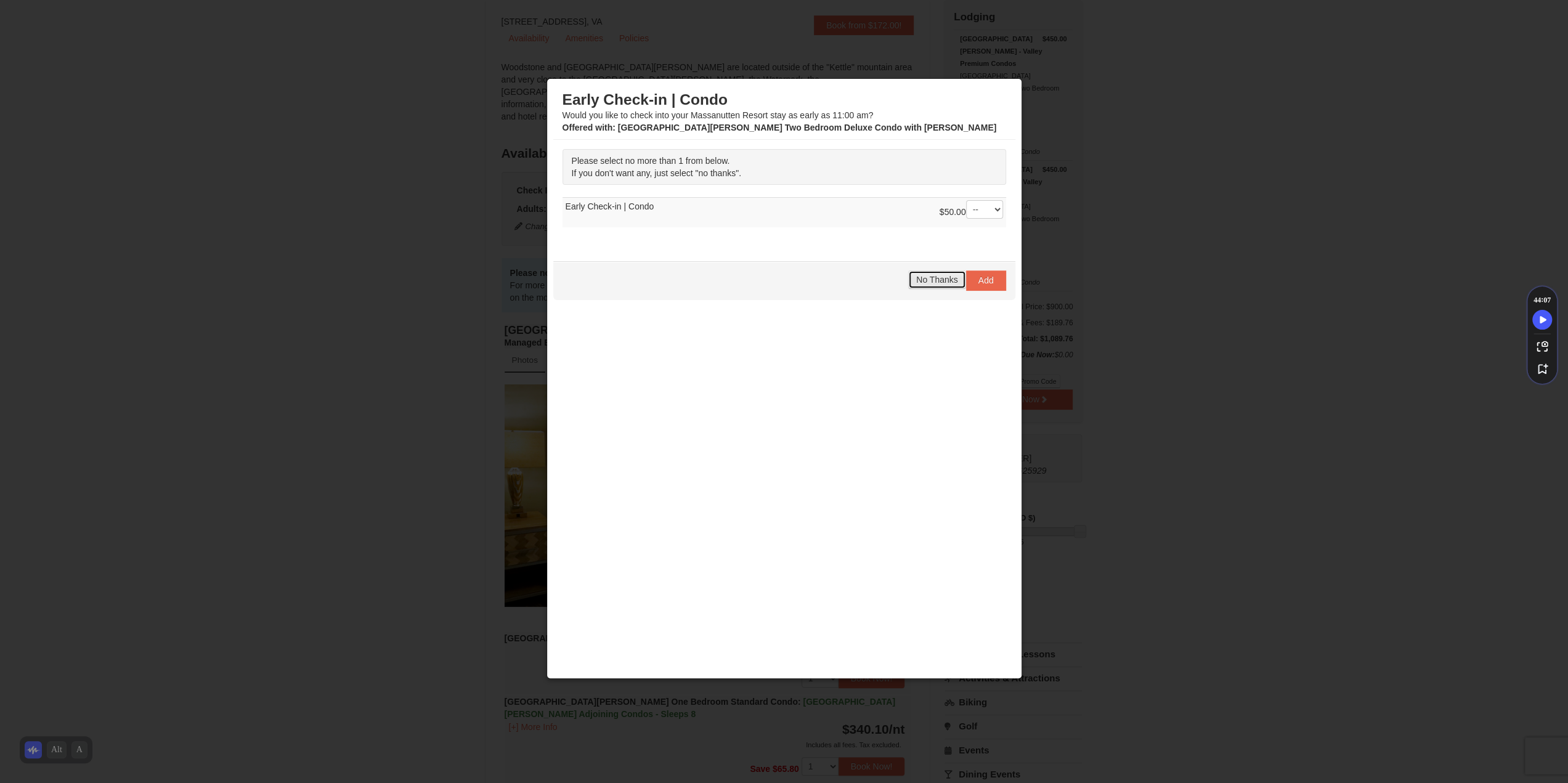
click at [946, 279] on span "No Thanks" at bounding box center [937, 280] width 41 height 10
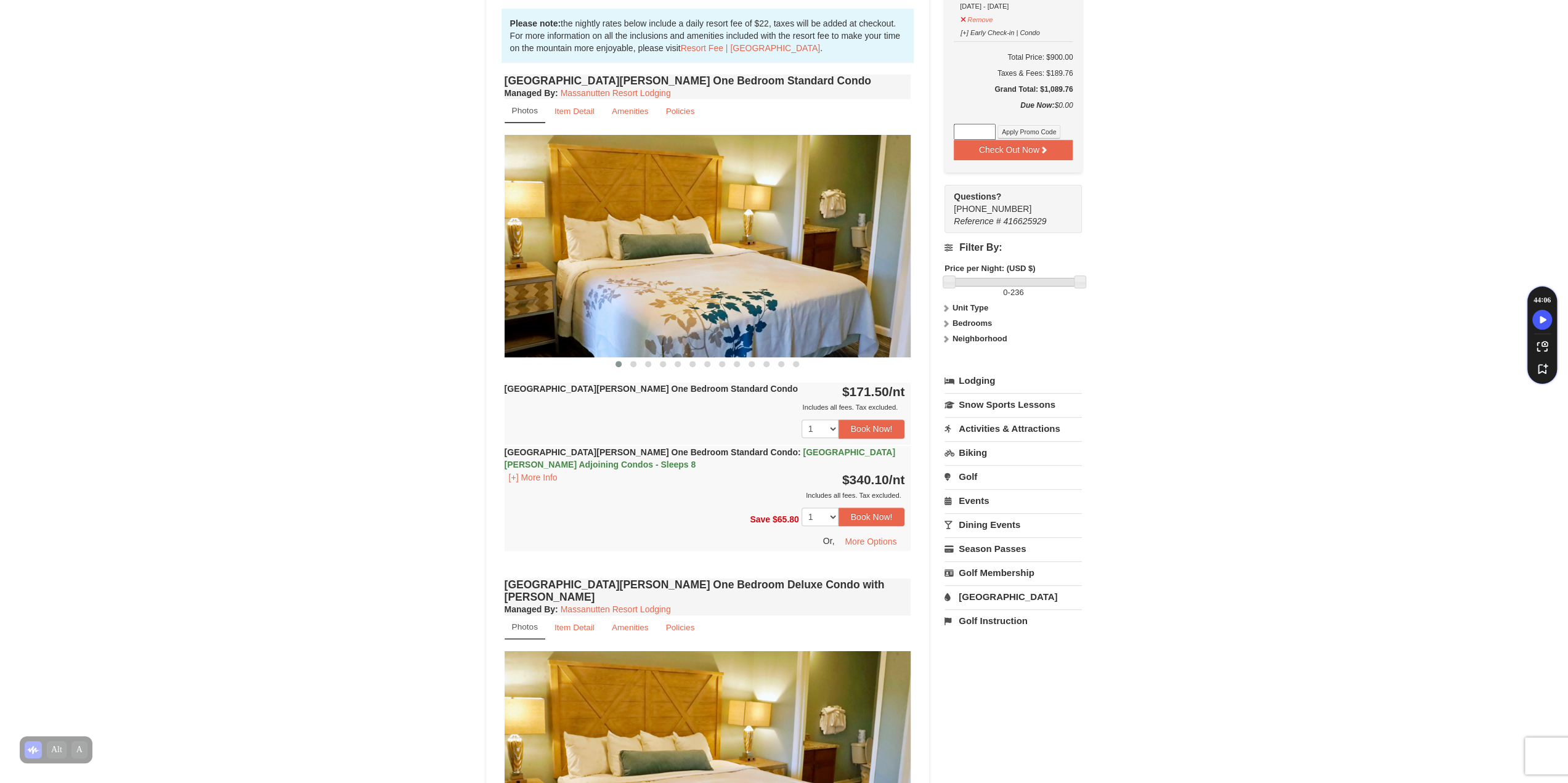
scroll to position [61, 0]
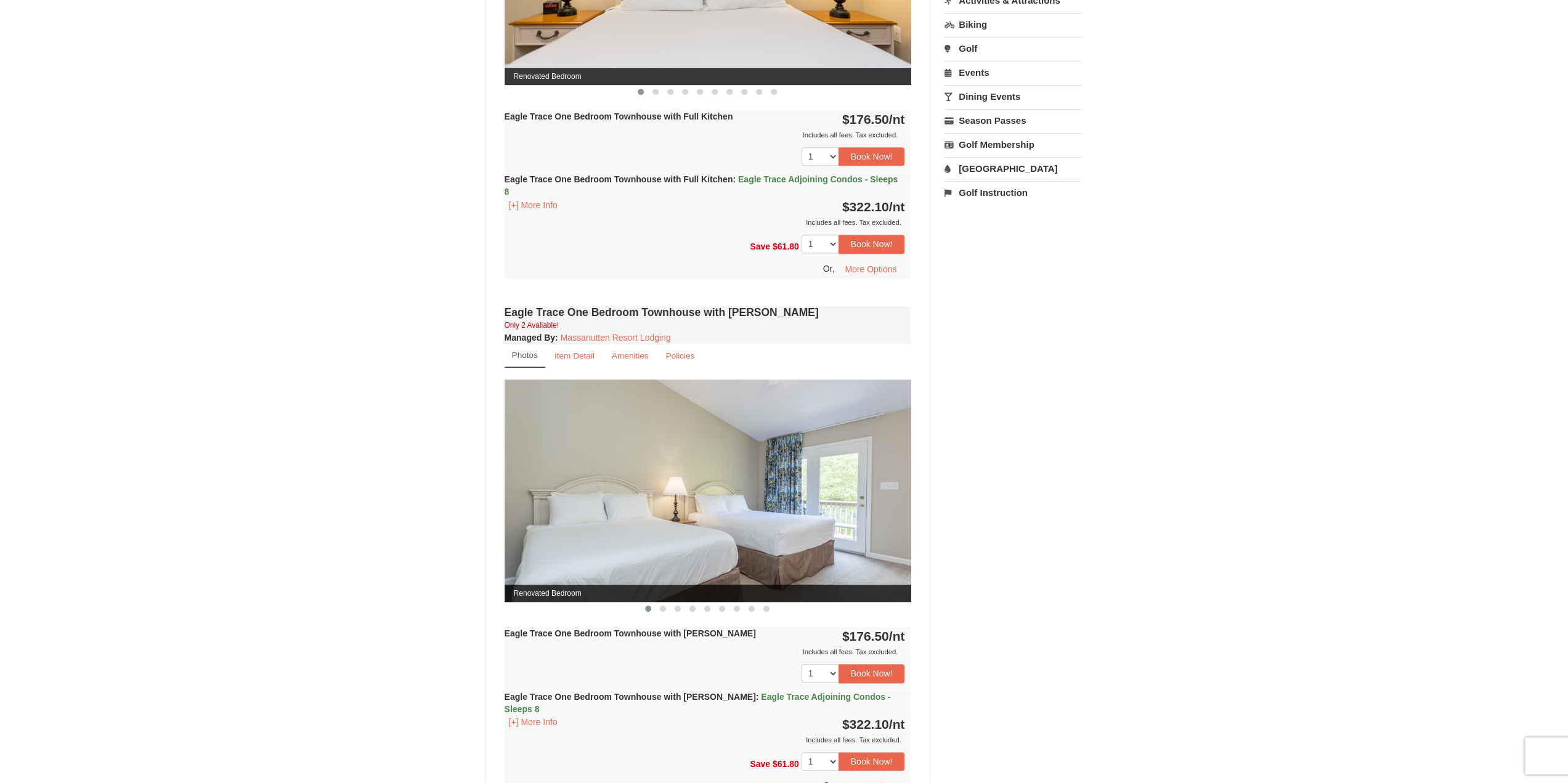
scroll to position [678, 0]
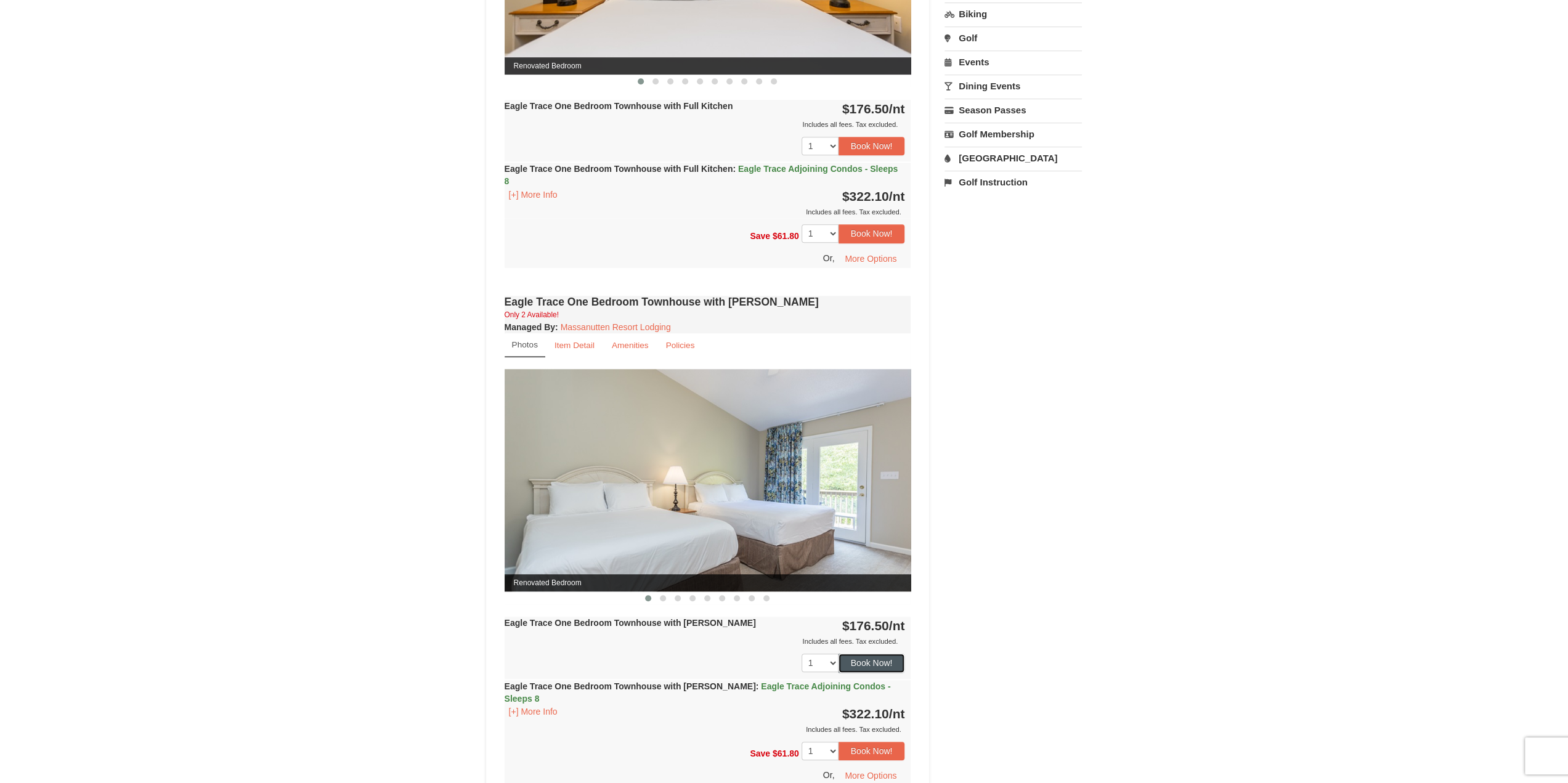
click at [885, 666] on button "Book Now!" at bounding box center [871, 662] width 67 height 18
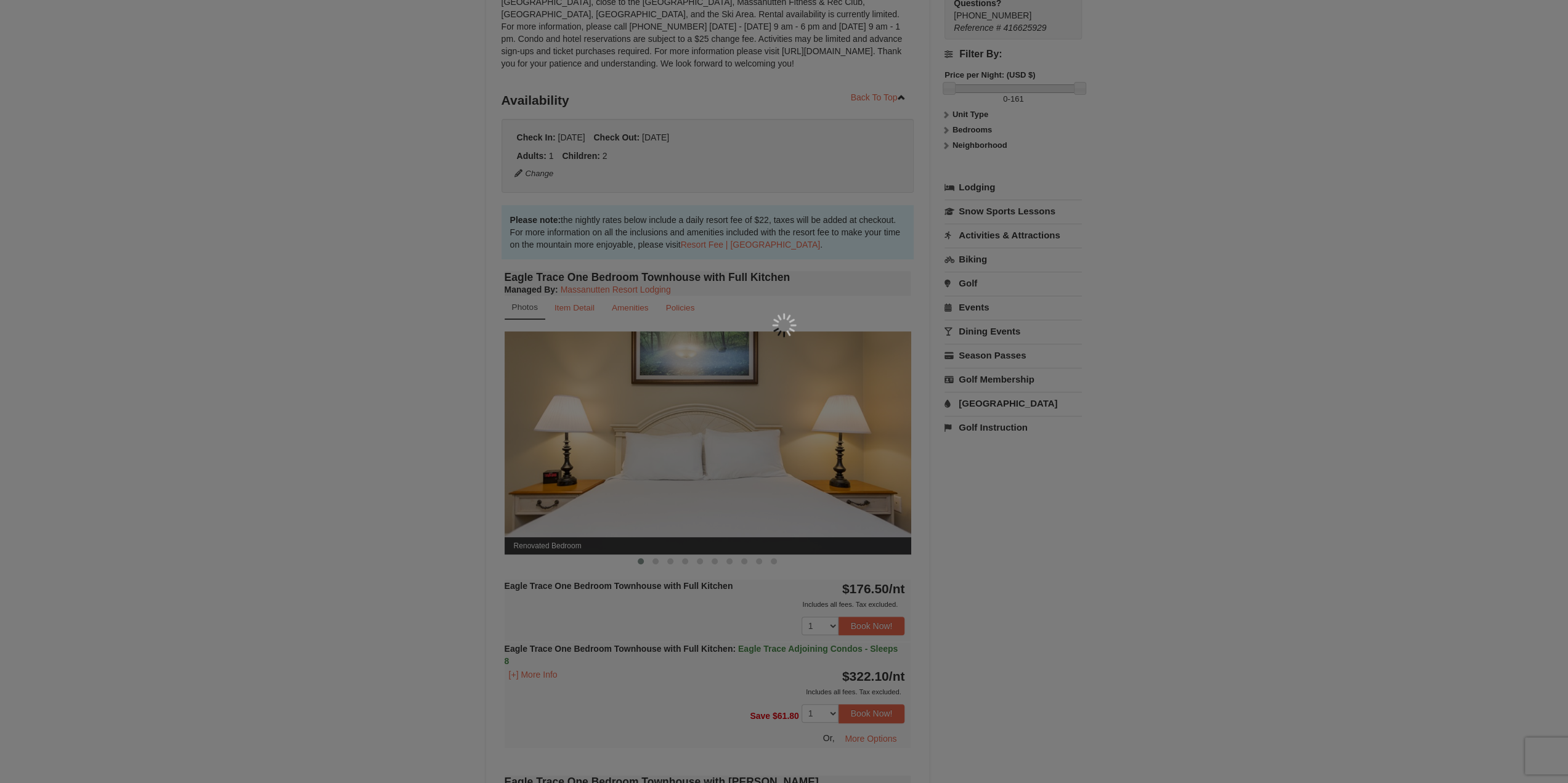
scroll to position [120, 0]
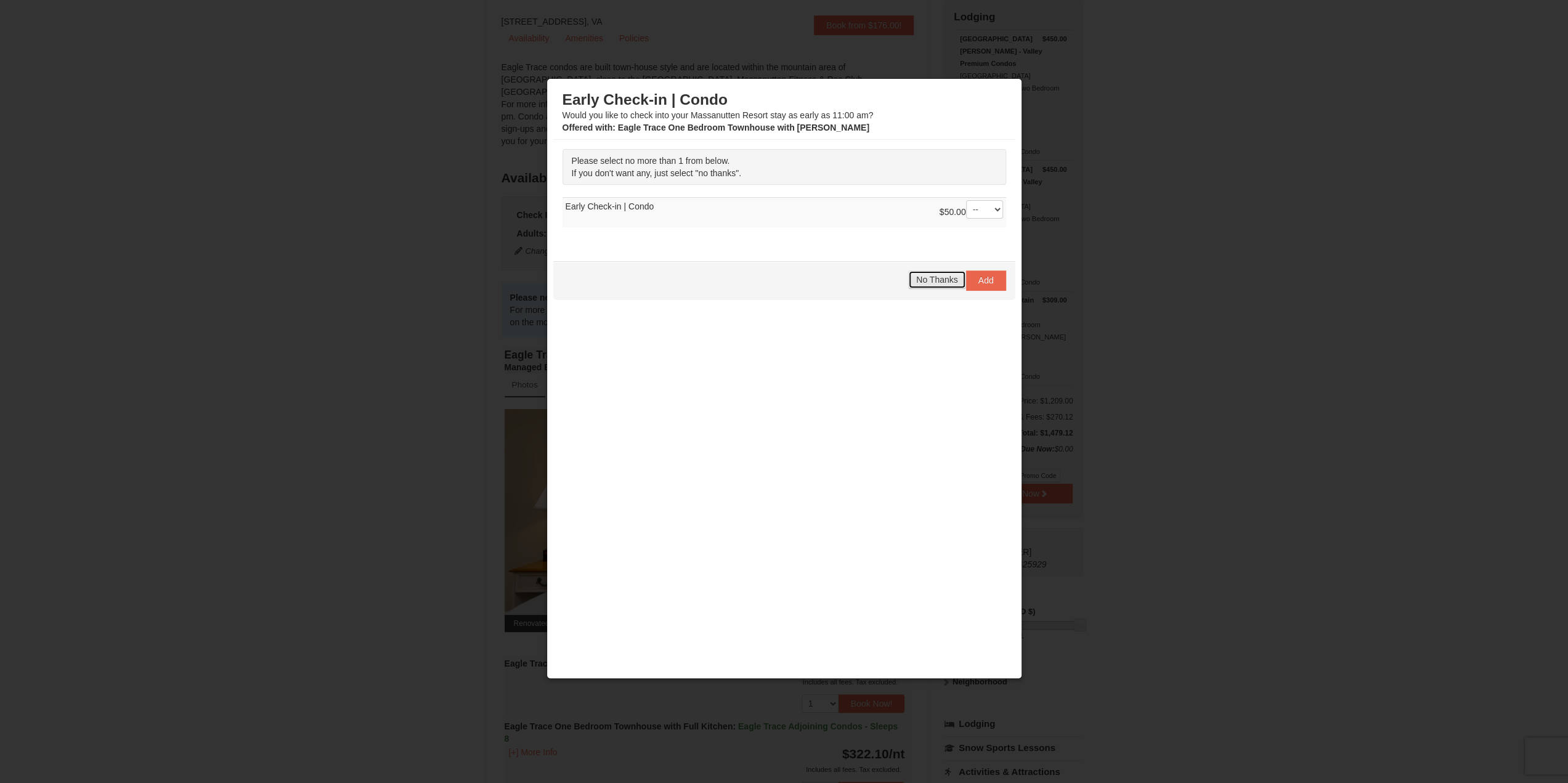
click at [924, 278] on span "No Thanks" at bounding box center [937, 280] width 41 height 10
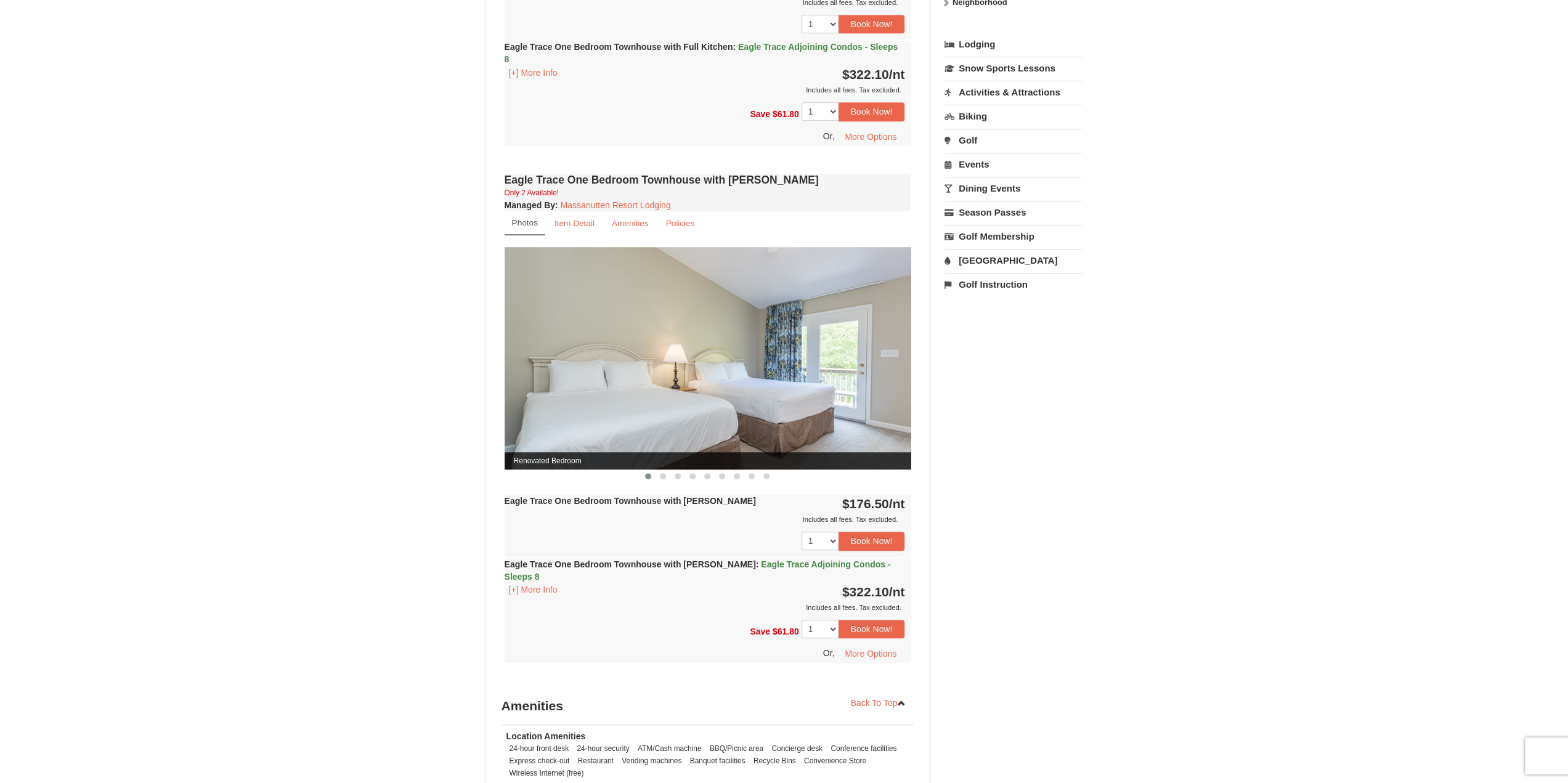
scroll to position [798, 0]
click at [663, 478] on span at bounding box center [662, 478] width 6 height 6
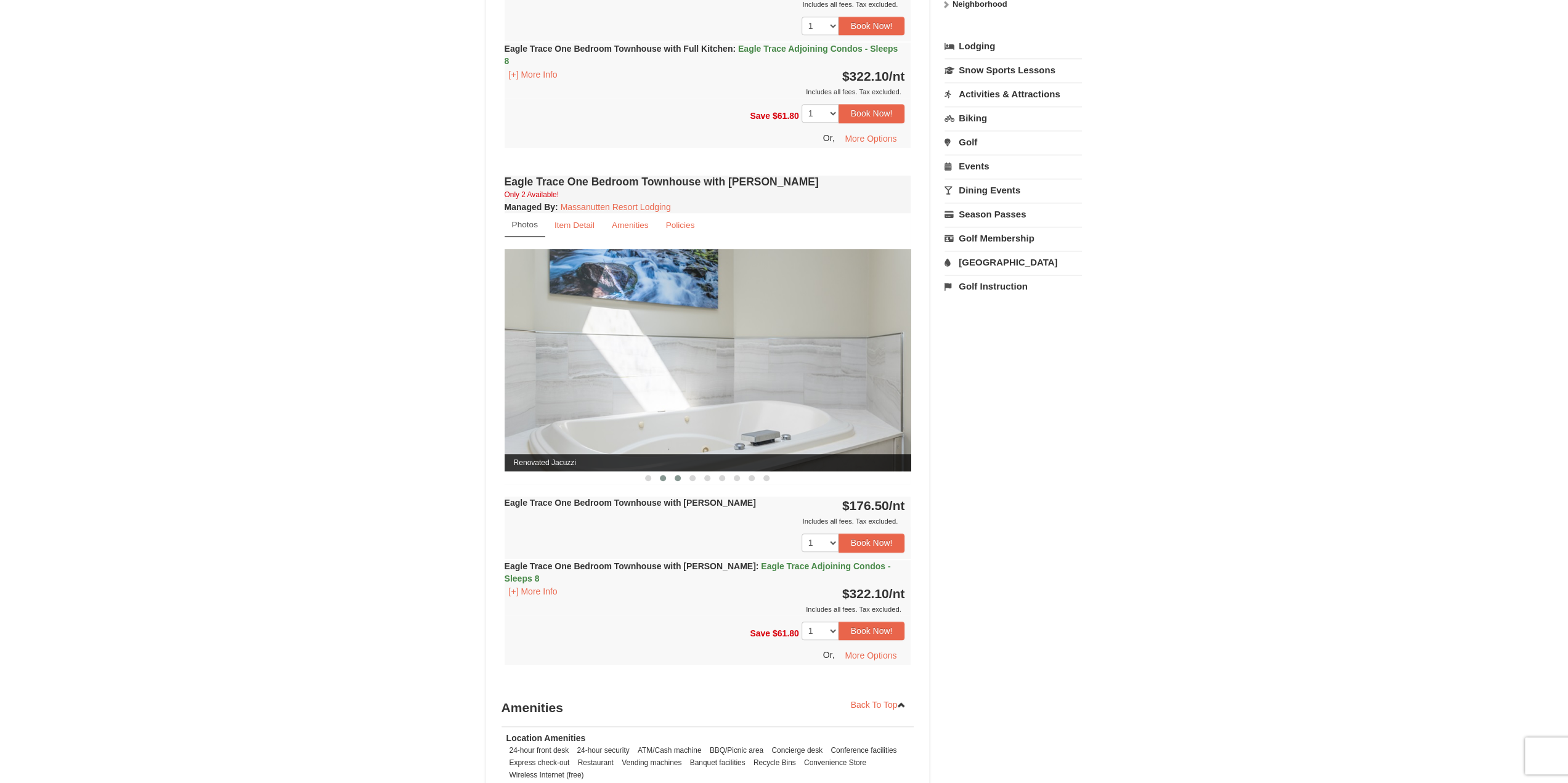
click at [676, 478] on span at bounding box center [677, 478] width 6 height 6
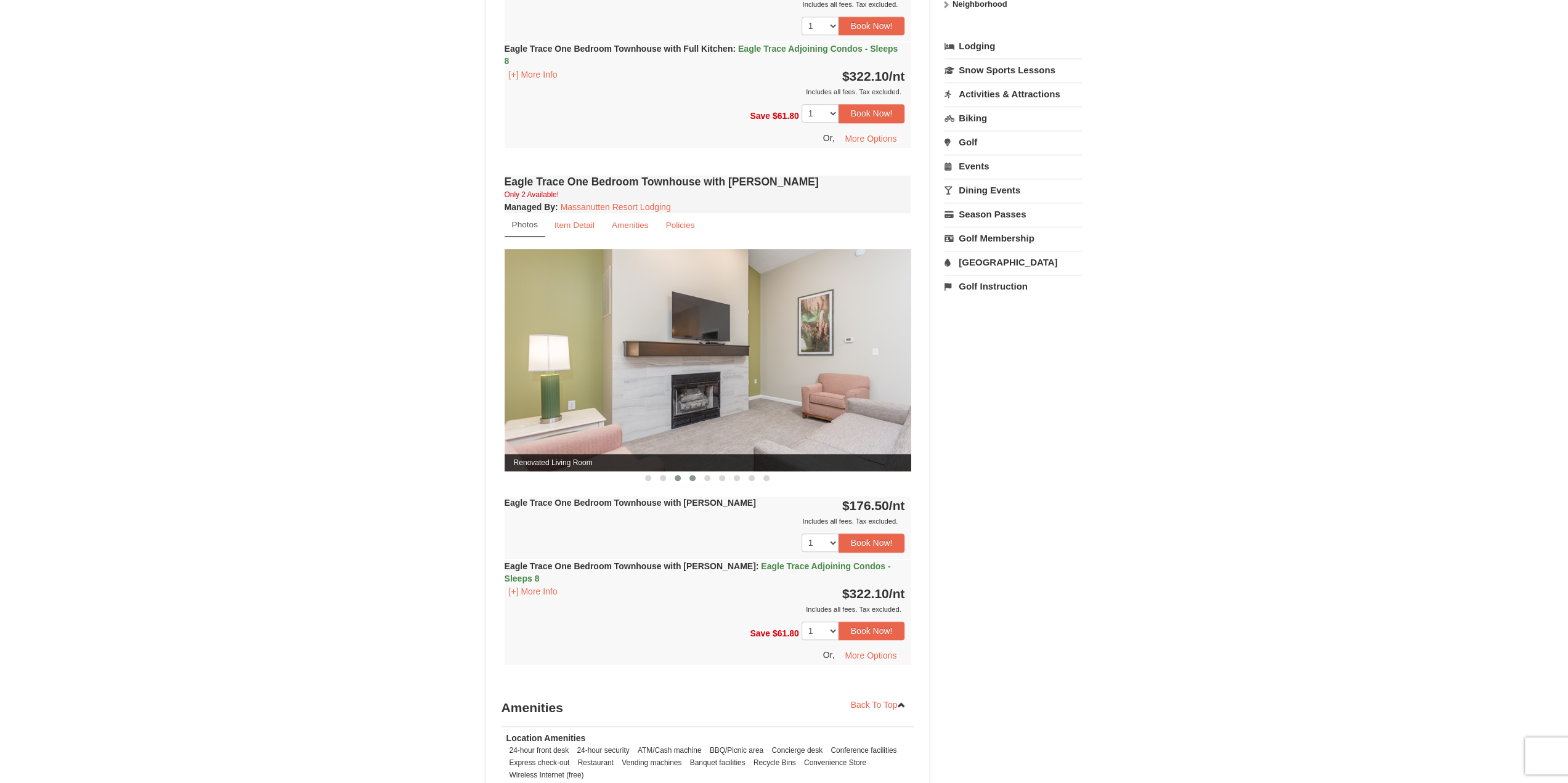
click at [691, 478] on span at bounding box center [692, 478] width 6 height 6
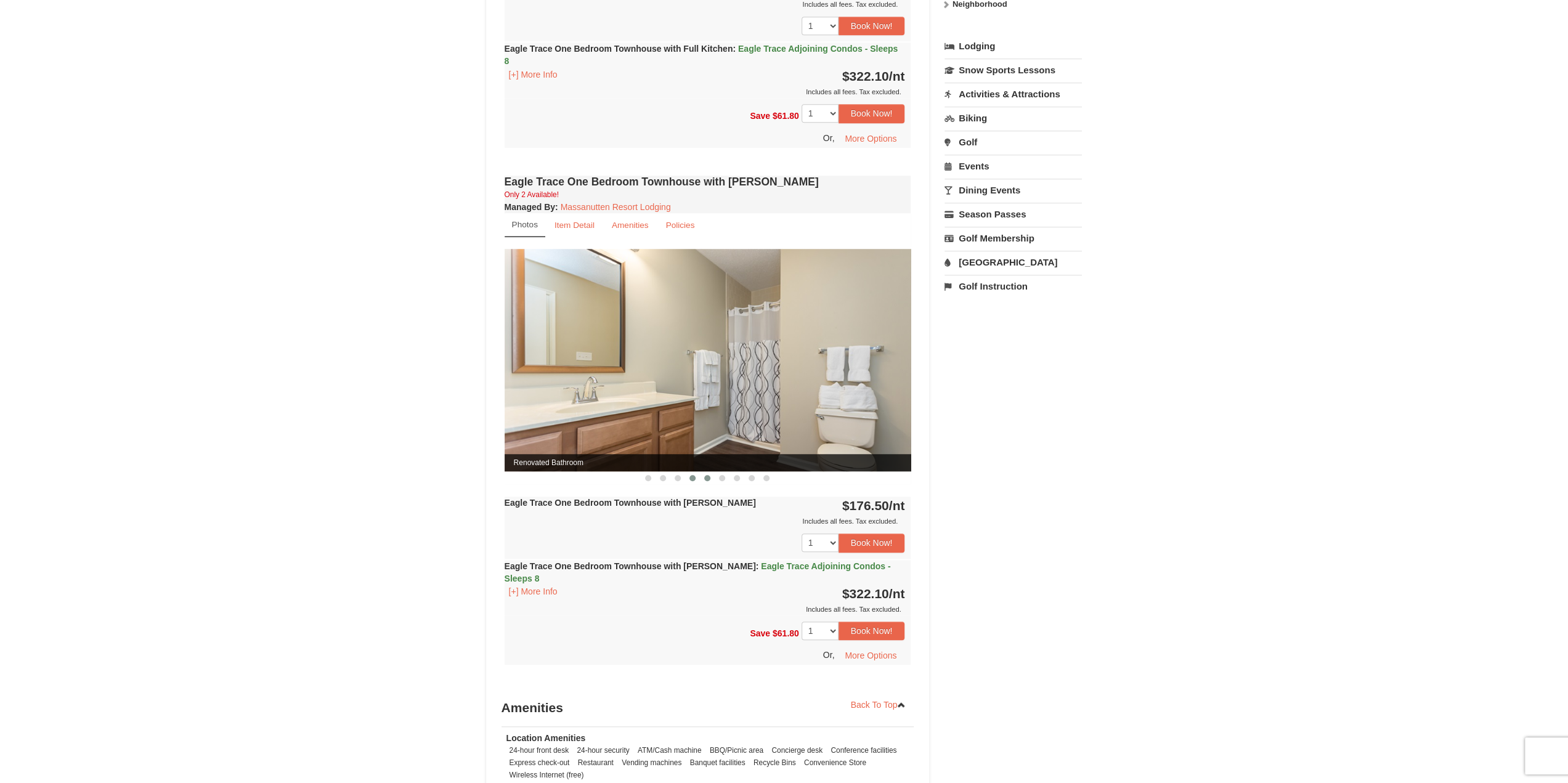
click at [711, 478] on button at bounding box center [708, 478] width 15 height 12
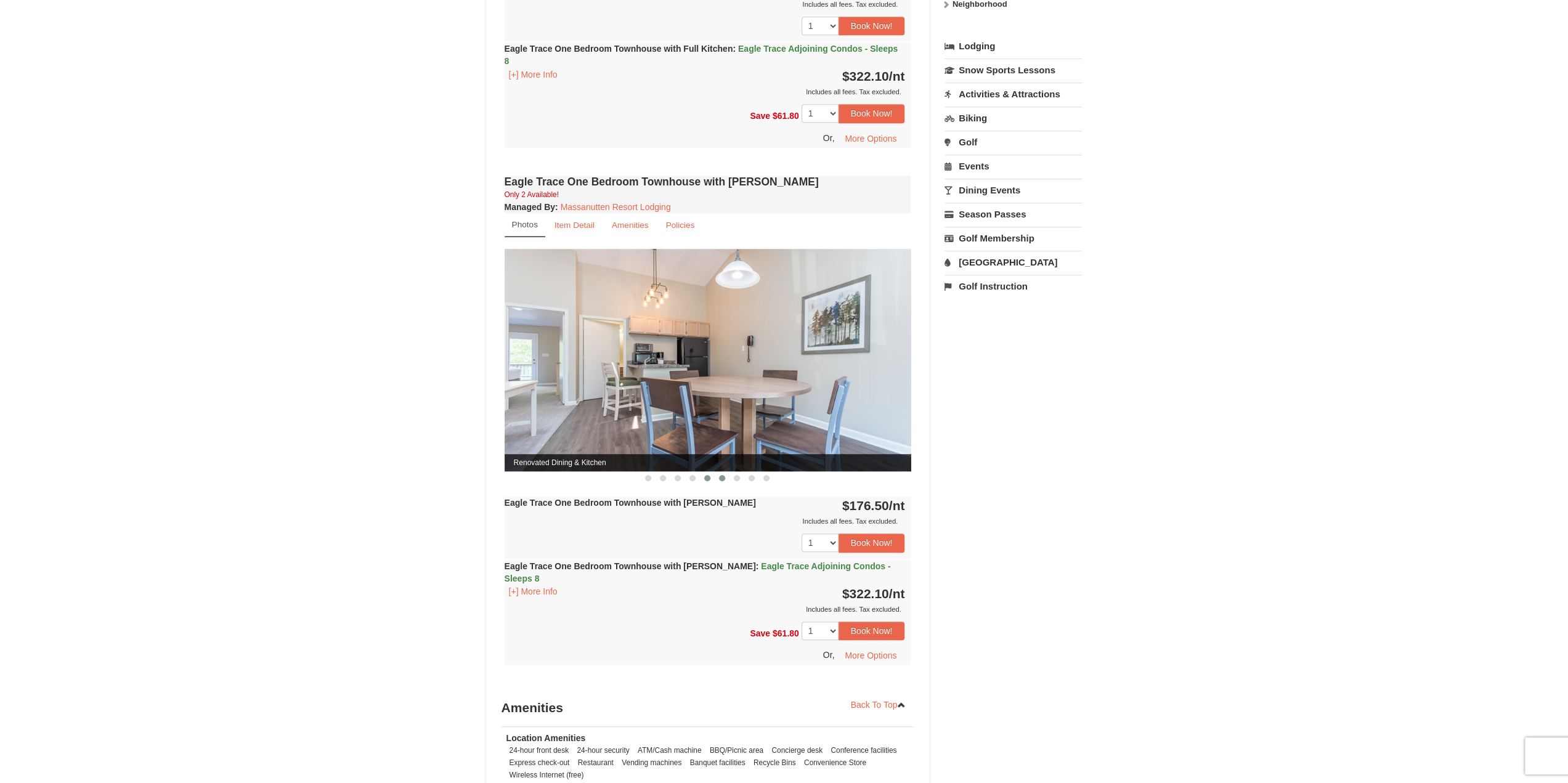
click at [722, 478] on span at bounding box center [722, 478] width 6 height 6
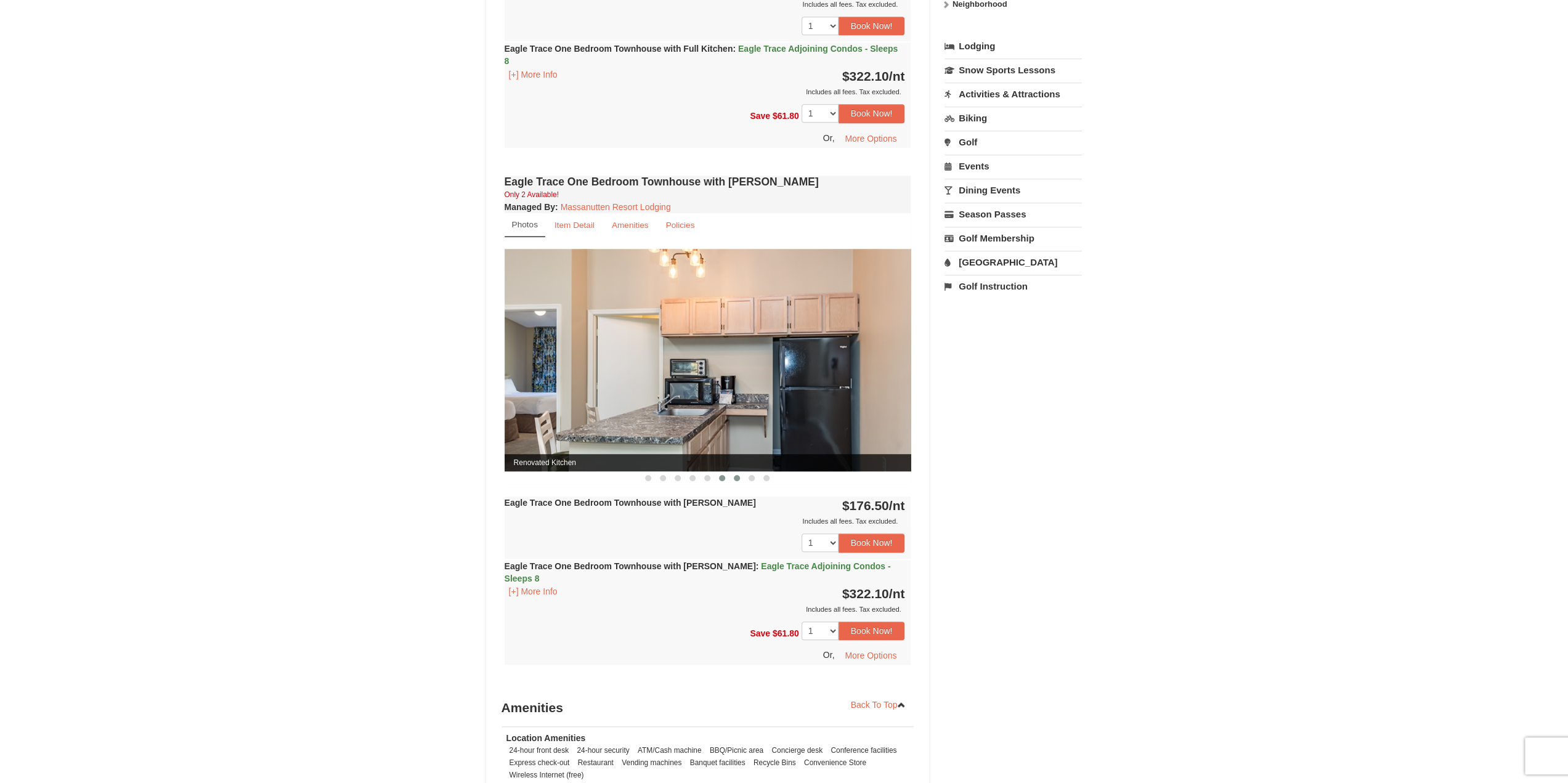
click at [737, 476] on span at bounding box center [736, 478] width 6 height 6
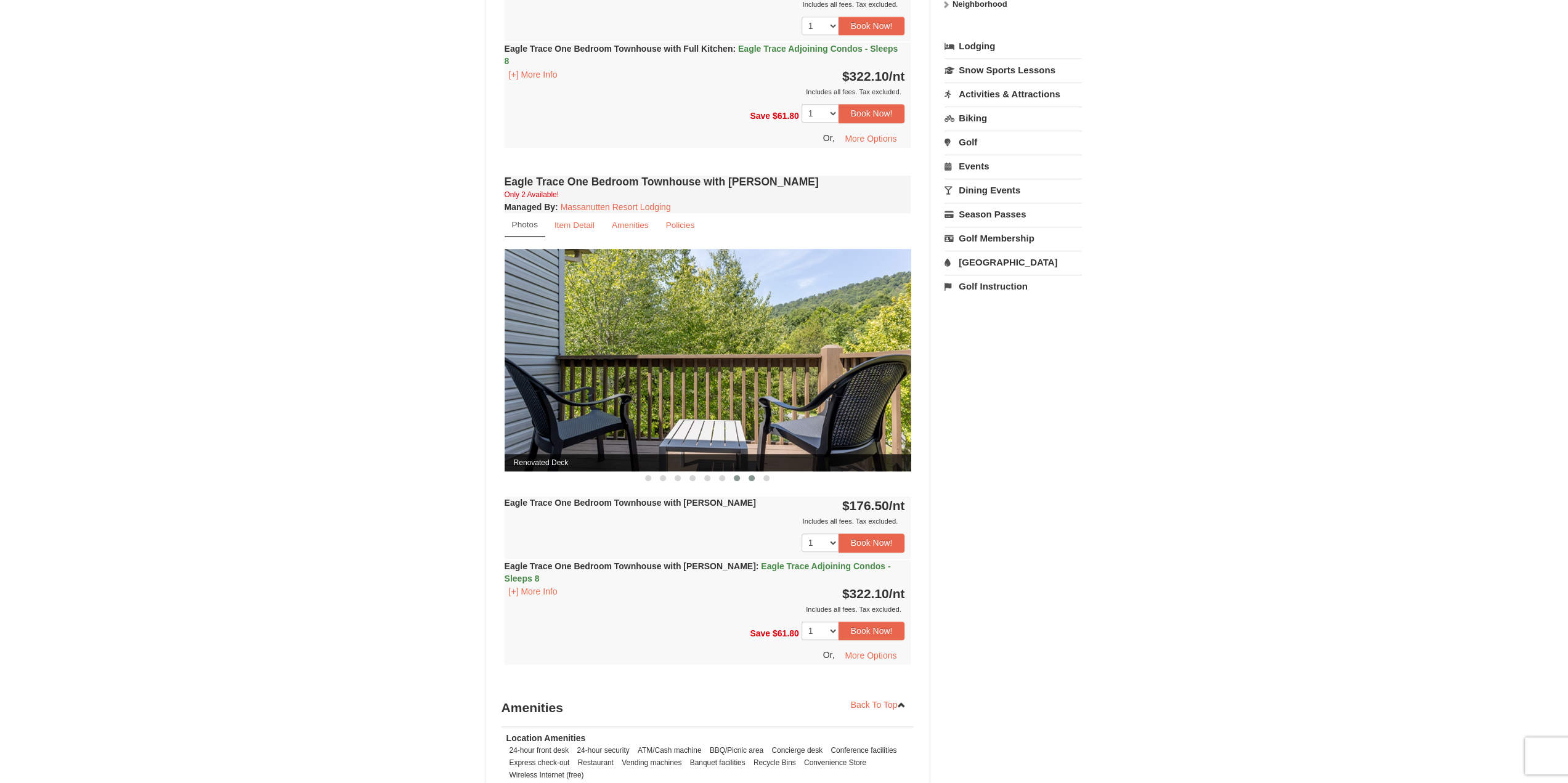
click at [752, 476] on span at bounding box center [751, 478] width 6 height 6
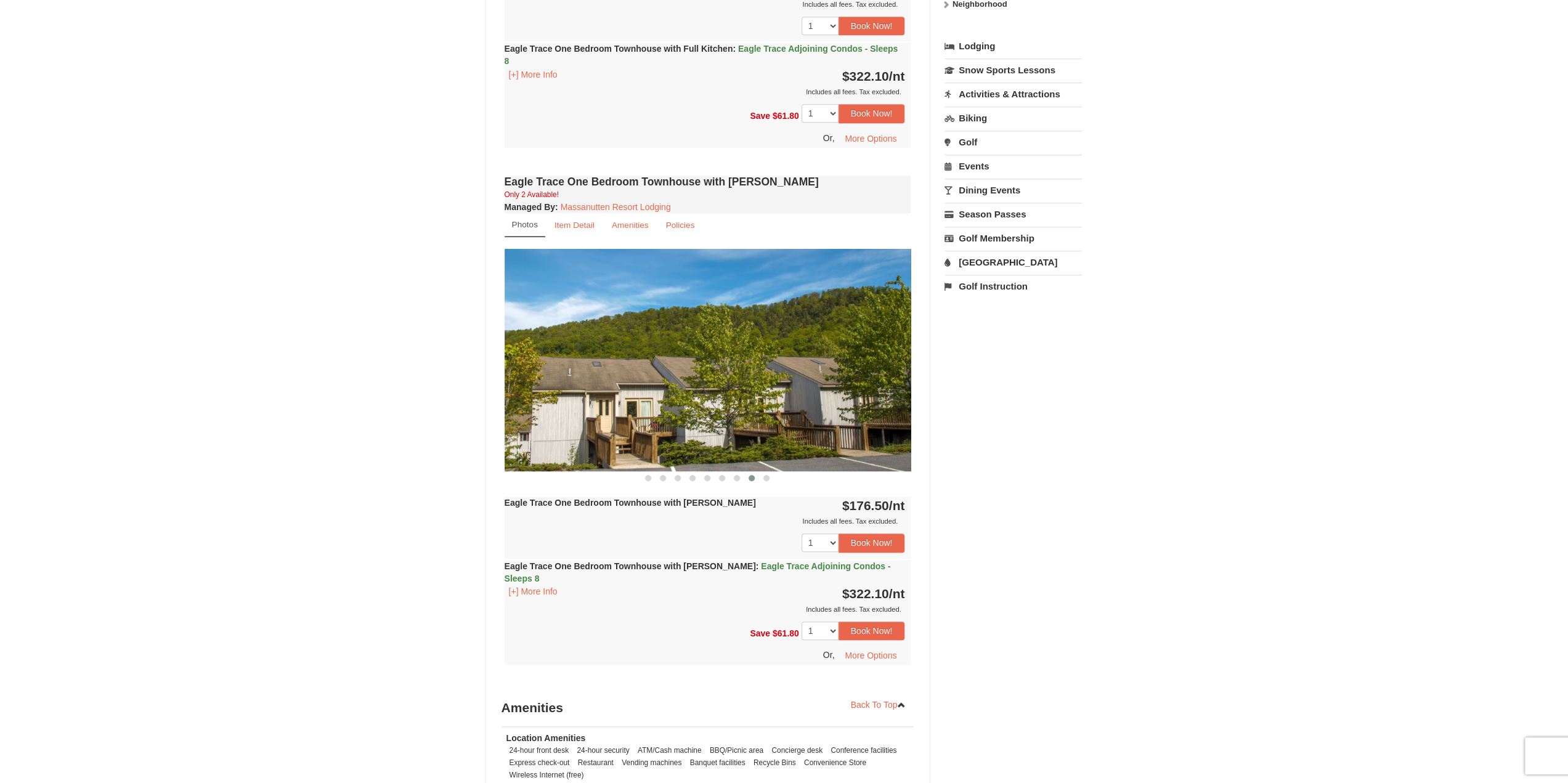
click at [757, 476] on button at bounding box center [752, 478] width 15 height 12
click at [768, 476] on span at bounding box center [766, 478] width 6 height 6
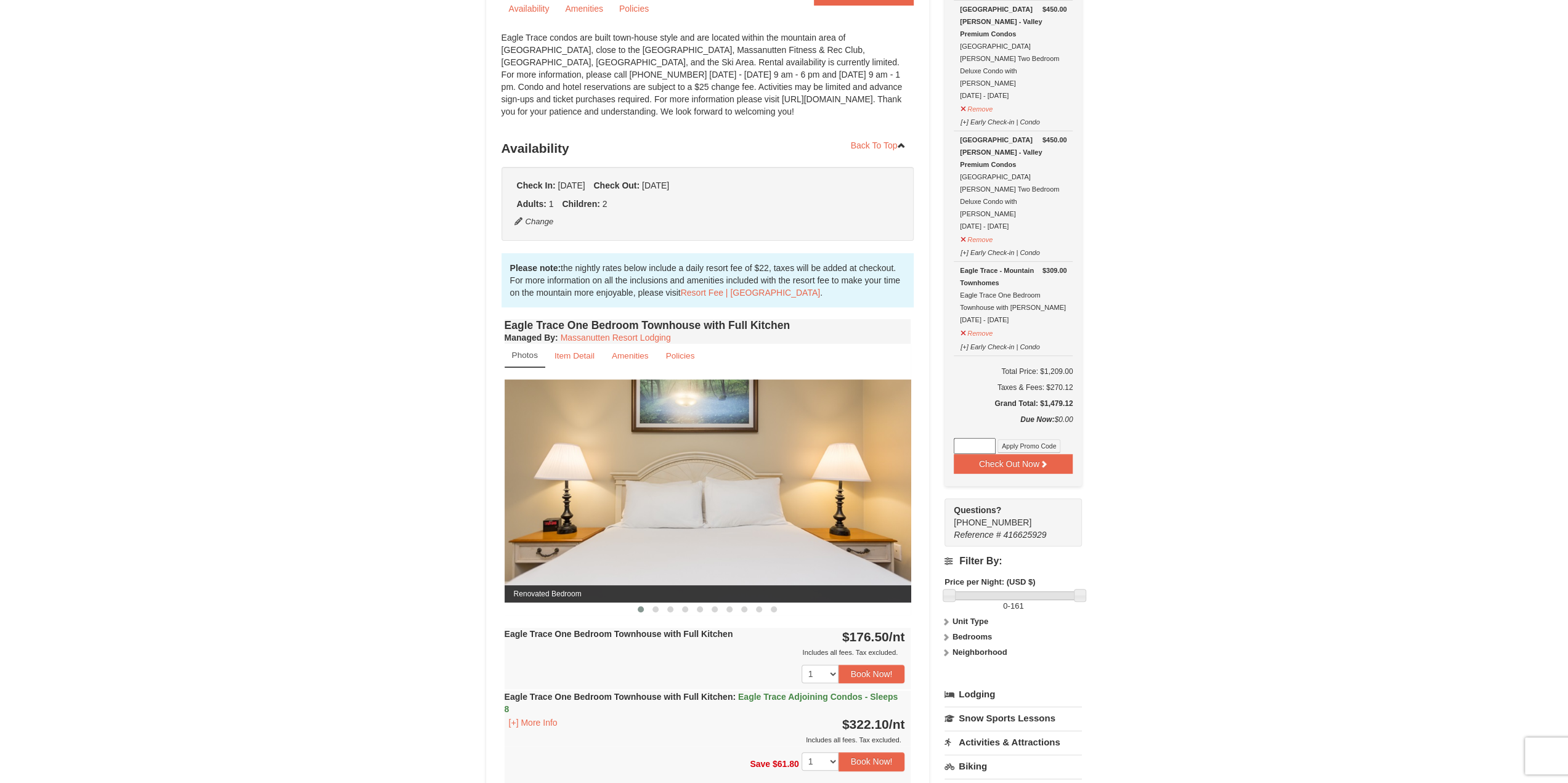
scroll to position [0, 0]
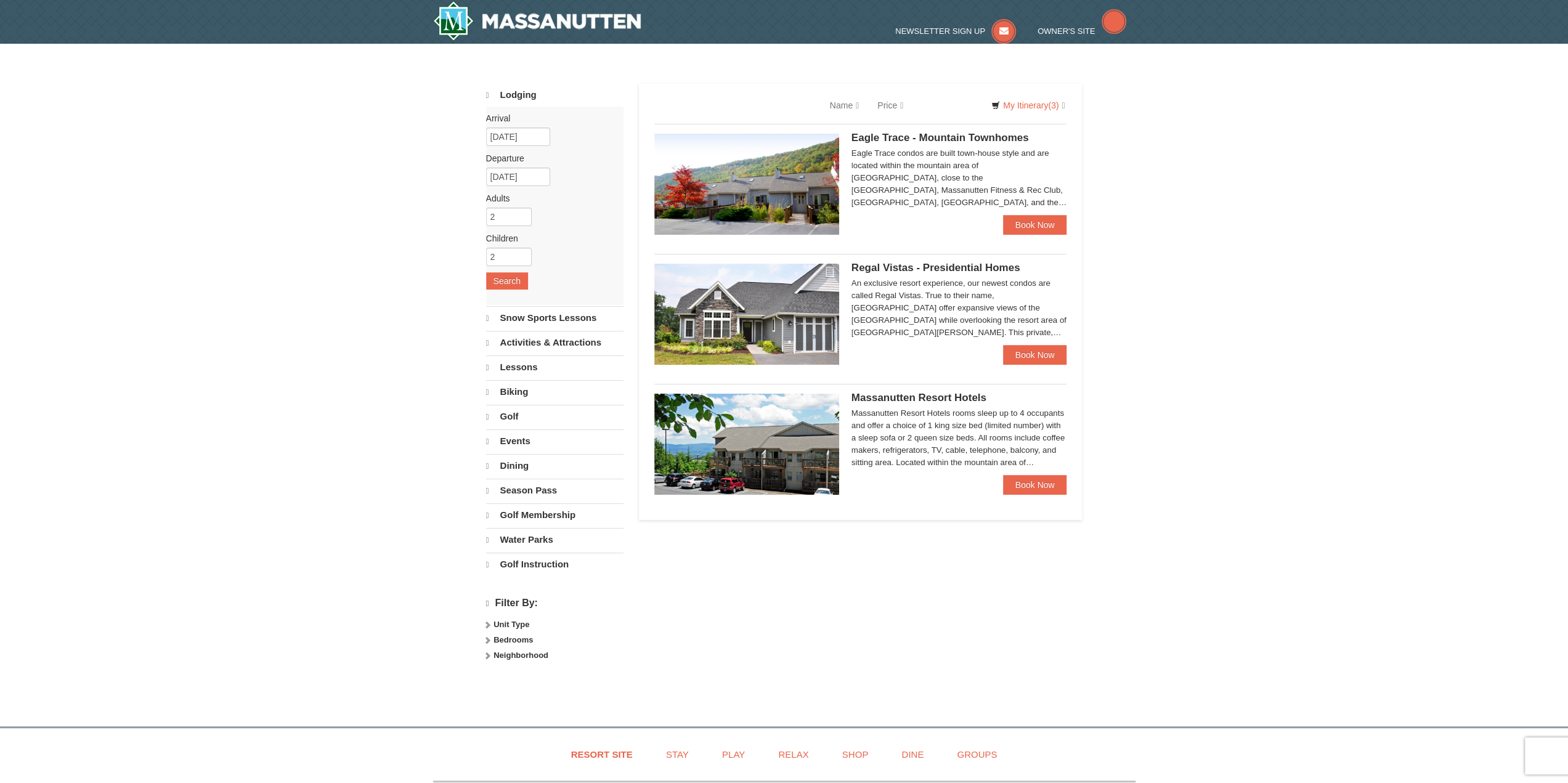
select select "10"
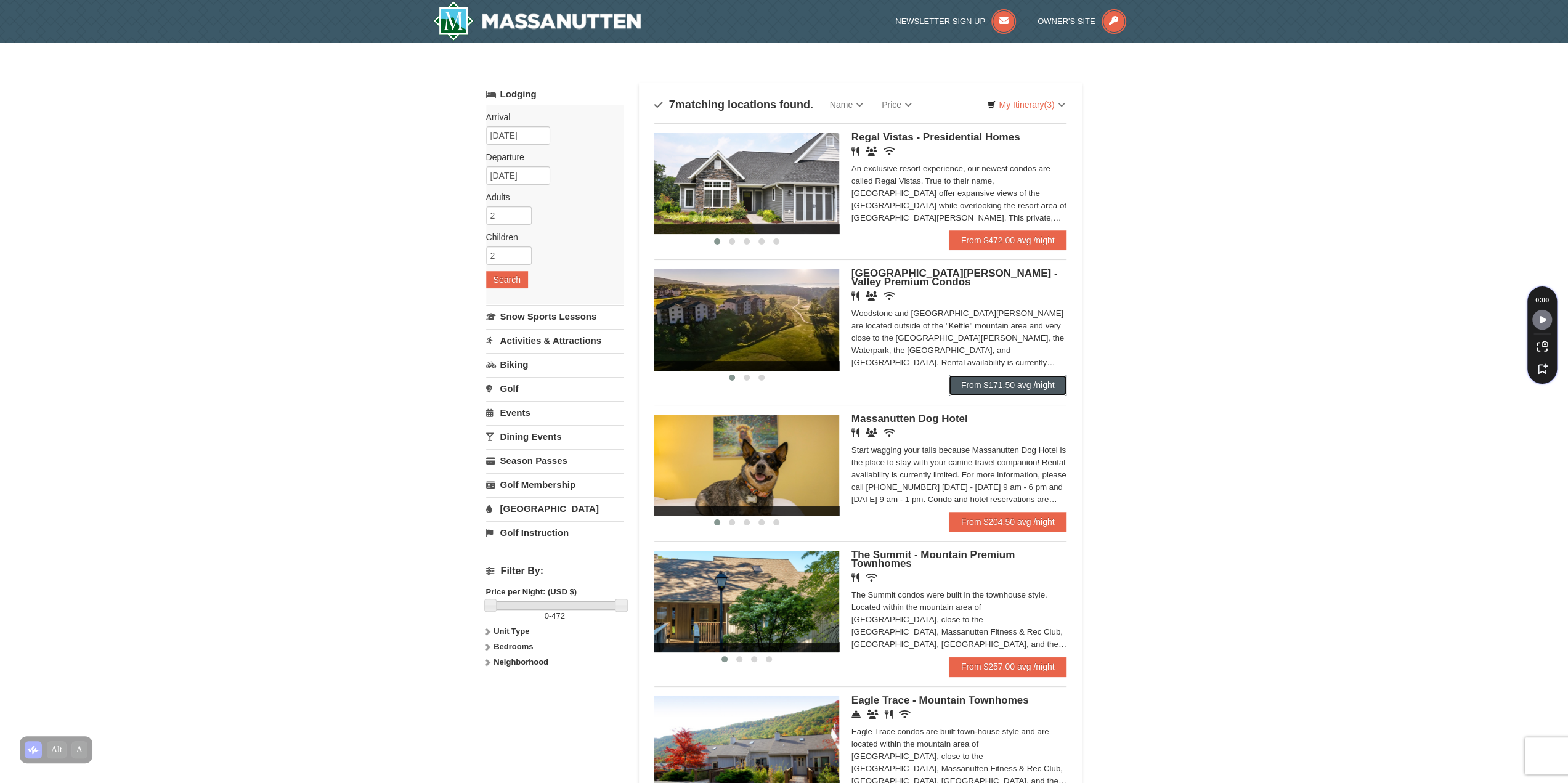
click at [993, 381] on link "From $171.50 avg /night" at bounding box center [1008, 385] width 119 height 20
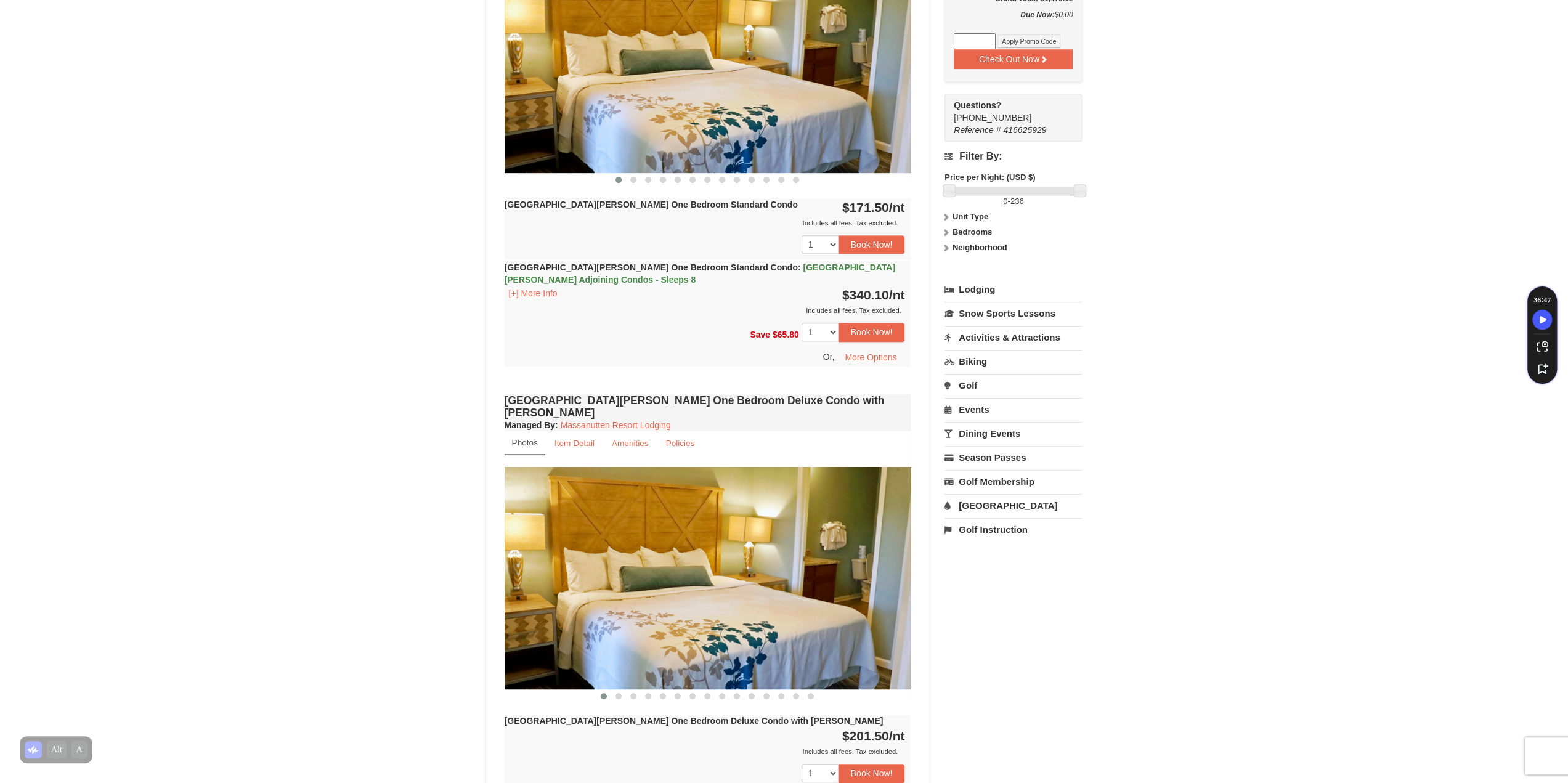
scroll to position [554, 0]
click at [885, 239] on button "Book Now!" at bounding box center [871, 245] width 67 height 18
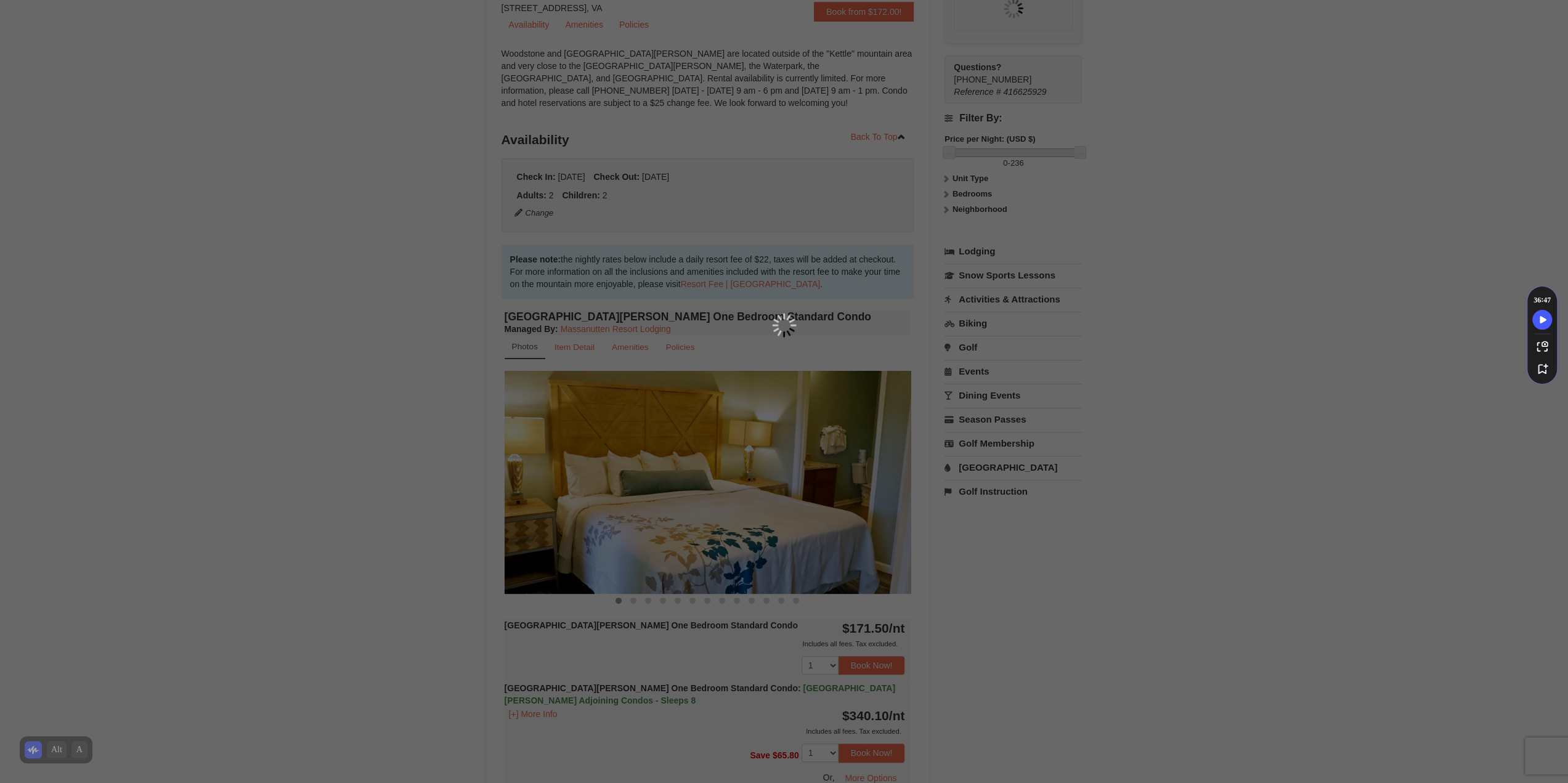
scroll to position [120, 0]
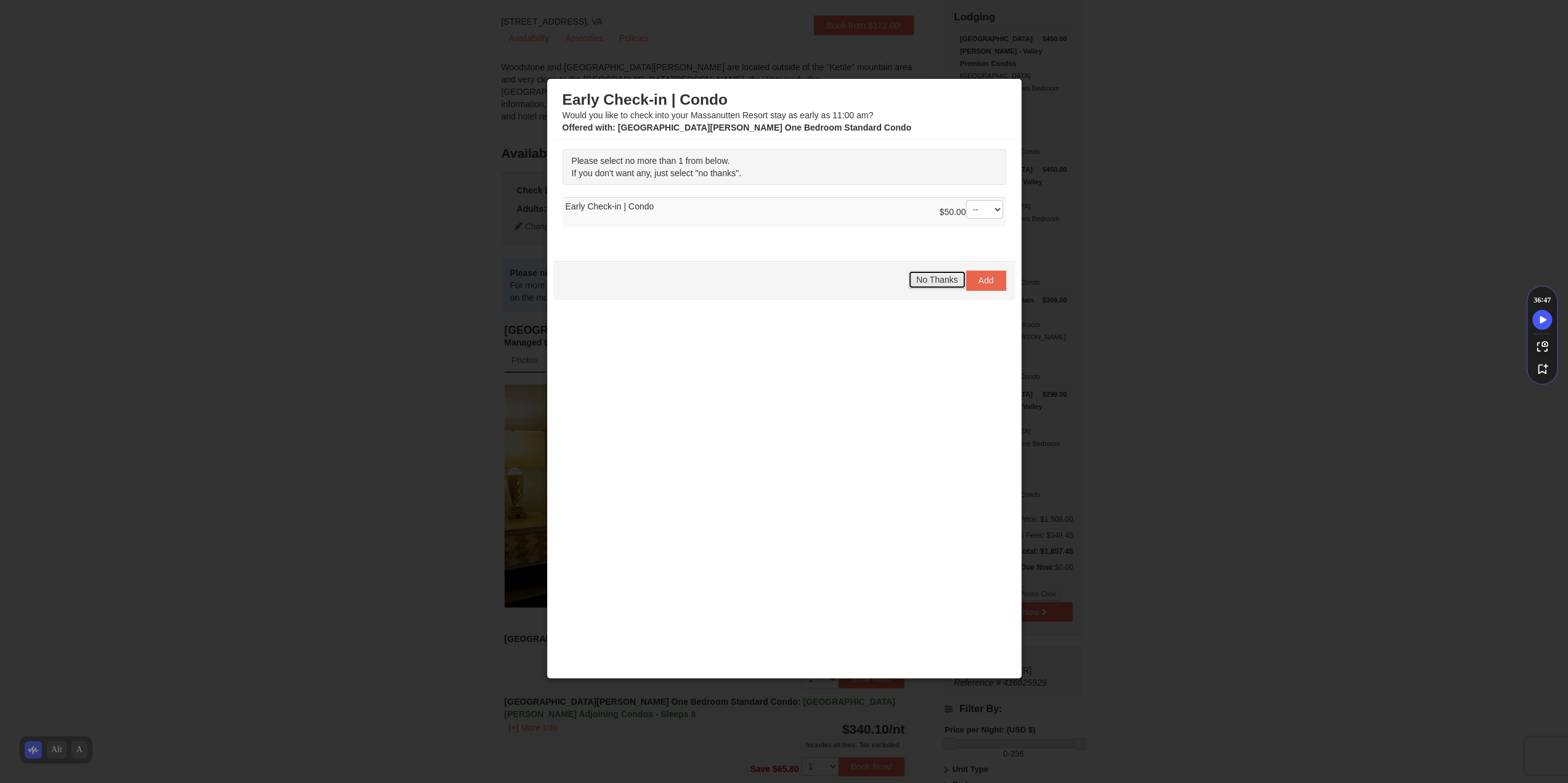
click at [922, 283] on button "No Thanks" at bounding box center [937, 279] width 57 height 18
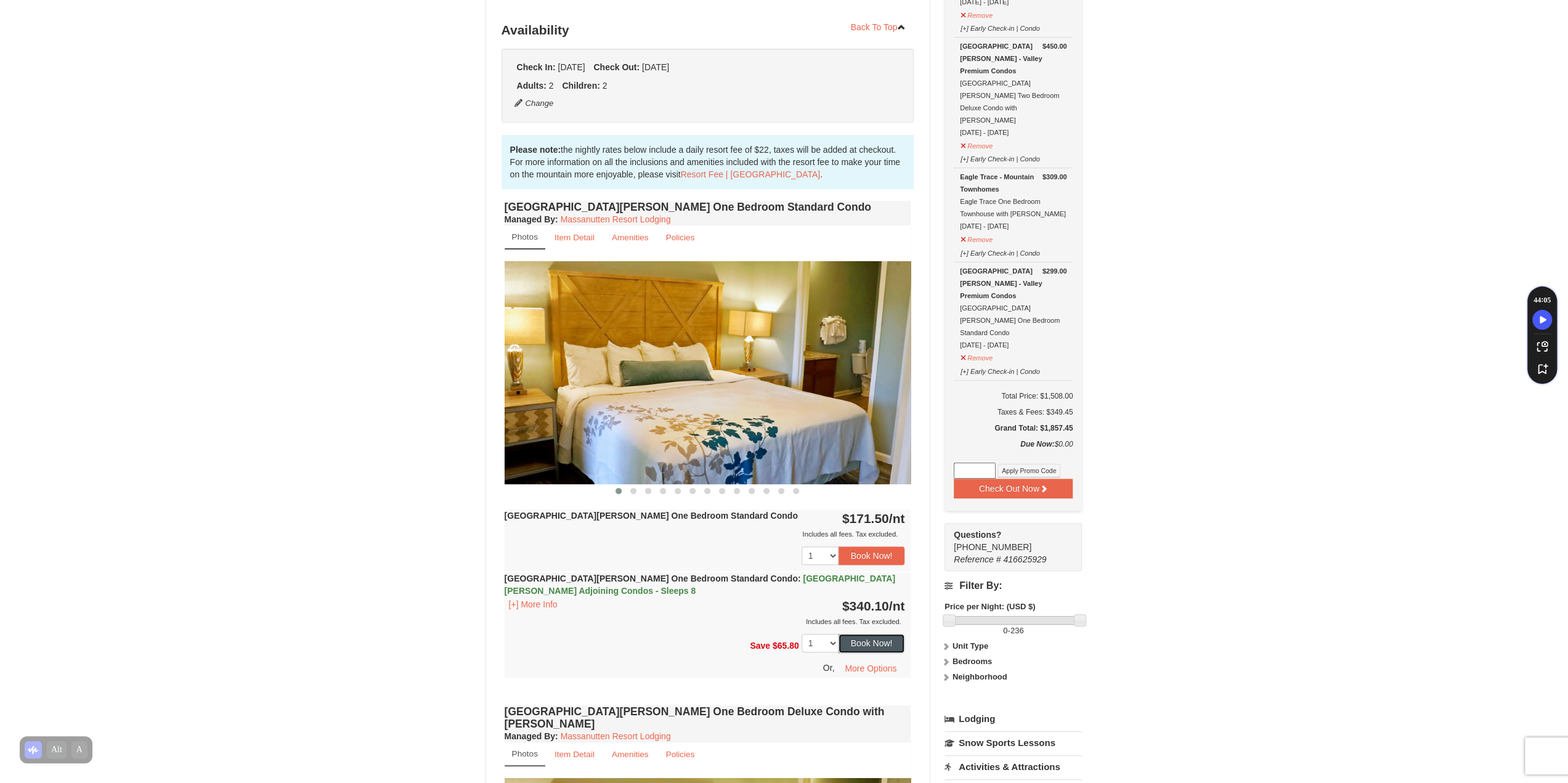
click at [875, 651] on button "Book Now!" at bounding box center [871, 643] width 67 height 18
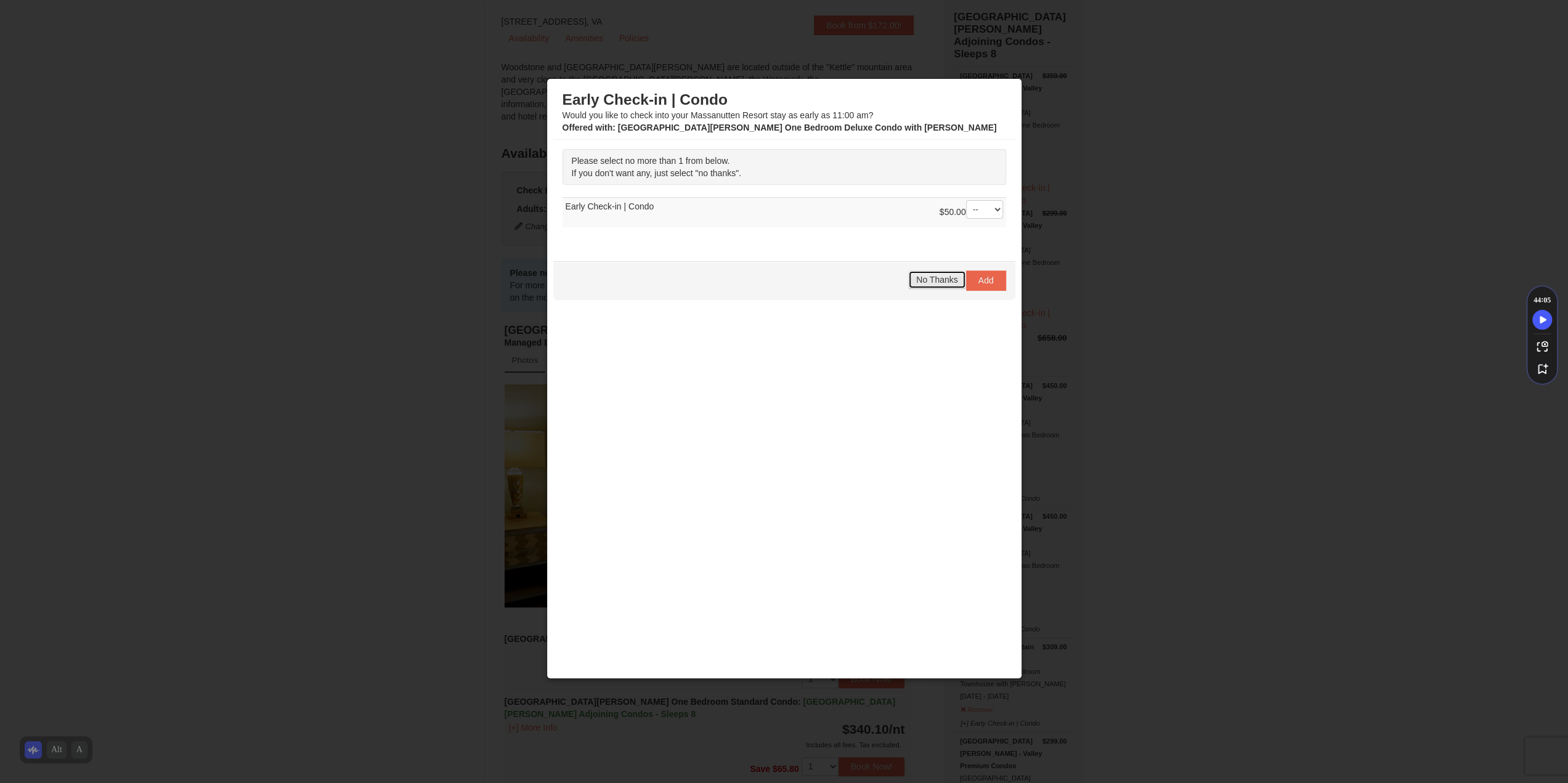
click at [935, 278] on span "No Thanks" at bounding box center [937, 280] width 41 height 10
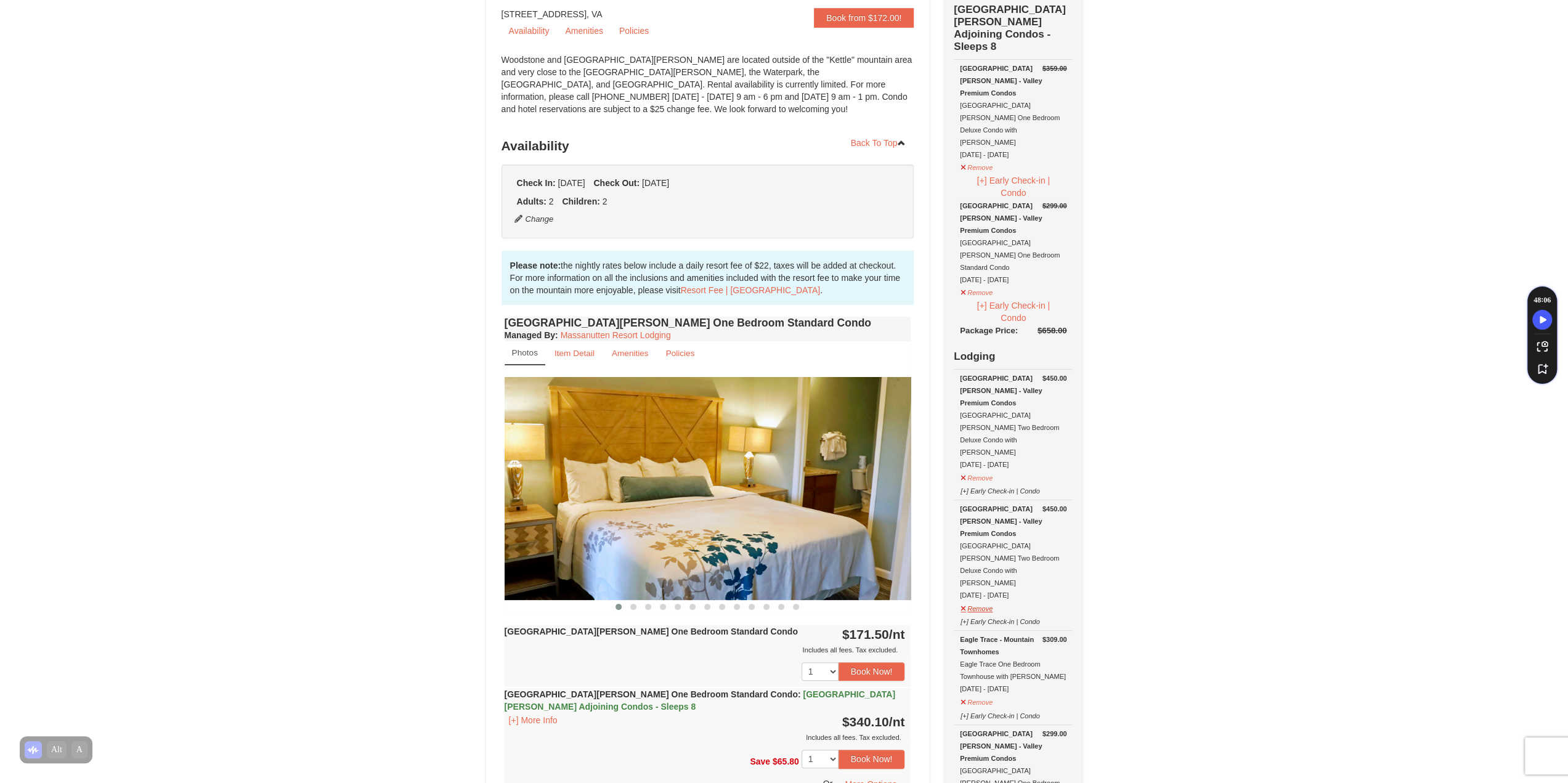
scroll to position [59, 0]
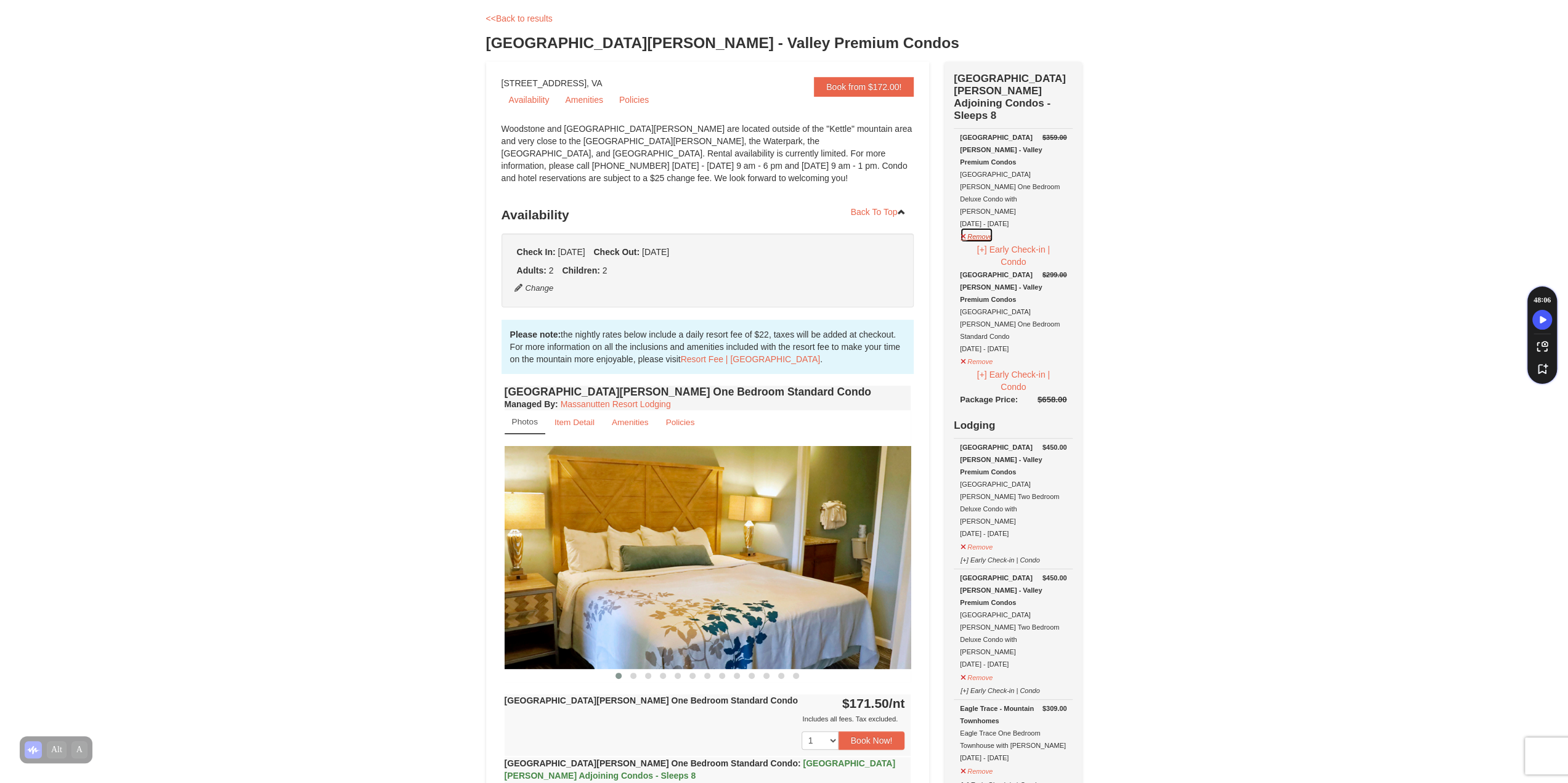
click at [977, 227] on button "Remove" at bounding box center [976, 234] width 33 height 15
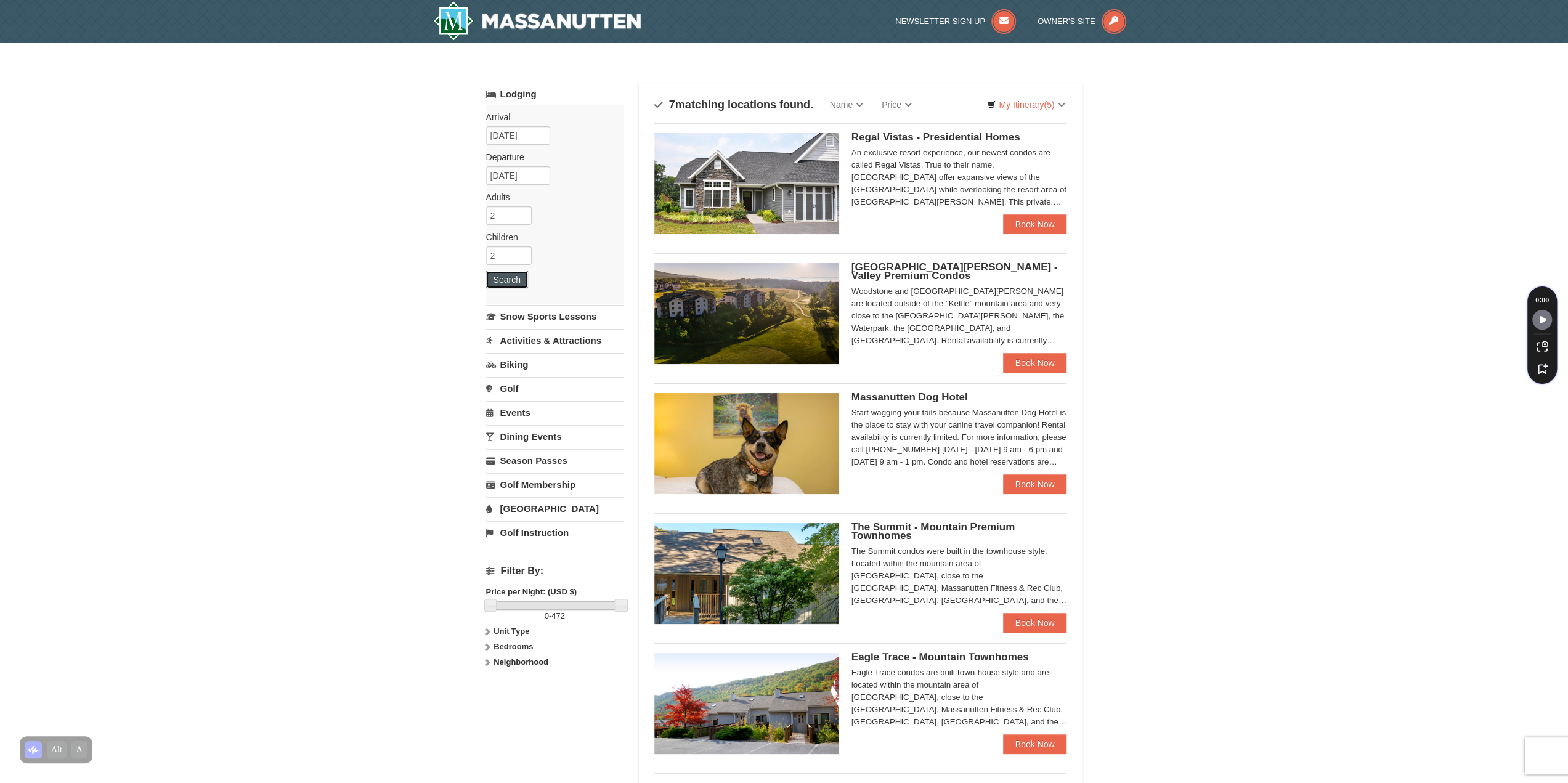
click at [513, 278] on button "Search" at bounding box center [507, 280] width 42 height 18
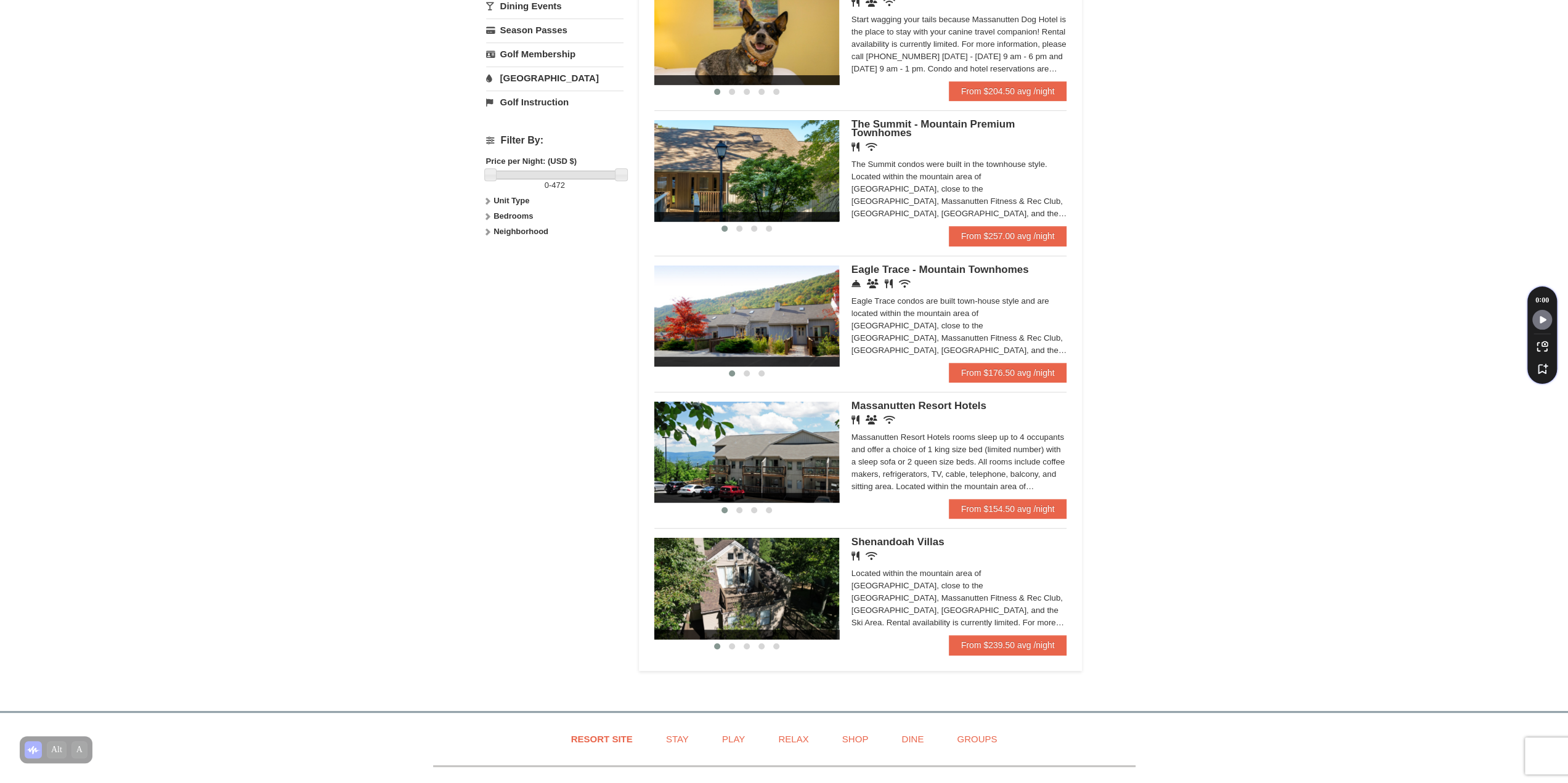
scroll to position [431, 0]
click at [983, 367] on link "From $176.50 avg /night" at bounding box center [1008, 372] width 119 height 20
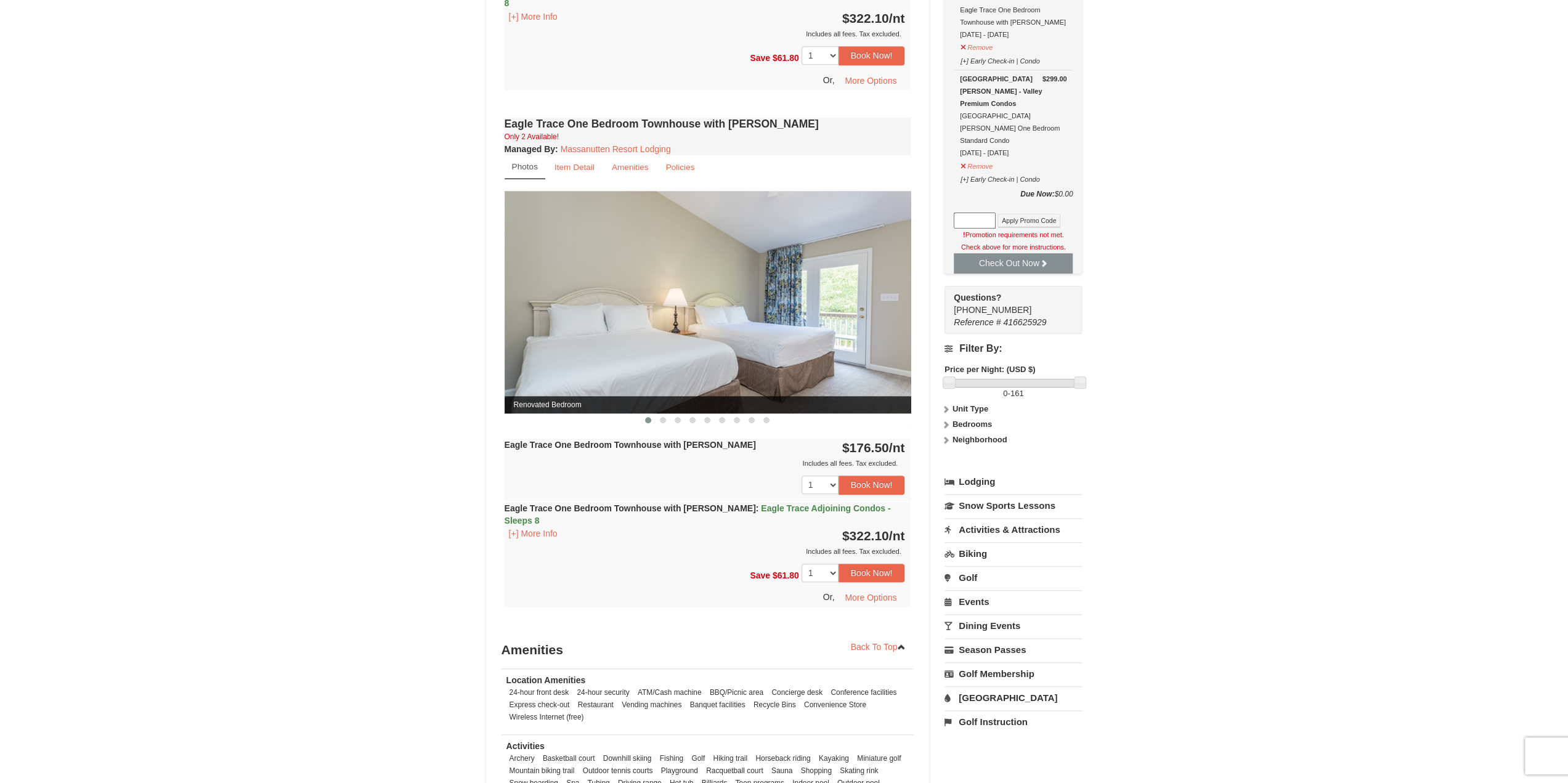
scroll to position [925, 0]
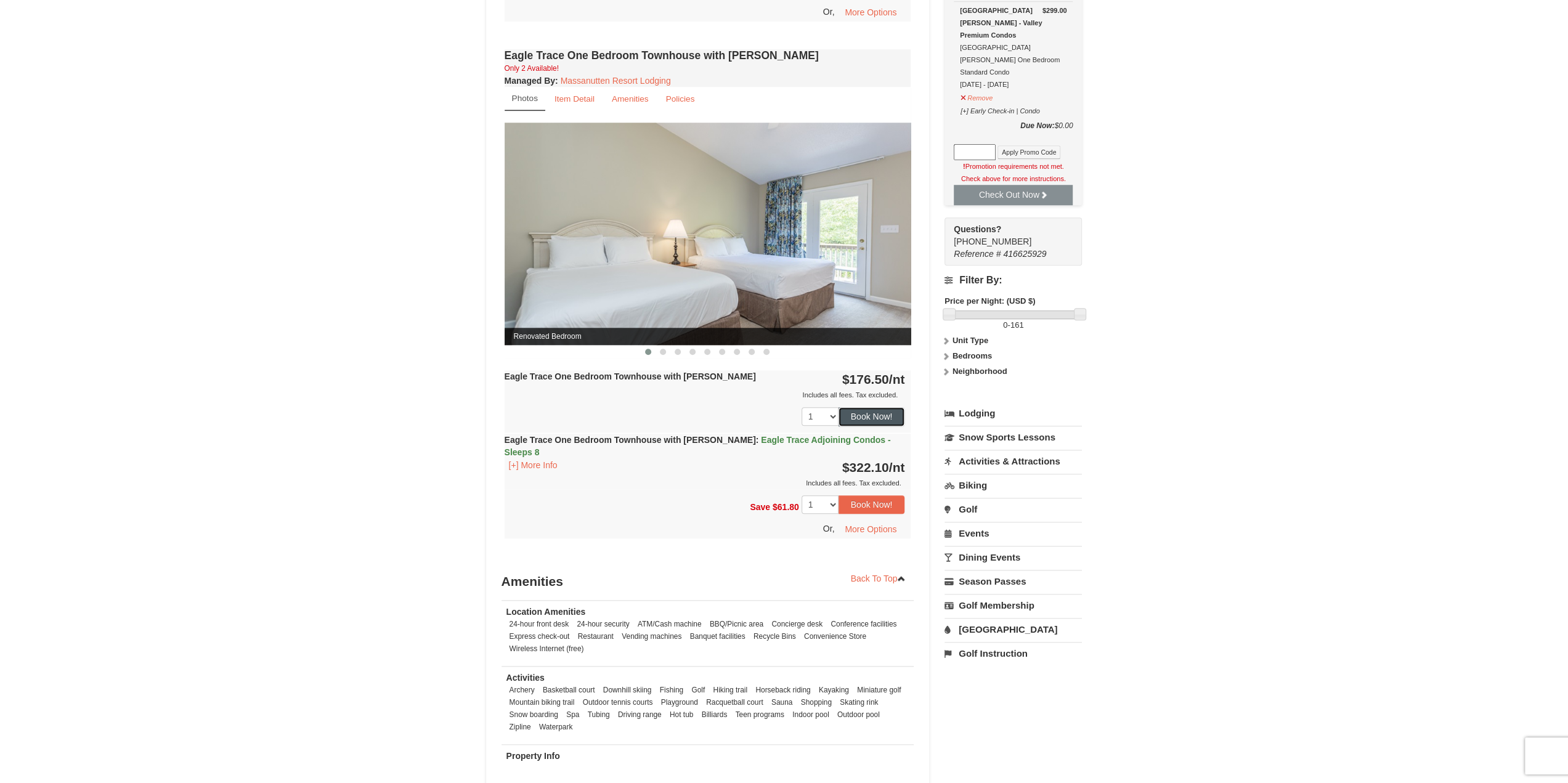
click at [860, 416] on button "Book Now!" at bounding box center [871, 416] width 67 height 18
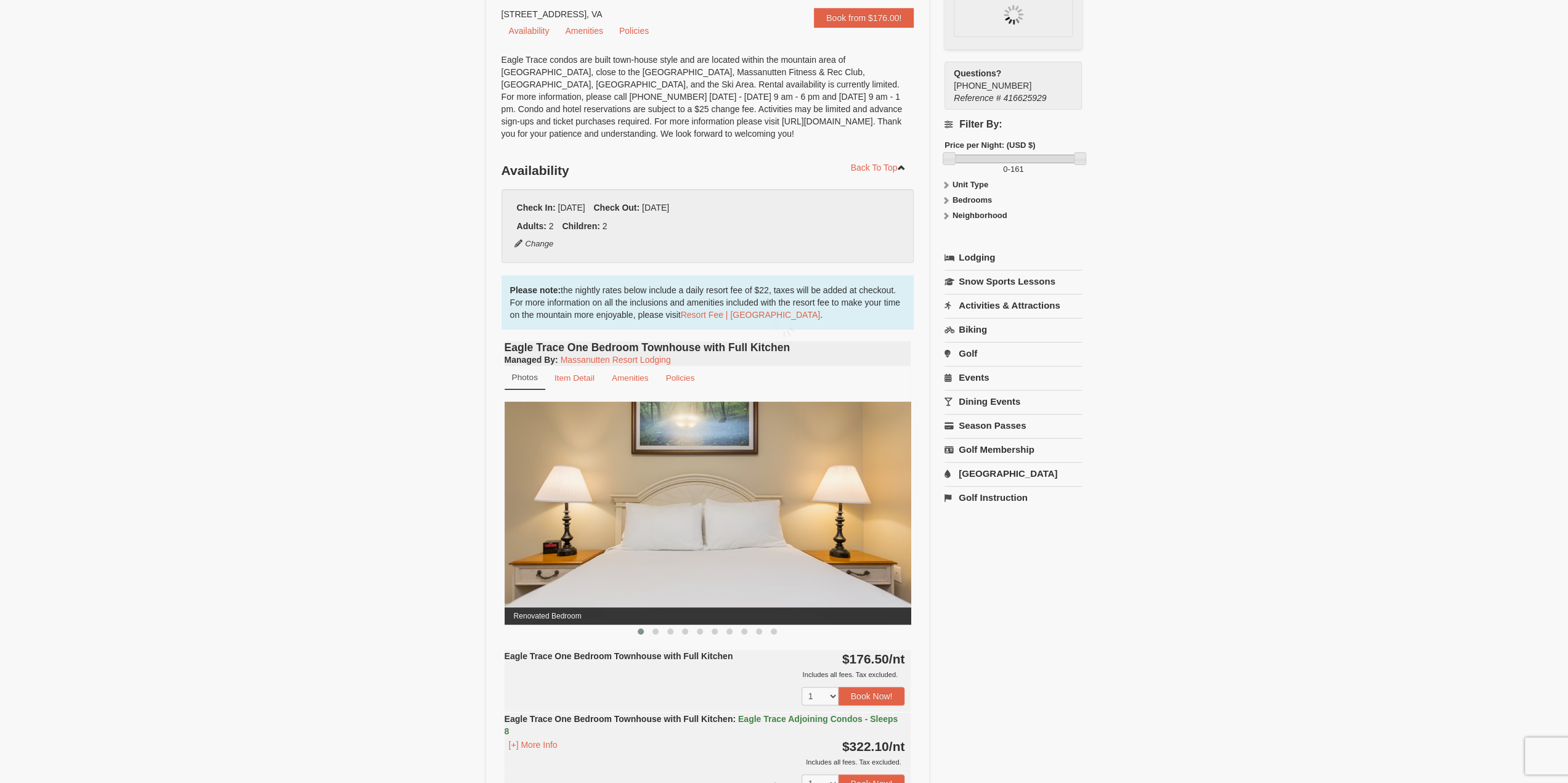
scroll to position [120, 0]
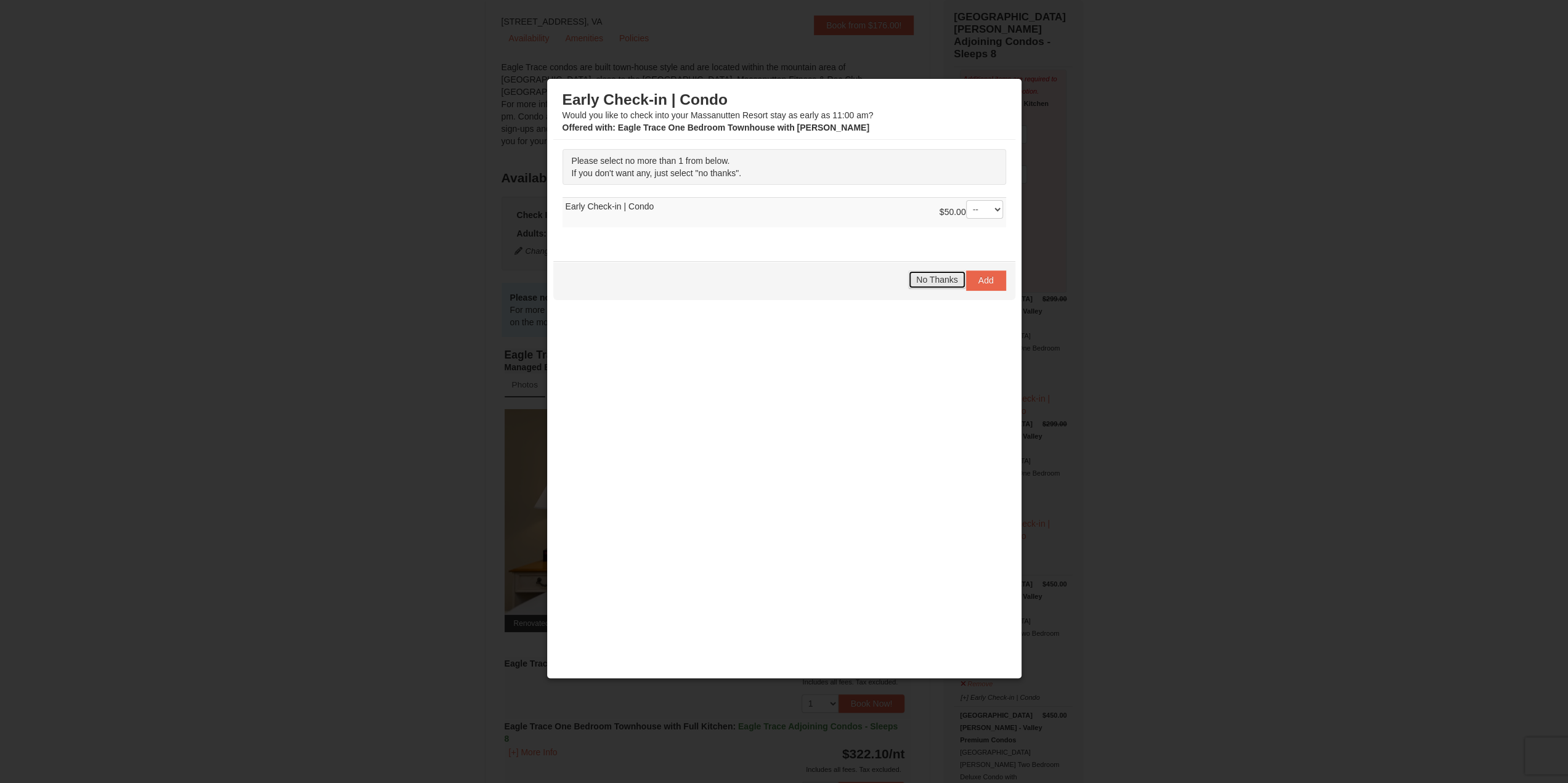
click at [931, 276] on span "No Thanks" at bounding box center [937, 280] width 41 height 10
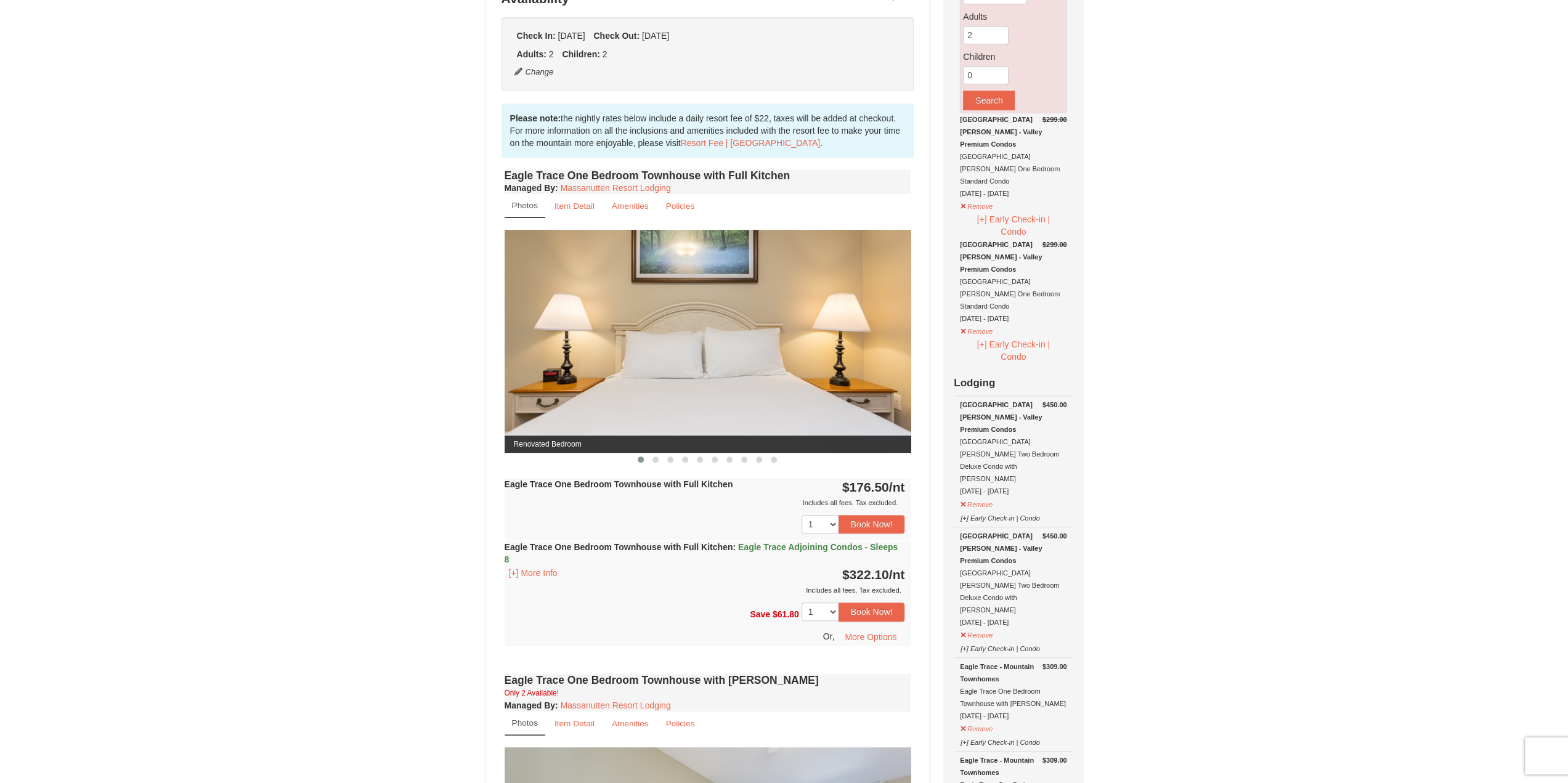
scroll to position [370, 0]
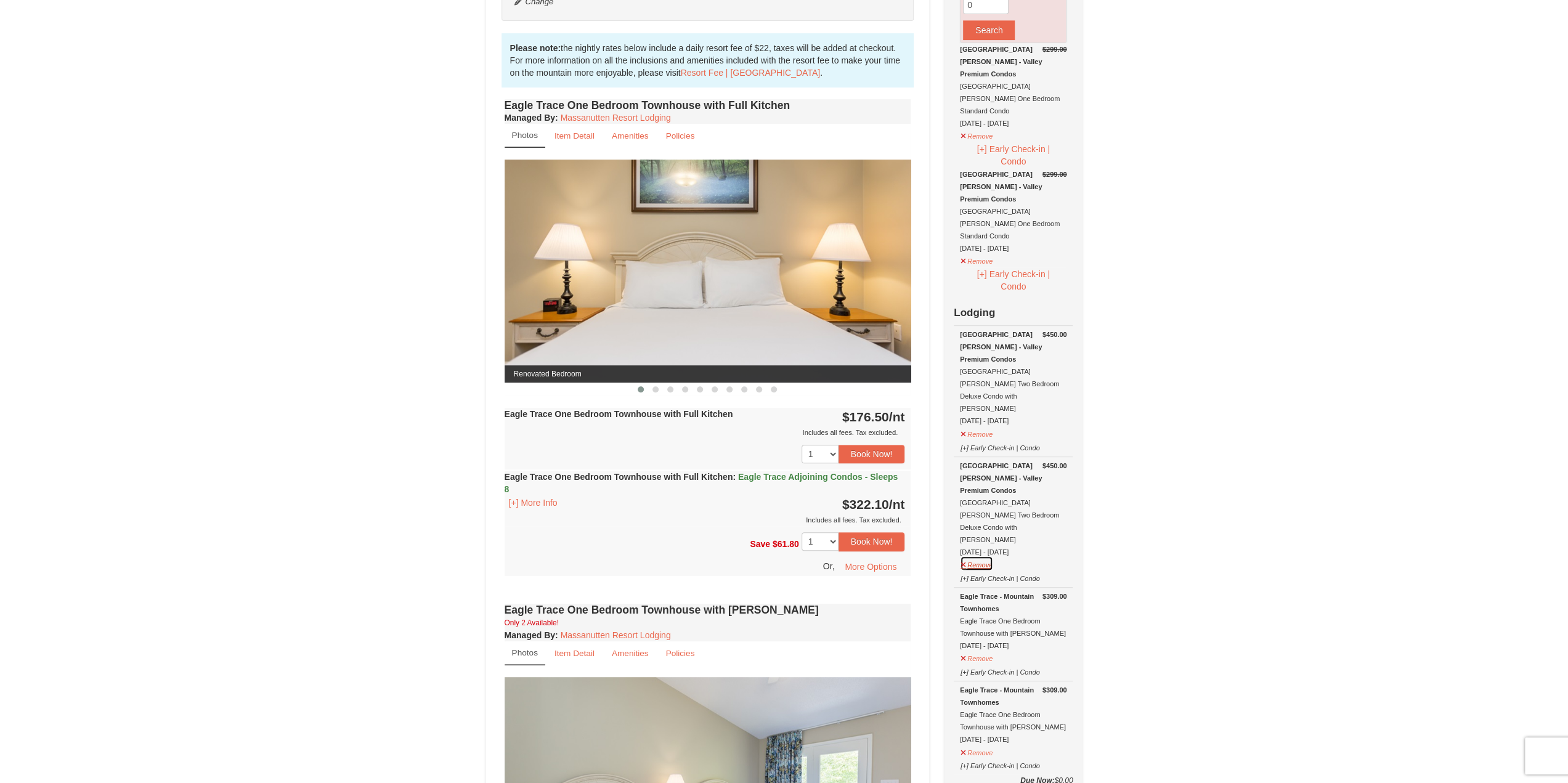
click at [983, 556] on button "Remove" at bounding box center [976, 563] width 33 height 15
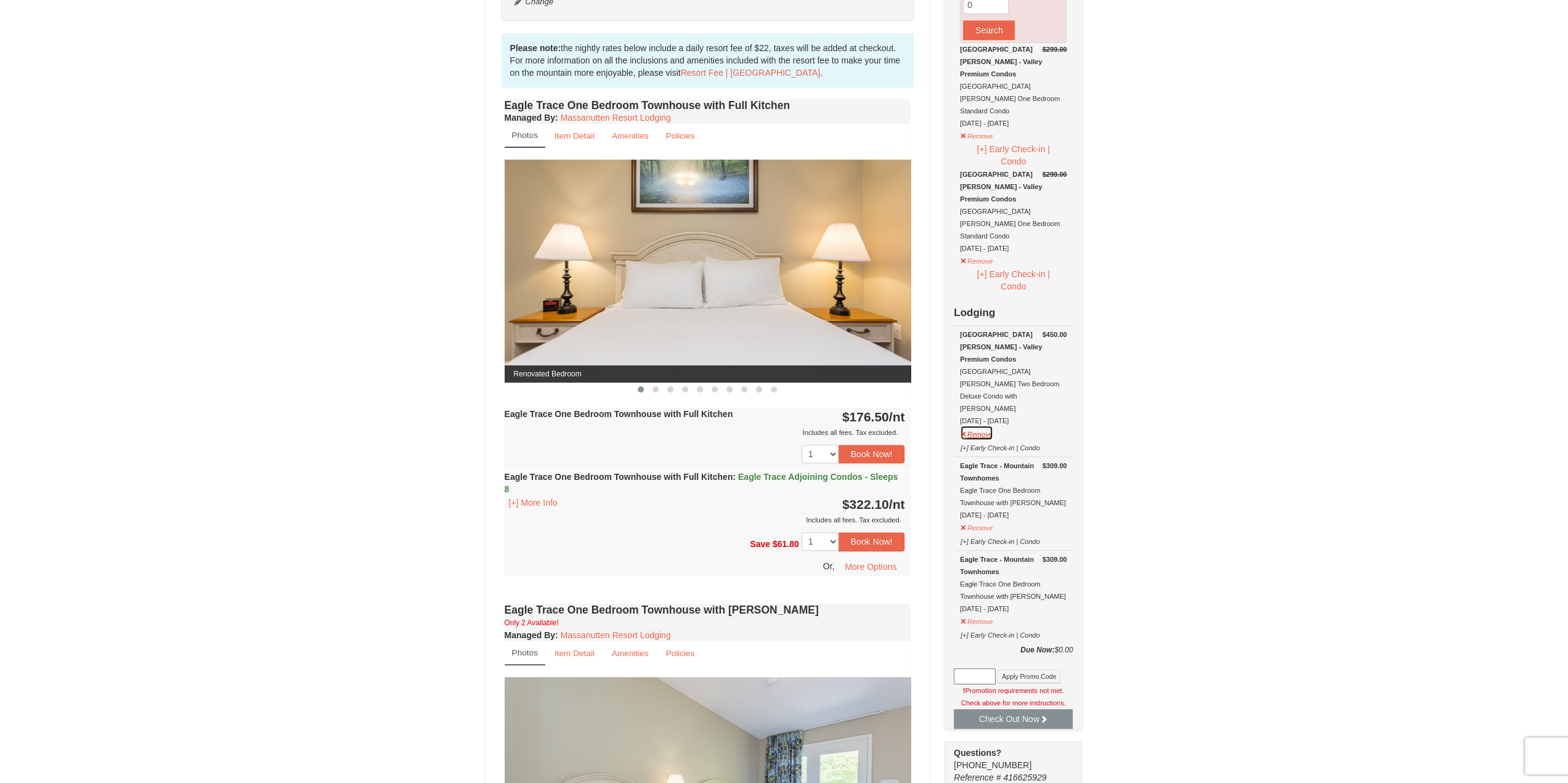
click at [978, 425] on button "Remove" at bounding box center [976, 433] width 33 height 15
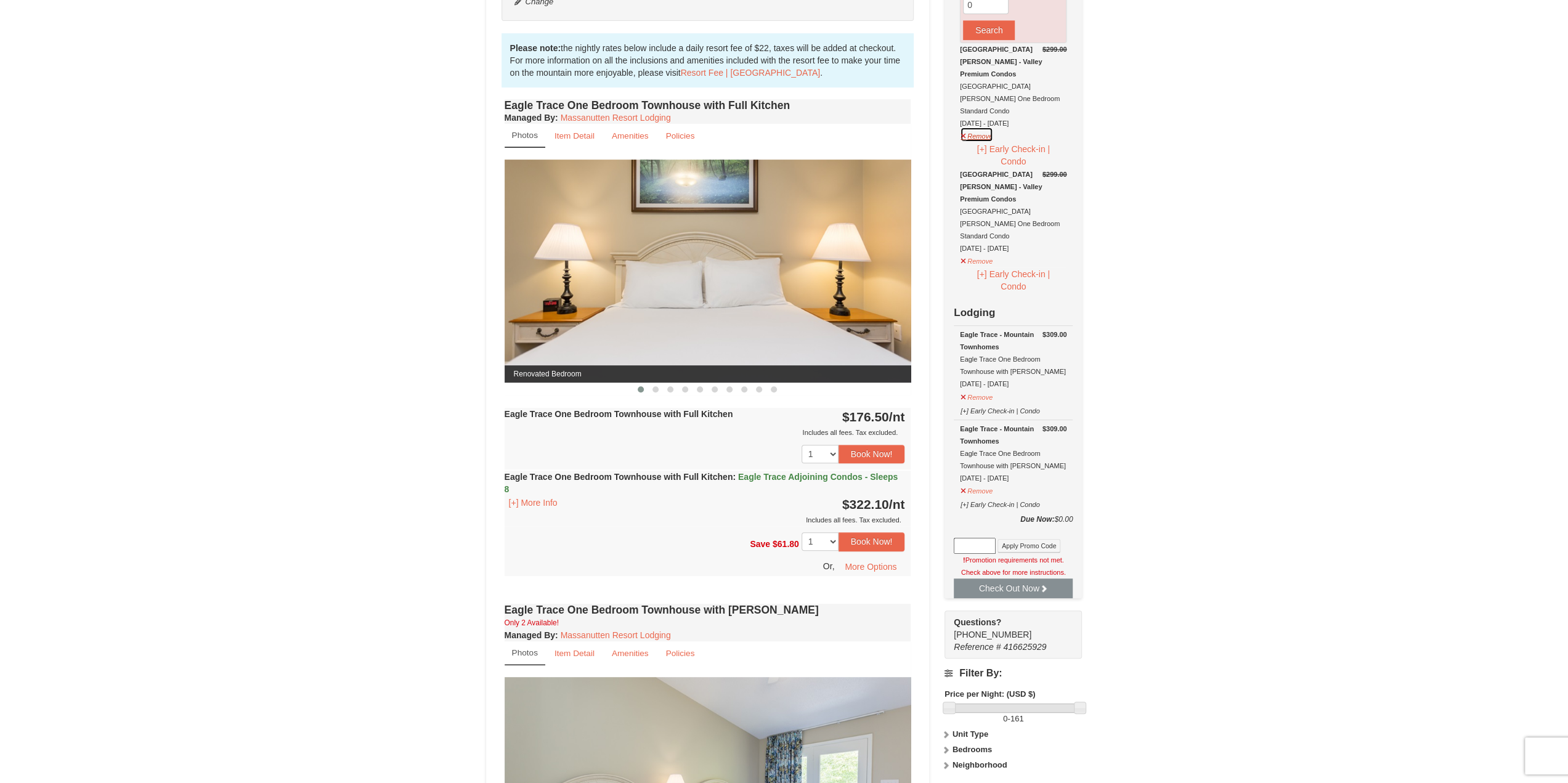
click at [976, 127] on button "Remove" at bounding box center [976, 134] width 33 height 15
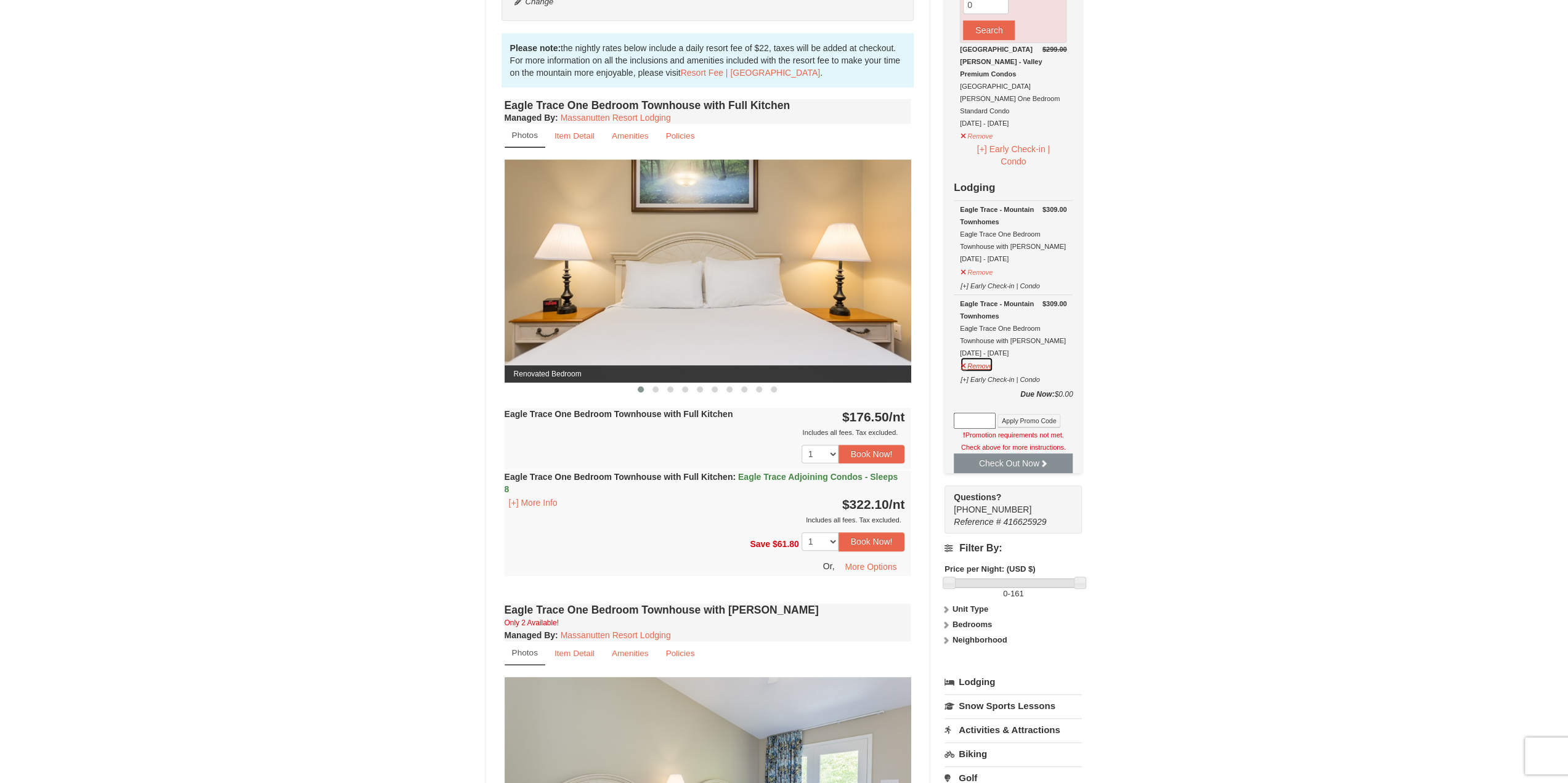
click at [978, 356] on button "Remove" at bounding box center [976, 364] width 33 height 15
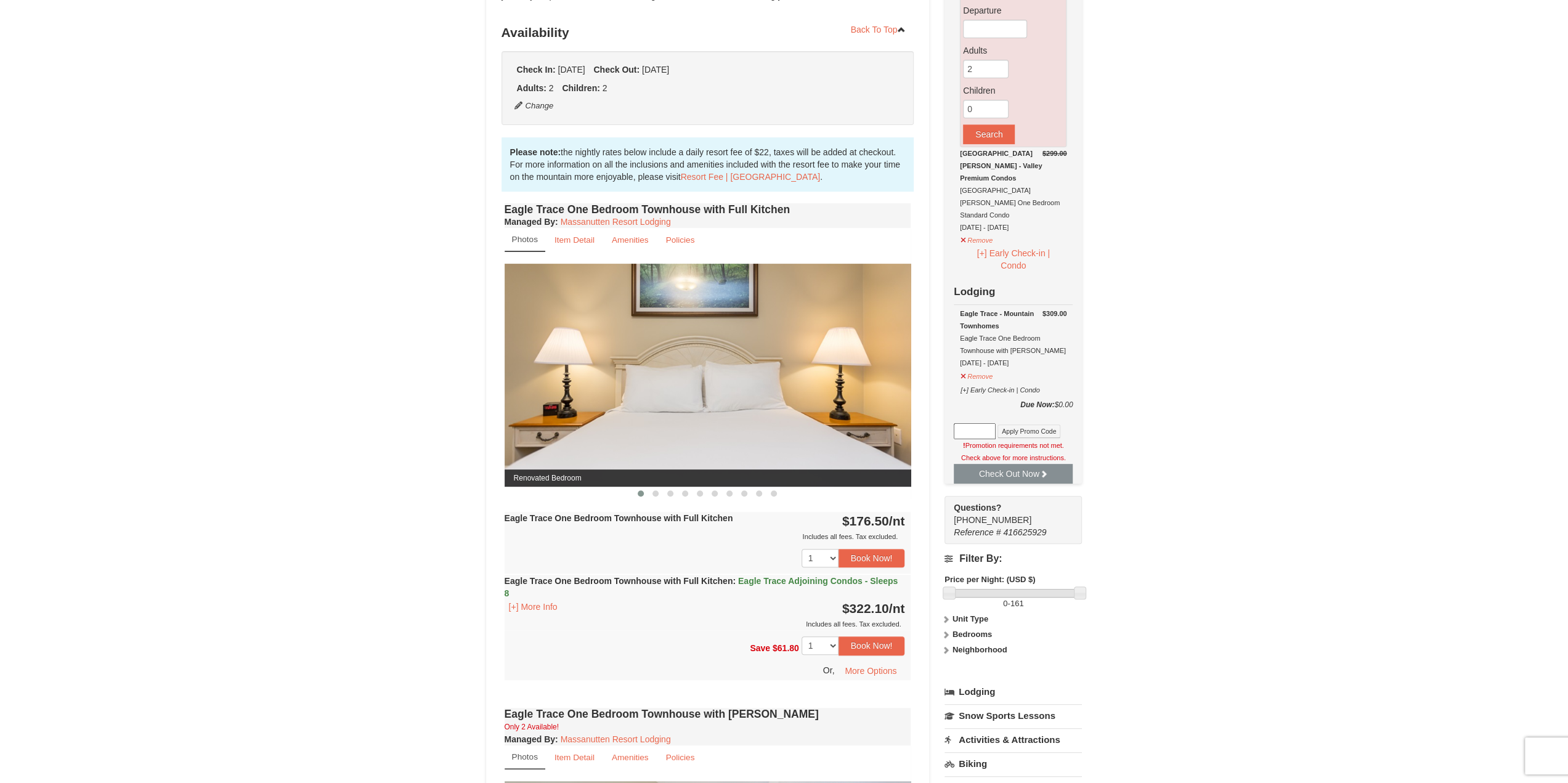
scroll to position [247, 0]
